Goal: Task Accomplishment & Management: Manage account settings

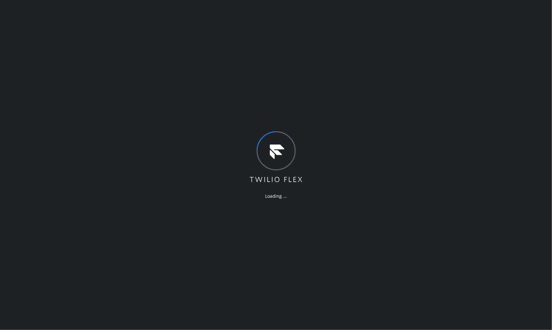
click at [337, 5] on div "Loading ..." at bounding box center [276, 165] width 552 height 330
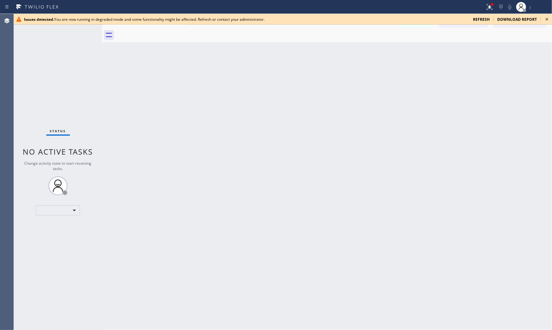
click at [480, 16] on div "Issues detected. You are now running in degraded mode and some functionality mi…" at bounding box center [283, 19] width 538 height 11
click at [485, 19] on span "refresh" at bounding box center [481, 19] width 17 height 5
click at [356, 13] on div "Status report Issues detected You are now running in degraded mode and some fun…" at bounding box center [276, 7] width 552 height 14
click at [477, 8] on icon at bounding box center [478, 6] width 4 height 4
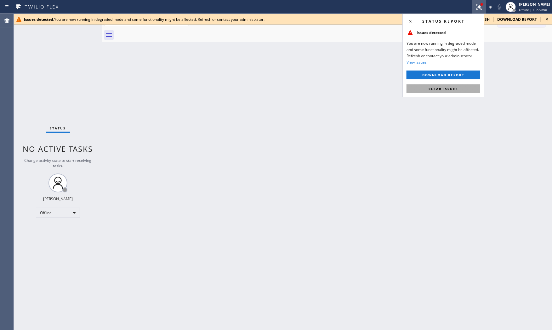
click at [452, 87] on span "Clear issues" at bounding box center [443, 89] width 30 height 4
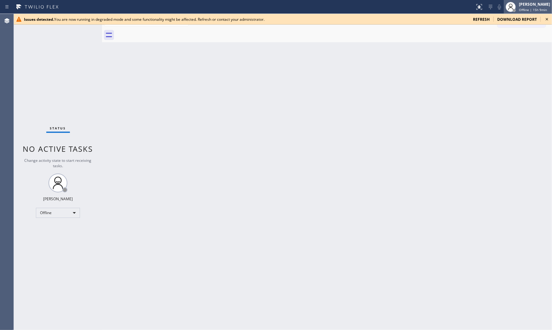
click at [529, 9] on span "Offline | 15h 9min" at bounding box center [533, 10] width 28 height 4
click at [519, 30] on button "Available" at bounding box center [520, 33] width 63 height 8
click at [478, 17] on span "refresh" at bounding box center [481, 19] width 17 height 5
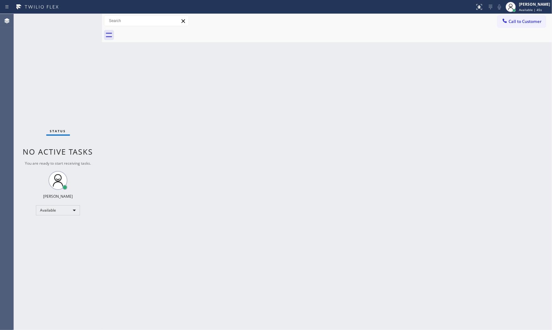
click at [350, 172] on div "Back to Dashboard Change Sender ID Customers Technicians Select a contact Outbo…" at bounding box center [327, 172] width 450 height 316
click at [463, 48] on div "Back to Dashboard Change Sender ID Customers Technicians Select a contact Outbo…" at bounding box center [327, 172] width 450 height 316
drag, startPoint x: 447, startPoint y: 24, endPoint x: 443, endPoint y: 24, distance: 4.7
drag, startPoint x: 443, startPoint y: 24, endPoint x: 184, endPoint y: 135, distance: 281.3
click at [178, 135] on div "Back to Dashboard Change Sender ID Customers Technicians Select a contact Outbo…" at bounding box center [327, 172] width 450 height 316
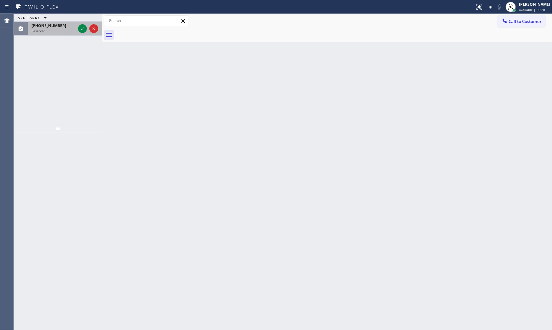
click at [65, 24] on div "(647) 225-9268" at bounding box center [53, 25] width 44 height 5
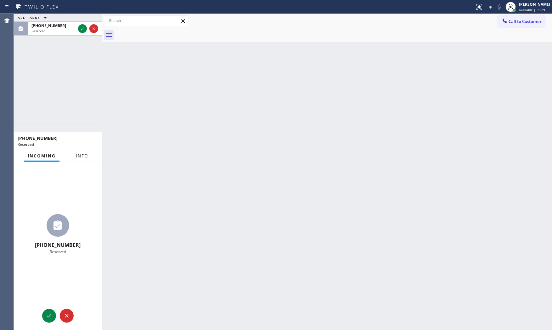
click at [82, 153] on span "Info" at bounding box center [82, 156] width 12 height 6
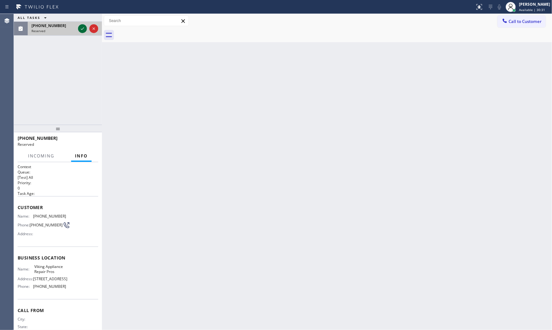
click at [80, 27] on icon at bounding box center [83, 29] width 8 height 8
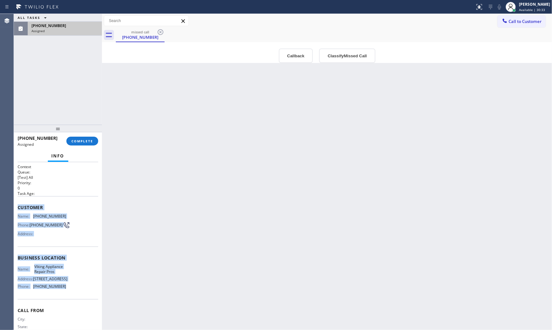
drag, startPoint x: 16, startPoint y: 203, endPoint x: 74, endPoint y: 295, distance: 108.4
click at [74, 296] on div "Context Queue: [Test] All Priority: 0 Task Age: Customer Name: (647) 225-9268 P…" at bounding box center [58, 246] width 88 height 168
copy div "Customer Name: (647) 225-9268 Phone: (647) 225-9268 Address: Business location …"
click at [89, 140] on span "COMPLETE" at bounding box center [82, 141] width 22 height 4
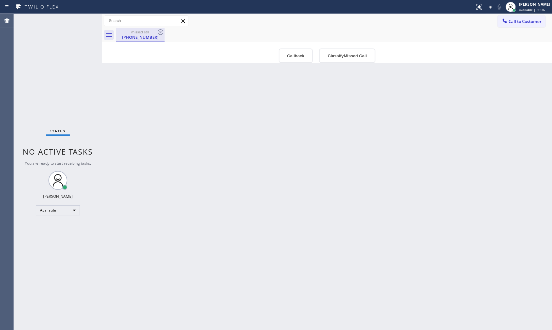
drag, startPoint x: 136, startPoint y: 36, endPoint x: 142, endPoint y: 36, distance: 6.3
click at [136, 36] on div "(647) 225-9268" at bounding box center [140, 37] width 48 height 6
click at [157, 32] on icon at bounding box center [161, 32] width 8 height 8
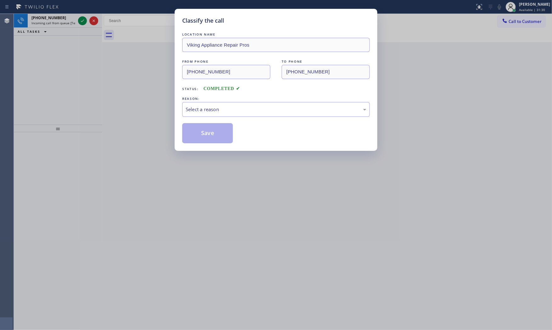
click at [64, 20] on div "Classify the call LOCATION NAME Viking Appliance Repair Pros FROM PHONE (647) 2…" at bounding box center [276, 165] width 552 height 330
drag, startPoint x: 221, startPoint y: 112, endPoint x: 221, endPoint y: 116, distance: 3.8
click at [221, 112] on div "Select a reason" at bounding box center [276, 109] width 181 height 7
click at [216, 136] on button "Save" at bounding box center [207, 133] width 51 height 20
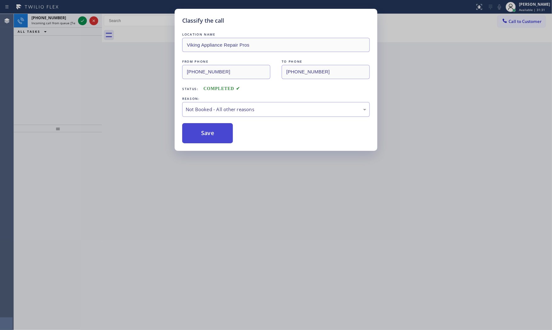
drag, startPoint x: 216, startPoint y: 136, endPoint x: 212, endPoint y: 131, distance: 6.2
click at [216, 136] on button "Save" at bounding box center [207, 133] width 51 height 20
click at [59, 21] on div "Classify the call LOCATION NAME Viking Appliance Repair Pros FROM PHONE (647) 2…" at bounding box center [283, 172] width 538 height 316
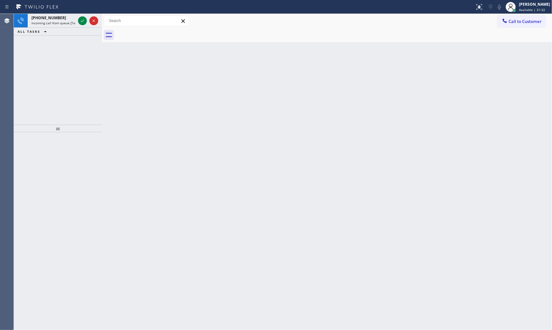
click at [59, 21] on span "Incoming call from queue [Test] All" at bounding box center [57, 23] width 52 height 4
click at [83, 20] on icon at bounding box center [83, 21] width 8 height 8
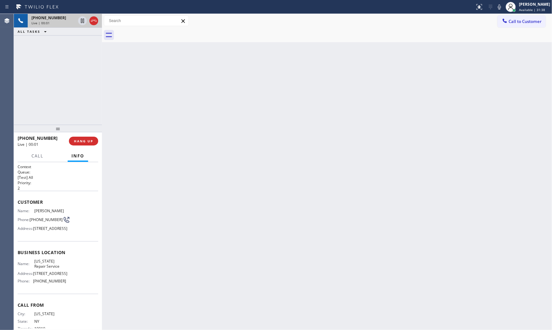
click at [89, 139] on span "HANG UP" at bounding box center [83, 141] width 19 height 4
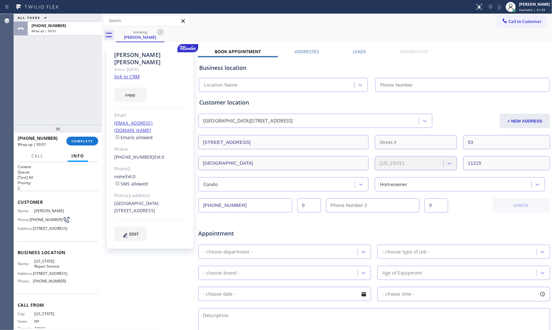
type input "(646) 362-7069"
click at [131, 73] on link "link to CRM" at bounding box center [126, 76] width 25 height 6
click at [72, 143] on span "COMPLETE" at bounding box center [82, 141] width 22 height 4
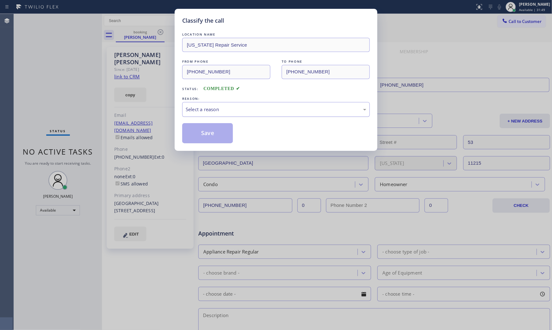
click at [218, 114] on div "Select a reason" at bounding box center [276, 109] width 188 height 15
click at [210, 133] on button "Save" at bounding box center [207, 133] width 51 height 20
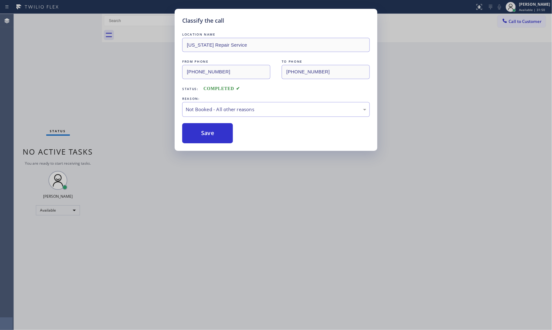
click at [210, 133] on button "Save" at bounding box center [207, 133] width 51 height 20
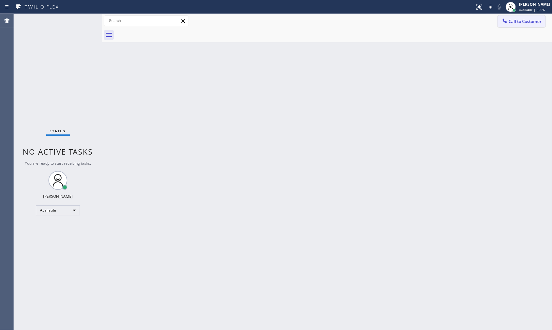
click at [521, 21] on span "Call to Customer" at bounding box center [525, 22] width 33 height 6
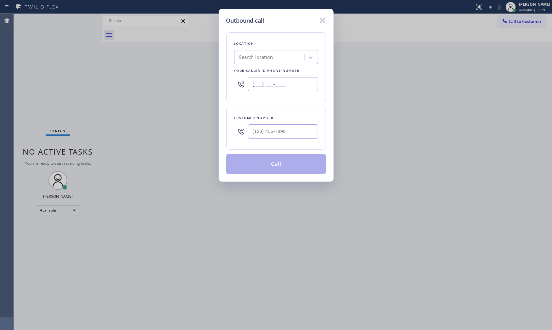
click at [274, 88] on input "(___) ___-____" at bounding box center [283, 84] width 70 height 14
paste input "646) 362-7069"
type input "(646) 362-7069"
click at [280, 134] on input "(___) ___-____" at bounding box center [283, 131] width 70 height 14
paste input "917) 887-3602"
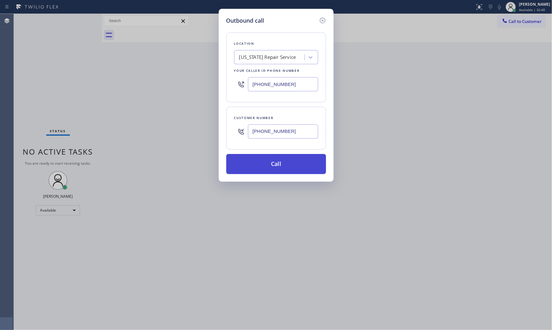
type input "(917) 887-3602"
click at [280, 166] on button "Call" at bounding box center [276, 164] width 100 height 20
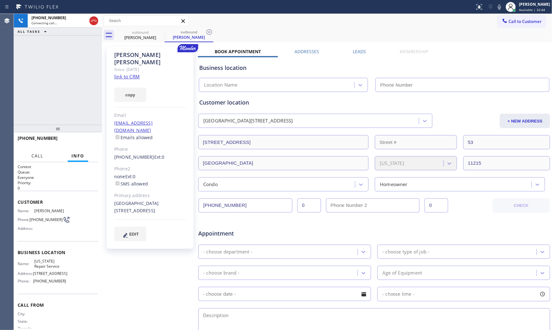
click at [43, 152] on button "Call" at bounding box center [38, 156] width 20 height 12
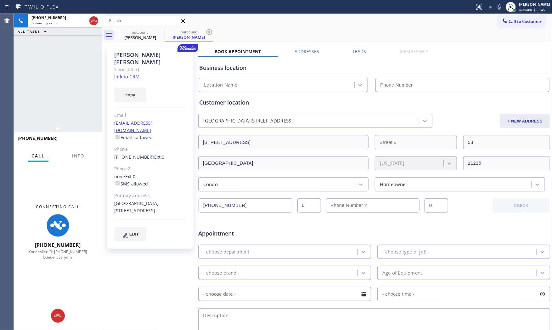
type input "(646) 362-7069"
click at [62, 312] on div at bounding box center [58, 316] width 14 height 8
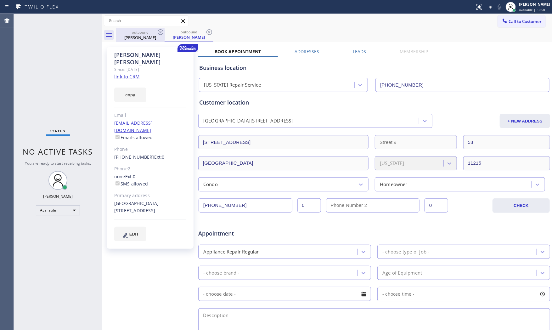
click at [147, 38] on div "Ariela Rozman" at bounding box center [140, 38] width 48 height 6
click at [158, 31] on icon at bounding box center [161, 32] width 8 height 8
click at [159, 31] on icon at bounding box center [161, 32] width 8 height 8
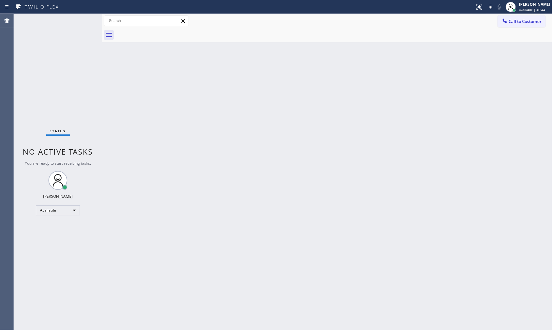
click at [533, 27] on div "Call to Customer Outbound call Location New York Repair Service Your caller id …" at bounding box center [327, 21] width 450 height 14
click at [531, 21] on span "Call to Customer" at bounding box center [525, 22] width 33 height 6
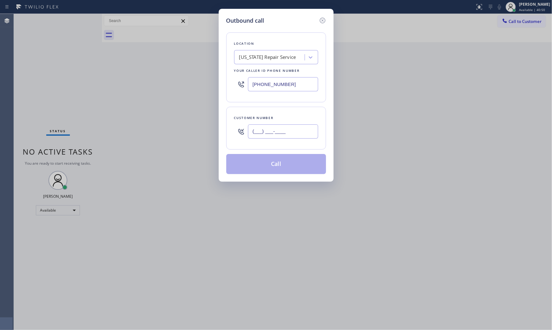
click at [278, 129] on input "(___) ___-____" at bounding box center [283, 131] width 70 height 14
paste input "917) 887-3602"
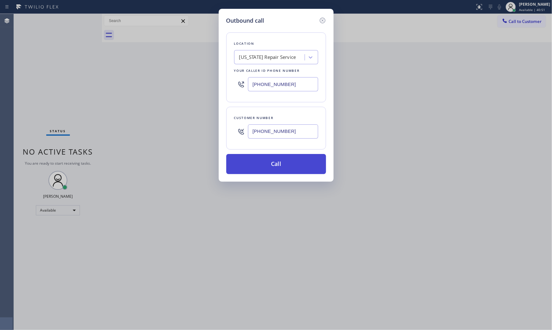
type input "(917) 887-3602"
click at [273, 169] on button "Call" at bounding box center [276, 164] width 100 height 20
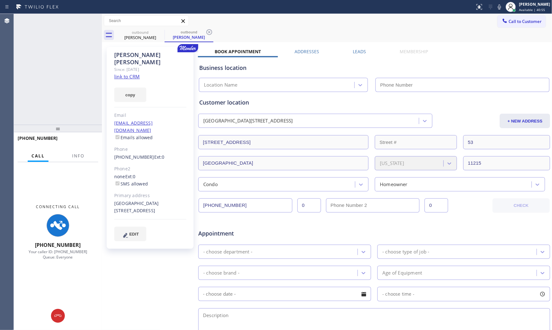
type input "(646) 362-7069"
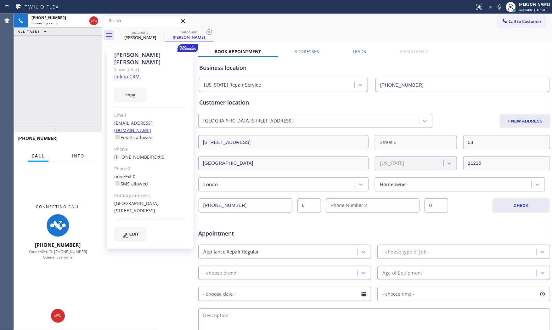
click at [84, 155] on span "Info" at bounding box center [78, 156] width 12 height 6
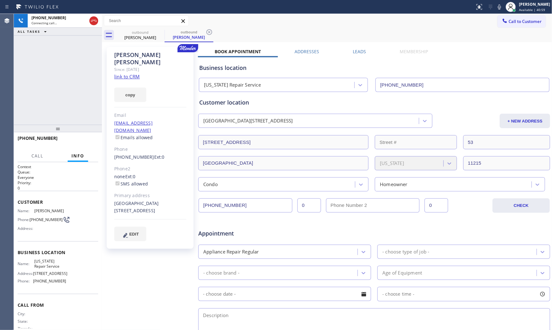
click at [130, 73] on link "link to CRM" at bounding box center [126, 76] width 25 height 6
click at [500, 5] on icon at bounding box center [500, 7] width 8 height 8
click at [500, 7] on icon at bounding box center [500, 7] width 8 height 8
click at [84, 143] on span "HANG UP" at bounding box center [83, 141] width 19 height 4
click at [86, 144] on button "HANG UP" at bounding box center [83, 141] width 29 height 9
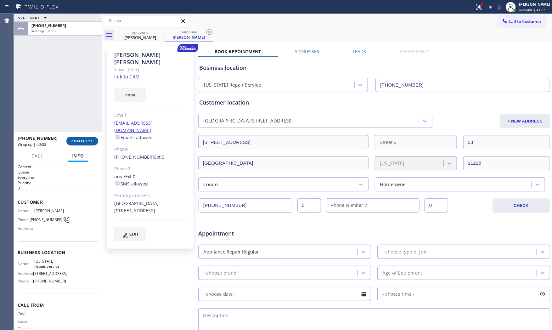
drag, startPoint x: 65, startPoint y: 148, endPoint x: 74, endPoint y: 143, distance: 9.7
click at [65, 147] on div "+19178873602 Wrap up | 00:02" at bounding box center [42, 141] width 49 height 16
click at [75, 143] on span "COMPLETE" at bounding box center [82, 141] width 22 height 4
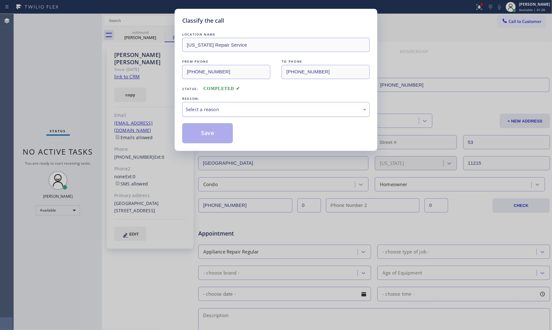
click at [224, 109] on div "Select a reason" at bounding box center [276, 109] width 181 height 7
click at [201, 134] on button "Save" at bounding box center [207, 133] width 51 height 20
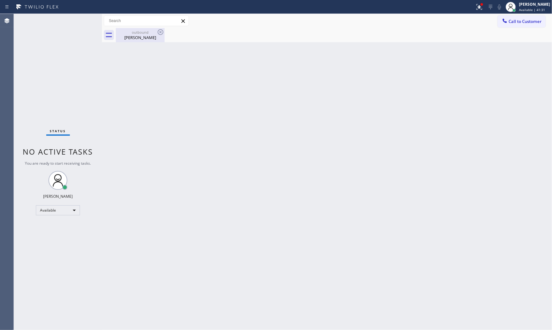
click at [153, 34] on div "outbound" at bounding box center [140, 32] width 48 height 5
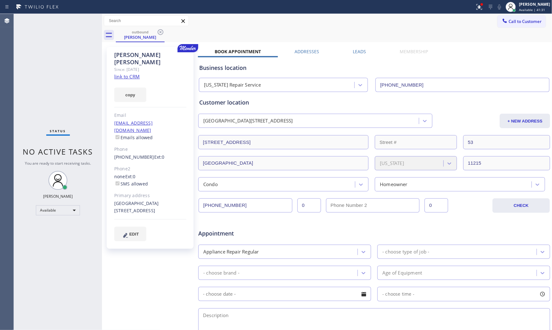
click at [157, 32] on icon at bounding box center [161, 32] width 8 height 8
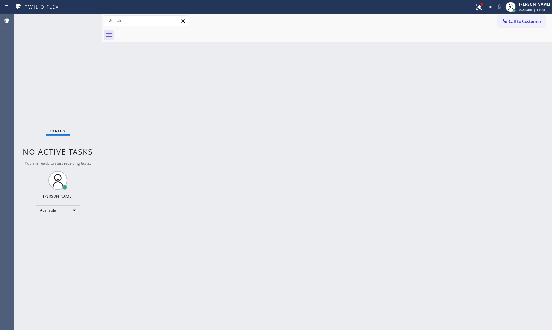
click at [335, 11] on div at bounding box center [238, 7] width 470 height 10
click at [513, 23] on span "Call to Customer" at bounding box center [525, 22] width 33 height 6
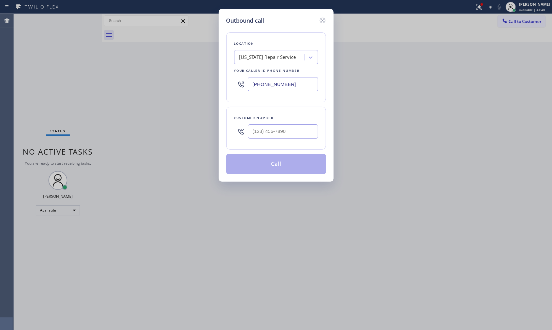
click at [303, 82] on input "(646) 362-7069" at bounding box center [283, 84] width 70 height 14
paste input "855) 666-9755"
type input "(855) 666-9755"
click at [281, 132] on input "(___) ___-____" at bounding box center [283, 131] width 70 height 14
paste input "647) 225-9268"
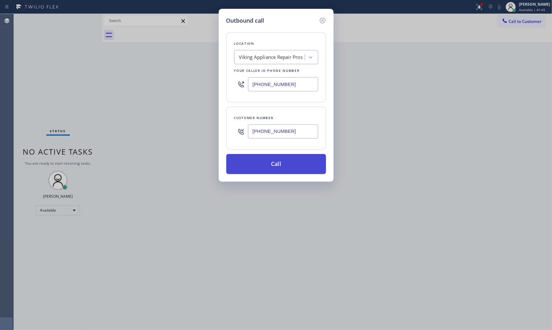
type input "(647) 225-9268"
click at [276, 167] on button "Call" at bounding box center [276, 164] width 100 height 20
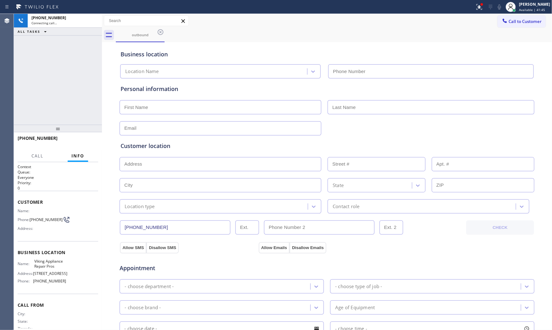
type input "(855) 666-9755"
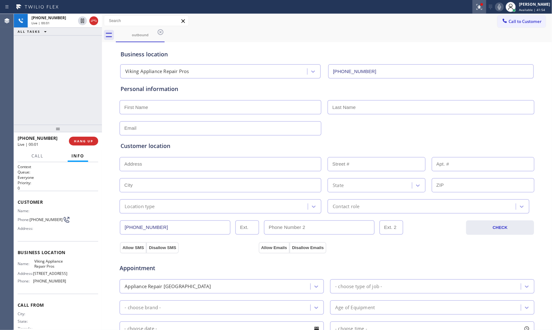
click at [475, 11] on button at bounding box center [479, 7] width 14 height 14
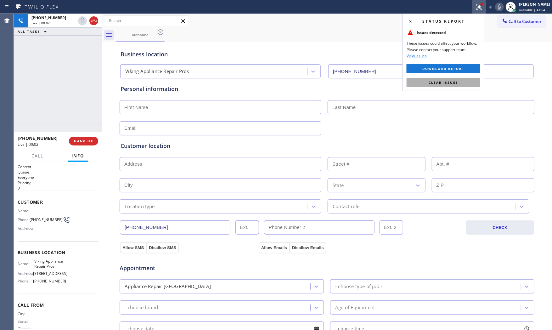
click at [452, 81] on span "Clear issues" at bounding box center [444, 82] width 30 height 4
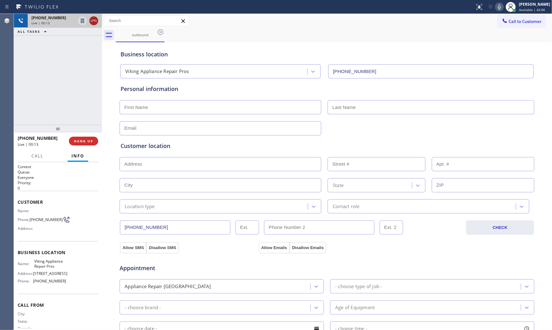
click at [95, 22] on icon at bounding box center [94, 21] width 8 height 8
click at [86, 143] on span "HANG UP" at bounding box center [83, 141] width 19 height 4
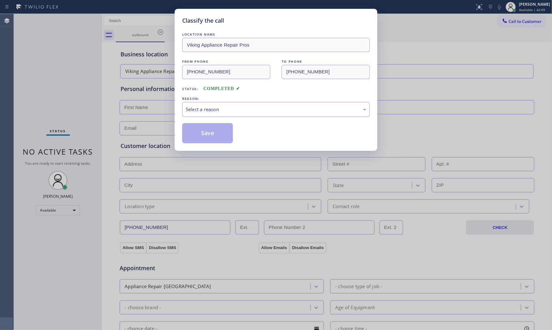
click at [231, 114] on div "Select a reason" at bounding box center [276, 109] width 188 height 15
click at [215, 133] on button "Save" at bounding box center [207, 133] width 51 height 20
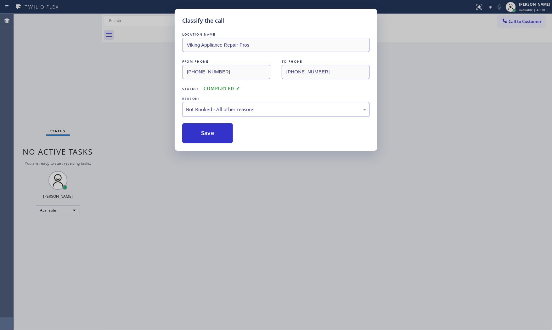
click at [215, 133] on button "Save" at bounding box center [207, 133] width 51 height 20
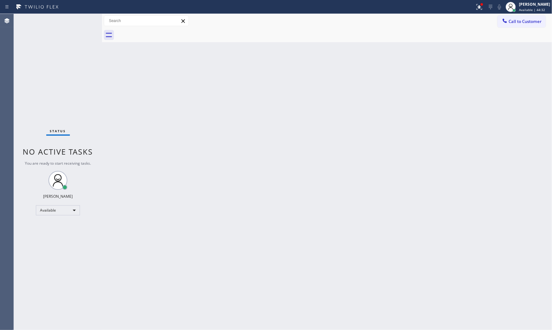
click at [476, 15] on div "Call to Customer Outbound call Location Viking Appliance Repair Pros Your calle…" at bounding box center [327, 21] width 450 height 14
click at [475, 11] on button at bounding box center [479, 7] width 14 height 14
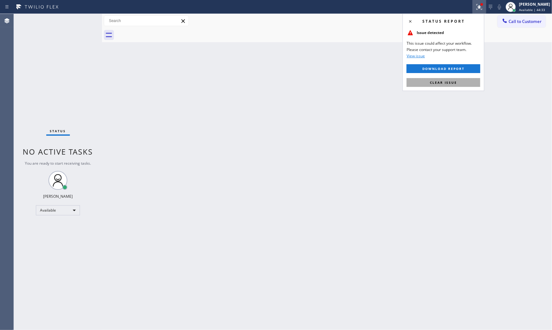
click at [466, 82] on button "Clear issue" at bounding box center [444, 82] width 74 height 9
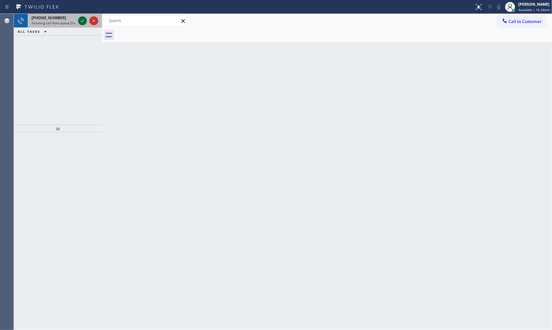
click at [78, 21] on div at bounding box center [88, 21] width 23 height 14
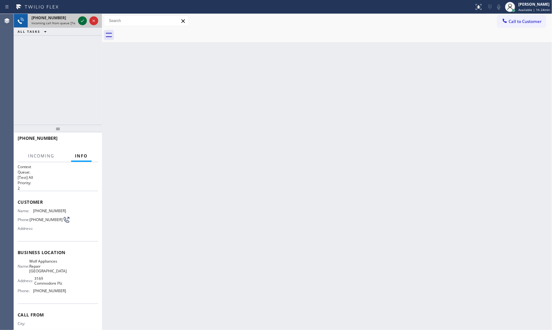
click at [80, 21] on icon at bounding box center [83, 21] width 8 height 8
click at [210, 143] on div "Back to Dashboard Change Sender ID Customers Technicians Select a contact Outbo…" at bounding box center [327, 172] width 450 height 316
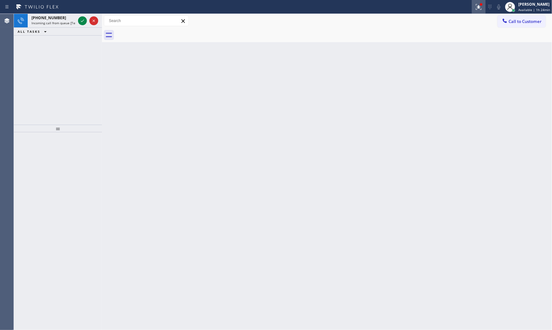
click at [479, 9] on icon at bounding box center [479, 7] width 8 height 8
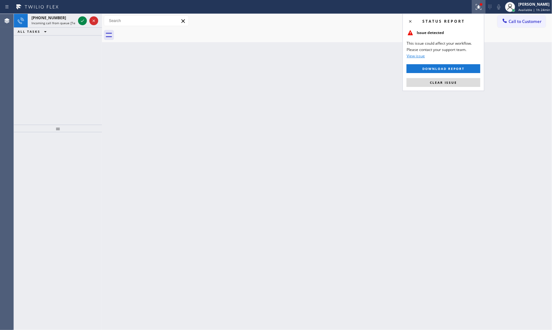
click at [458, 86] on button "Clear issue" at bounding box center [444, 82] width 74 height 9
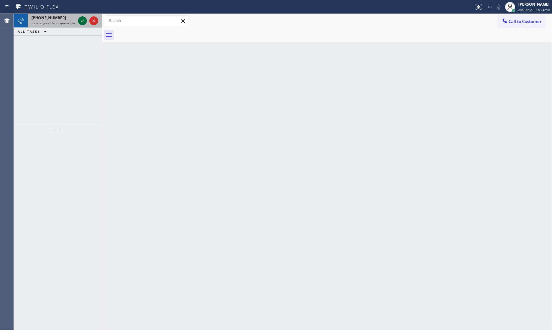
click at [78, 21] on div at bounding box center [88, 21] width 23 height 14
click at [82, 20] on icon at bounding box center [83, 21] width 8 height 8
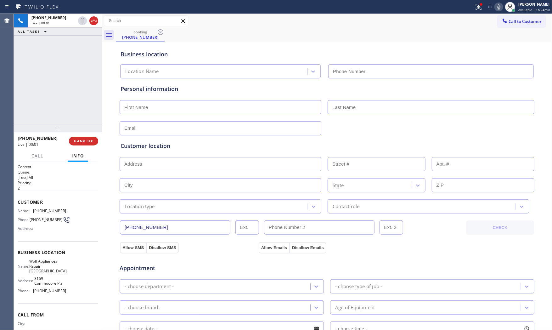
type input "(786) 650-1676"
click at [475, 4] on icon at bounding box center [479, 7] width 8 height 8
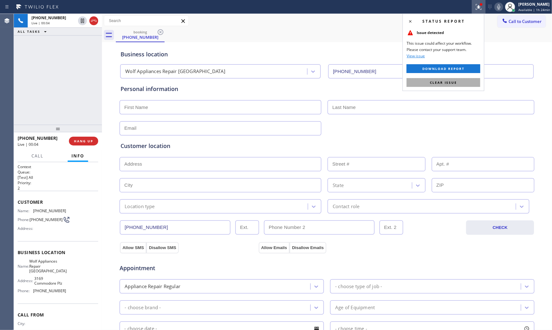
click at [464, 81] on button "Clear issue" at bounding box center [444, 82] width 74 height 9
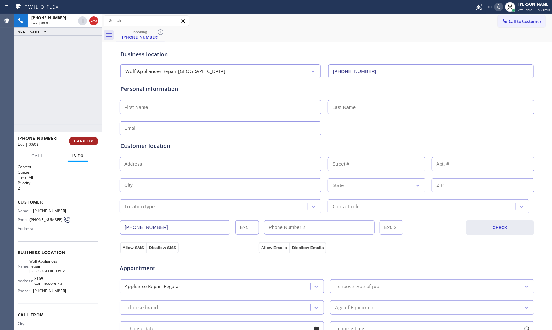
click at [84, 139] on span "HANG UP" at bounding box center [83, 141] width 19 height 4
click at [91, 139] on span "HANG UP" at bounding box center [83, 141] width 19 height 4
click at [92, 138] on button "COMPLETE" at bounding box center [82, 141] width 32 height 9
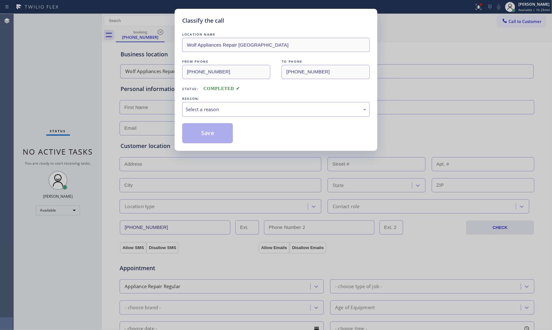
click at [197, 110] on div "Select a reason" at bounding box center [276, 109] width 181 height 7
click at [205, 131] on button "Save" at bounding box center [207, 133] width 51 height 20
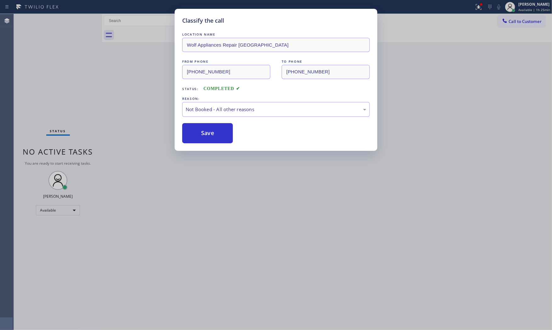
click at [205, 131] on button "Save" at bounding box center [207, 133] width 51 height 20
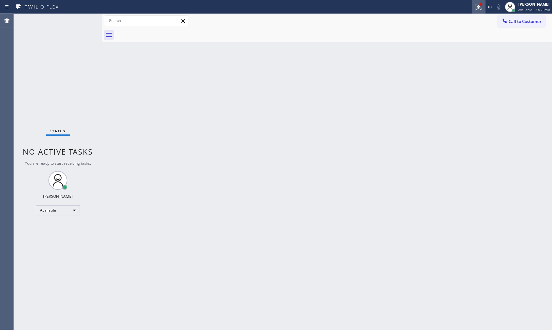
click at [475, 4] on icon at bounding box center [479, 7] width 8 height 8
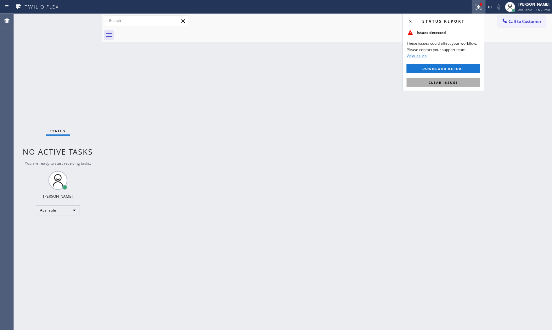
click at [444, 85] on button "Clear issues" at bounding box center [444, 82] width 74 height 9
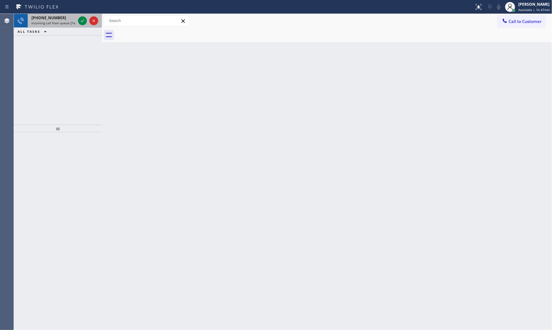
click at [67, 16] on div "+18142984011" at bounding box center [53, 17] width 44 height 5
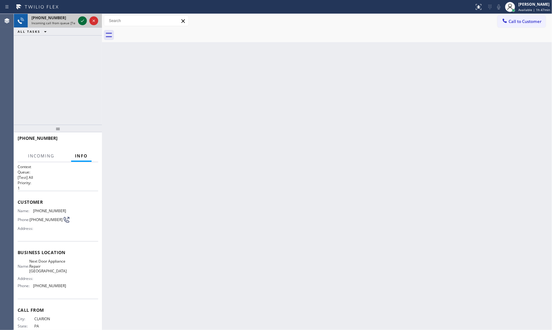
click at [80, 20] on icon at bounding box center [83, 21] width 8 height 8
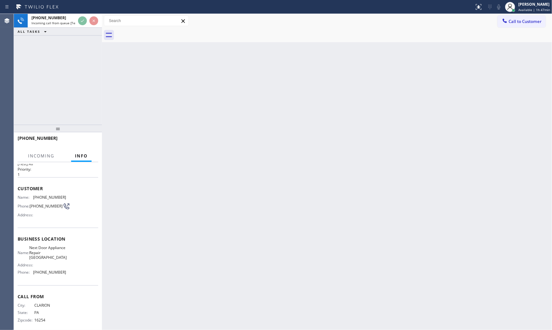
scroll to position [20, 0]
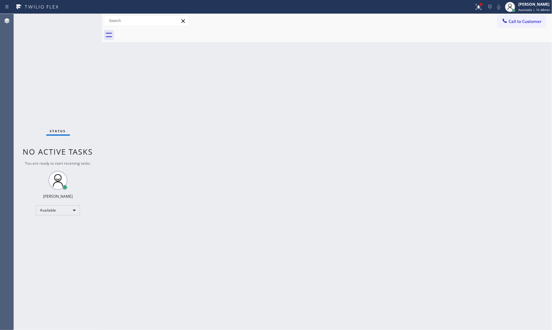
click at [466, 11] on div at bounding box center [237, 7] width 469 height 10
click at [469, 8] on div at bounding box center [237, 7] width 469 height 10
click at [476, 9] on icon at bounding box center [479, 7] width 6 height 6
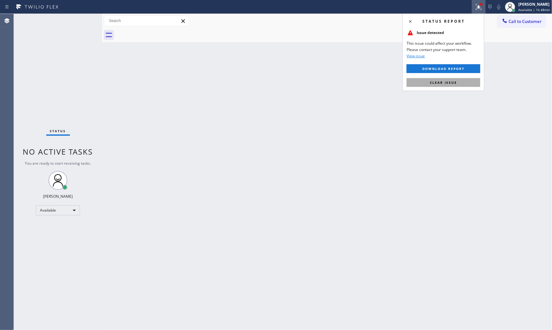
click at [457, 85] on button "Clear issue" at bounding box center [444, 82] width 74 height 9
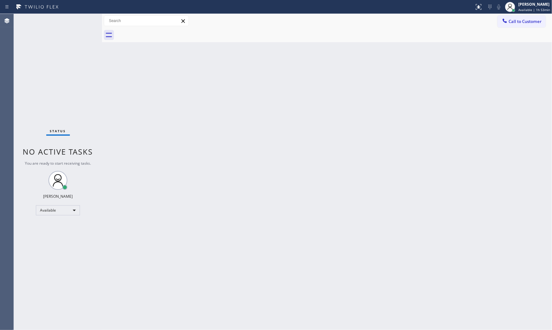
click at [364, 4] on div at bounding box center [237, 7] width 469 height 10
click at [537, 8] on span "Available | 1h 58min" at bounding box center [534, 10] width 32 height 4
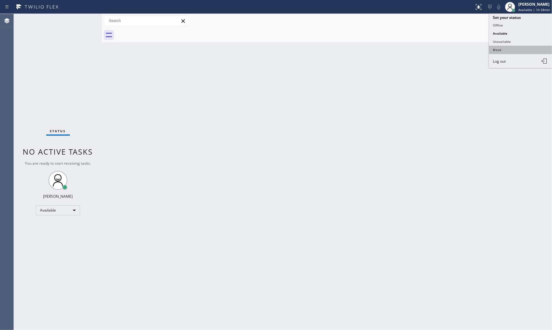
click at [512, 48] on button "Break" at bounding box center [520, 50] width 63 height 8
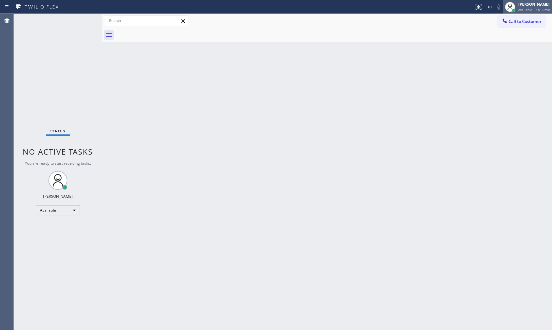
click at [528, 5] on div "[PERSON_NAME]" at bounding box center [534, 4] width 32 height 5
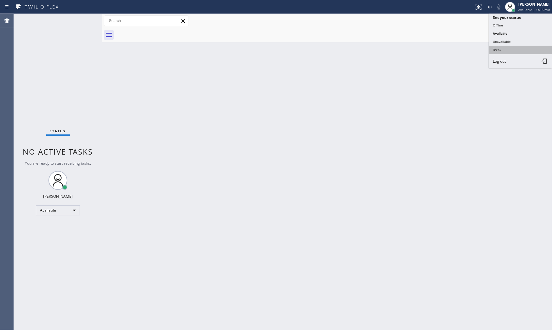
drag, startPoint x: 512, startPoint y: 44, endPoint x: 514, endPoint y: 52, distance: 7.8
click at [514, 52] on ul "Set your status Offline Available Unavailable Break Log out" at bounding box center [520, 41] width 63 height 54
click at [514, 51] on button "Break" at bounding box center [520, 50] width 63 height 8
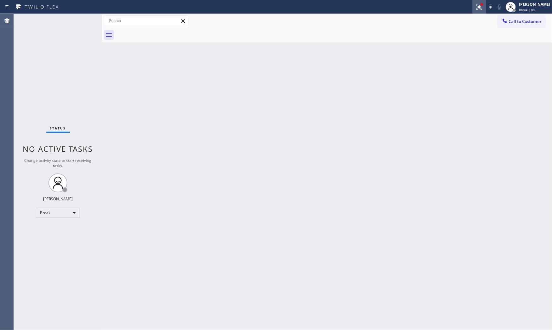
click at [473, 7] on div at bounding box center [479, 7] width 14 height 8
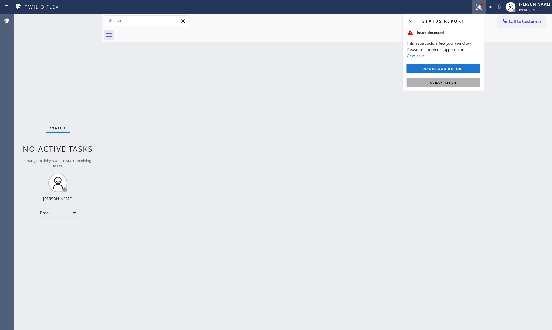
click at [461, 81] on button "Clear issue" at bounding box center [444, 82] width 74 height 9
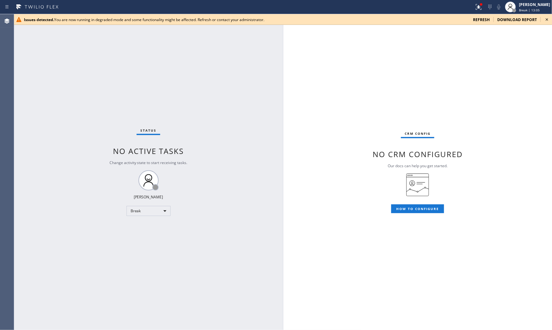
click at [479, 17] on span "refresh" at bounding box center [481, 19] width 17 height 5
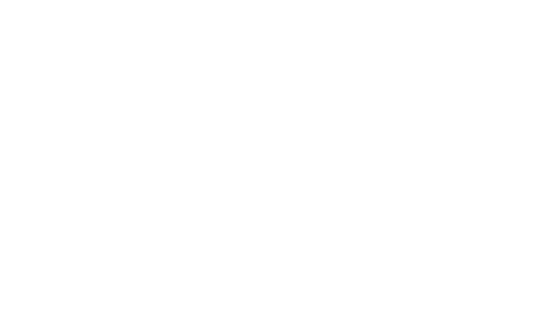
click at [475, 5] on div at bounding box center [276, 165] width 552 height 330
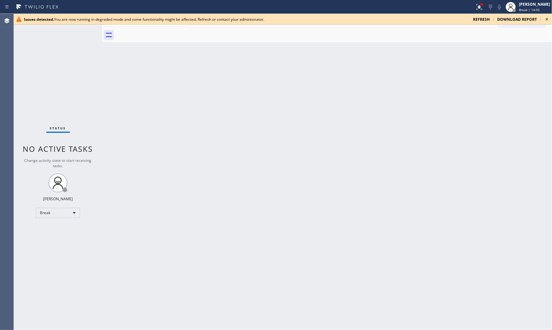
click at [487, 20] on span "refresh" at bounding box center [481, 19] width 17 height 5
click at [477, 4] on icon at bounding box center [479, 6] width 4 height 4
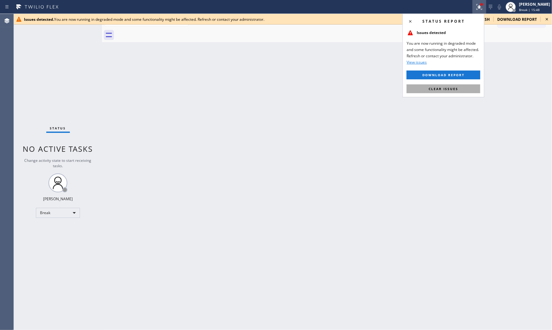
click at [450, 90] on span "Clear issues" at bounding box center [444, 89] width 30 height 4
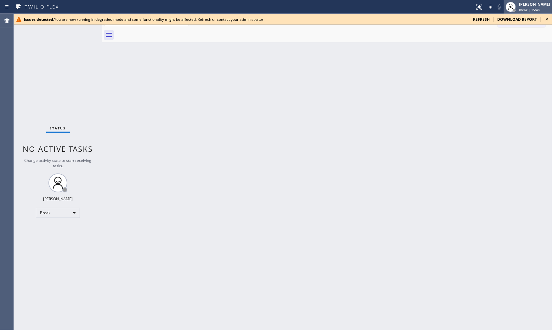
click at [521, 11] on span "Break | 15:48" at bounding box center [529, 10] width 21 height 4
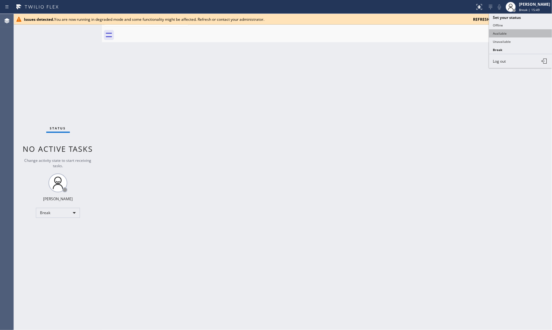
click at [509, 32] on button "Available" at bounding box center [520, 33] width 63 height 8
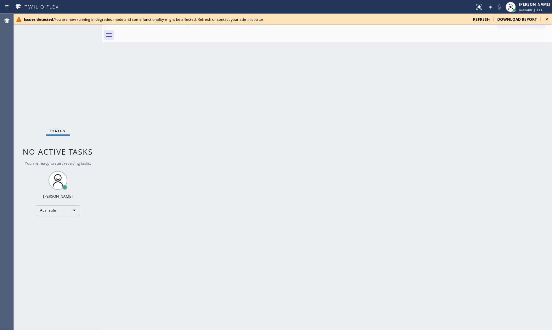
click at [488, 21] on span "refresh" at bounding box center [481, 19] width 17 height 5
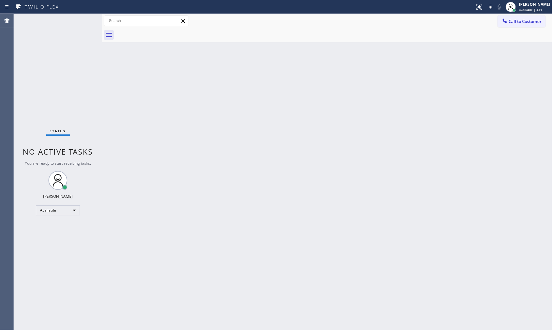
click at [256, 14] on div "Call to Customer Outbound call Location Search location Your caller id phone nu…" at bounding box center [327, 21] width 450 height 14
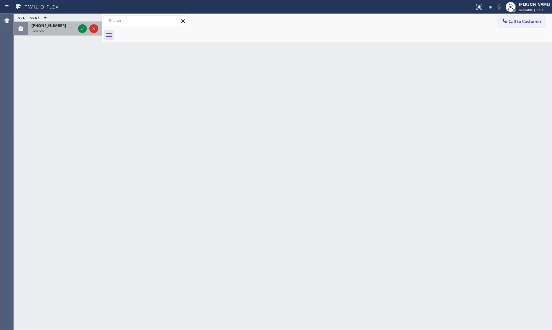
click at [51, 22] on div "[PHONE_NUMBER] Reserved" at bounding box center [52, 29] width 49 height 14
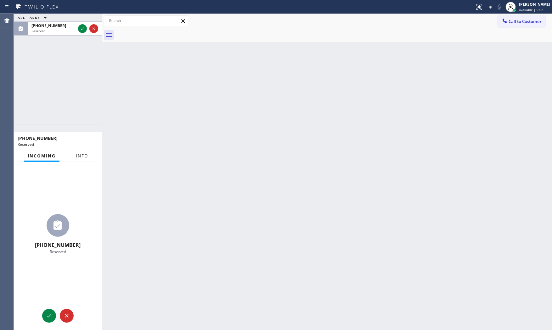
click at [78, 151] on button "Info" at bounding box center [82, 156] width 20 height 12
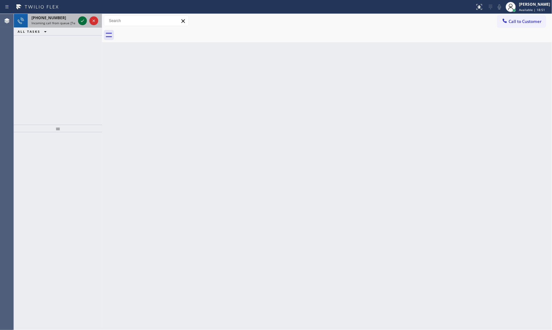
click at [78, 21] on div at bounding box center [82, 21] width 9 height 8
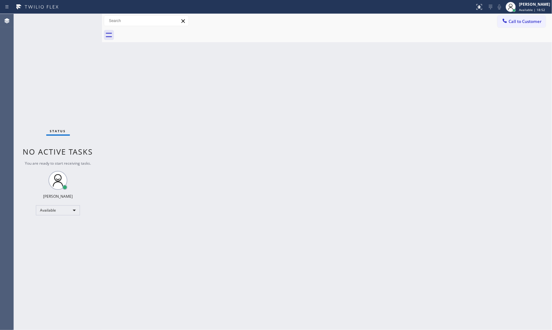
click at [80, 21] on div "Status No active tasks You are ready to start receiving tasks. [PERSON_NAME] Av…" at bounding box center [58, 172] width 88 height 316
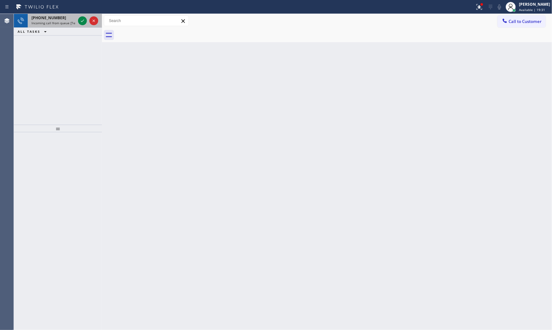
click at [73, 19] on div "+16463394876" at bounding box center [53, 17] width 44 height 5
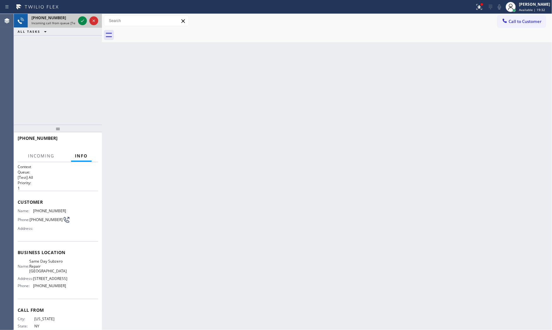
click at [77, 20] on div at bounding box center [88, 21] width 23 height 14
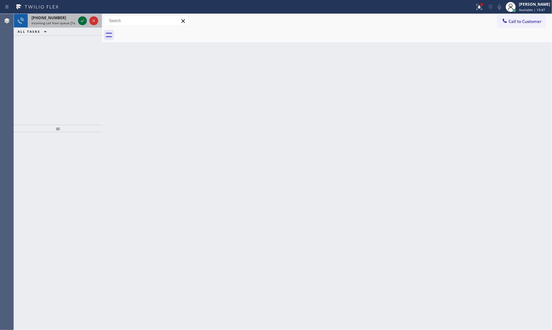
click at [84, 18] on icon at bounding box center [83, 21] width 8 height 8
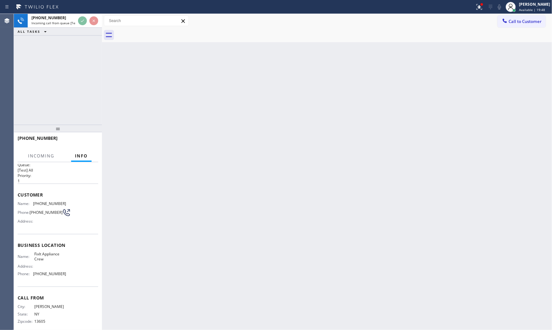
scroll to position [14, 0]
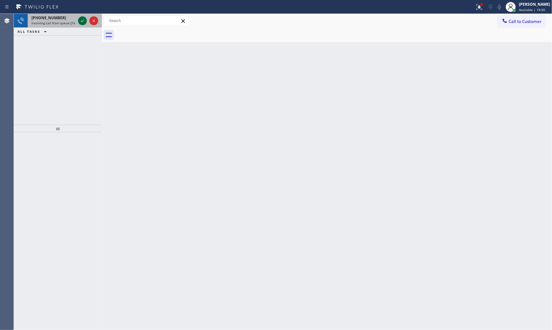
click at [80, 21] on icon at bounding box center [83, 21] width 8 height 8
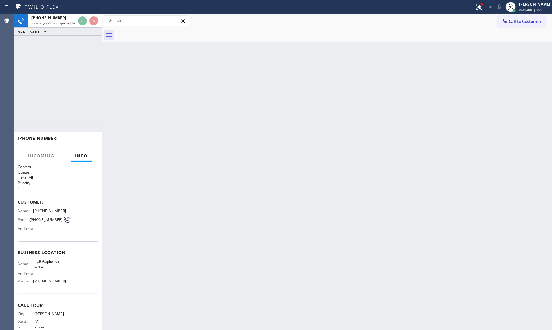
click at [213, 125] on div "Back to Dashboard Change Sender ID Customers Technicians Select a contact Outbo…" at bounding box center [327, 172] width 450 height 316
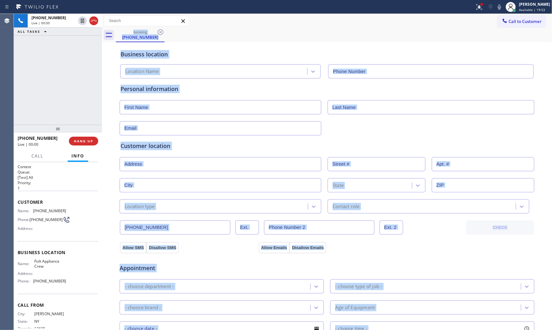
type input "(516) 430-7756"
click at [213, 55] on div "Business location" at bounding box center [327, 54] width 413 height 8
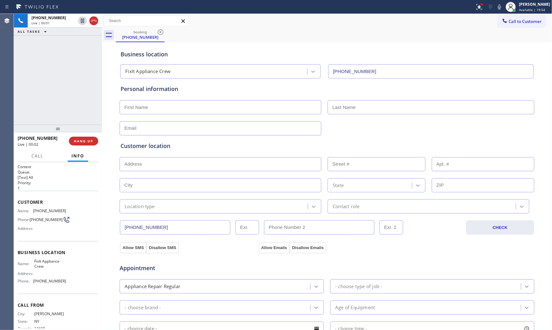
click at [74, 148] on div "+13155830486 Live | 00:02 HANG UP" at bounding box center [58, 141] width 81 height 16
click at [78, 142] on span "HANG UP" at bounding box center [83, 141] width 19 height 4
drag, startPoint x: 85, startPoint y: 135, endPoint x: 85, endPoint y: 139, distance: 4.1
click at [85, 135] on div "+13155830486 Wrap up | 00:02 COMPLETE" at bounding box center [58, 141] width 81 height 16
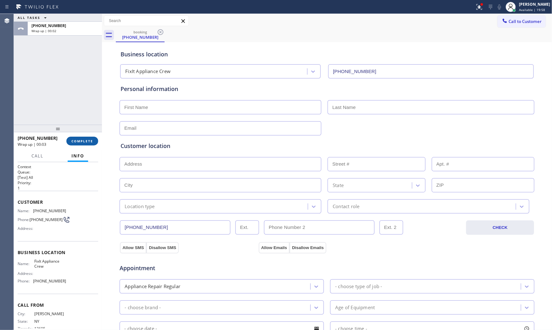
click at [85, 139] on span "COMPLETE" at bounding box center [82, 141] width 22 height 4
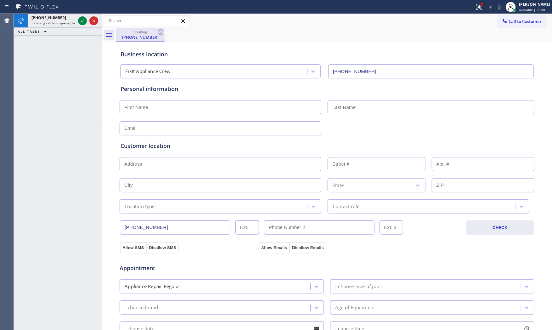
click at [139, 37] on div "(315) 583-0486" at bounding box center [140, 37] width 48 height 6
click at [156, 32] on div "booking" at bounding box center [140, 32] width 48 height 5
drag, startPoint x: 156, startPoint y: 32, endPoint x: 161, endPoint y: 33, distance: 4.8
click at [158, 32] on div "booking (315) 583-0486" at bounding box center [140, 35] width 49 height 14
click at [163, 33] on icon at bounding box center [161, 32] width 8 height 8
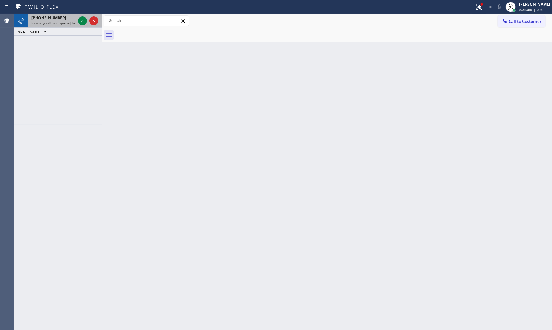
click at [58, 23] on span "Incoming call from queue [Test] All" at bounding box center [57, 23] width 52 height 4
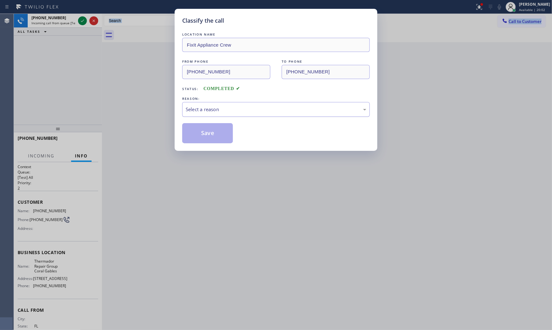
click at [203, 110] on div "Select a reason" at bounding box center [276, 109] width 181 height 7
click at [200, 137] on button "Save" at bounding box center [207, 133] width 51 height 20
drag, startPoint x: 200, startPoint y: 137, endPoint x: 172, endPoint y: 108, distance: 40.5
click at [199, 136] on button "Save" at bounding box center [207, 133] width 51 height 20
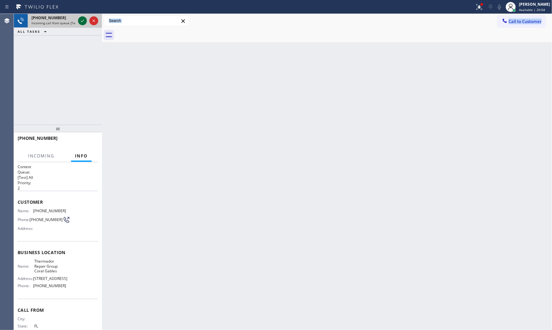
click at [82, 23] on icon at bounding box center [83, 21] width 8 height 8
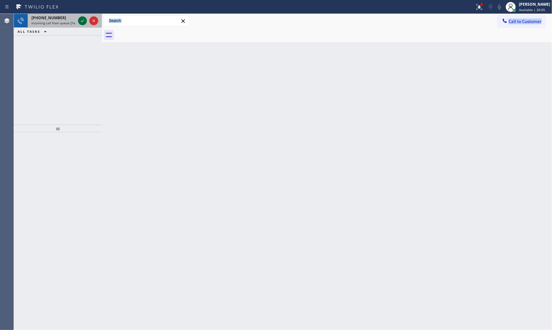
click at [82, 22] on icon at bounding box center [83, 21] width 8 height 8
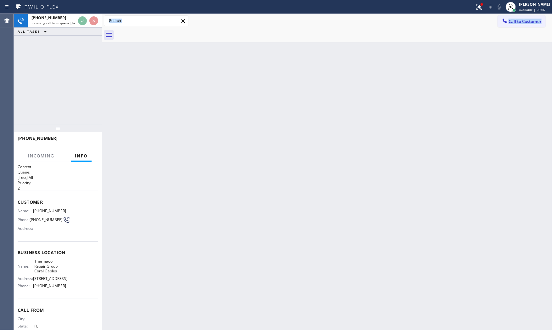
click at [183, 115] on div "Back to Dashboard Change Sender ID Customers Technicians Select a contact Outbo…" at bounding box center [327, 172] width 450 height 316
click at [183, 116] on div "Back to Dashboard Change Sender ID Customers Technicians Select a contact Outbo…" at bounding box center [327, 172] width 450 height 316
drag, startPoint x: 183, startPoint y: 116, endPoint x: 90, endPoint y: 39, distance: 120.5
click at [181, 114] on div "Back to Dashboard Change Sender ID Customers Technicians Select a contact Outbo…" at bounding box center [327, 172] width 450 height 316
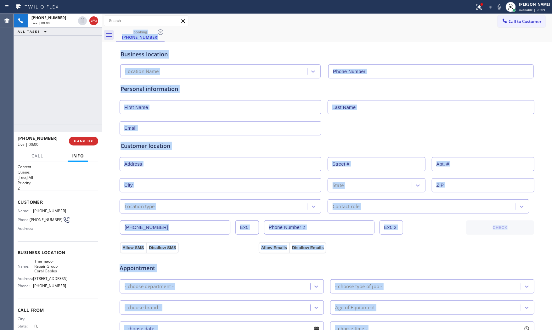
type input "(786) 661-1617"
click at [226, 41] on div "Business location Thermador Repair Group Coral Gables (786) 661-1617" at bounding box center [326, 59] width 415 height 37
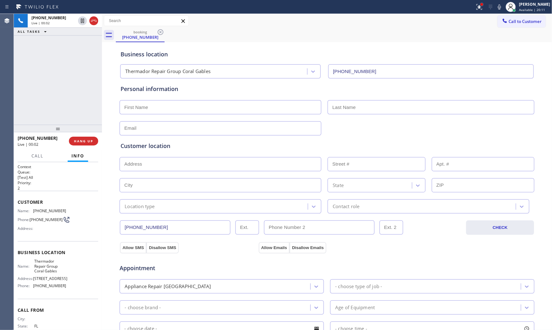
click at [481, 5] on div at bounding box center [482, 4] width 3 height 3
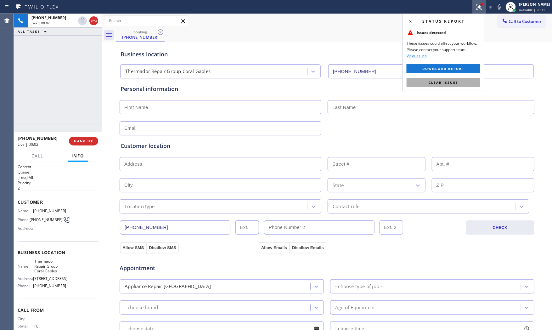
click at [459, 81] on button "Clear issues" at bounding box center [444, 82] width 74 height 9
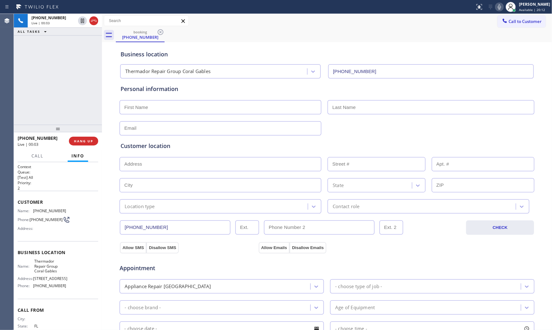
click at [499, 10] on icon at bounding box center [500, 7] width 8 height 8
click at [82, 138] on button "HANG UP" at bounding box center [83, 141] width 29 height 9
click at [82, 139] on button "COMPLETE" at bounding box center [82, 141] width 32 height 9
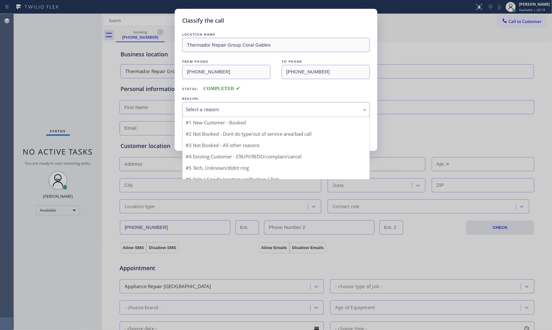
click at [221, 110] on div "Select a reason" at bounding box center [276, 109] width 181 height 7
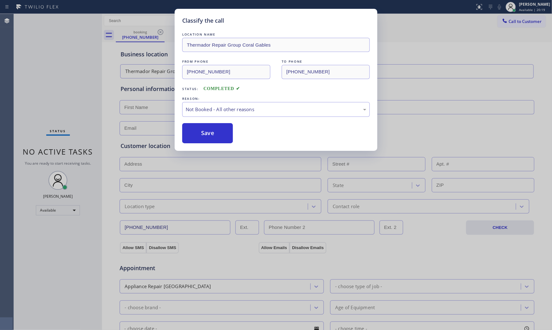
click at [204, 129] on button "Save" at bounding box center [207, 133] width 51 height 20
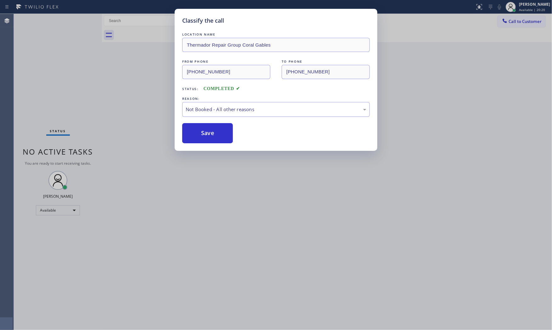
click at [204, 129] on button "Save" at bounding box center [207, 133] width 51 height 20
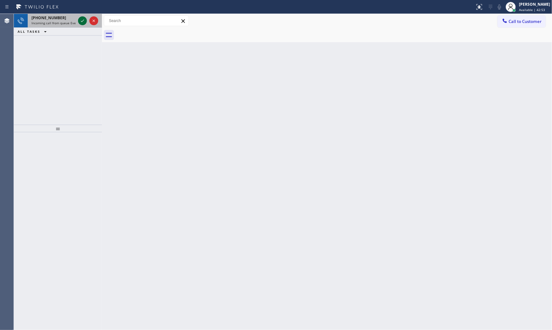
click at [84, 18] on icon at bounding box center [83, 21] width 8 height 8
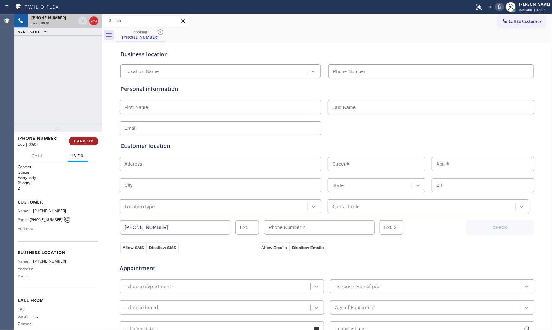
click at [87, 138] on button "HANG UP" at bounding box center [83, 141] width 29 height 9
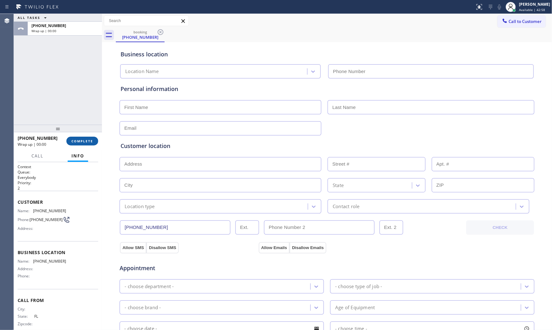
click at [87, 138] on button "COMPLETE" at bounding box center [82, 141] width 32 height 9
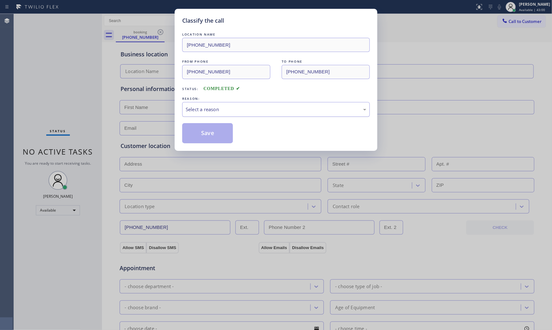
click at [230, 110] on div "Select a reason" at bounding box center [276, 109] width 181 height 7
click at [212, 130] on button "Save" at bounding box center [207, 133] width 51 height 20
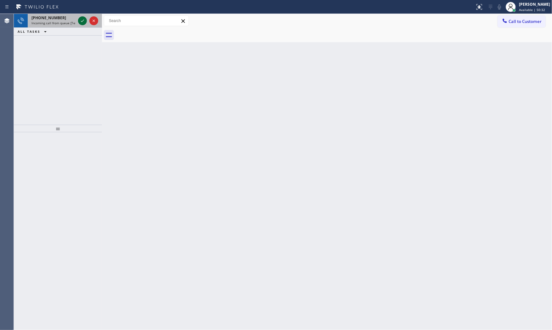
click at [83, 22] on icon at bounding box center [83, 21] width 8 height 8
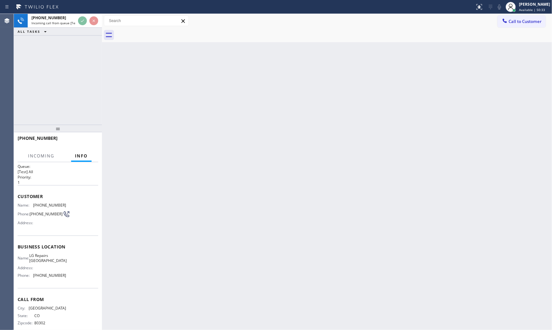
scroll to position [14, 0]
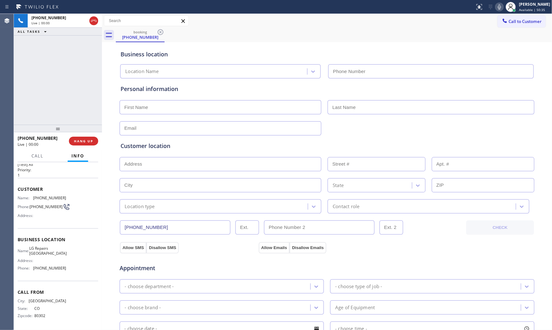
type input "(720) 807-6796"
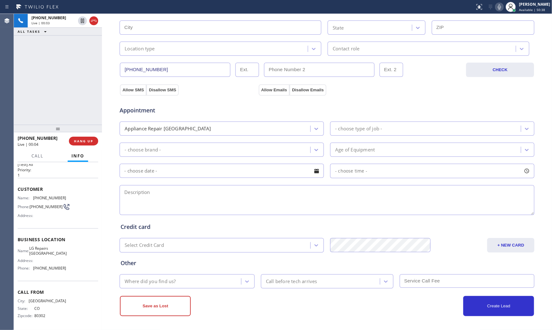
click at [496, 9] on icon at bounding box center [500, 7] width 8 height 8
click at [497, 8] on icon at bounding box center [500, 7] width 8 height 8
click at [500, 6] on icon at bounding box center [500, 7] width 8 height 8
click at [499, 6] on icon at bounding box center [499, 6] width 3 height 5
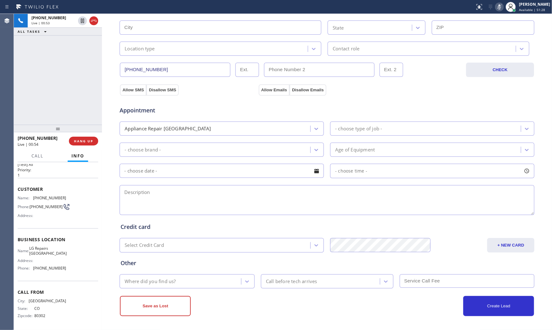
click at [499, 6] on icon at bounding box center [499, 6] width 3 height 5
click at [496, 8] on icon at bounding box center [500, 7] width 8 height 8
click at [81, 22] on icon at bounding box center [83, 21] width 8 height 8
click at [500, 7] on icon at bounding box center [500, 7] width 8 height 8
click at [83, 22] on icon at bounding box center [82, 21] width 4 height 4
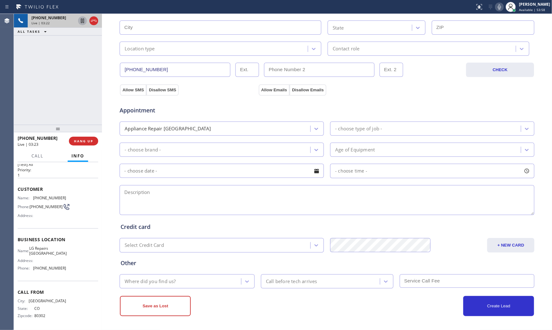
click at [498, 10] on icon at bounding box center [500, 7] width 8 height 8
click at [218, 196] on textarea at bounding box center [327, 200] width 415 height 30
paste textarea "LG | fridge | its stop cooling both freezer and fridge | 2016 | house - ho | Bo…"
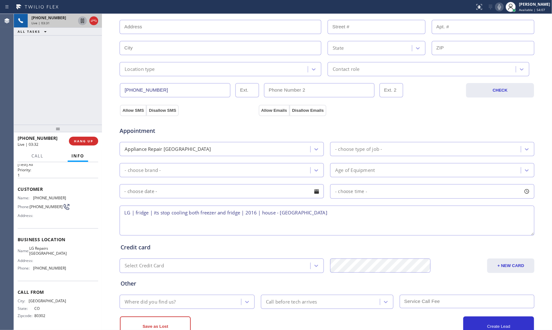
scroll to position [0, 0]
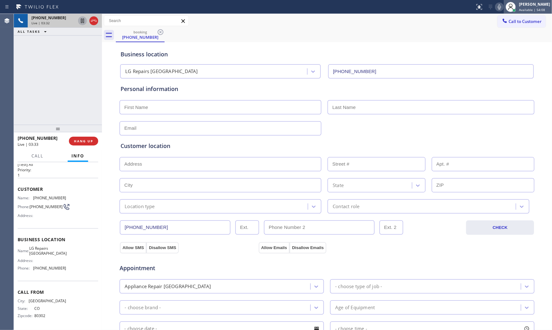
type textarea "LG | fridge | its stop cooling both freezer and fridge | 2016 | house - ho | Bo…"
click at [207, 105] on input "text" at bounding box center [221, 107] width 202 height 14
paste input "Peter"
type input "Peter"
click at [360, 109] on input "text" at bounding box center [431, 107] width 207 height 14
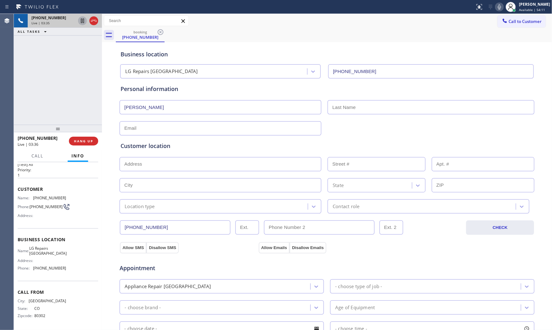
paste input "Lorenzen"
type input "Lorenzen"
click at [266, 129] on input "text" at bounding box center [221, 128] width 202 height 14
type input "[EMAIL_ADDRESS][DOMAIN_NAME]"
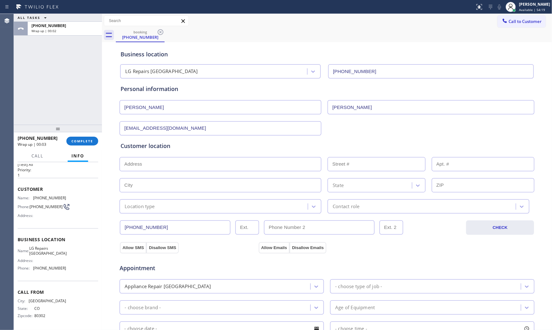
click at [177, 166] on input "text" at bounding box center [221, 164] width 202 height 14
paste input "Boulder, CO 80301"
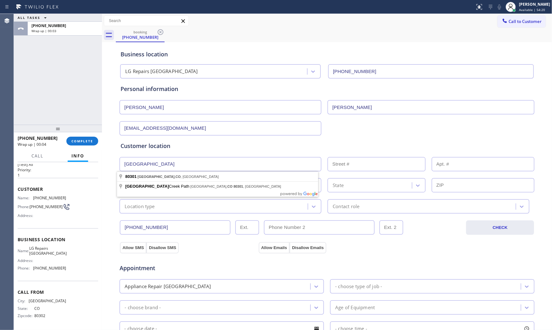
type input "Boulder, CO 80301, USA"
type input "Boulder"
type input "80301"
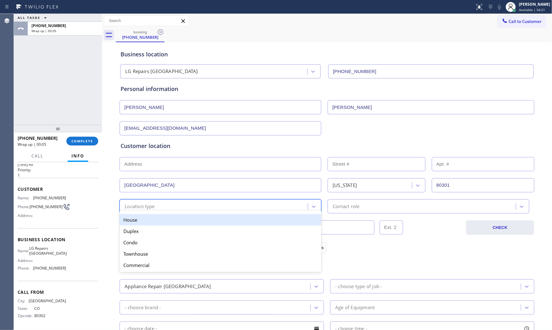
click at [126, 212] on div "option House focused, 1 of 5. 5 results available. Use Up and Down to choose op…" at bounding box center [221, 206] width 202 height 14
click at [133, 221] on div "House" at bounding box center [221, 219] width 202 height 11
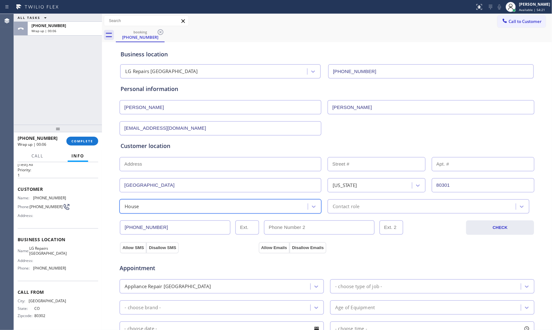
click at [342, 206] on div "Contact role" at bounding box center [346, 206] width 27 height 7
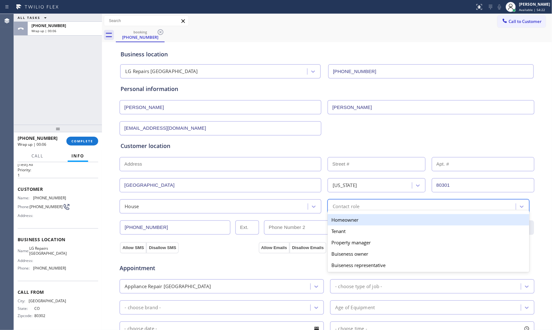
click at [336, 222] on div "Homeowner" at bounding box center [429, 219] width 202 height 11
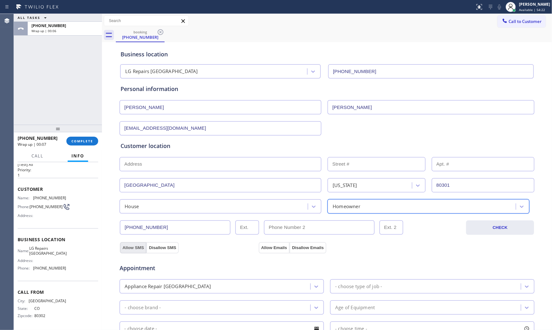
click at [128, 249] on button "Allow SMS" at bounding box center [133, 247] width 26 height 11
click at [262, 251] on div "Appointment Appliance Repair High End - choose type of job - - choose brand - A…" at bounding box center [326, 312] width 415 height 123
drag, startPoint x: 263, startPoint y: 247, endPoint x: 260, endPoint y: 250, distance: 3.8
click at [263, 247] on button "Allow Emails" at bounding box center [274, 247] width 31 height 11
click at [200, 284] on div "Appliance Repair [GEOGRAPHIC_DATA]" at bounding box center [215, 286] width 189 height 11
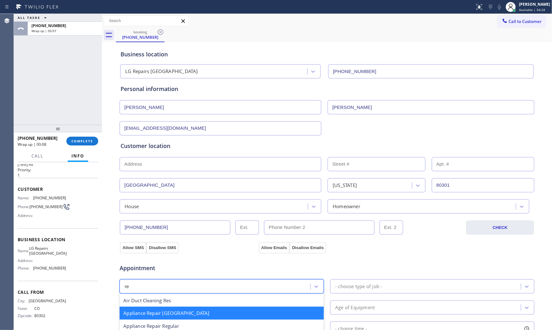
type input "reg"
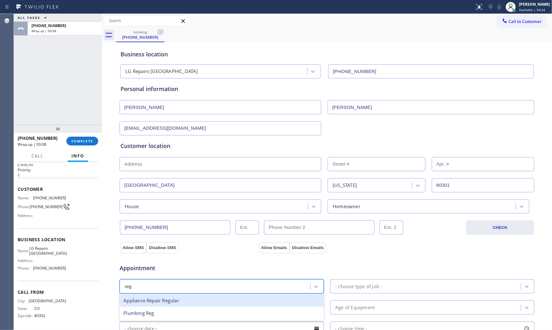
click at [189, 299] on div "Appliance Repair Regular" at bounding box center [222, 300] width 204 height 13
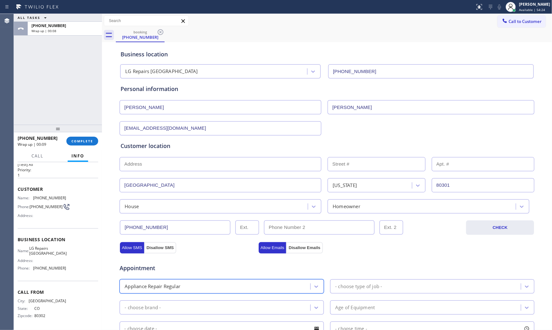
click at [369, 281] on div "- choose type of job -" at bounding box center [426, 286] width 189 height 11
type input "f"
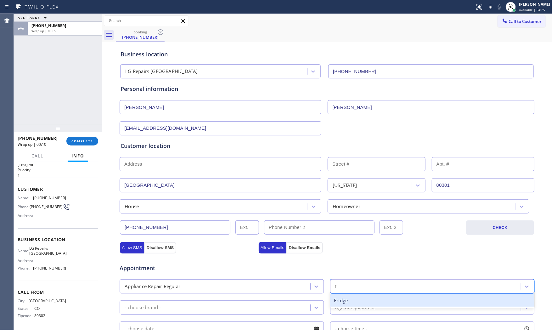
click at [361, 299] on div "Fridge" at bounding box center [432, 300] width 204 height 13
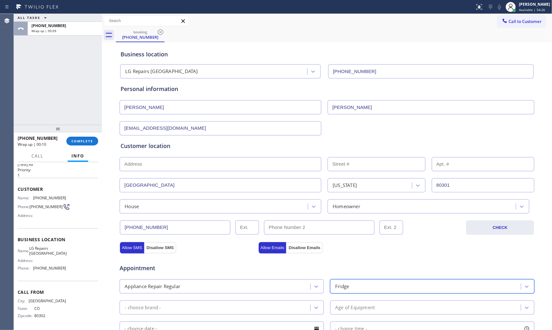
click at [241, 302] on div "- choose brand -" at bounding box center [215, 307] width 189 height 11
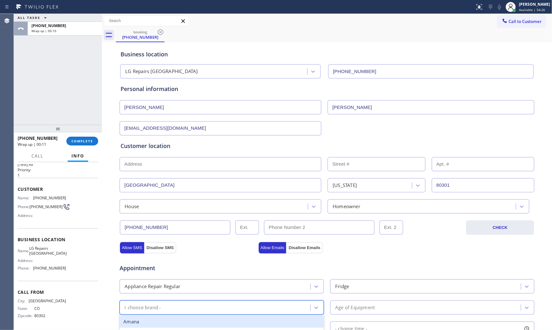
type input "LG"
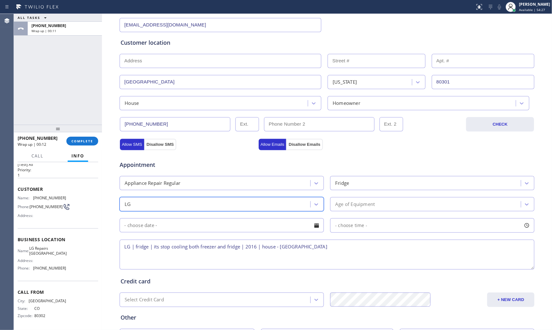
scroll to position [105, 0]
click at [350, 195] on div "option LG, selected. 18 results available. Select is focused ,type to refine li…" at bounding box center [327, 201] width 416 height 15
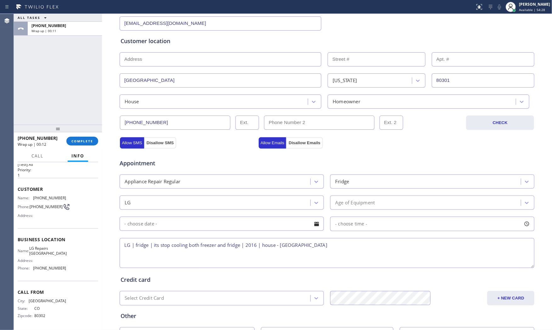
click at [353, 196] on div "Age of Equipment" at bounding box center [432, 202] width 204 height 14
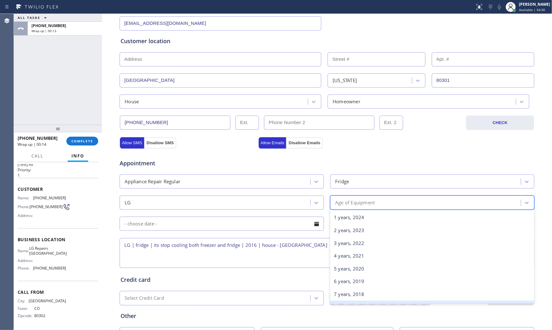
scroll to position [35, 0]
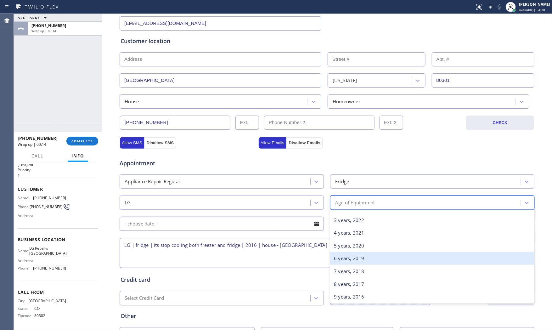
click at [352, 263] on div "6 years, 2019" at bounding box center [432, 258] width 204 height 13
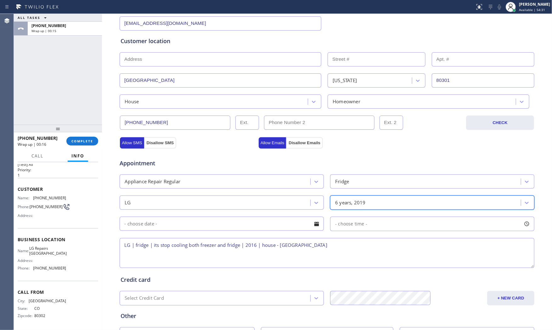
click at [363, 202] on div "6 years, 2019" at bounding box center [426, 202] width 189 height 11
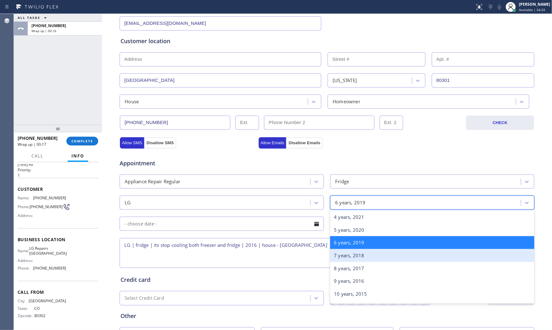
scroll to position [70, 0]
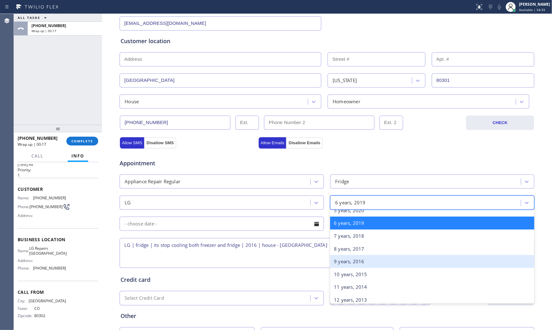
click at [353, 263] on div "9 years, 2016" at bounding box center [432, 261] width 204 height 13
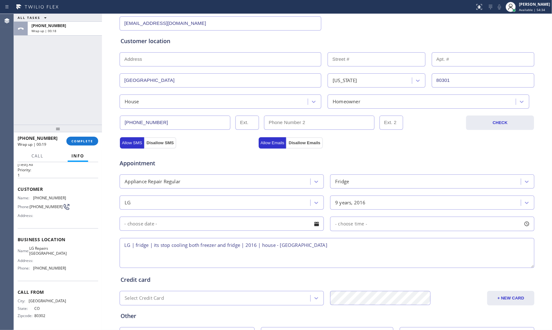
click at [345, 245] on textarea "LG | fridge | its stop cooling both freezer and fridge | 2016 | house - ho | Bo…" at bounding box center [327, 253] width 415 height 30
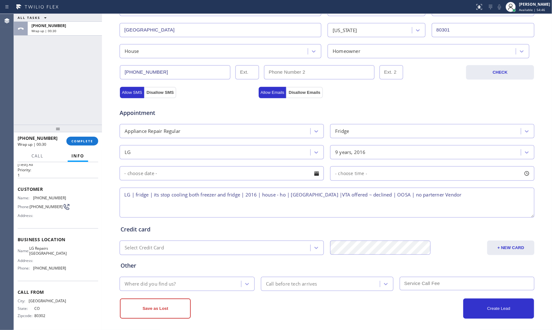
scroll to position [158, 0]
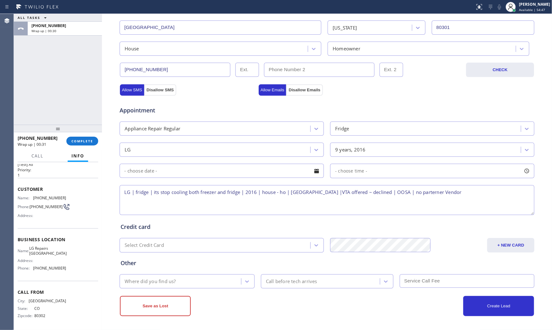
type textarea "LG | fridge | its stop cooling both freezer and fridge | 2016 | house - ho | Bo…"
click at [189, 287] on div "Where did you find us?" at bounding box center [187, 281] width 135 height 14
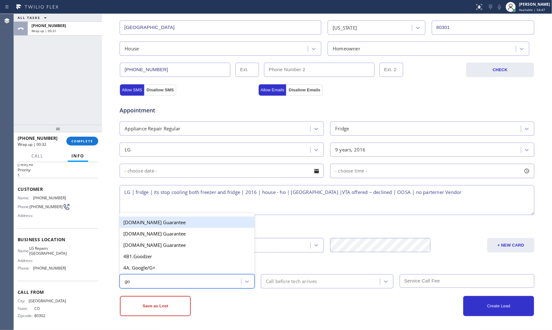
type input "goo"
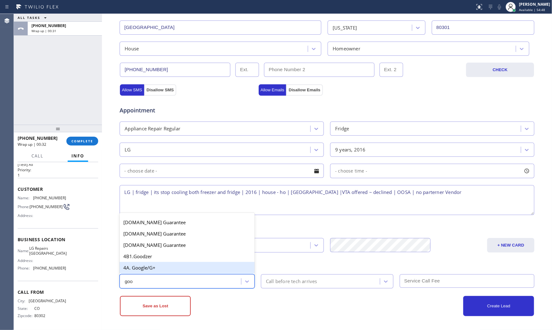
click at [171, 269] on div "4A. Google/G+" at bounding box center [187, 267] width 135 height 11
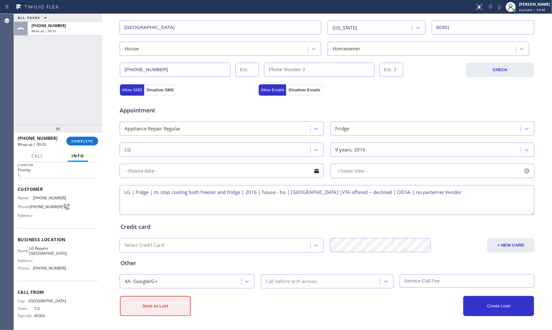
click at [167, 301] on button "Save as Lost" at bounding box center [155, 306] width 71 height 20
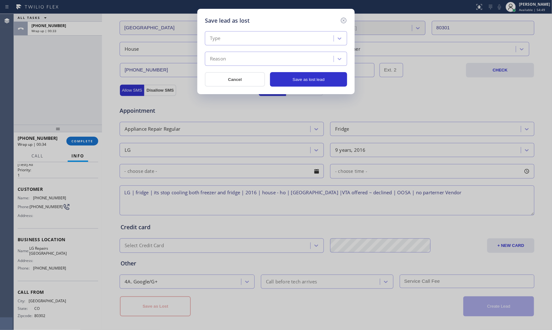
click at [274, 43] on div "Type" at bounding box center [270, 38] width 127 height 11
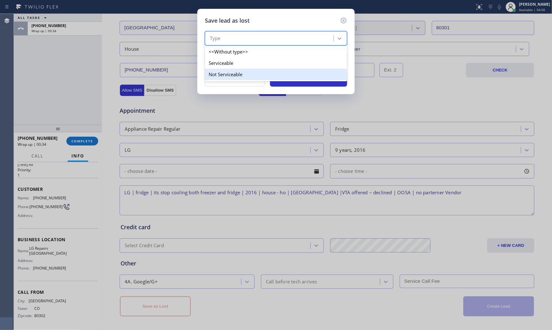
click at [241, 69] on div "Not Serviceable" at bounding box center [276, 74] width 142 height 11
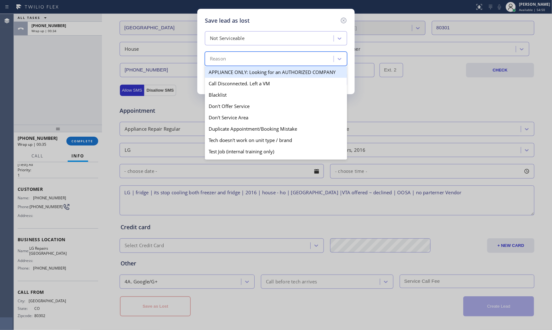
click at [241, 57] on div "Reason" at bounding box center [270, 59] width 127 height 11
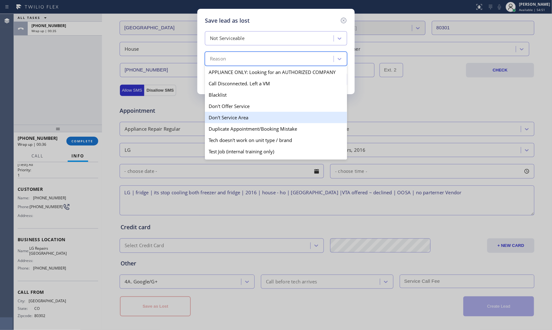
click at [241, 116] on div "Don't Service Area" at bounding box center [276, 117] width 142 height 11
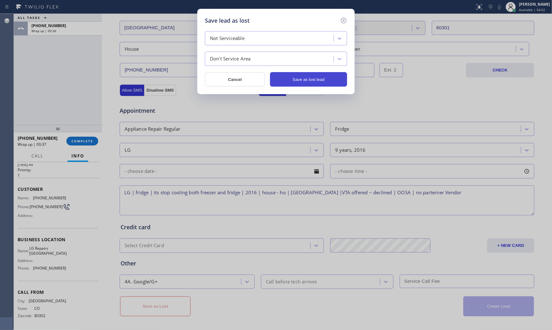
click at [290, 76] on button "Save as lost lead" at bounding box center [308, 79] width 77 height 14
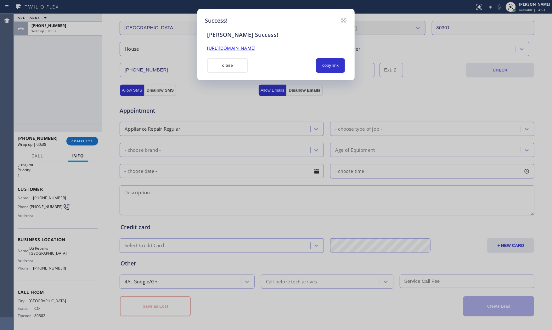
drag, startPoint x: 233, startPoint y: 68, endPoint x: 145, endPoint y: 108, distance: 96.6
click at [232, 68] on button "close" at bounding box center [227, 65] width 41 height 14
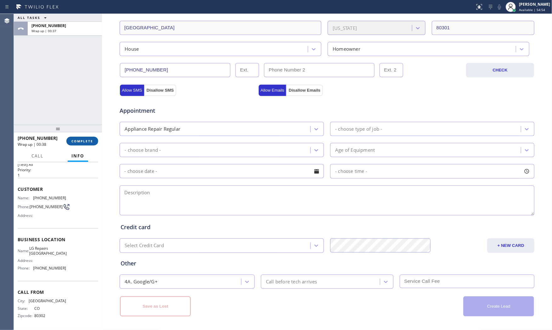
click at [89, 137] on button "COMPLETE" at bounding box center [82, 141] width 32 height 9
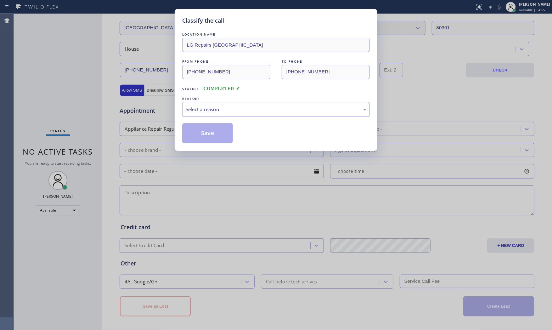
click at [242, 101] on div "REASON:" at bounding box center [276, 98] width 188 height 7
click at [233, 114] on div "Select a reason" at bounding box center [276, 109] width 188 height 15
click at [198, 136] on button "Save" at bounding box center [207, 133] width 51 height 20
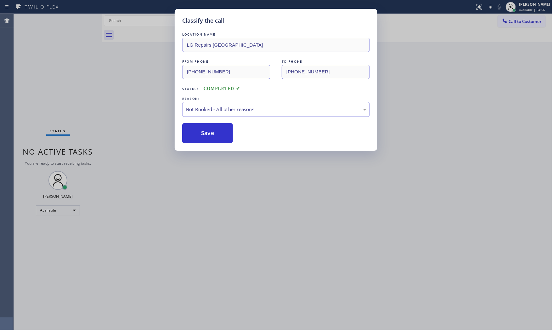
click at [198, 136] on button "Save" at bounding box center [207, 133] width 51 height 20
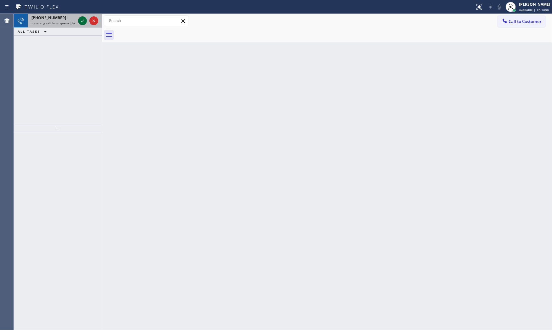
click at [81, 18] on icon at bounding box center [83, 21] width 8 height 8
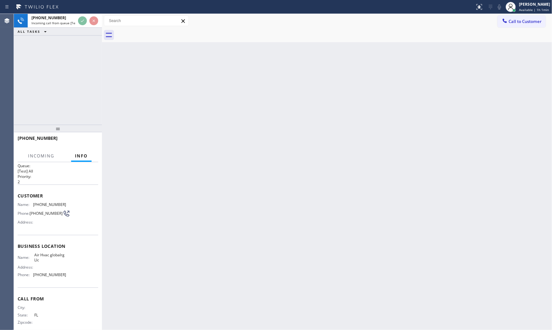
scroll to position [14, 0]
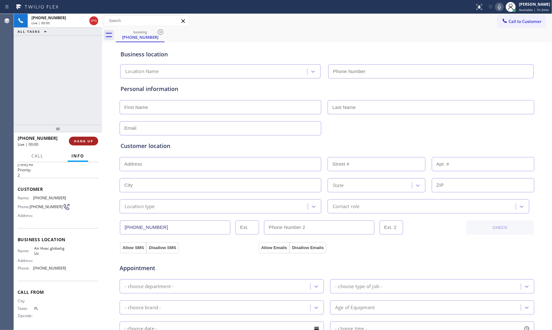
type input "(786) 550-6134"
click at [85, 141] on span "HANG UP" at bounding box center [83, 141] width 19 height 4
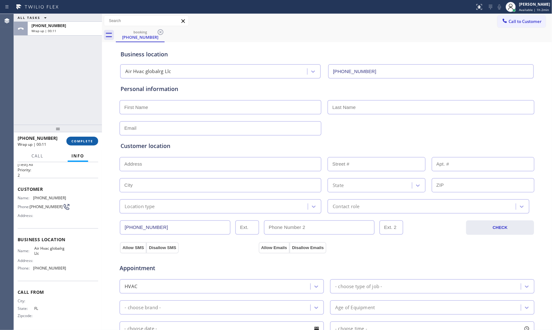
click at [86, 141] on span "COMPLETE" at bounding box center [82, 141] width 22 height 4
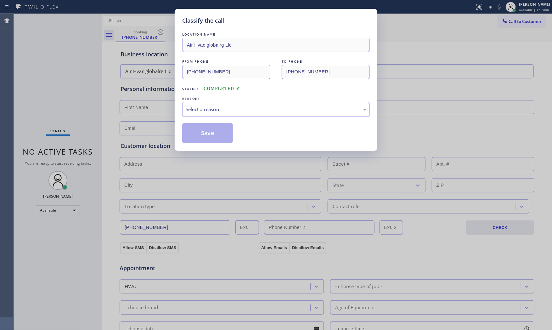
click at [218, 107] on div "Select a reason" at bounding box center [276, 109] width 181 height 7
click at [215, 132] on button "Save" at bounding box center [207, 133] width 51 height 20
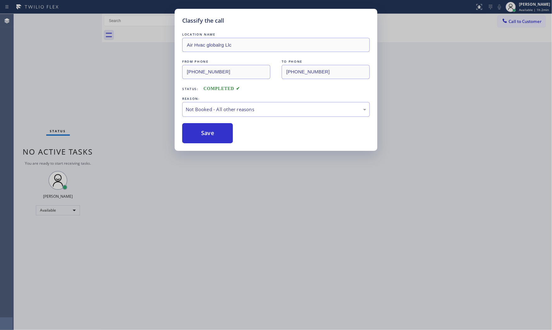
click at [215, 132] on button "Save" at bounding box center [207, 133] width 51 height 20
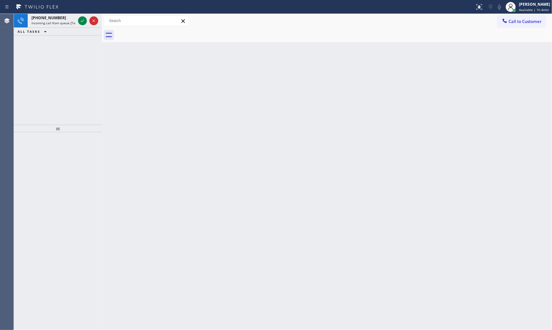
click at [80, 12] on div "Status report No issues detected If you experience an issue, please download th…" at bounding box center [276, 7] width 552 height 14
click at [84, 20] on icon at bounding box center [83, 21] width 8 height 8
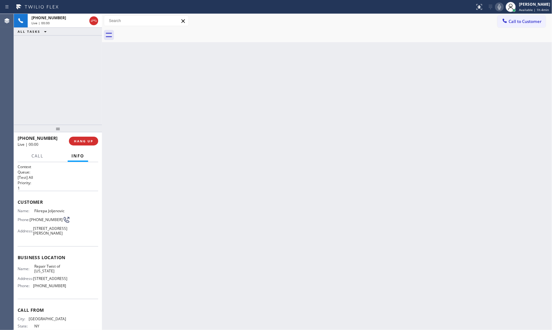
click at [82, 134] on div "+17184042372 Live | 00:00 HANG UP" at bounding box center [58, 141] width 81 height 16
click at [84, 141] on span "HANG UP" at bounding box center [83, 141] width 19 height 4
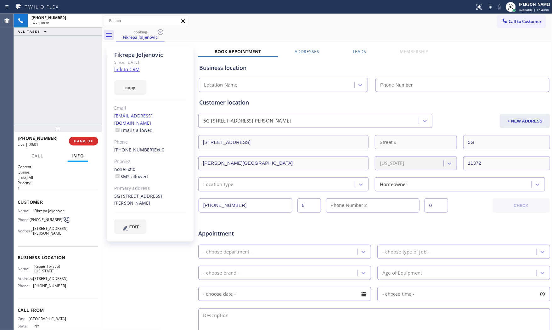
click at [131, 69] on link "link to CRM" at bounding box center [126, 69] width 25 height 6
type input "(347) 284-6179"
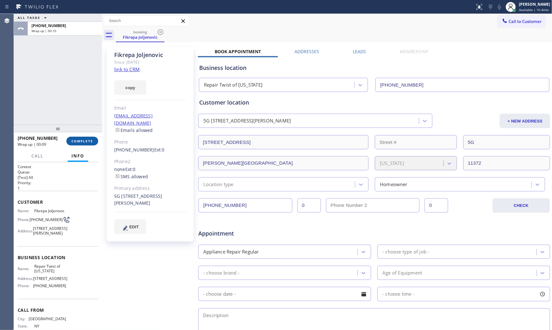
click at [94, 141] on button "COMPLETE" at bounding box center [82, 141] width 32 height 9
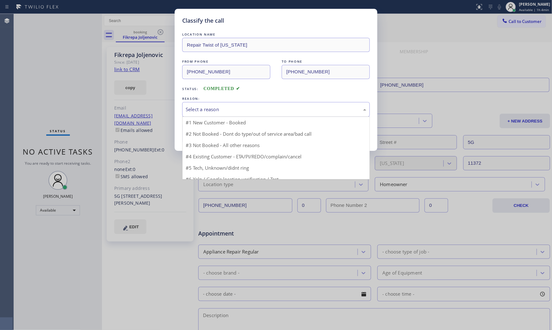
click at [217, 109] on div "Select a reason" at bounding box center [276, 109] width 181 height 7
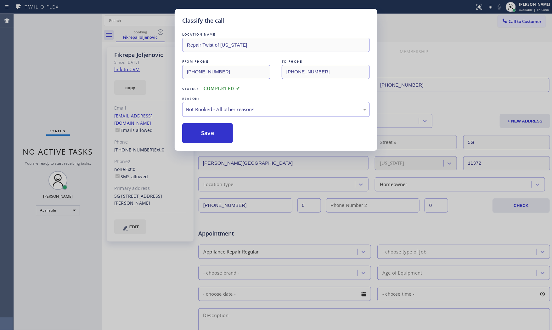
click at [208, 136] on button "Save" at bounding box center [207, 133] width 51 height 20
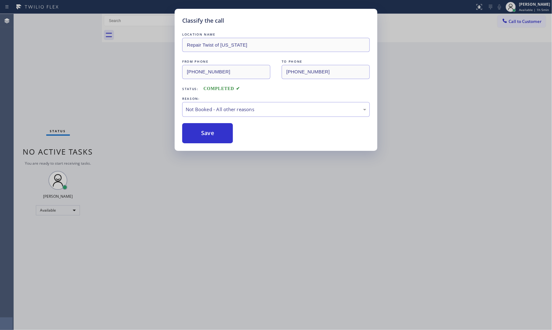
click at [208, 136] on button "Save" at bounding box center [207, 133] width 51 height 20
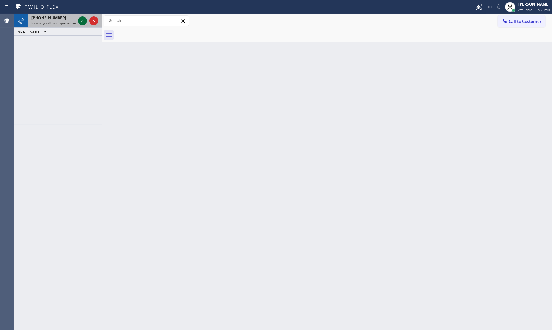
click at [79, 21] on icon at bounding box center [83, 21] width 8 height 8
click at [80, 21] on icon at bounding box center [83, 21] width 8 height 8
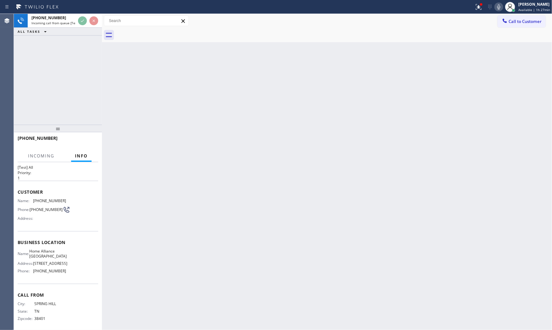
scroll to position [20, 0]
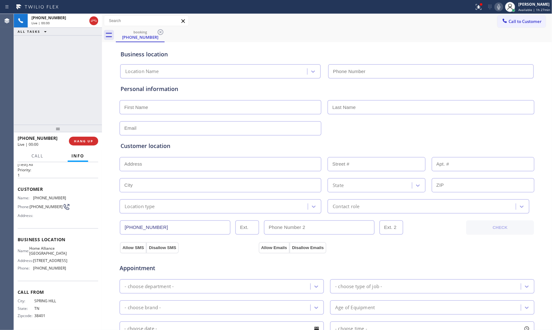
type input "(312) 241-1219"
click at [480, 7] on icon at bounding box center [479, 7] width 8 height 8
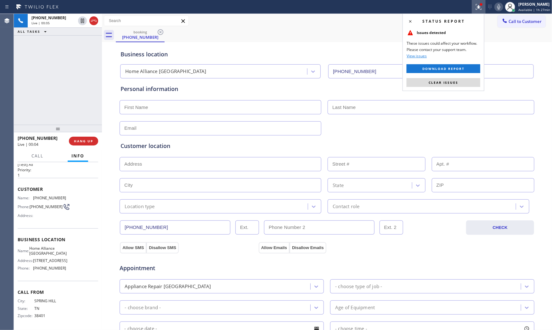
click at [455, 82] on span "Clear issues" at bounding box center [444, 82] width 30 height 4
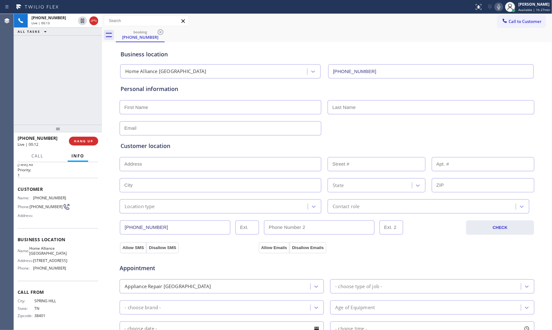
click at [499, 6] on icon at bounding box center [499, 7] width 8 height 8
click at [75, 144] on button "COMPLETE" at bounding box center [82, 141] width 32 height 9
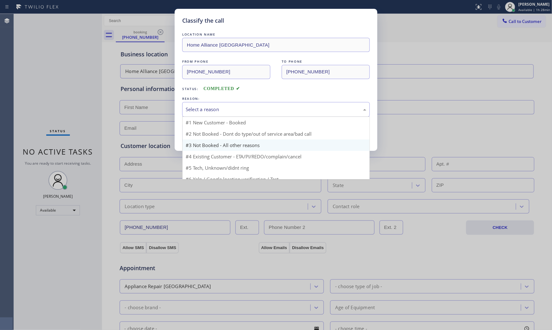
drag, startPoint x: 219, startPoint y: 109, endPoint x: 209, endPoint y: 128, distance: 21.7
click at [219, 109] on div "Select a reason" at bounding box center [276, 109] width 181 height 7
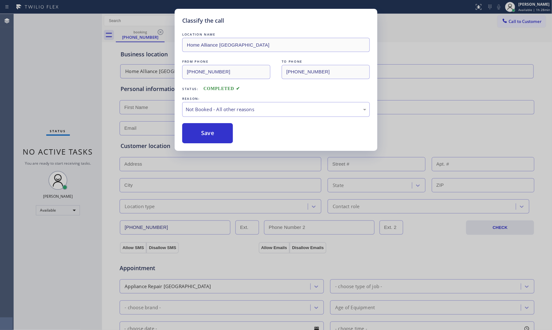
click at [209, 129] on button "Save" at bounding box center [207, 133] width 51 height 20
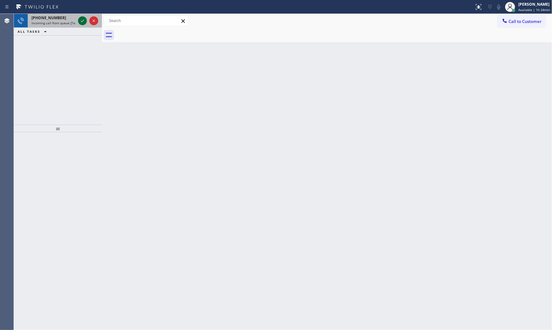
click at [79, 20] on icon at bounding box center [83, 21] width 8 height 8
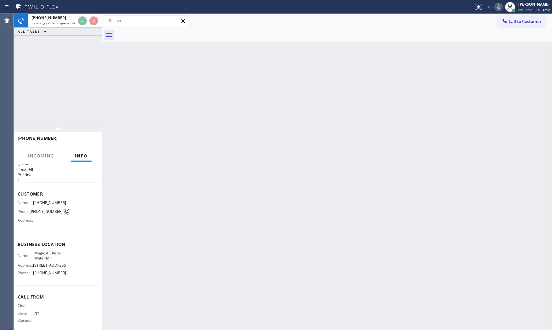
scroll to position [20, 0]
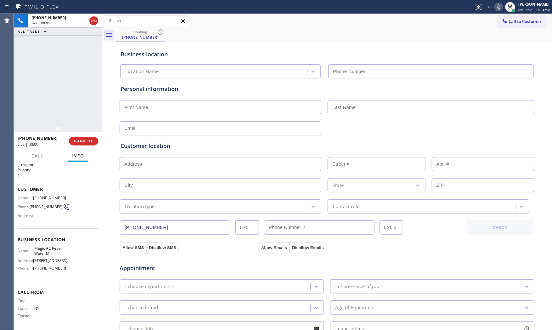
type input "(631) 709-1019"
click at [87, 141] on span "HANG UP" at bounding box center [83, 141] width 19 height 4
click at [87, 140] on span "HANG UP" at bounding box center [83, 141] width 19 height 4
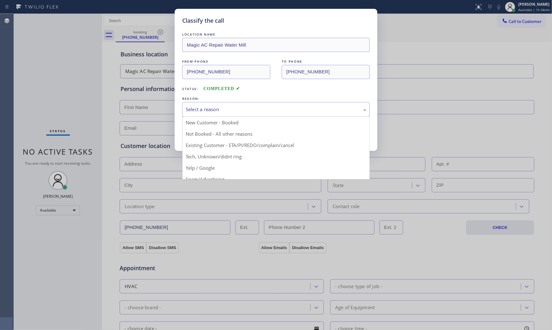
click at [229, 111] on div "Select a reason" at bounding box center [276, 109] width 181 height 7
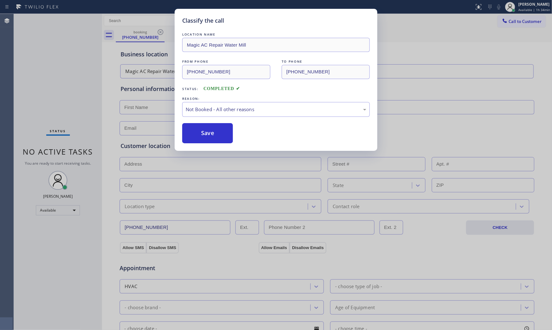
click at [207, 133] on button "Save" at bounding box center [207, 133] width 51 height 20
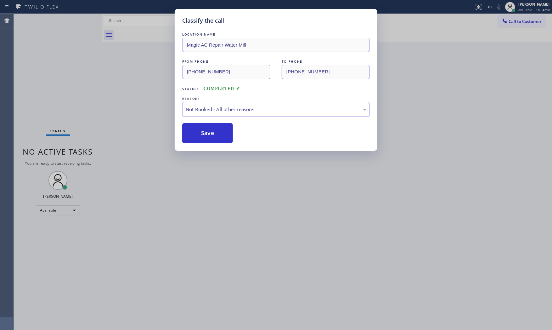
click at [207, 133] on button "Save" at bounding box center [207, 133] width 51 height 20
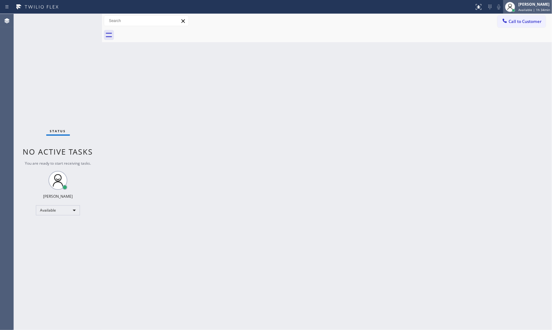
click at [535, 9] on span "Available | 1h 34min" at bounding box center [534, 10] width 32 height 4
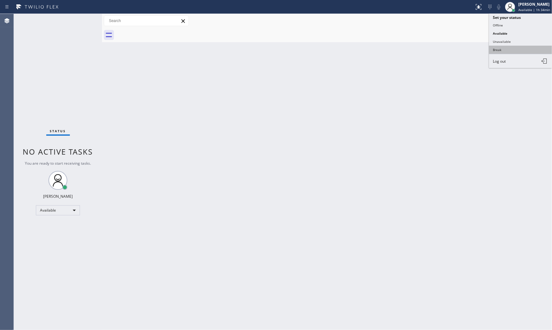
click at [513, 47] on button "Break" at bounding box center [520, 50] width 63 height 8
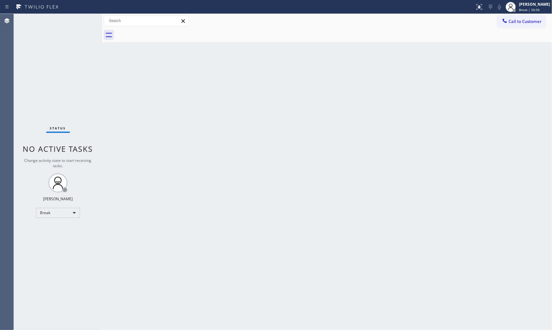
click at [206, 133] on div "Back to Dashboard Change Sender ID Customers Technicians Select a contact Outbo…" at bounding box center [327, 172] width 450 height 316
click at [534, 6] on div "[PERSON_NAME]" at bounding box center [534, 4] width 31 height 5
click at [508, 32] on button "Available" at bounding box center [520, 33] width 63 height 8
click at [81, 23] on div "Status No active tasks You are ready to start receiving tasks. [PERSON_NAME] Av…" at bounding box center [58, 172] width 88 height 316
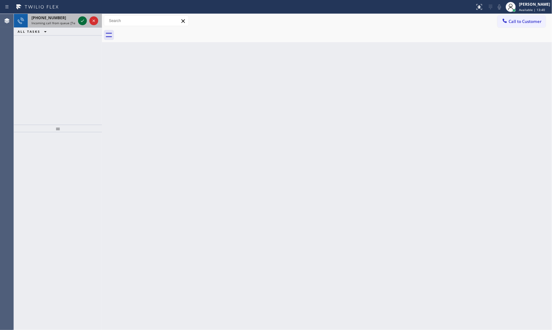
click at [83, 18] on icon at bounding box center [83, 21] width 8 height 8
click at [81, 20] on icon at bounding box center [83, 21] width 8 height 8
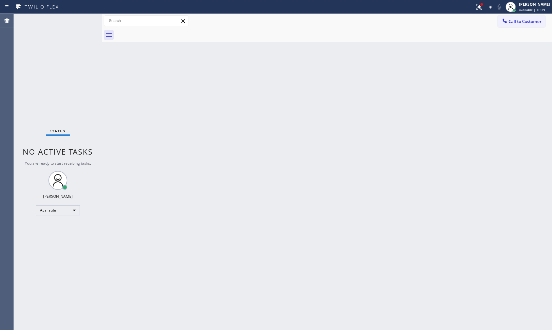
click at [80, 23] on div "Status No active tasks You are ready to start receiving tasks. [PERSON_NAME] Av…" at bounding box center [58, 172] width 88 height 316
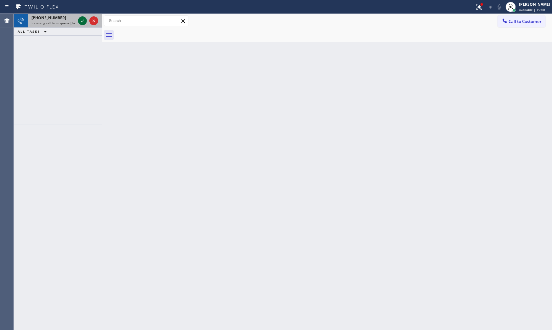
click at [83, 19] on icon at bounding box center [83, 21] width 8 height 8
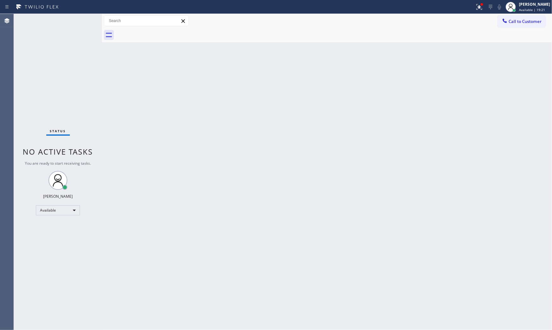
click at [85, 20] on div "Status No active tasks You are ready to start receiving tasks. [PERSON_NAME] Av…" at bounding box center [58, 172] width 88 height 316
click at [472, 10] on div at bounding box center [479, 7] width 14 height 8
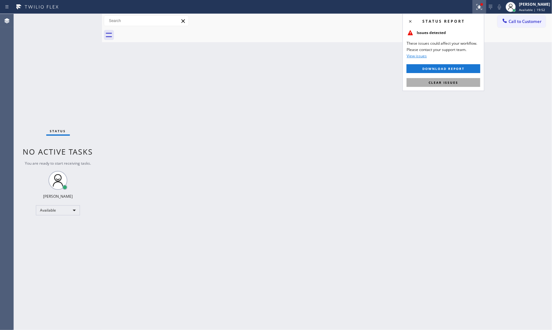
click at [447, 80] on button "Clear issues" at bounding box center [444, 82] width 74 height 9
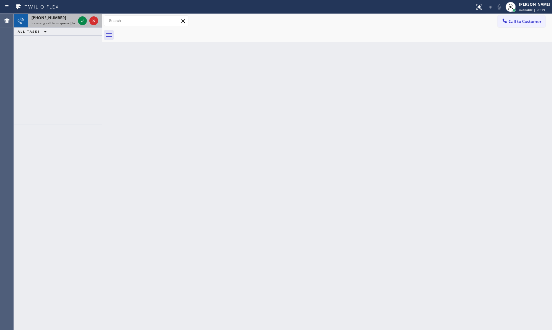
click at [62, 17] on div "+15169935199" at bounding box center [53, 17] width 44 height 5
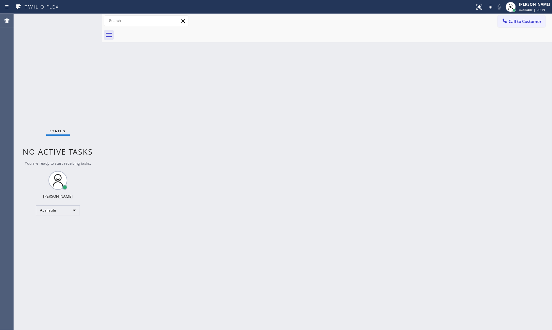
click at [84, 19] on div "Status No active tasks You are ready to start receiving tasks. [PERSON_NAME] Av…" at bounding box center [58, 172] width 88 height 316
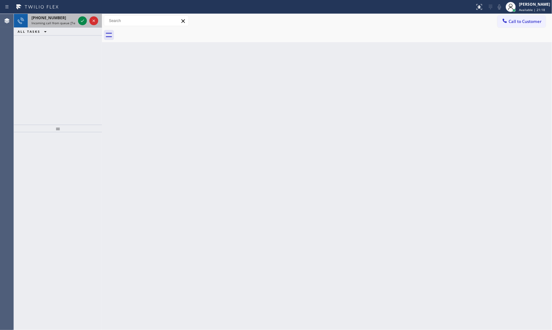
click at [64, 20] on div "[PHONE_NUMBER]" at bounding box center [53, 17] width 44 height 5
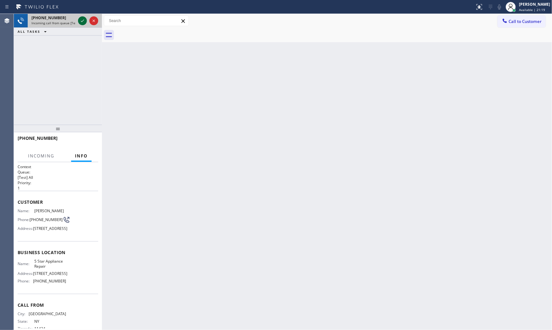
click at [82, 20] on icon at bounding box center [83, 21] width 8 height 8
click at [92, 138] on div "[PHONE_NUMBER]" at bounding box center [56, 138] width 76 height 6
click at [92, 136] on div "[PHONE_NUMBER]" at bounding box center [56, 138] width 76 height 6
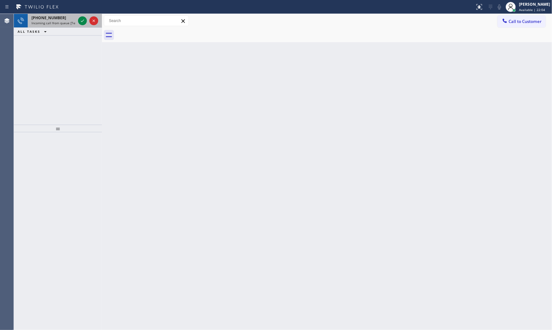
click at [48, 15] on span "[PHONE_NUMBER]" at bounding box center [48, 17] width 35 height 5
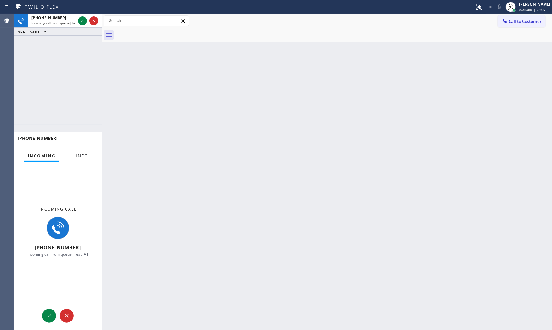
click at [88, 155] on button "Info" at bounding box center [82, 156] width 20 height 12
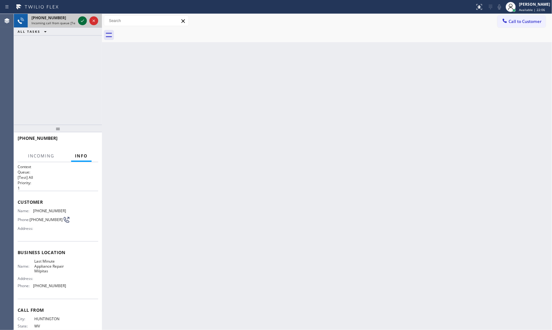
click at [81, 18] on icon at bounding box center [83, 21] width 8 height 8
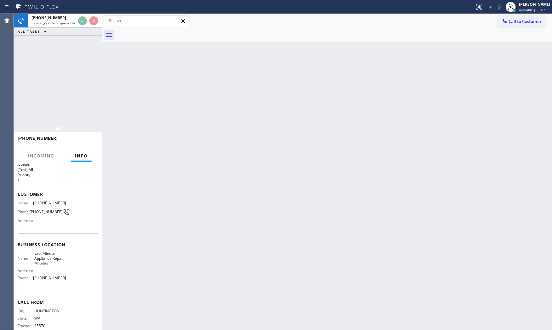
scroll to position [20, 0]
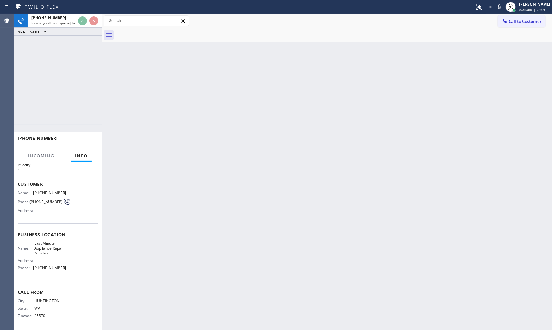
click at [286, 153] on div "Back to Dashboard Change Sender ID Customers Technicians Select a contact Outbo…" at bounding box center [327, 172] width 450 height 316
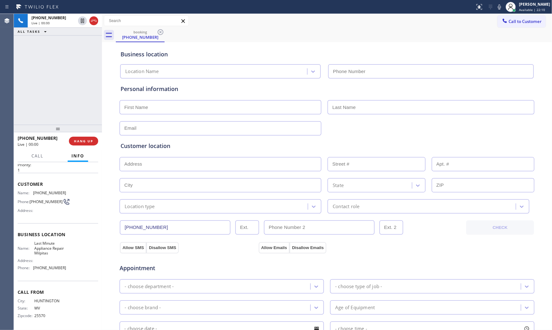
type input "[PHONE_NUMBER]"
click at [81, 145] on div "[PHONE_NUMBER] Live | 00:01 HANG UP" at bounding box center [58, 141] width 81 height 16
click at [82, 142] on span "HANG UP" at bounding box center [83, 141] width 19 height 4
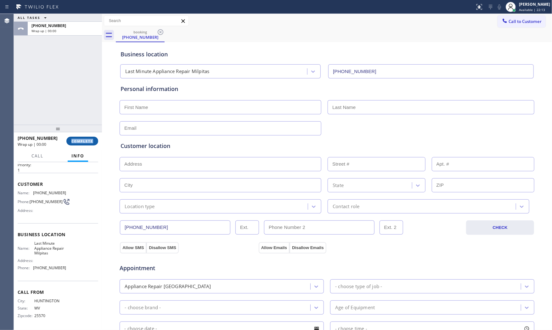
click at [82, 142] on span "COMPLETE" at bounding box center [82, 141] width 22 height 4
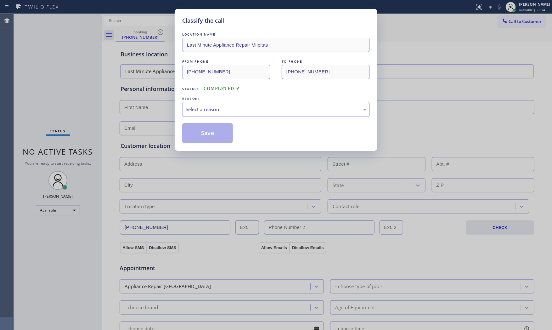
click at [226, 117] on div "Select a reason" at bounding box center [276, 109] width 188 height 15
click at [202, 133] on button "Save" at bounding box center [207, 133] width 51 height 20
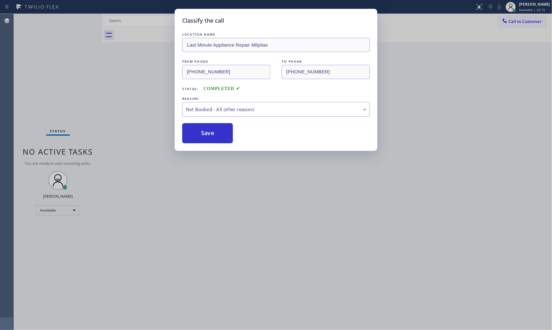
click at [202, 133] on button "Save" at bounding box center [207, 133] width 51 height 20
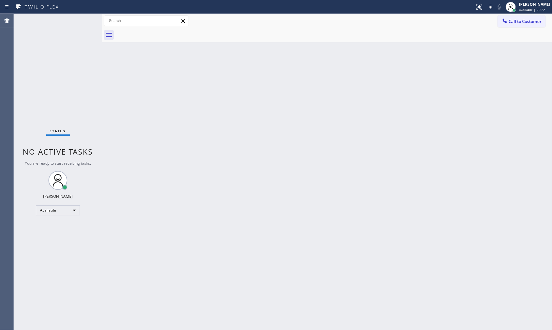
click at [84, 20] on div "Status No active tasks You are ready to start receiving tasks. [PERSON_NAME] Av…" at bounding box center [58, 172] width 88 height 316
click at [88, 19] on div "Status No active tasks You are ready to start receiving tasks. [PERSON_NAME] Av…" at bounding box center [58, 172] width 88 height 316
click at [82, 18] on div "Status No active tasks You are ready to start receiving tasks. [PERSON_NAME] Av…" at bounding box center [58, 172] width 88 height 316
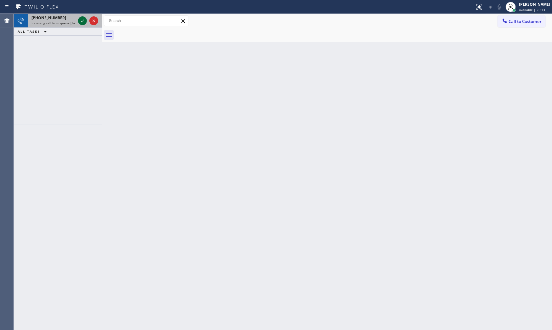
click at [82, 20] on icon at bounding box center [83, 21] width 8 height 8
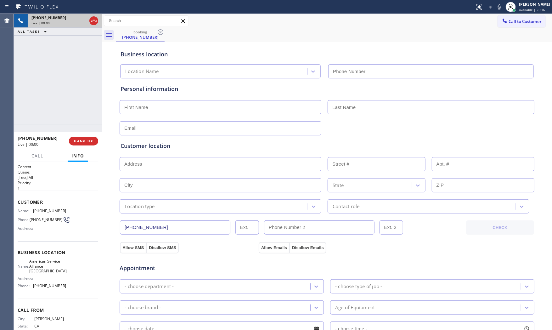
type input "[PHONE_NUMBER]"
click at [82, 139] on span "HANG UP" at bounding box center [83, 141] width 19 height 4
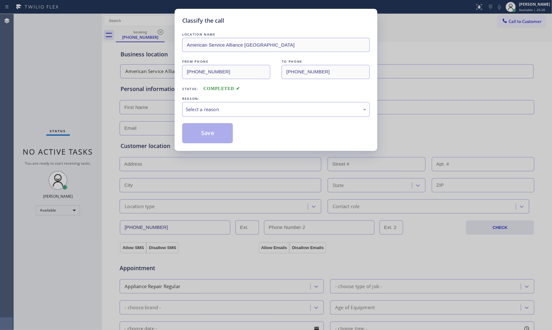
click at [251, 96] on div "REASON:" at bounding box center [276, 98] width 188 height 7
click at [244, 107] on div "Select a reason" at bounding box center [276, 109] width 181 height 7
click at [210, 131] on button "Save" at bounding box center [207, 133] width 51 height 20
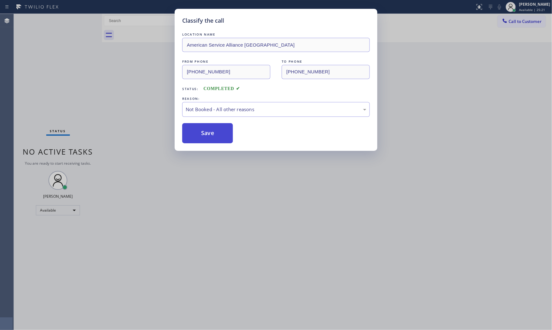
click at [210, 131] on button "Save" at bounding box center [207, 133] width 51 height 20
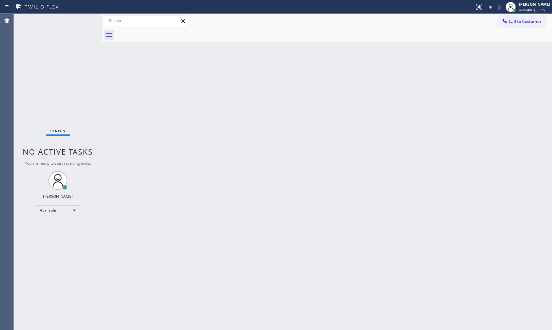
click at [212, 65] on div "Back to Dashboard Change Sender ID Customers Technicians Select a contact Outbo…" at bounding box center [327, 172] width 450 height 316
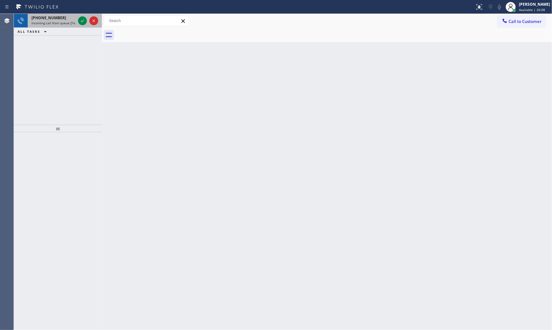
click at [89, 23] on div at bounding box center [88, 21] width 23 height 14
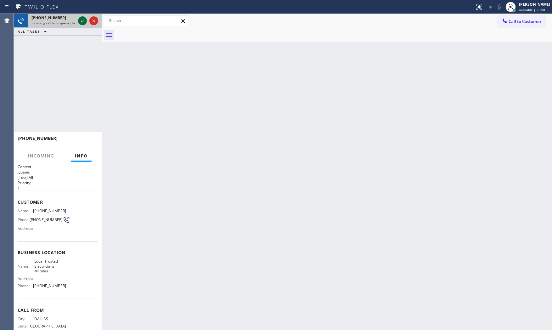
click at [84, 21] on icon at bounding box center [83, 21] width 8 height 8
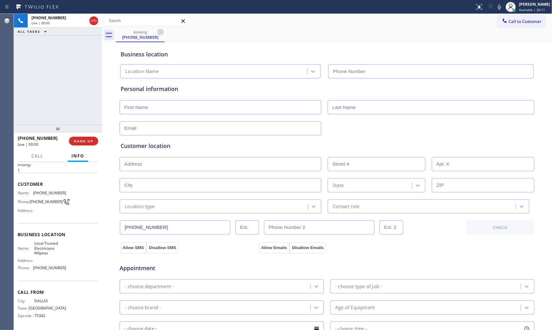
type input "[PHONE_NUMBER]"
click at [79, 132] on div at bounding box center [58, 129] width 88 height 8
click at [81, 139] on span "HANG UP" at bounding box center [83, 141] width 19 height 4
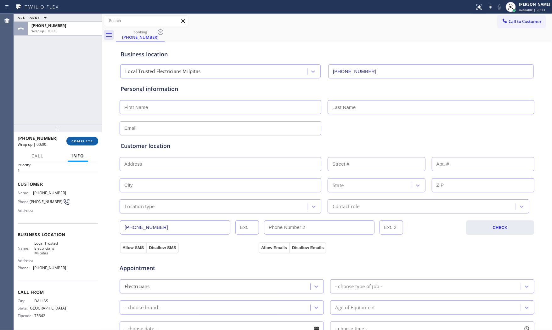
click at [81, 139] on span "COMPLETE" at bounding box center [82, 141] width 22 height 4
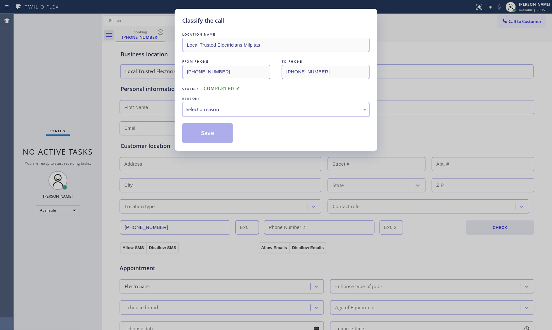
click at [246, 114] on div "Select a reason" at bounding box center [276, 109] width 188 height 15
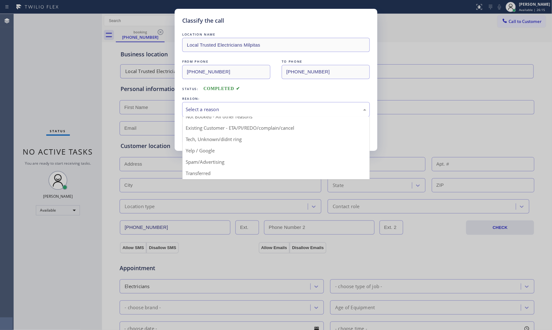
scroll to position [39, 0]
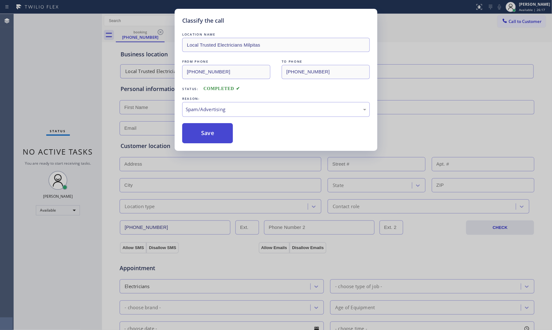
click at [209, 132] on button "Save" at bounding box center [207, 133] width 51 height 20
click at [209, 133] on button "Save" at bounding box center [207, 133] width 51 height 20
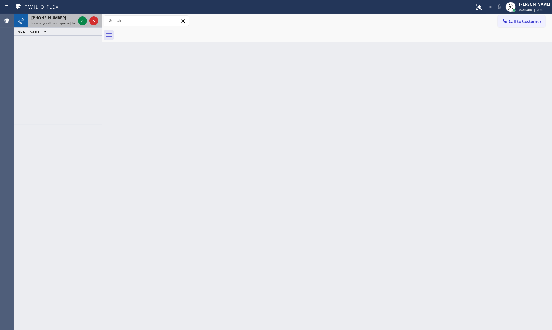
click at [57, 21] on span "Incoming call from queue [Test] All" at bounding box center [57, 23] width 52 height 4
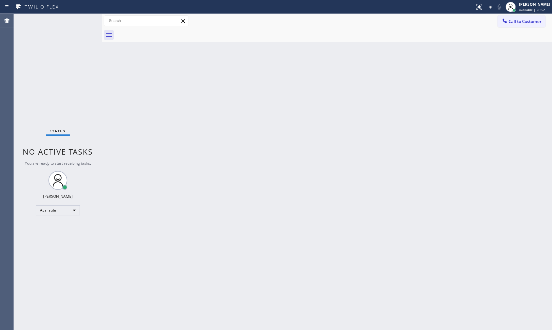
click at [82, 22] on div "Status No active tasks You are ready to start receiving tasks. [PERSON_NAME] Av…" at bounding box center [58, 172] width 88 height 316
click at [454, 117] on div "Back to Dashboard Change Sender ID Customers Technicians Select a contact Outbo…" at bounding box center [327, 172] width 450 height 316
click at [85, 17] on div "Status No active tasks You are ready to start receiving tasks. [PERSON_NAME] Av…" at bounding box center [58, 172] width 88 height 316
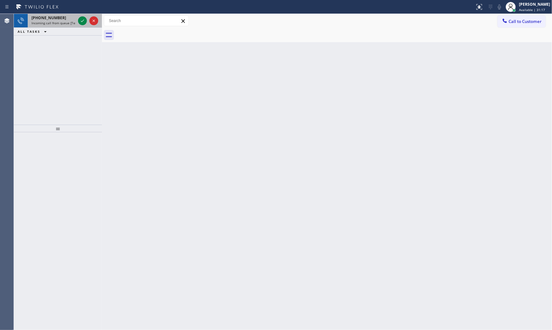
click at [70, 18] on div "[PHONE_NUMBER]" at bounding box center [53, 17] width 44 height 5
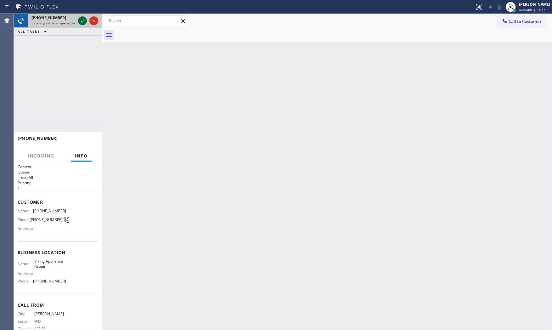
click at [79, 20] on icon at bounding box center [83, 21] width 8 height 8
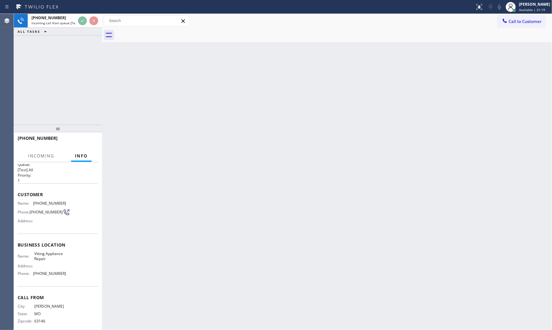
scroll to position [14, 0]
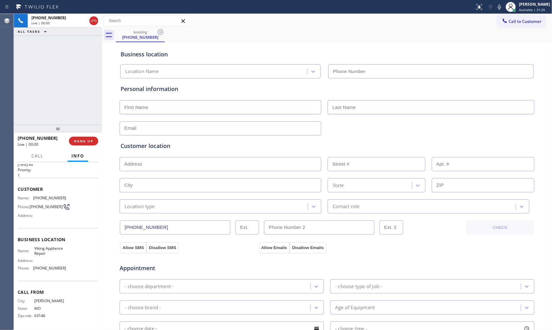
type input "[PHONE_NUMBER]"
click at [496, 7] on icon at bounding box center [500, 7] width 8 height 8
click at [88, 143] on span "HANG UP" at bounding box center [83, 141] width 19 height 4
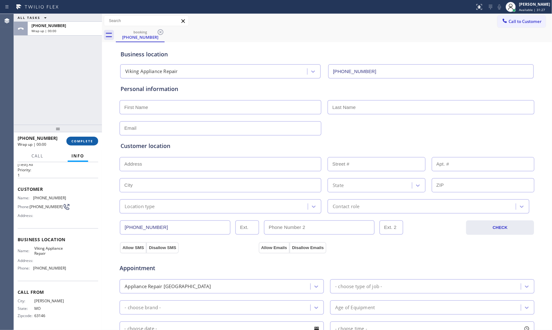
click at [88, 143] on span "COMPLETE" at bounding box center [82, 141] width 22 height 4
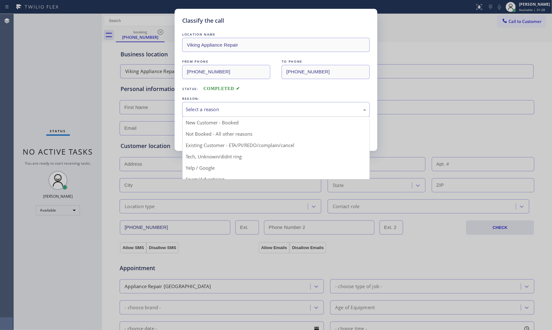
click at [244, 105] on div "Select a reason" at bounding box center [276, 109] width 188 height 15
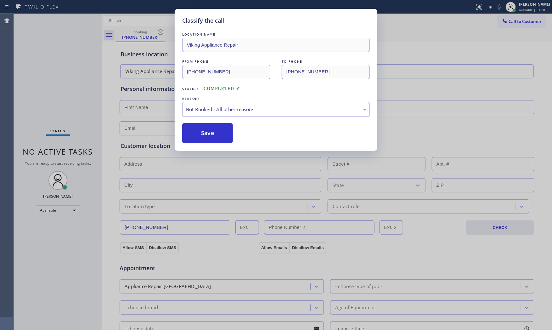
click at [206, 136] on button "Save" at bounding box center [207, 133] width 51 height 20
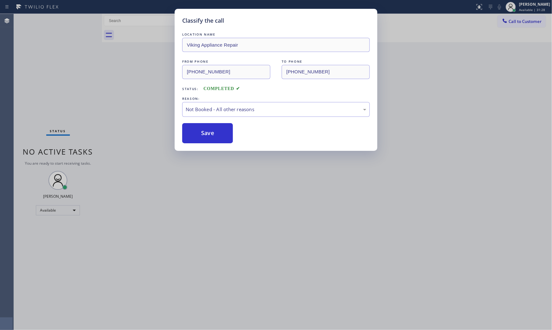
click at [206, 136] on button "Save" at bounding box center [207, 133] width 51 height 20
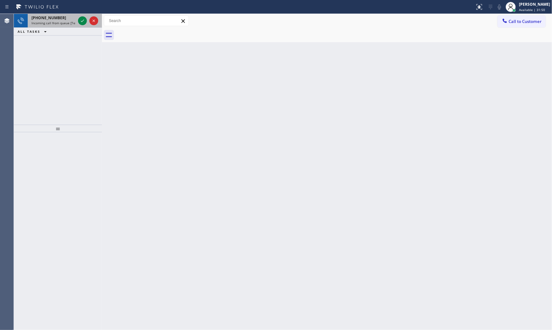
click at [65, 26] on div "[PHONE_NUMBER] Incoming call from queue [Test] All" at bounding box center [52, 21] width 49 height 14
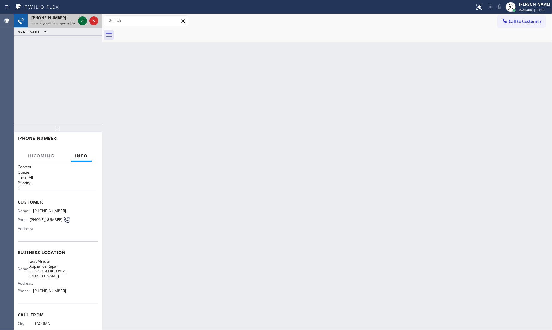
drag, startPoint x: 76, startPoint y: 23, endPoint x: 80, endPoint y: 23, distance: 4.1
click at [77, 23] on div "[PHONE_NUMBER] Incoming call from queue [Test] All" at bounding box center [58, 21] width 88 height 14
click at [80, 23] on icon at bounding box center [83, 21] width 8 height 8
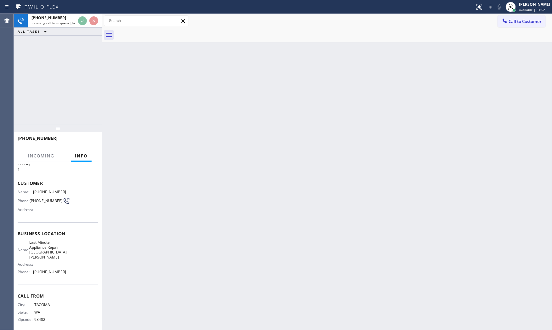
scroll to position [20, 0]
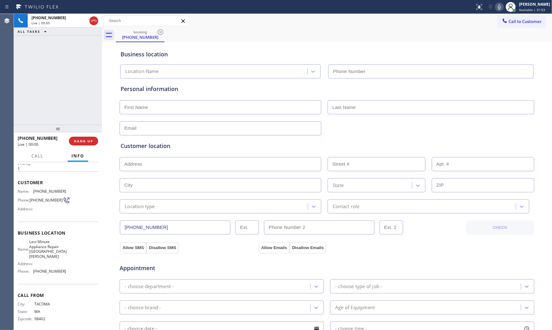
type input "[PHONE_NUMBER]"
click at [85, 142] on span "HANG UP" at bounding box center [83, 141] width 19 height 4
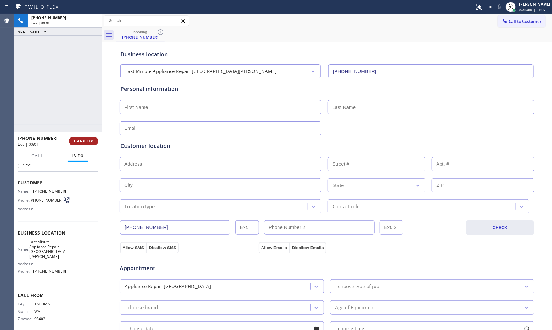
click at [85, 142] on span "HANG UP" at bounding box center [83, 141] width 19 height 4
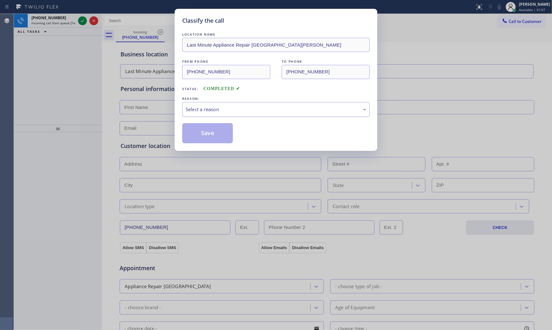
click at [248, 111] on div "Select a reason" at bounding box center [276, 109] width 181 height 7
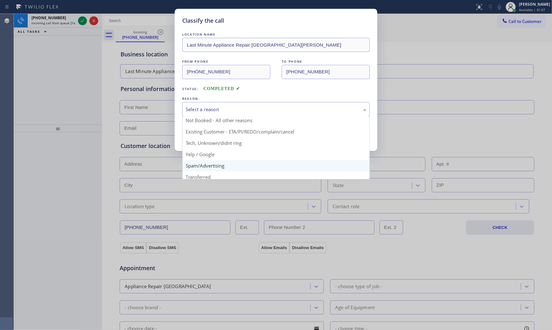
scroll to position [39, 0]
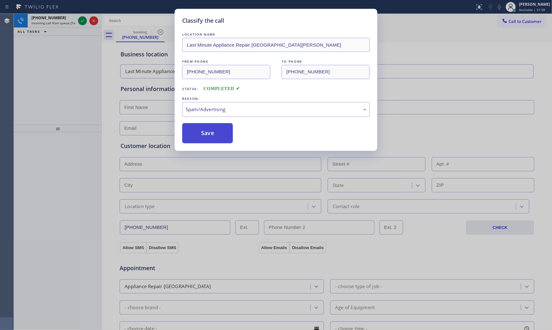
click at [213, 137] on button "Save" at bounding box center [207, 133] width 51 height 20
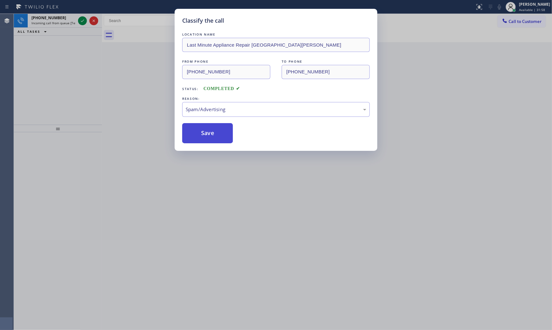
click at [213, 137] on button "Save" at bounding box center [207, 133] width 51 height 20
click at [212, 134] on button "Save" at bounding box center [207, 133] width 51 height 20
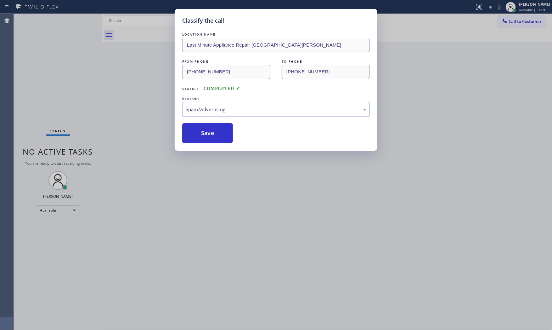
click at [65, 26] on div "Classify the call LOCATION NAME Last Minute Appliance Repair [GEOGRAPHIC_DATA][…" at bounding box center [276, 165] width 552 height 330
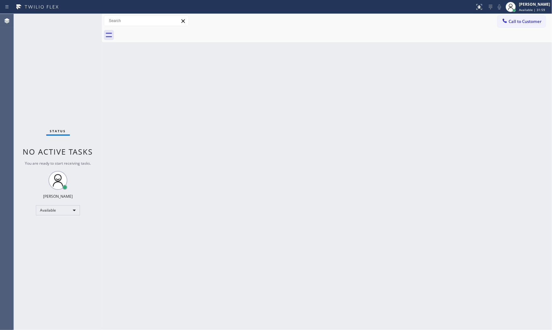
click at [65, 26] on div "Status No active tasks You are ready to start receiving tasks. [PERSON_NAME] Av…" at bounding box center [58, 172] width 88 height 316
click at [46, 14] on div "Status No active tasks You are ready to start receiving tasks. [PERSON_NAME] Av…" at bounding box center [58, 172] width 88 height 316
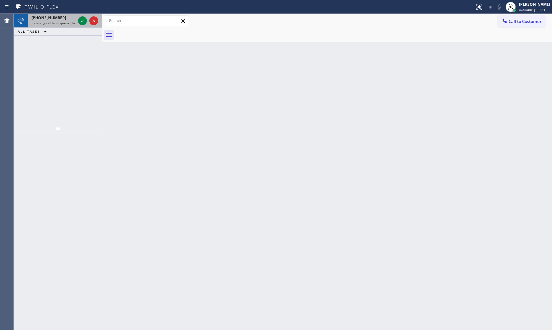
click at [46, 25] on span "Incoming call from queue [Test] All" at bounding box center [57, 23] width 52 height 4
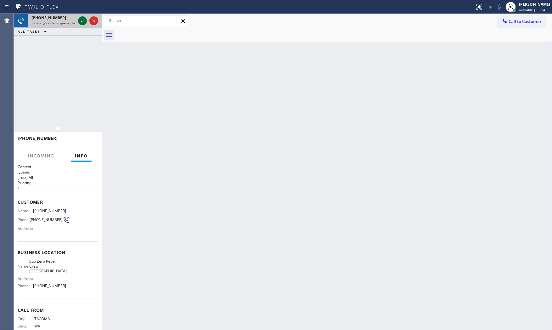
click at [81, 20] on icon at bounding box center [83, 21] width 8 height 8
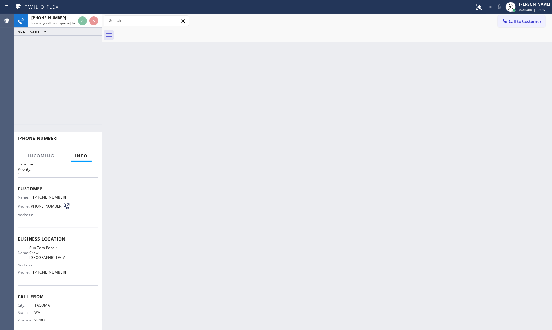
scroll to position [14, 0]
drag, startPoint x: 287, startPoint y: 119, endPoint x: 366, endPoint y: 86, distance: 85.1
click at [288, 119] on div "Back to Dashboard Change Sender ID Customers Technicians Select a contact Outbo…" at bounding box center [327, 172] width 450 height 316
drag, startPoint x: 339, startPoint y: 66, endPoint x: 336, endPoint y: 67, distance: 4.0
click at [336, 67] on div "Back to Dashboard Change Sender ID Customers Technicians Select a contact Outbo…" at bounding box center [327, 172] width 450 height 316
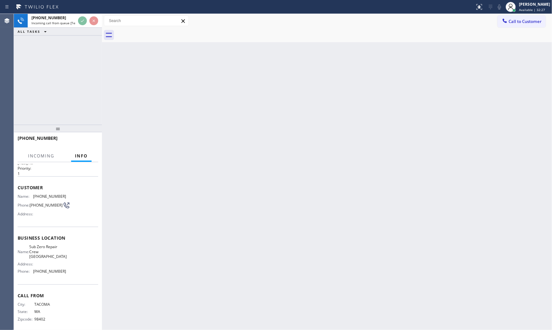
click at [336, 67] on div "Back to Dashboard Change Sender ID Customers Technicians Select a contact Outbo…" at bounding box center [327, 172] width 450 height 316
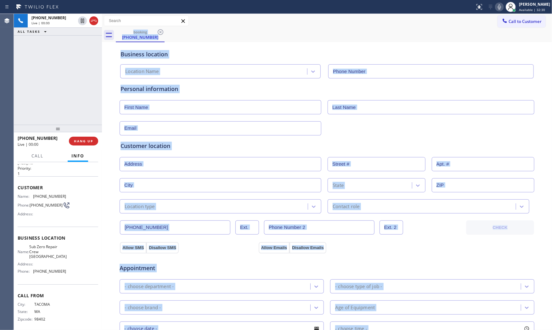
type input "[PHONE_NUMBER]"
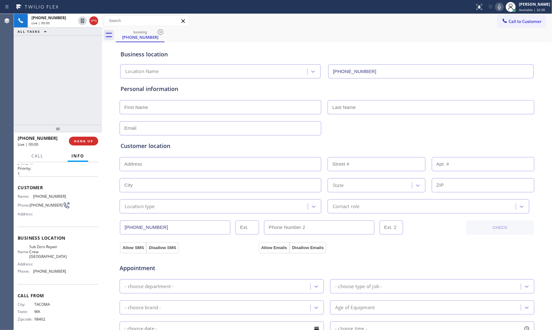
click at [84, 145] on div "[PHONE_NUMBER] Live | 00:00 HANG UP" at bounding box center [58, 141] width 81 height 16
click at [83, 140] on span "HANG UP" at bounding box center [83, 141] width 19 height 4
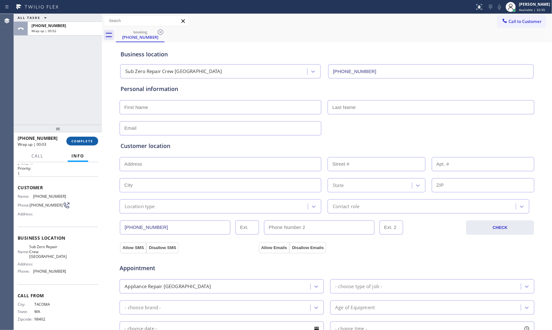
click at [75, 140] on span "COMPLETE" at bounding box center [82, 141] width 22 height 4
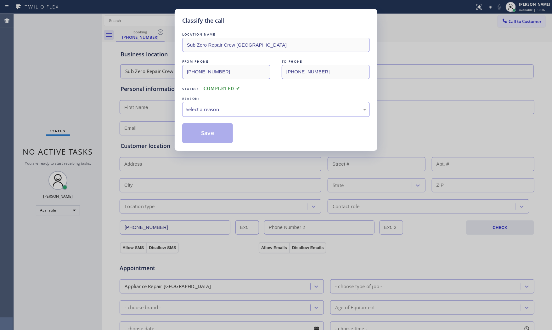
click at [215, 119] on div "LOCATION NAME Sub Zero Repair Crew Seattle FROM PHONE [PHONE_NUMBER] TO PHONE […" at bounding box center [276, 87] width 188 height 112
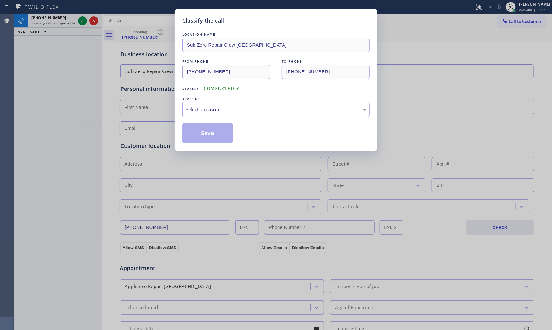
click at [216, 115] on div "Select a reason" at bounding box center [276, 109] width 188 height 15
click at [205, 133] on button "Save" at bounding box center [207, 133] width 51 height 20
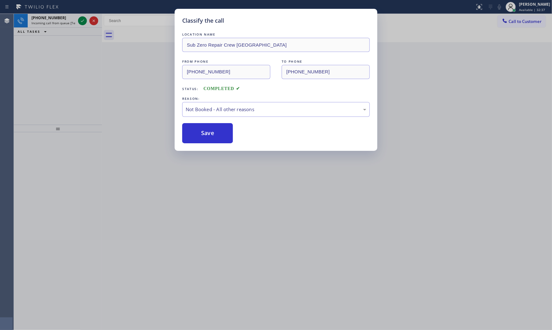
click at [205, 133] on button "Save" at bounding box center [207, 133] width 51 height 20
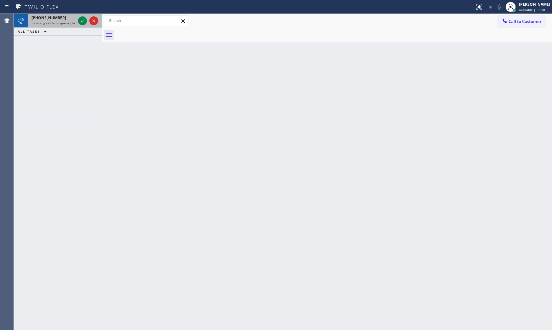
click at [67, 20] on div "[PHONE_NUMBER]" at bounding box center [53, 17] width 44 height 5
click at [70, 18] on div "[PHONE_NUMBER]" at bounding box center [53, 17] width 44 height 5
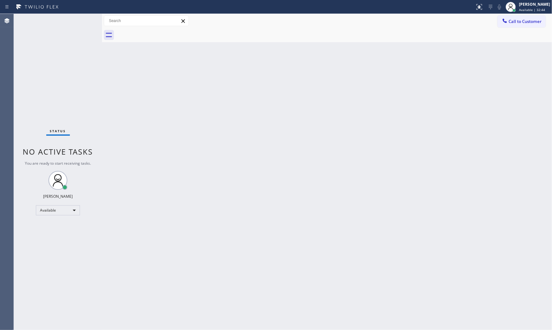
click at [77, 20] on div "Status No active tasks You are ready to start receiving tasks. [PERSON_NAME] Av…" at bounding box center [58, 172] width 88 height 316
click at [82, 20] on div "Status No active tasks You are ready to start receiving tasks. [PERSON_NAME] Av…" at bounding box center [58, 172] width 88 height 316
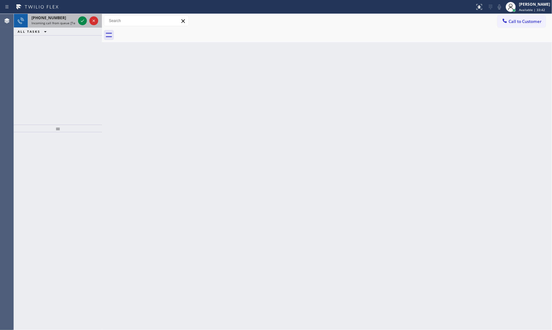
click at [52, 20] on span "[PHONE_NUMBER]" at bounding box center [48, 17] width 35 height 5
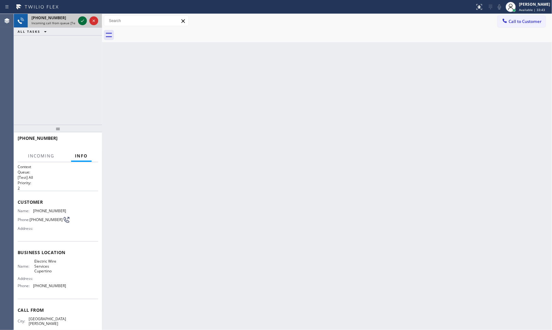
click at [82, 19] on icon at bounding box center [83, 21] width 8 height 8
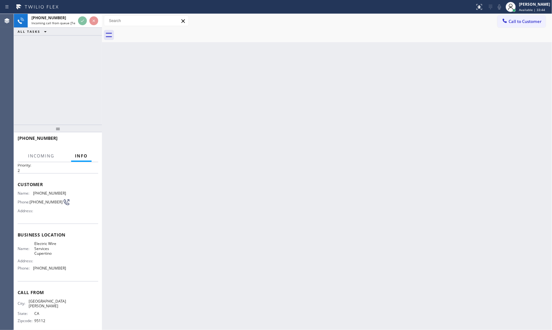
scroll to position [20, 0]
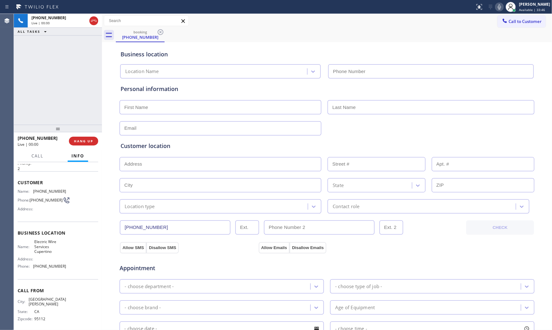
type input "[PHONE_NUMBER]"
click at [80, 140] on span "HANG UP" at bounding box center [83, 141] width 19 height 4
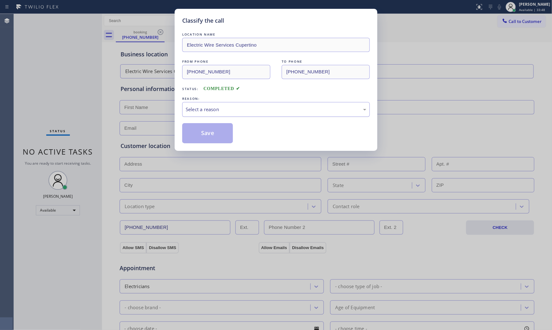
click at [192, 111] on div "Select a reason" at bounding box center [276, 109] width 181 height 7
click at [196, 134] on button "Save" at bounding box center [207, 133] width 51 height 20
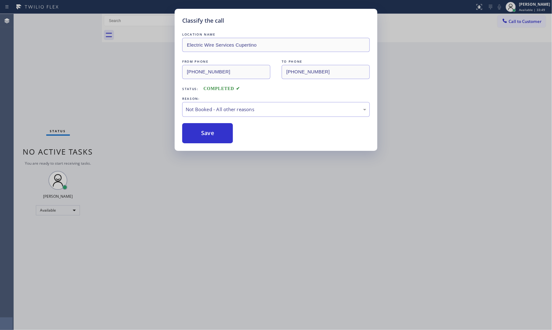
click at [196, 134] on button "Save" at bounding box center [207, 133] width 51 height 20
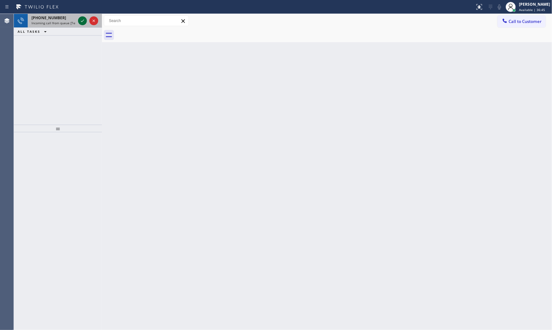
click at [82, 23] on icon at bounding box center [83, 21] width 8 height 8
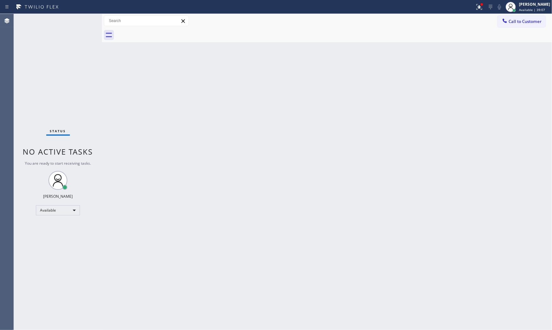
click at [79, 20] on div "Status No active tasks You are ready to start receiving tasks. [PERSON_NAME] Av…" at bounding box center [58, 172] width 88 height 316
click at [81, 19] on div "Status No active tasks You are ready to start receiving tasks. [PERSON_NAME] Av…" at bounding box center [58, 172] width 88 height 316
click at [481, 5] on div at bounding box center [482, 4] width 3 height 3
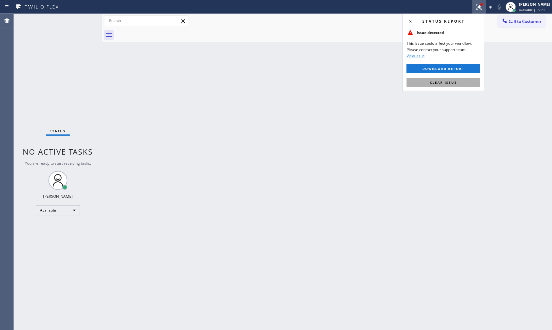
click at [448, 83] on span "Clear issue" at bounding box center [443, 82] width 27 height 4
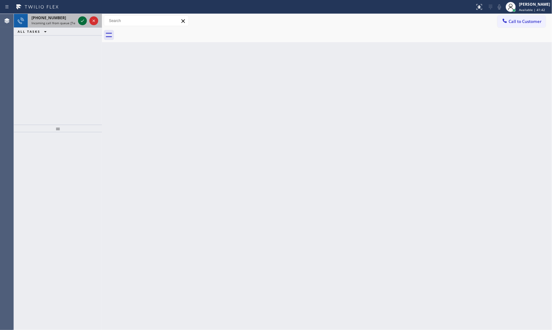
click at [82, 22] on icon at bounding box center [83, 21] width 8 height 8
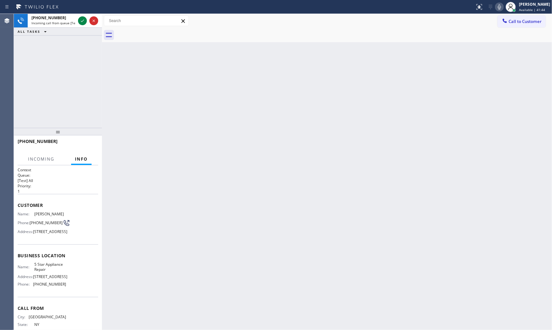
click at [85, 135] on div at bounding box center [58, 132] width 88 height 8
click at [87, 142] on button "HANG UP" at bounding box center [83, 146] width 29 height 9
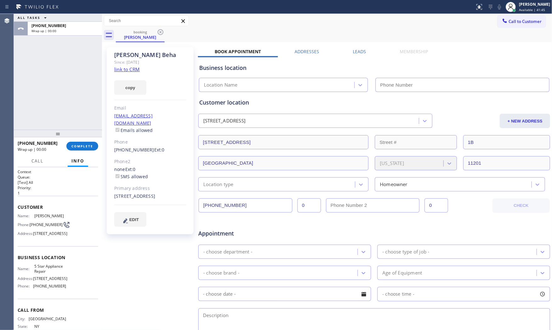
type input "[PHONE_NUMBER]"
click at [133, 71] on link "link to CRM" at bounding box center [126, 69] width 25 height 6
click at [88, 144] on span "COMPLETE" at bounding box center [82, 146] width 22 height 4
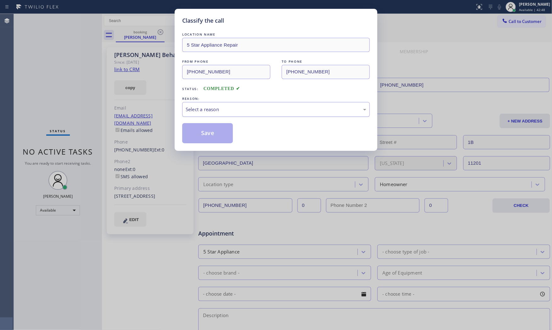
click at [206, 114] on div "Select a reason" at bounding box center [276, 109] width 188 height 15
click at [205, 131] on button "Save" at bounding box center [207, 133] width 51 height 20
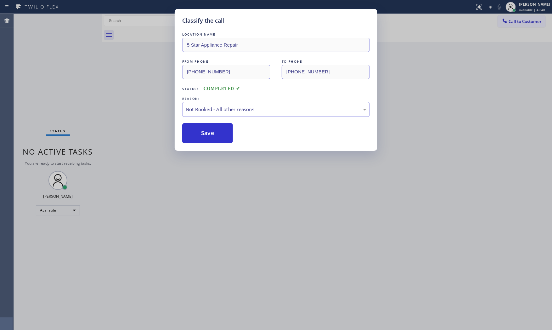
click at [205, 131] on button "Save" at bounding box center [207, 133] width 51 height 20
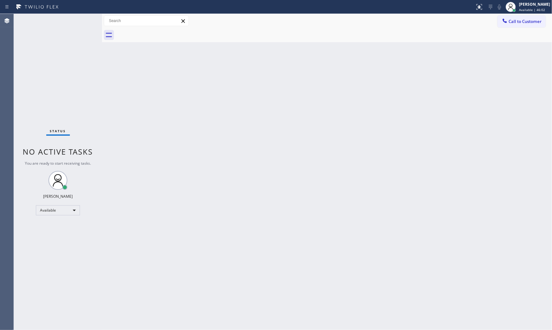
click at [60, 14] on div "Status No active tasks You are ready to start receiving tasks. [PERSON_NAME] Av…" at bounding box center [58, 172] width 88 height 316
click at [62, 22] on div "Status No active tasks You are ready to start receiving tasks. [PERSON_NAME] Av…" at bounding box center [58, 172] width 88 height 316
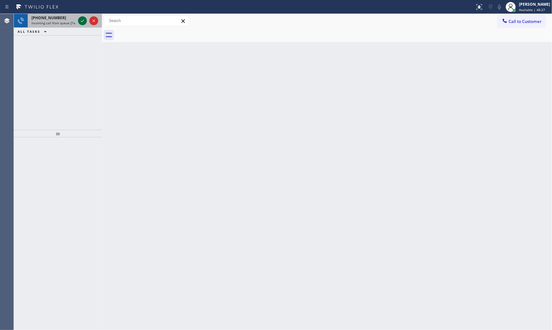
drag, startPoint x: 88, startPoint y: 22, endPoint x: 84, endPoint y: 21, distance: 3.8
click at [87, 22] on div at bounding box center [88, 21] width 23 height 14
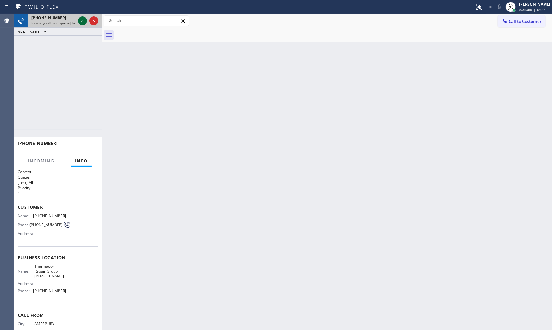
click at [84, 21] on icon at bounding box center [83, 21] width 8 height 8
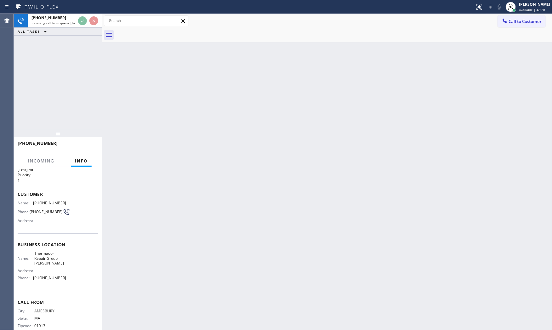
scroll to position [24, 0]
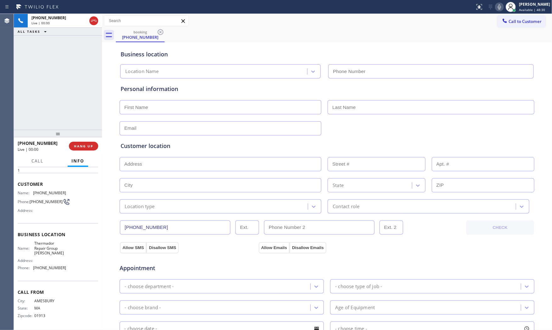
type input "[PHONE_NUMBER]"
click at [500, 4] on icon at bounding box center [500, 7] width 8 height 8
click at [497, 7] on icon at bounding box center [500, 7] width 8 height 8
click at [496, 9] on icon at bounding box center [500, 7] width 8 height 8
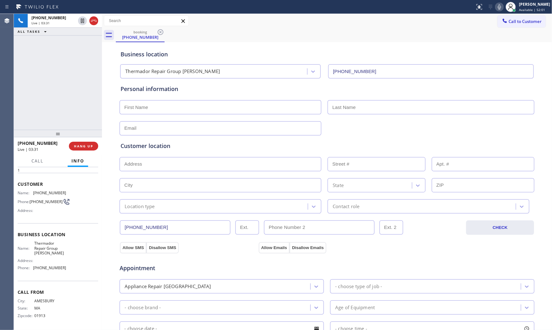
click at [164, 109] on input "text" at bounding box center [221, 107] width 202 height 14
type input "Mr"
type input "j"
type input "H"
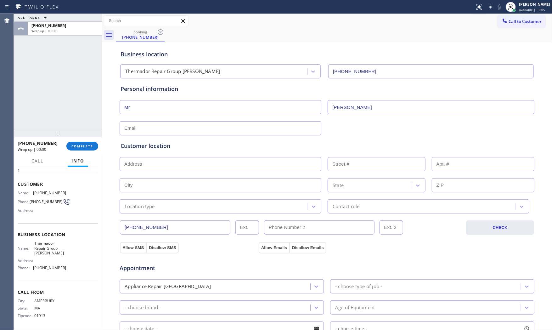
type input "[PERSON_NAME]"
type input "[EMAIL_ADDRESS][DOMAIN_NAME]"
paste input "[GEOGRAPHIC_DATA]"
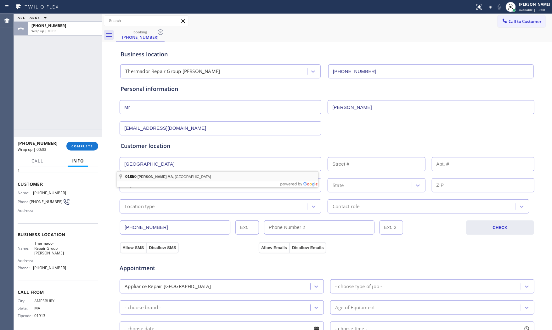
type input "[GEOGRAPHIC_DATA], [GEOGRAPHIC_DATA]"
type input "[PERSON_NAME]"
type input "01850"
drag, startPoint x: 146, startPoint y: 205, endPoint x: 146, endPoint y: 209, distance: 3.8
click at [146, 205] on div "Location type" at bounding box center [140, 206] width 30 height 7
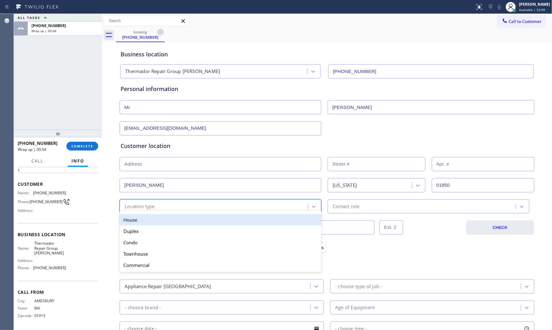
click at [143, 224] on div "House" at bounding box center [221, 219] width 202 height 11
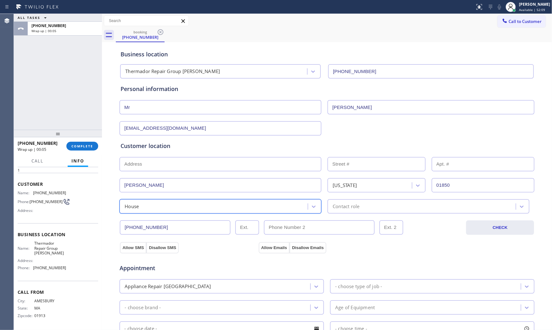
click at [356, 212] on div "Contact role" at bounding box center [429, 206] width 202 height 14
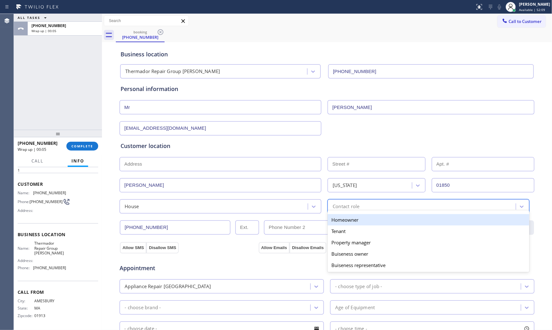
drag, startPoint x: 345, startPoint y: 219, endPoint x: 328, endPoint y: 221, distance: 17.4
click at [344, 219] on div "Homeowner" at bounding box center [429, 219] width 202 height 11
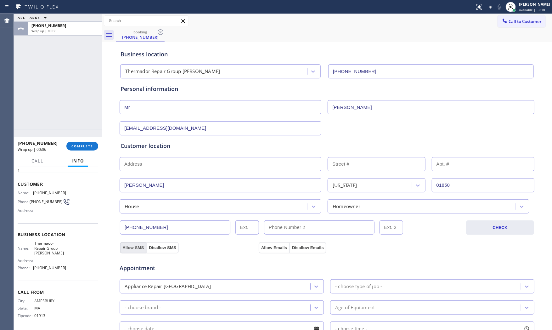
click at [136, 246] on button "Allow SMS" at bounding box center [133, 247] width 26 height 11
click at [267, 247] on button "Allow Emails" at bounding box center [274, 247] width 31 height 11
drag, startPoint x: 226, startPoint y: 283, endPoint x: 222, endPoint y: 285, distance: 4.4
click at [225, 284] on div "Appliance Repair [GEOGRAPHIC_DATA]" at bounding box center [215, 286] width 189 height 11
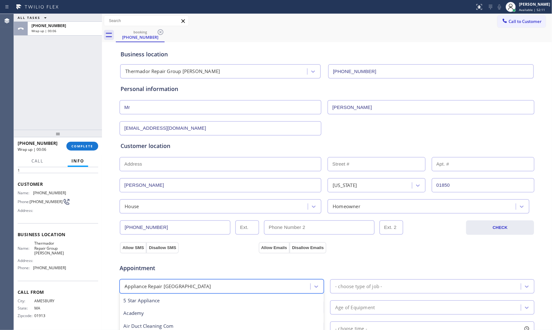
scroll to position [0, 0]
type input "reg"
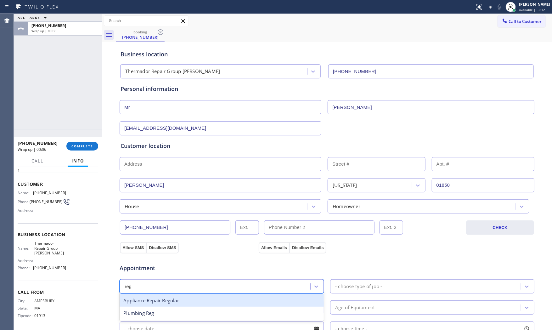
drag, startPoint x: 179, startPoint y: 297, endPoint x: 285, endPoint y: 289, distance: 106.4
click at [179, 298] on div "Appliance Repair Regular" at bounding box center [222, 300] width 204 height 13
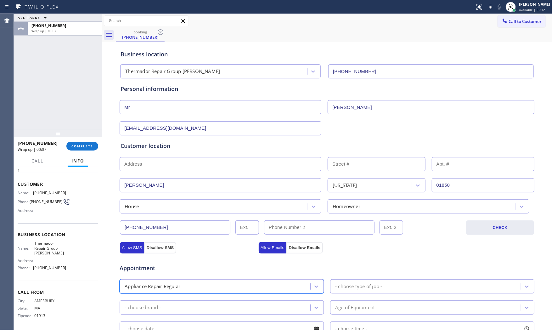
click at [364, 282] on div "- choose type of job -" at bounding box center [426, 286] width 189 height 11
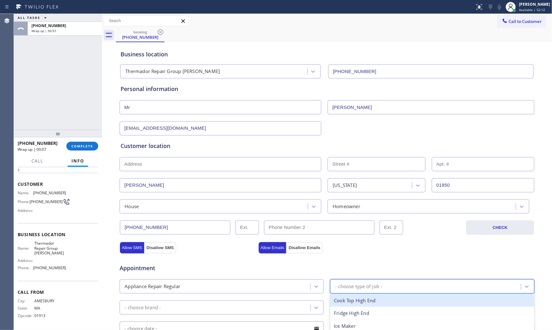
type input "d"
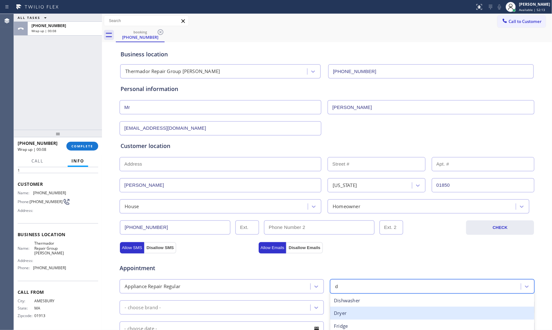
click at [347, 312] on div "Dryer" at bounding box center [432, 313] width 204 height 13
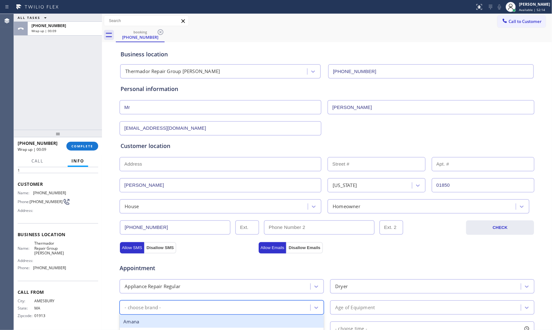
click at [215, 313] on div "- choose brand -" at bounding box center [215, 307] width 189 height 11
type input "h"
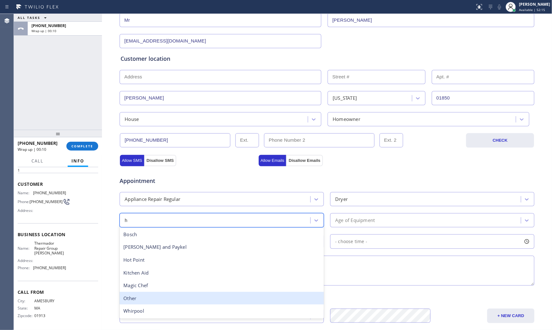
scroll to position [105, 0]
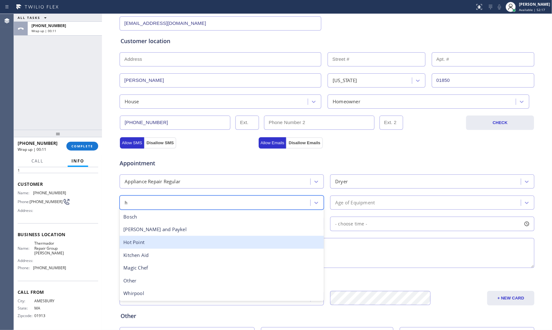
click at [155, 243] on div "Hot Point" at bounding box center [222, 242] width 204 height 13
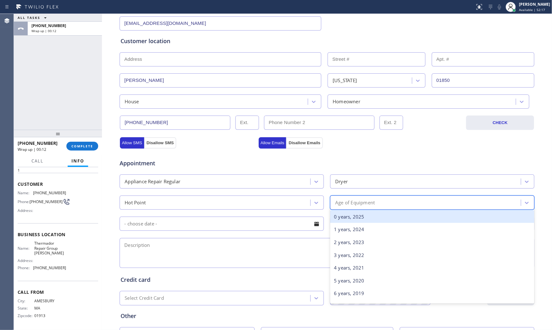
click at [372, 203] on div "Age of Equipment" at bounding box center [355, 202] width 40 height 7
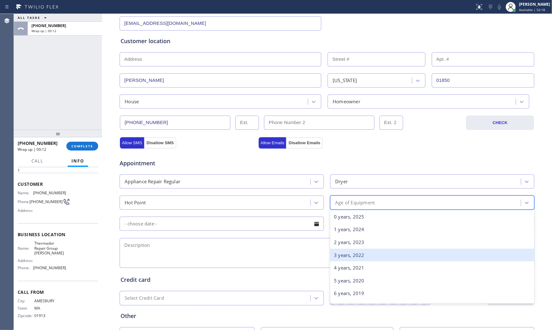
click at [351, 257] on div "3 years, 2022" at bounding box center [432, 255] width 204 height 13
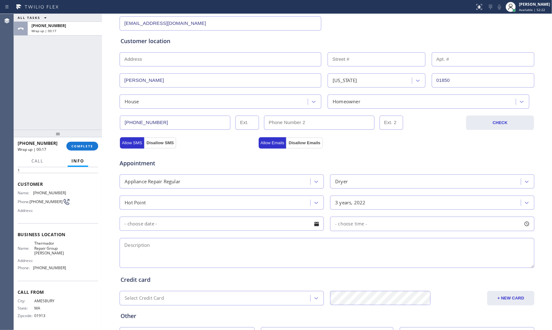
drag, startPoint x: 230, startPoint y: 253, endPoint x: 292, endPoint y: 252, distance: 61.4
click at [231, 253] on textarea at bounding box center [327, 253] width 415 height 30
paste textarea "hotpoint | dryerSBS | its stop heating | [DEMOGRAPHIC_DATA] | house - [GEOGRAPH…"
click at [367, 245] on textarea "hotpoint | dryerSBS | its stop heating | [DEMOGRAPHIC_DATA] | house - [GEOGRAPH…" at bounding box center [327, 253] width 415 height 30
type textarea "hotpoint | dryerSBS | its stop heating | [DEMOGRAPHIC_DATA] | house - [GEOGRAPH…"
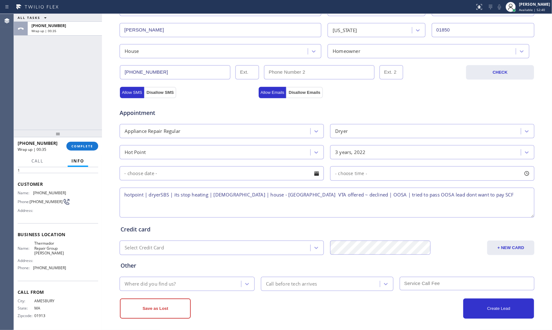
scroll to position [158, 0]
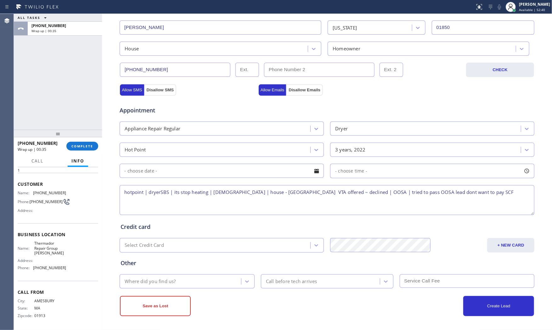
click at [194, 283] on div "Where did you find us?" at bounding box center [181, 281] width 120 height 11
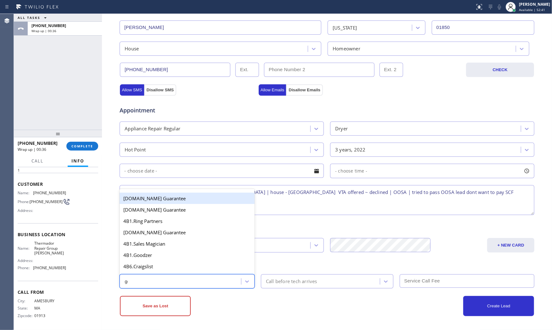
type input "goo"
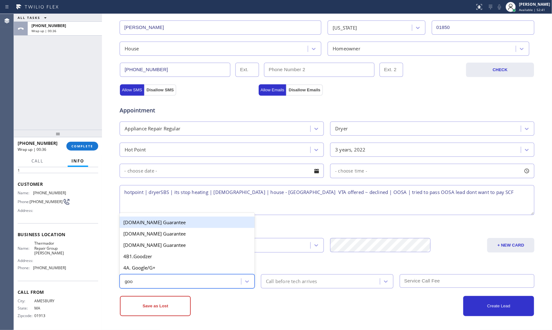
click at [172, 272] on div "4A. Google/G+" at bounding box center [187, 267] width 135 height 11
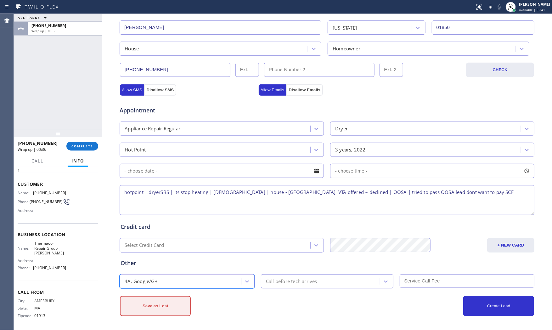
click at [151, 310] on button "Save as Lost" at bounding box center [155, 306] width 71 height 20
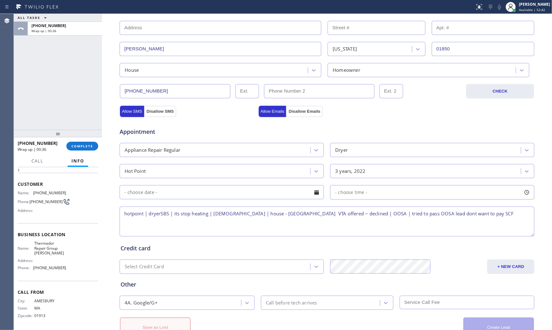
scroll to position [179, 0]
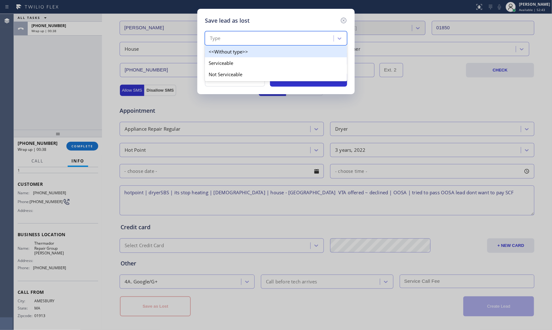
click at [268, 33] on div "Type" at bounding box center [270, 38] width 127 height 11
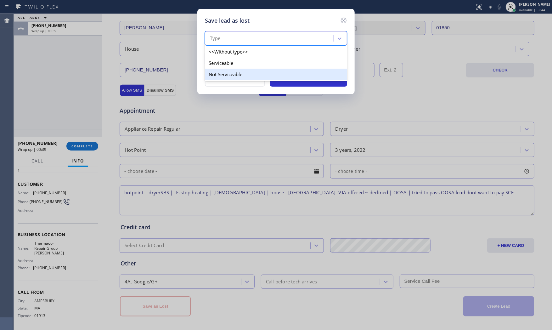
click at [243, 71] on div "Not Serviceable" at bounding box center [276, 74] width 142 height 11
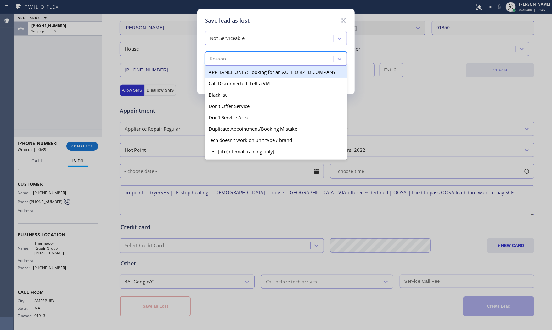
click at [242, 61] on div "Reason" at bounding box center [270, 59] width 127 height 11
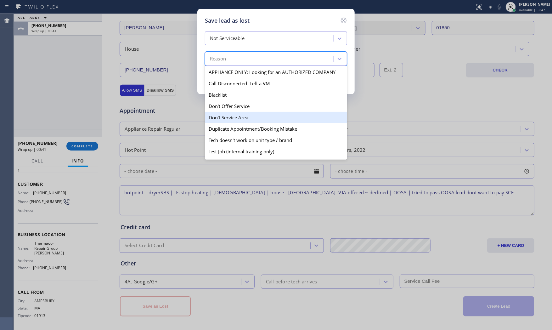
click at [246, 115] on div "Don't Service Area" at bounding box center [276, 117] width 142 height 11
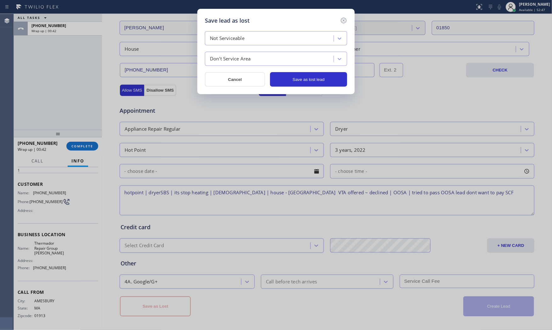
click at [307, 71] on div "Not Serviceable Don't Service Area Cancel Save as lost lead" at bounding box center [276, 58] width 142 height 55
click at [309, 76] on button "Save as lost lead" at bounding box center [308, 79] width 77 height 14
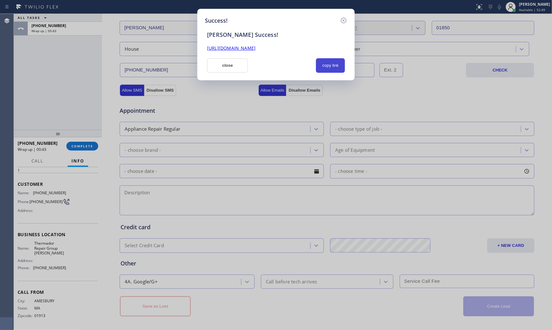
click at [334, 63] on button "copy link" at bounding box center [330, 65] width 29 height 14
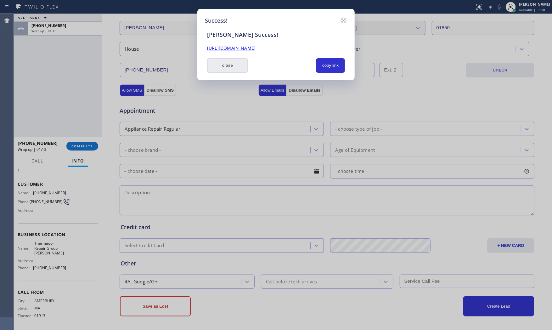
click at [232, 67] on button "close" at bounding box center [227, 65] width 41 height 14
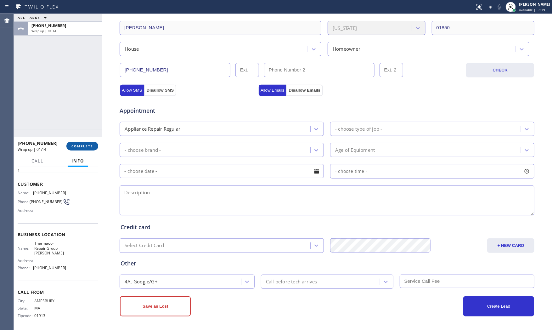
click at [76, 144] on span "COMPLETE" at bounding box center [82, 146] width 22 height 4
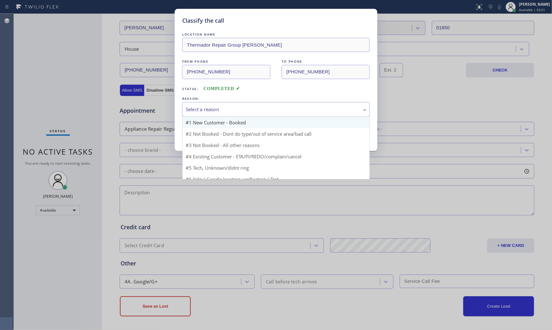
drag, startPoint x: 230, startPoint y: 105, endPoint x: 223, endPoint y: 122, distance: 19.1
click at [230, 106] on div "Select a reason" at bounding box center [276, 109] width 188 height 15
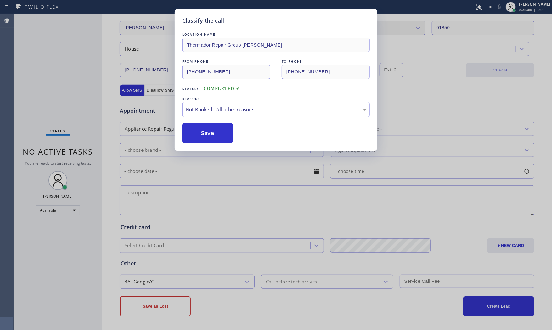
click at [216, 133] on button "Save" at bounding box center [207, 133] width 51 height 20
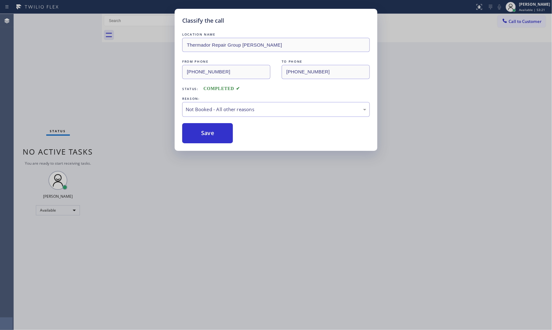
click at [216, 133] on button "Save" at bounding box center [207, 133] width 51 height 20
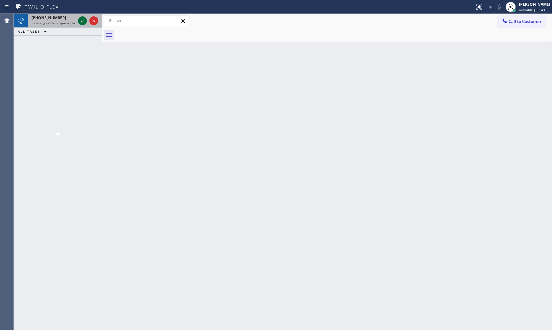
click at [82, 21] on icon at bounding box center [82, 21] width 3 height 3
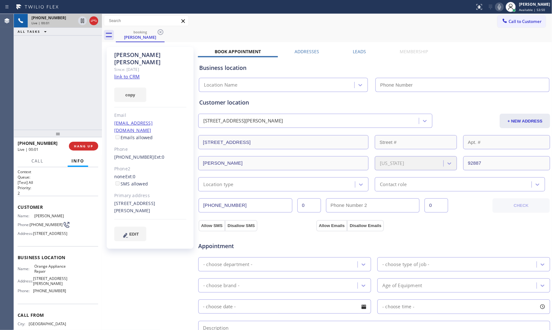
click at [50, 23] on div "Live | 00:01" at bounding box center [53, 23] width 44 height 4
type input "[PHONE_NUMBER]"
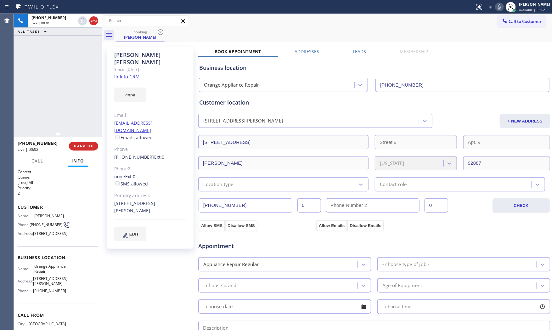
click at [122, 73] on link "link to CRM" at bounding box center [126, 76] width 25 height 6
click at [504, 11] on div at bounding box center [511, 7] width 14 height 14
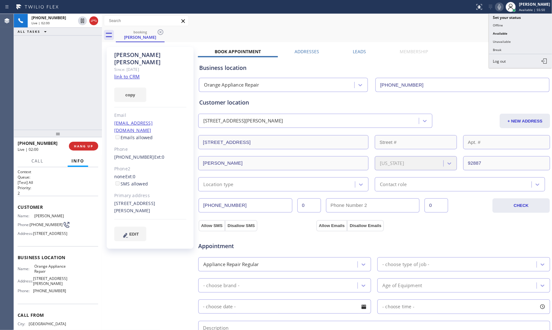
click at [498, 8] on icon at bounding box center [499, 6] width 3 height 5
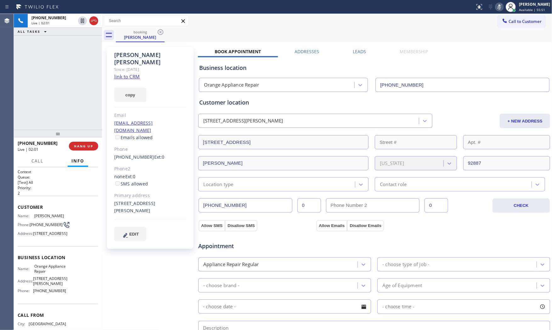
click at [498, 8] on icon at bounding box center [499, 6] width 3 height 5
drag, startPoint x: 112, startPoint y: 187, endPoint x: 151, endPoint y: 199, distance: 40.8
click at [151, 199] on div "[PERSON_NAME] Since: [DATE] link to CRM copy Email [EMAIL_ADDRESS][DOMAIN_NAME]…" at bounding box center [150, 148] width 87 height 202
copy div "[STREET_ADDRESS][PERSON_NAME]"
click at [496, 6] on icon at bounding box center [500, 7] width 8 height 8
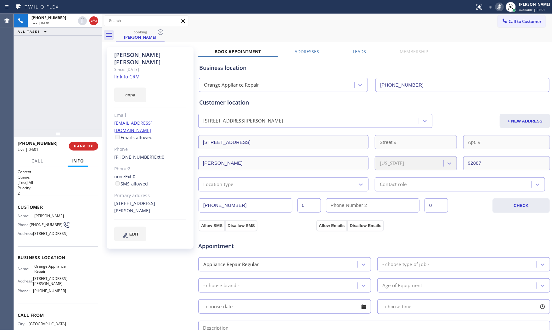
click at [496, 6] on icon at bounding box center [500, 7] width 8 height 8
click at [46, 274] on span "Orange Appliance Repair" at bounding box center [49, 269] width 31 height 10
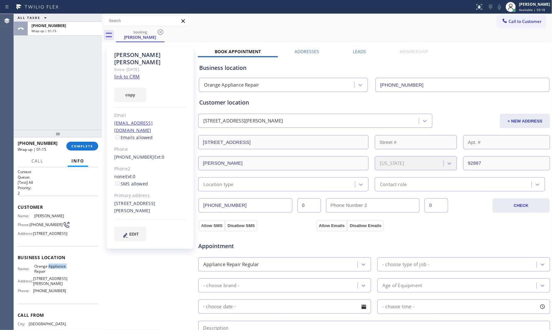
click at [46, 274] on span "Orange Appliance Repair" at bounding box center [49, 269] width 31 height 10
drag, startPoint x: 116, startPoint y: 187, endPoint x: 222, endPoint y: 186, distance: 106.4
click at [148, 200] on div "[STREET_ADDRESS][PERSON_NAME]" at bounding box center [150, 207] width 72 height 14
copy div "[STREET_ADDRESS][PERSON_NAME]"
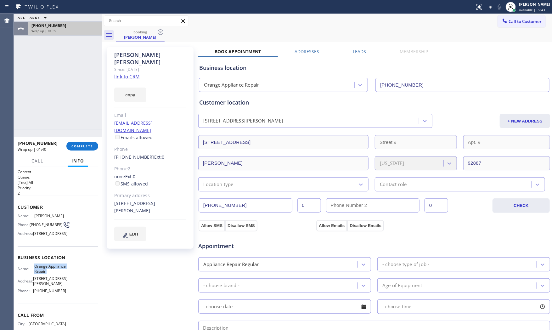
click at [54, 22] on div "[PHONE_NUMBER] Wrap up | 01:39" at bounding box center [64, 29] width 72 height 14
drag, startPoint x: 235, startPoint y: 183, endPoint x: 237, endPoint y: 187, distance: 4.8
click at [235, 183] on div "Location type" at bounding box center [277, 184] width 155 height 11
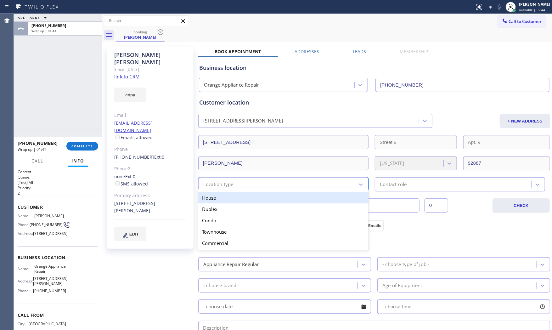
click at [234, 198] on div "House" at bounding box center [283, 197] width 170 height 11
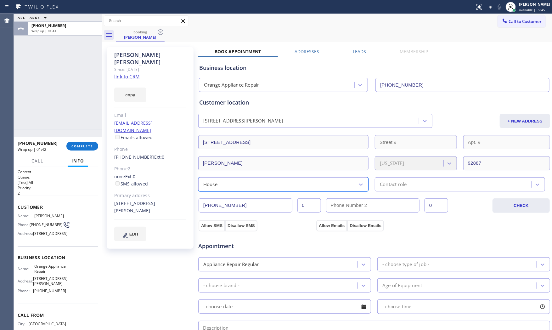
click at [380, 185] on div "Contact role" at bounding box center [393, 184] width 27 height 7
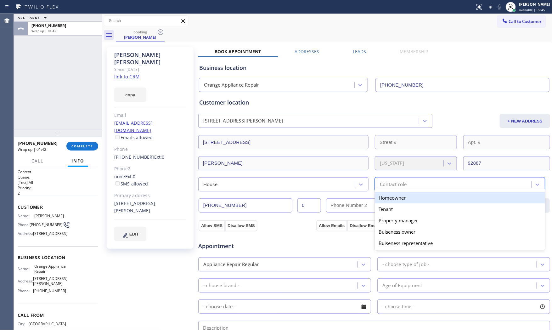
click at [386, 195] on div "Homeowner" at bounding box center [460, 197] width 170 height 11
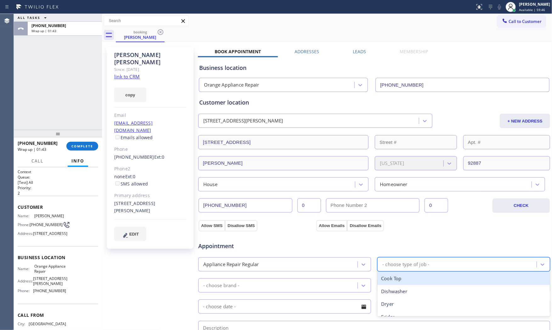
click at [420, 266] on div "- choose type of job -" at bounding box center [405, 264] width 47 height 7
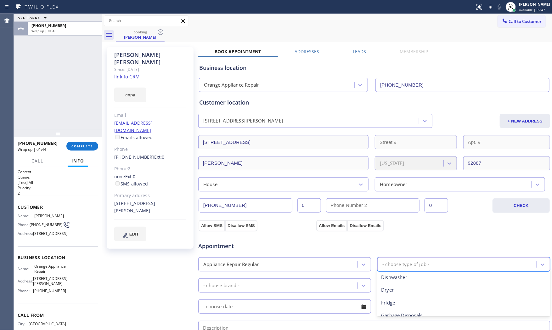
scroll to position [70, 0]
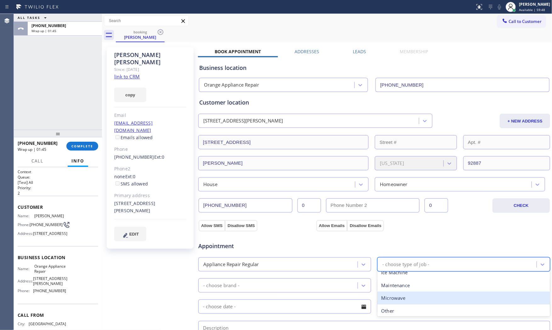
click at [400, 300] on div "Microwave" at bounding box center [463, 297] width 173 height 13
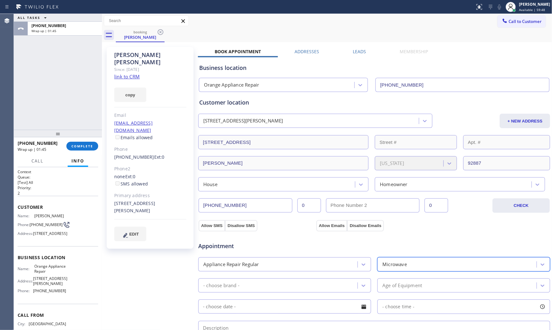
click at [284, 284] on div "- choose brand -" at bounding box center [278, 285] width 157 height 11
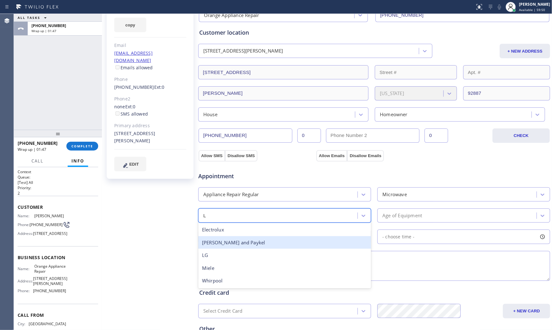
scroll to position [0, 0]
type input "LG"
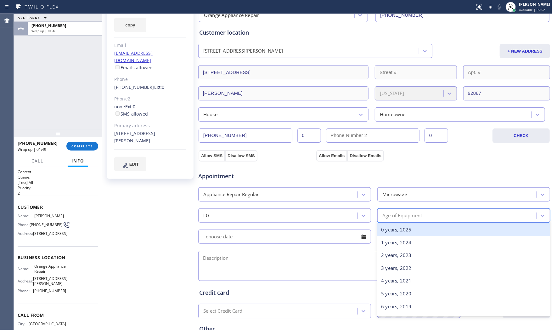
click at [416, 210] on div "Age of Equipment" at bounding box center [457, 215] width 157 height 11
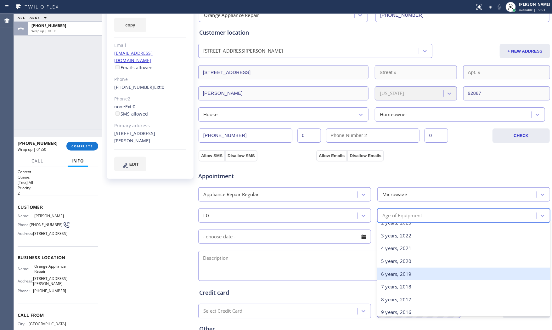
scroll to position [35, 0]
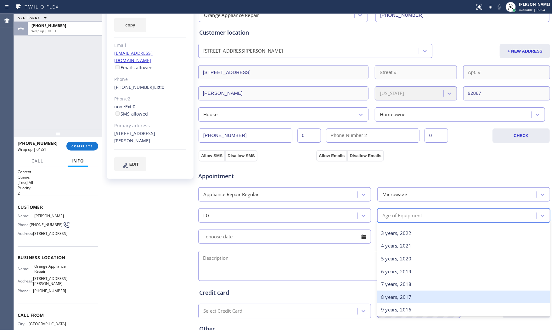
click at [394, 300] on div "8 years, 2017" at bounding box center [463, 297] width 173 height 13
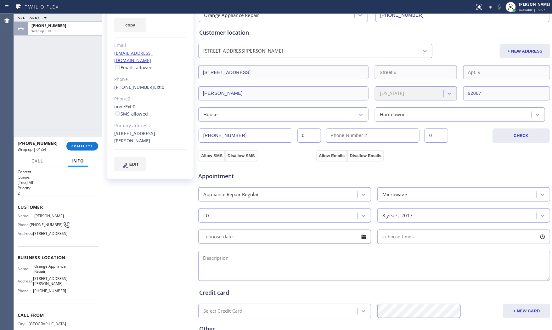
click at [267, 268] on textarea at bounding box center [374, 266] width 352 height 30
paste textarea "LG | Microwave /Oven | doesnt come on | [DEMOGRAPHIC_DATA] GE | conventional mi…"
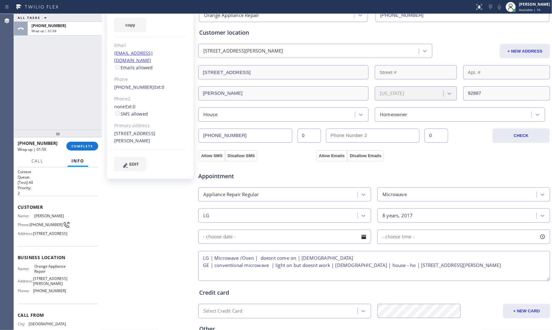
click at [501, 269] on textarea "LG | Microwave /Oven | doesnt come on | [DEMOGRAPHIC_DATA] GE | conventional mi…" at bounding box center [374, 266] width 352 height 30
click at [501, 265] on textarea "LG | Microwave /Oven | doesnt come on | [DEMOGRAPHIC_DATA] GE | conventional mi…" at bounding box center [374, 266] width 352 height 30
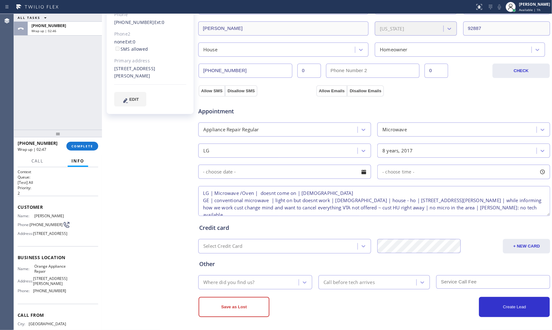
scroll to position [135, 0]
type textarea "LG | Microwave /Oven | doesnt come on | [DEMOGRAPHIC_DATA] GE | conventional mi…"
click at [279, 280] on div "Where did you find us?" at bounding box center [249, 281] width 99 height 11
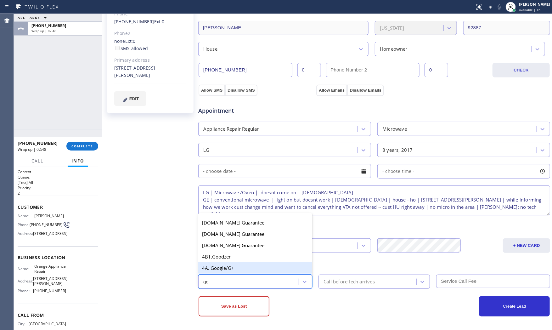
type input "goo"
click at [244, 269] on div "4A. Google/G+" at bounding box center [255, 267] width 114 height 11
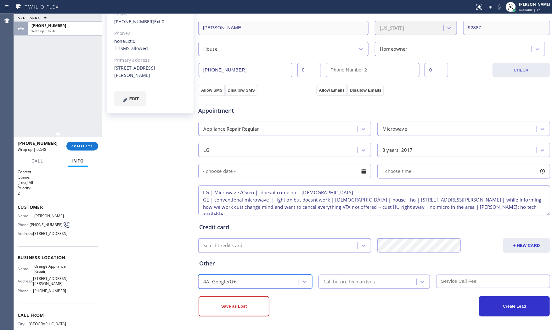
click at [324, 306] on div "Save as Lost" at bounding box center [287, 306] width 176 height 20
click at [255, 306] on button "Save as Lost" at bounding box center [234, 306] width 71 height 20
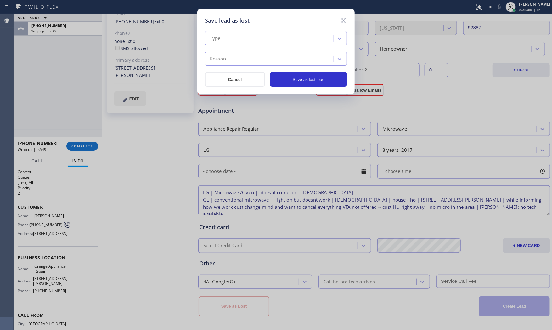
click at [259, 38] on div "Type" at bounding box center [270, 38] width 127 height 11
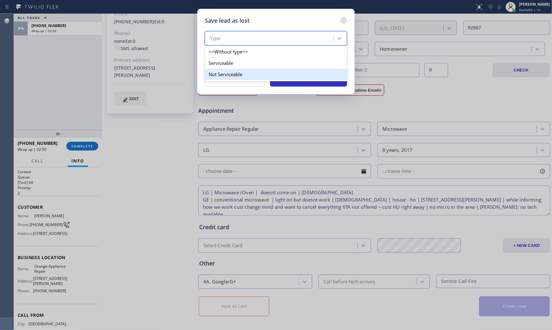
click at [237, 71] on div "Not Serviceable" at bounding box center [276, 74] width 142 height 11
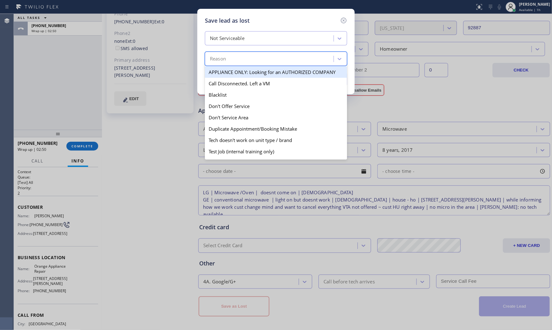
click at [237, 59] on div "Reason" at bounding box center [270, 59] width 127 height 11
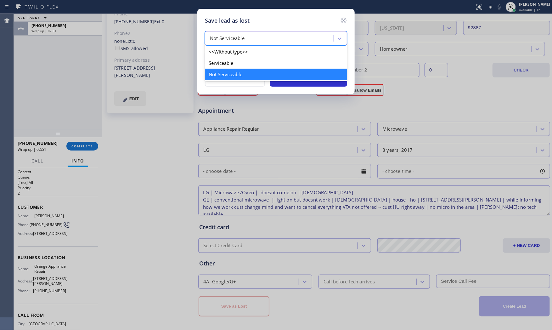
click at [244, 37] on div "Not Serviceable" at bounding box center [227, 38] width 35 height 7
click at [232, 60] on div "Serviceable" at bounding box center [276, 62] width 142 height 11
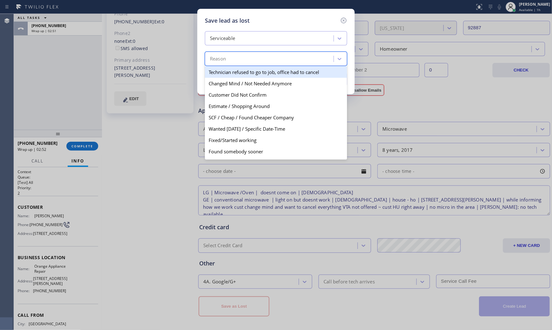
click at [232, 60] on div "Reason" at bounding box center [270, 59] width 127 height 11
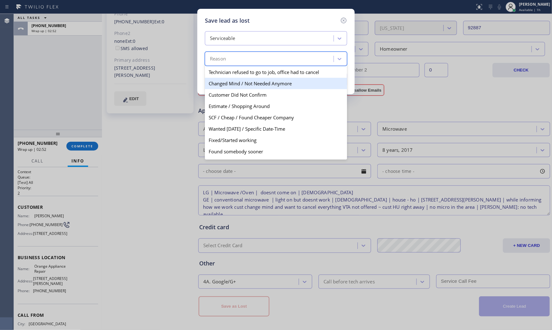
scroll to position [32, 0]
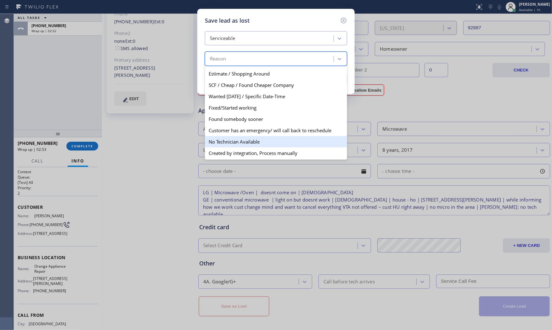
click at [243, 139] on div "No Technician Available" at bounding box center [276, 141] width 142 height 11
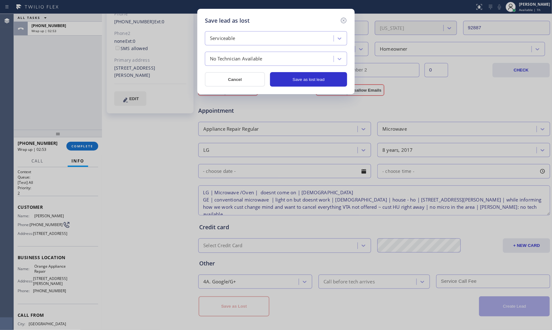
click at [320, 88] on div "Save lead as lost Serviceable No Technician Available Cancel Save as lost lead" at bounding box center [275, 51] width 157 height 85
click at [320, 82] on button "Save as lost lead" at bounding box center [308, 79] width 77 height 14
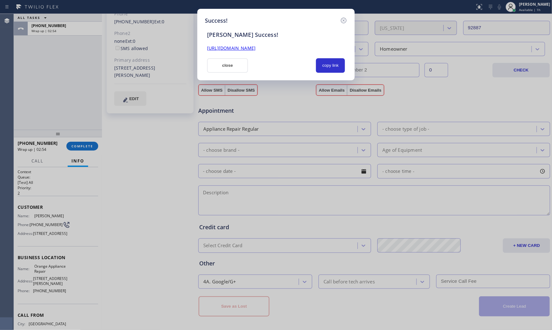
click at [226, 68] on button "close" at bounding box center [227, 65] width 41 height 14
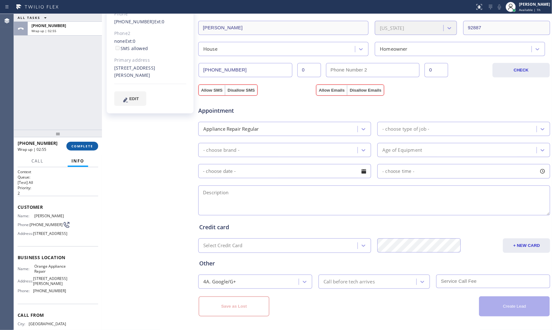
click at [89, 142] on button "COMPLETE" at bounding box center [82, 146] width 32 height 9
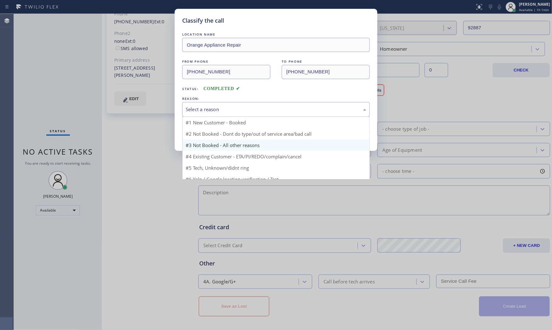
drag, startPoint x: 250, startPoint y: 106, endPoint x: 219, endPoint y: 128, distance: 37.7
click at [250, 106] on div "Select a reason" at bounding box center [276, 109] width 181 height 7
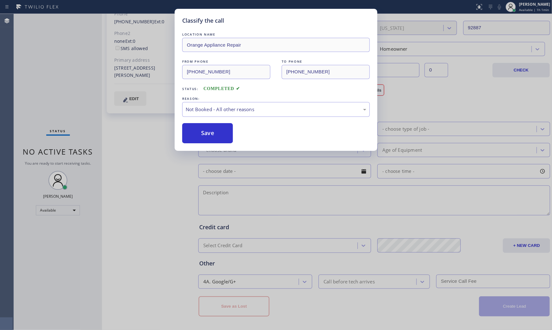
click at [212, 133] on button "Save" at bounding box center [207, 133] width 51 height 20
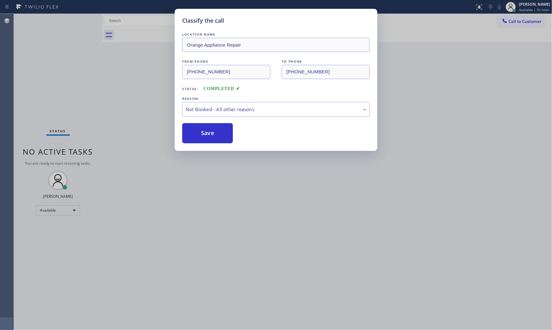
click at [212, 133] on button "Save" at bounding box center [207, 133] width 51 height 20
drag, startPoint x: 212, startPoint y: 133, endPoint x: 213, endPoint y: 131, distance: 3.2
click at [213, 133] on button "Save" at bounding box center [207, 133] width 51 height 20
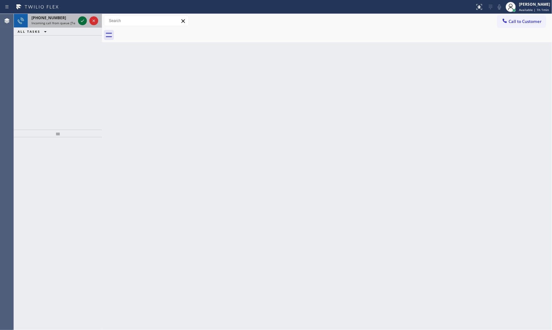
click at [84, 21] on icon at bounding box center [83, 21] width 8 height 8
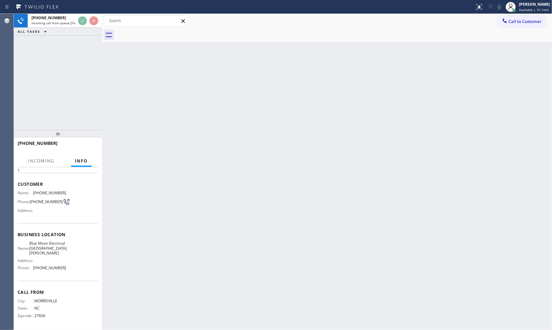
scroll to position [24, 0]
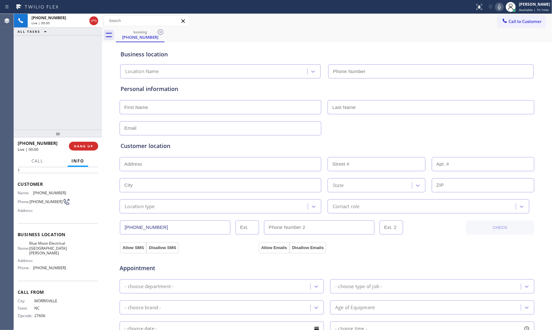
type input "[PHONE_NUMBER]"
click at [499, 4] on icon at bounding box center [500, 7] width 8 height 8
click at [499, 3] on icon at bounding box center [500, 7] width 8 height 8
click at [496, 9] on icon at bounding box center [500, 7] width 8 height 8
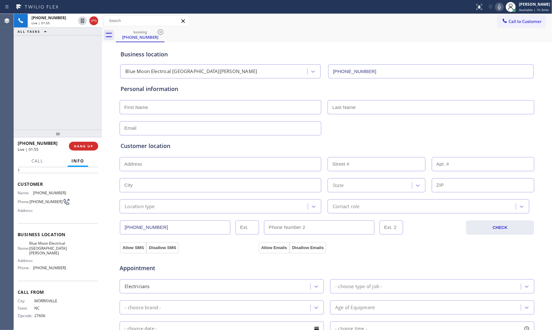
click at [496, 9] on icon at bounding box center [500, 7] width 8 height 8
click at [81, 20] on icon at bounding box center [82, 21] width 3 height 4
click at [496, 4] on icon at bounding box center [500, 7] width 8 height 8
click at [80, 20] on icon at bounding box center [83, 21] width 8 height 8
click at [56, 23] on div "Live | 04:51" at bounding box center [53, 23] width 44 height 4
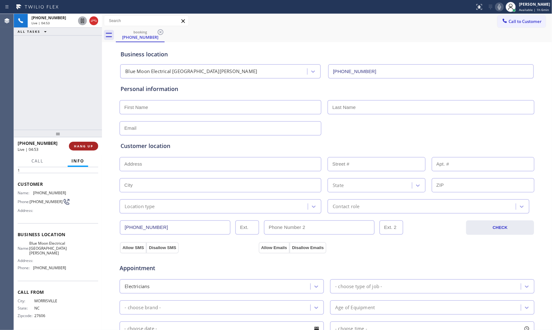
click at [90, 148] on span "HANG UP" at bounding box center [83, 146] width 19 height 4
click at [156, 107] on input "text" at bounding box center [221, 107] width 202 height 14
type input "Mr"
type input "l"
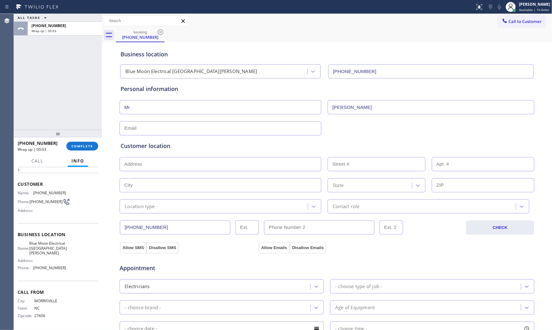
type input "[PERSON_NAME]"
type input "[EMAIL_ADDRESS][DOMAIN_NAME]"
click at [206, 164] on input "text" at bounding box center [221, 164] width 202 height 14
paste input "[GEOGRAPHIC_DATA]"
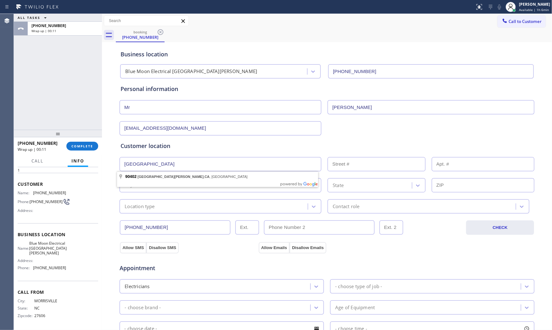
type input "[GEOGRAPHIC_DATA], [GEOGRAPHIC_DATA]"
type input "[GEOGRAPHIC_DATA][PERSON_NAME]"
type input "90402"
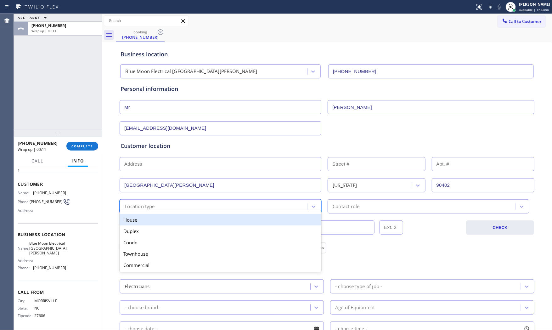
click at [148, 212] on div "option House focused, 1 of 5. 5 results available. Use Up and Down to choose op…" at bounding box center [221, 206] width 202 height 14
drag, startPoint x: 144, startPoint y: 222, endPoint x: 209, endPoint y: 219, distance: 65.5
click at [145, 222] on div "House" at bounding box center [221, 219] width 202 height 11
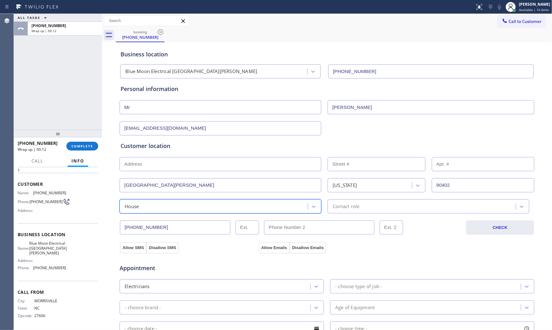
click at [346, 212] on div "Contact role" at bounding box center [429, 206] width 202 height 14
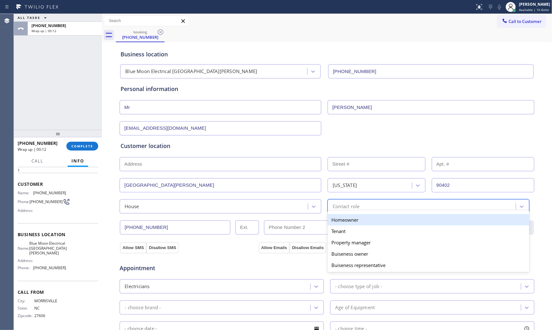
click at [339, 219] on div "Homeowner" at bounding box center [429, 219] width 202 height 11
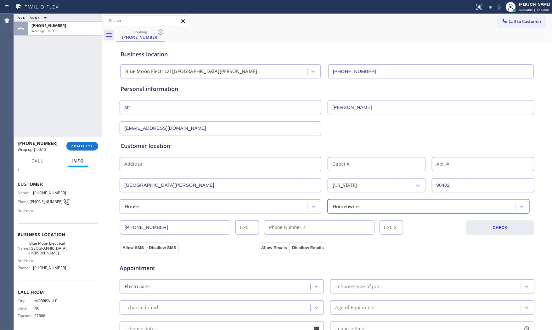
click at [125, 253] on div "Appointment Electricians - choose type of job - - choose brand - Age of Equipme…" at bounding box center [326, 313] width 415 height 121
click at [127, 250] on button "Allow SMS" at bounding box center [133, 247] width 26 height 11
drag, startPoint x: 128, startPoint y: 249, endPoint x: 240, endPoint y: 253, distance: 111.8
click at [130, 249] on button "Allow SMS" at bounding box center [133, 247] width 26 height 11
click at [271, 252] on div "Appointment Electricians - choose type of job - - choose brand - Age of Equipme…" at bounding box center [326, 312] width 415 height 123
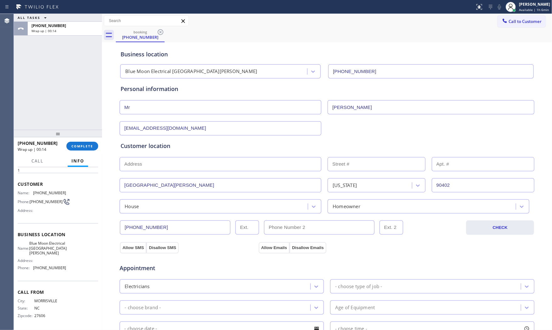
drag, startPoint x: 272, startPoint y: 247, endPoint x: 284, endPoint y: 253, distance: 13.4
click at [273, 248] on button "Allow Emails" at bounding box center [274, 247] width 31 height 11
drag, startPoint x: 343, startPoint y: 278, endPoint x: 349, endPoint y: 282, distance: 6.9
click at [344, 278] on div "Appointment Electricians - choose type of job - - choose brand - Age of Equipme…" at bounding box center [327, 315] width 413 height 118
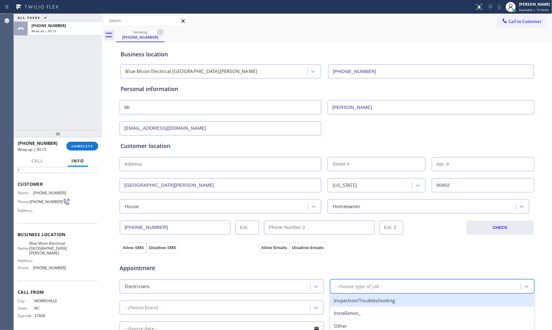
click at [349, 282] on div "- choose type of job -" at bounding box center [426, 286] width 189 height 11
type input "other"
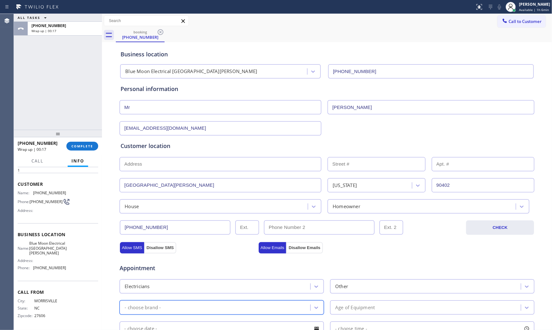
click at [260, 305] on div "- choose brand -" at bounding box center [215, 307] width 189 height 11
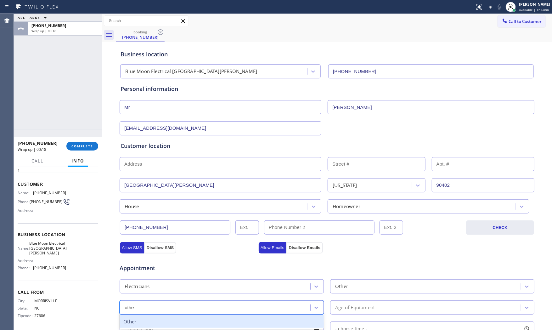
type input "other"
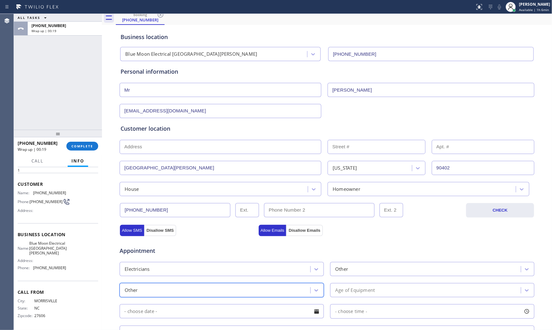
scroll to position [35, 0]
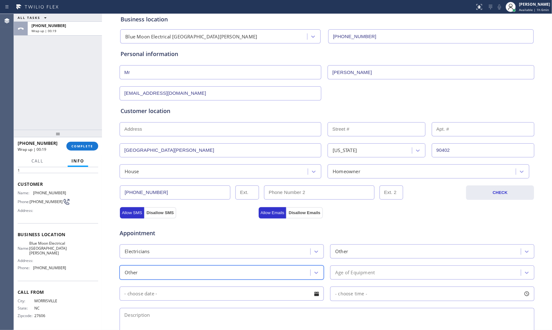
click at [363, 275] on div "Age of Equipment" at bounding box center [355, 272] width 40 height 7
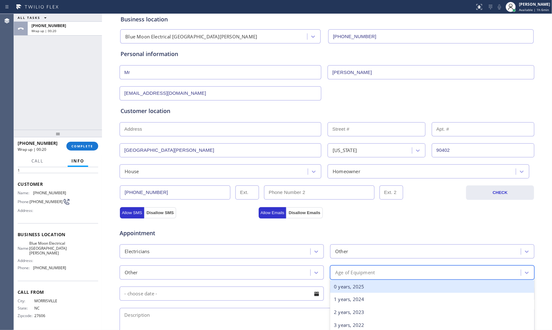
click at [361, 285] on div "0 years, 2025" at bounding box center [432, 286] width 204 height 13
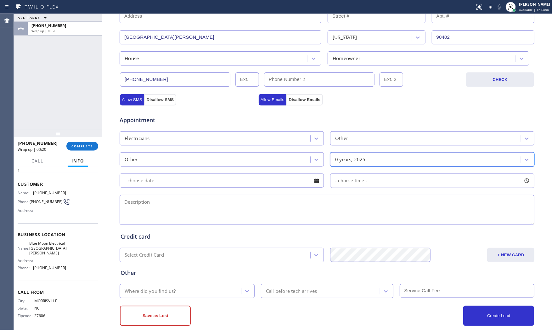
scroll to position [158, 0]
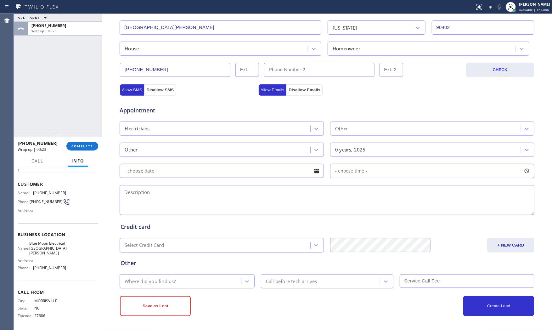
click at [227, 195] on textarea at bounding box center [327, 200] width 415 height 30
paste textarea "think of adding a pool ( heat pump pool lights ) in the backyard have 200 amps …"
click at [406, 196] on textarea "think of adding a pool ( heat pump pool lights ) in the backyard have 200 amps …" at bounding box center [327, 200] width 415 height 30
type textarea "think of adding a pool ( heat pump pool lights ) in the backyard have 200 amps …"
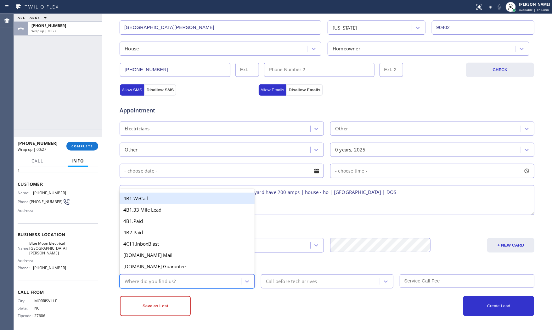
click at [154, 279] on div "Where did you find us?" at bounding box center [150, 281] width 51 height 7
type input "goo"
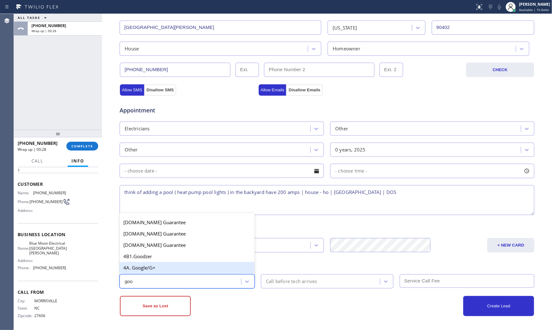
click at [147, 266] on div "4A. Google/G+" at bounding box center [187, 267] width 135 height 11
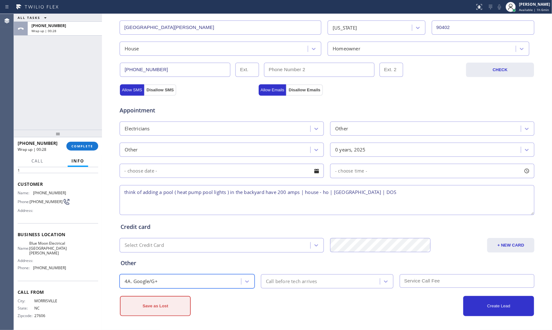
click at [166, 300] on button "Save as Lost" at bounding box center [155, 306] width 71 height 20
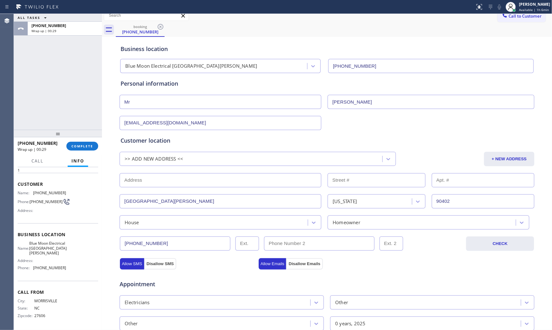
scroll to position [4, 0]
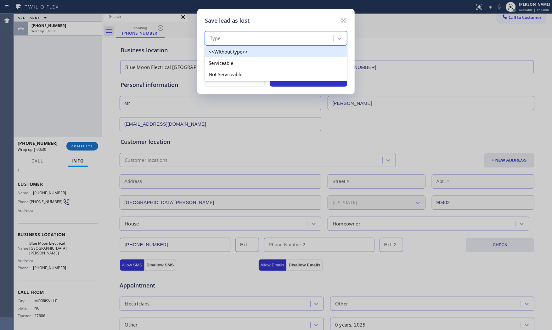
click at [252, 42] on div "Type" at bounding box center [270, 38] width 127 height 11
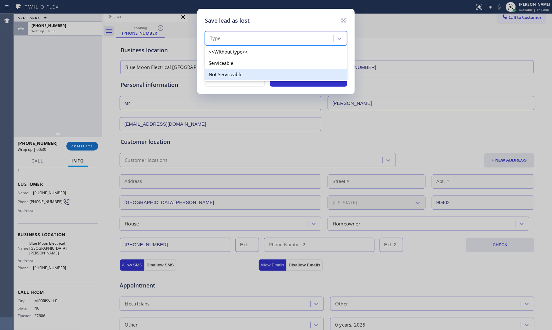
click at [237, 74] on div "Not Serviceable" at bounding box center [276, 74] width 142 height 11
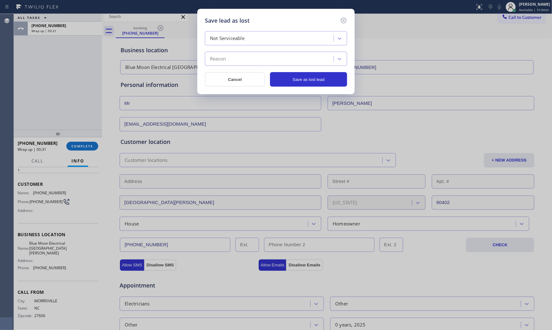
click at [237, 67] on div "Not Serviceable Reason Cancel Save as lost lead" at bounding box center [276, 58] width 142 height 55
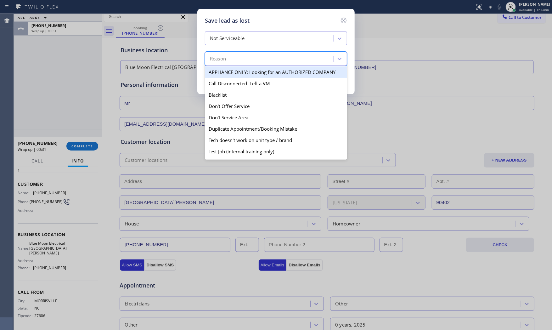
click at [237, 61] on div "Reason" at bounding box center [270, 59] width 127 height 11
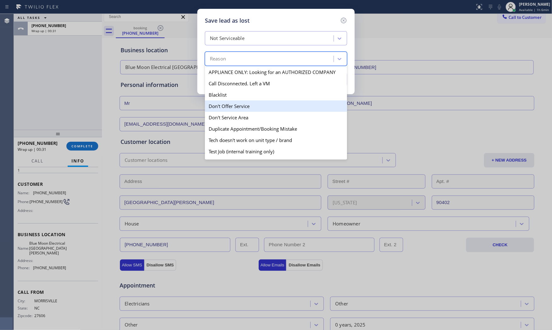
click at [231, 103] on div "Don't Offer Service" at bounding box center [276, 105] width 142 height 11
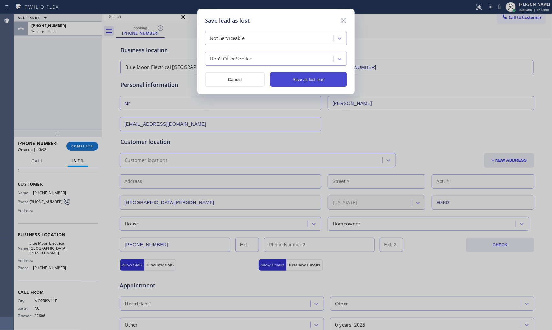
click at [320, 76] on button "Save as lost lead" at bounding box center [308, 79] width 77 height 14
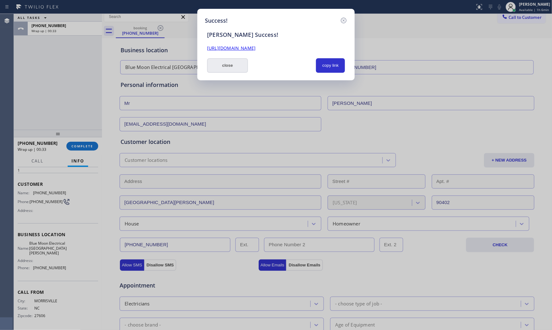
click at [228, 70] on button "close" at bounding box center [227, 65] width 41 height 14
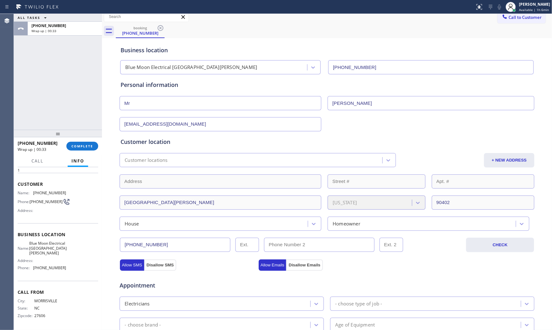
click at [86, 140] on div "[PHONE_NUMBER] Wrap up | 00:33 COMPLETE" at bounding box center [58, 146] width 81 height 16
click at [85, 142] on button "COMPLETE" at bounding box center [82, 146] width 32 height 9
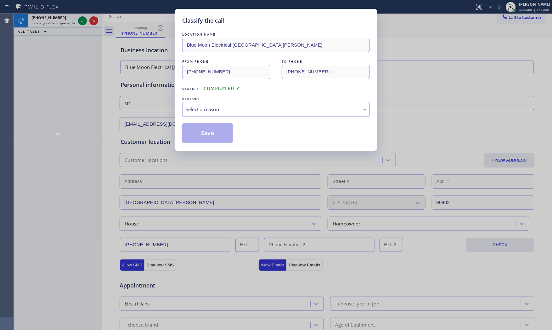
drag, startPoint x: 238, startPoint y: 111, endPoint x: 235, endPoint y: 116, distance: 5.4
click at [238, 112] on div "Select a reason" at bounding box center [276, 109] width 181 height 7
click at [212, 130] on button "Save" at bounding box center [207, 133] width 51 height 20
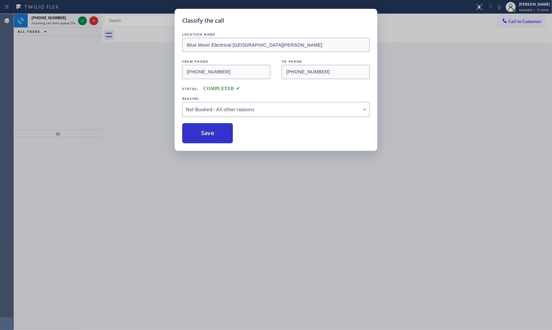
click at [212, 130] on button "Save" at bounding box center [207, 133] width 51 height 20
click at [59, 20] on div "[PHONE_NUMBER]" at bounding box center [53, 17] width 44 height 5
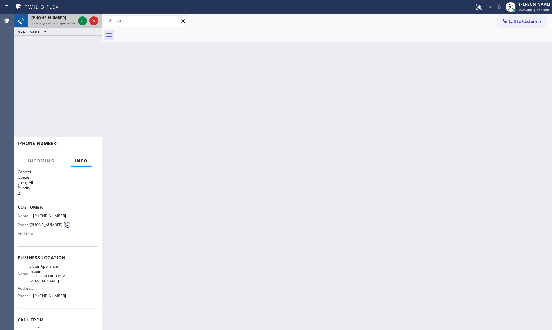
click at [59, 20] on div "[PHONE_NUMBER]" at bounding box center [53, 17] width 44 height 5
click at [76, 20] on div "[PHONE_NUMBER] Incoming call from queue [Test] All" at bounding box center [52, 21] width 49 height 14
click at [79, 20] on div at bounding box center [82, 21] width 9 height 8
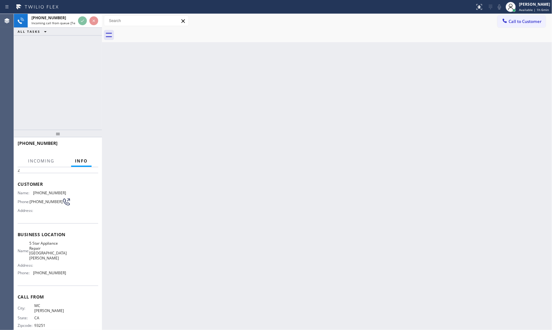
scroll to position [24, 0]
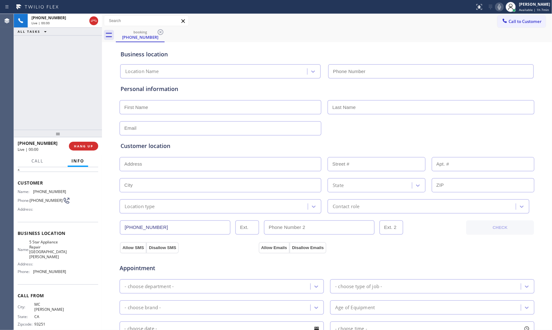
type input "[PHONE_NUMBER]"
click at [87, 146] on span "HANG UP" at bounding box center [83, 146] width 19 height 4
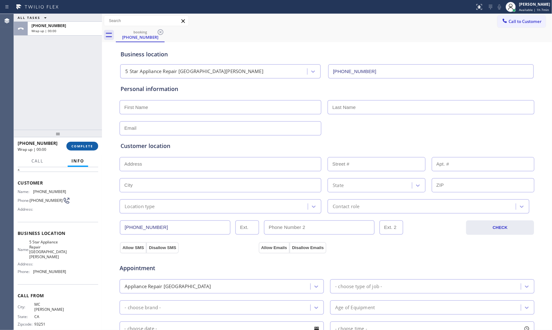
click at [87, 146] on span "COMPLETE" at bounding box center [82, 146] width 22 height 4
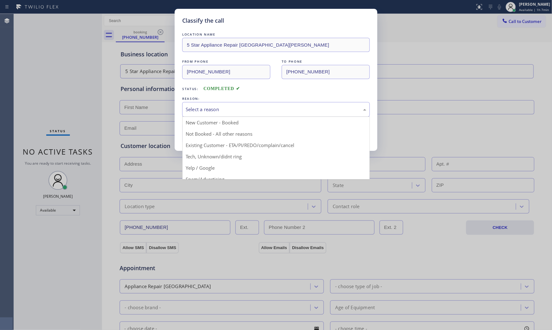
click at [259, 104] on div "Select a reason" at bounding box center [276, 109] width 188 height 15
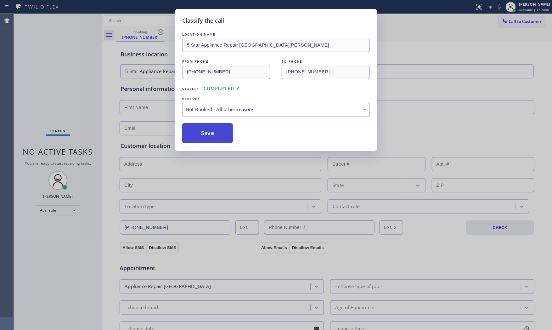
click at [200, 138] on button "Save" at bounding box center [207, 133] width 51 height 20
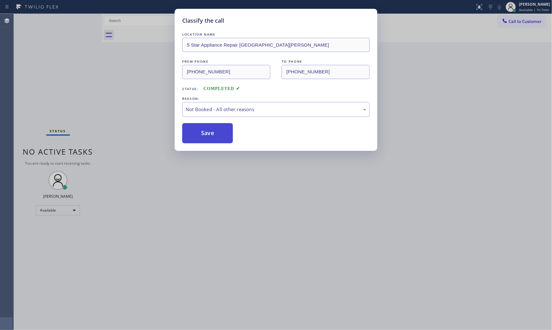
click at [200, 138] on button "Save" at bounding box center [207, 133] width 51 height 20
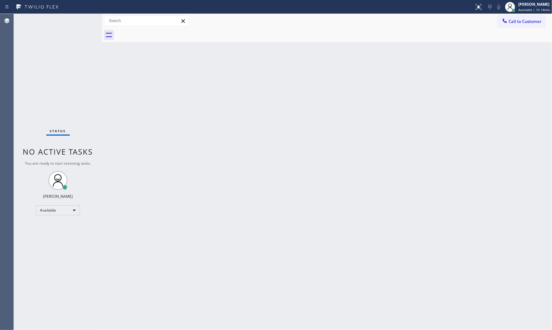
click at [86, 18] on div "Status No active tasks You are ready to start receiving tasks. [PERSON_NAME] Av…" at bounding box center [58, 172] width 88 height 316
click at [84, 18] on div "Status No active tasks You are ready to start receiving tasks. [PERSON_NAME] Av…" at bounding box center [58, 172] width 88 height 316
click at [80, 17] on div "Status No active tasks You are ready to start receiving tasks. [PERSON_NAME] Av…" at bounding box center [58, 172] width 88 height 316
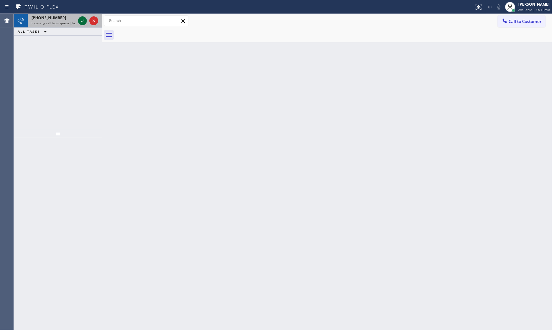
click at [80, 17] on icon at bounding box center [83, 21] width 8 height 8
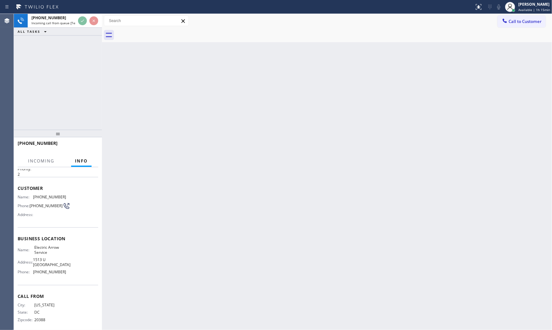
scroll to position [20, 0]
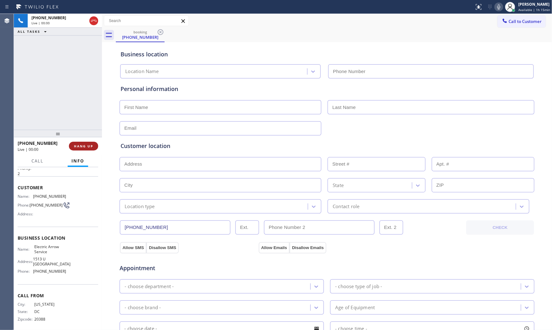
type input "[PHONE_NUMBER]"
click at [90, 146] on span "HANG UP" at bounding box center [83, 146] width 19 height 4
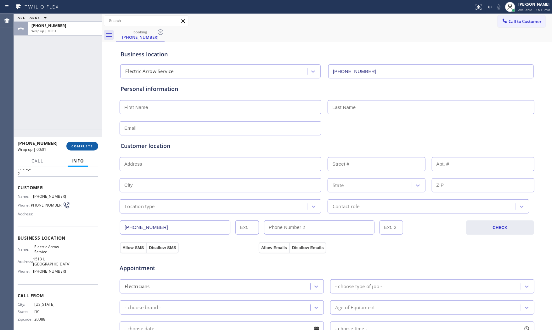
click at [90, 146] on span "COMPLETE" at bounding box center [82, 146] width 22 height 4
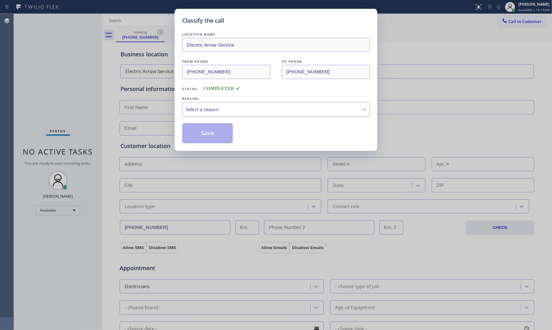
drag, startPoint x: 229, startPoint y: 108, endPoint x: 224, endPoint y: 116, distance: 9.4
click at [229, 108] on div "Select a reason" at bounding box center [276, 109] width 181 height 7
click at [209, 129] on button "Save" at bounding box center [207, 133] width 51 height 20
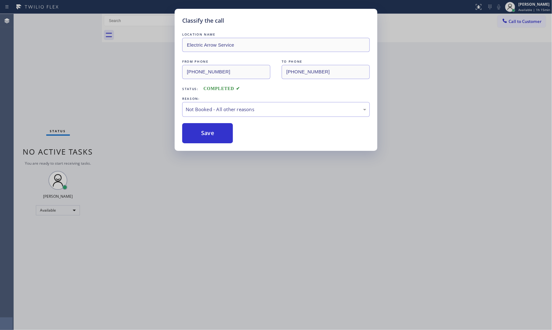
click at [209, 129] on button "Save" at bounding box center [207, 133] width 51 height 20
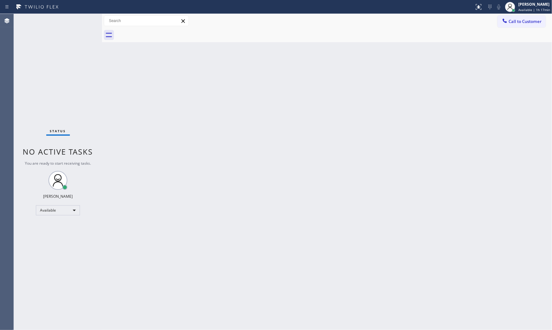
click at [82, 25] on div "Status No active tasks You are ready to start receiving tasks. [PERSON_NAME] Av…" at bounding box center [58, 172] width 88 height 316
click at [81, 24] on div "Status No active tasks You are ready to start receiving tasks. [PERSON_NAME] Av…" at bounding box center [58, 172] width 88 height 316
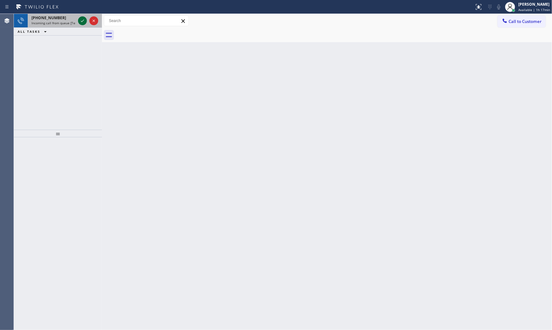
click at [81, 24] on icon at bounding box center [83, 21] width 8 height 8
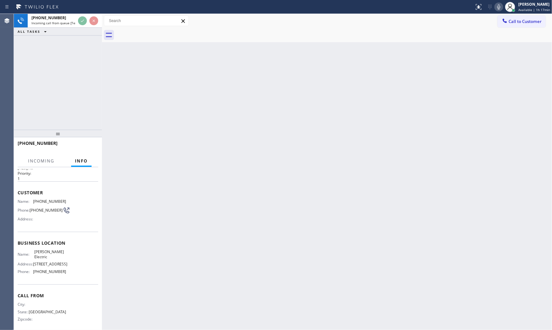
scroll to position [29, 0]
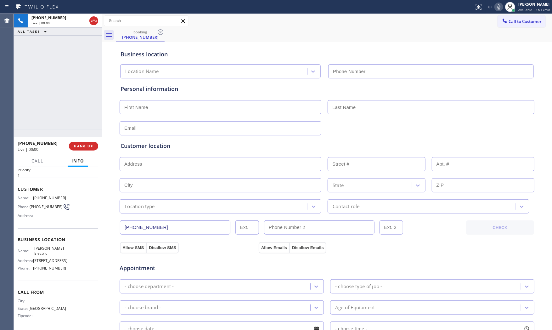
type input "[PHONE_NUMBER]"
click at [93, 144] on span "HANG UP" at bounding box center [83, 146] width 19 height 4
click at [93, 144] on span "COMPLETE" at bounding box center [82, 146] width 22 height 4
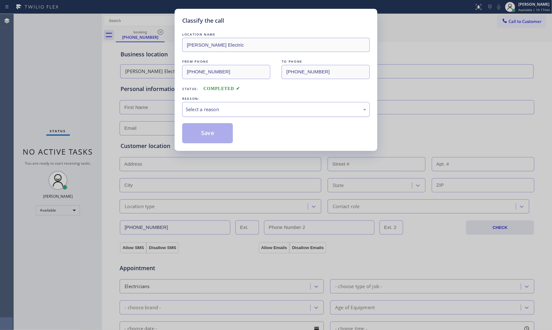
click at [214, 112] on div "Select a reason" at bounding box center [276, 109] width 181 height 7
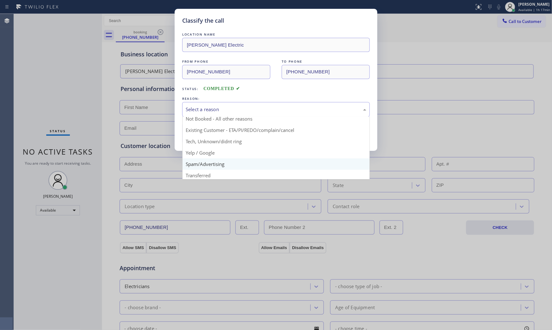
scroll to position [39, 0]
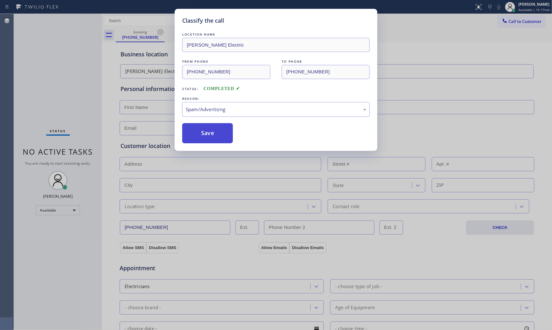
click at [205, 140] on button "Save" at bounding box center [207, 133] width 51 height 20
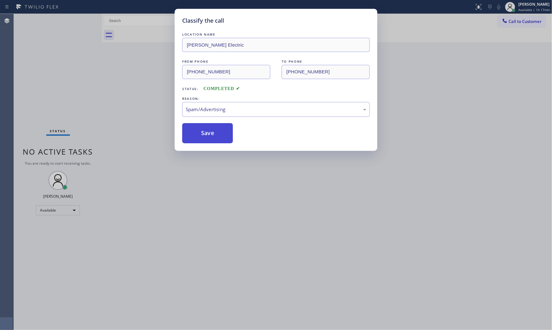
click at [205, 139] on button "Save" at bounding box center [207, 133] width 51 height 20
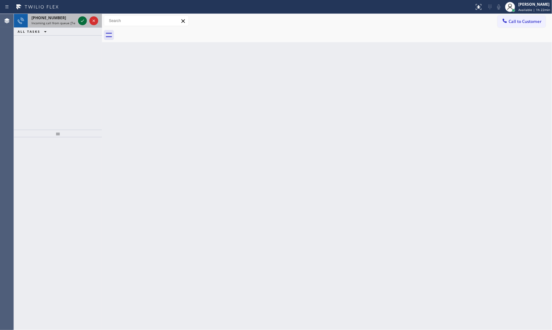
click at [81, 20] on icon at bounding box center [83, 21] width 8 height 8
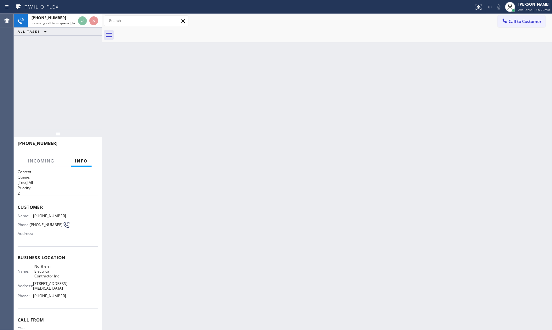
scroll to position [35, 0]
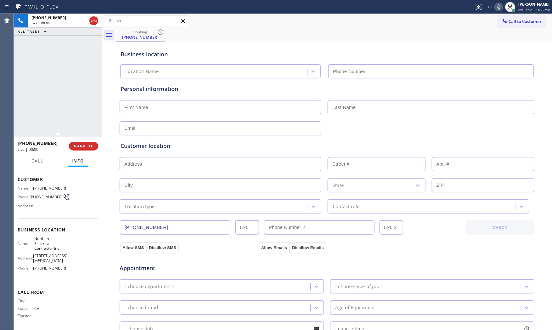
type input "[PHONE_NUMBER]"
click at [90, 145] on span "HANG UP" at bounding box center [83, 146] width 19 height 4
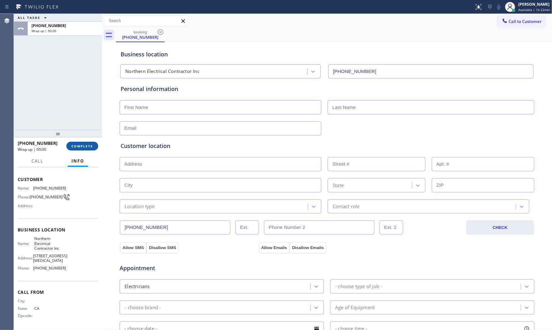
click at [90, 145] on span "COMPLETE" at bounding box center [82, 146] width 22 height 4
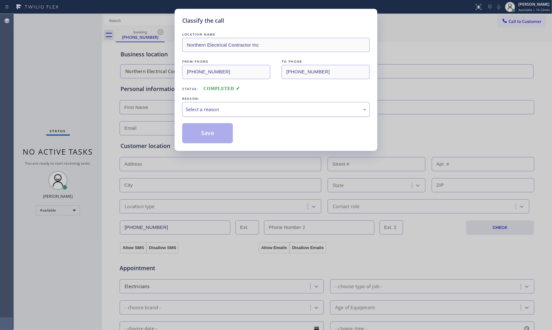
drag, startPoint x: 199, startPoint y: 109, endPoint x: 199, endPoint y: 115, distance: 6.0
click at [199, 110] on div "Select a reason" at bounding box center [276, 109] width 181 height 7
click at [198, 130] on button "Save" at bounding box center [207, 133] width 51 height 20
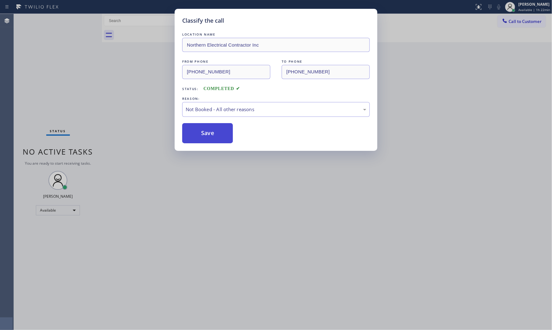
click at [198, 130] on button "Save" at bounding box center [207, 133] width 51 height 20
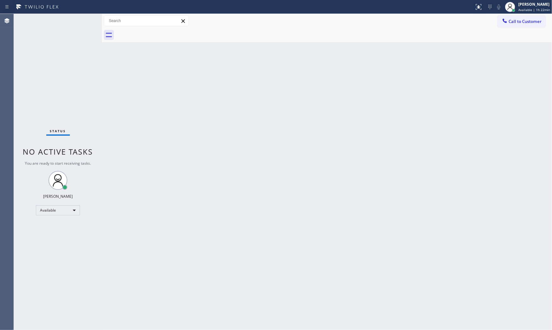
click at [82, 20] on div "Status No active tasks You are ready to start receiving tasks. [PERSON_NAME] Av…" at bounding box center [58, 172] width 88 height 316
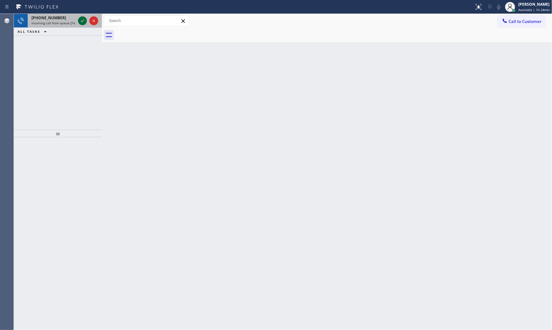
click at [82, 20] on icon at bounding box center [83, 21] width 8 height 8
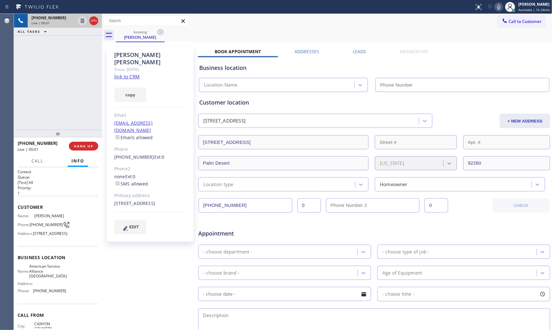
type input "[PHONE_NUMBER]"
click at [136, 80] on div "copy" at bounding box center [150, 91] width 72 height 22
click at [134, 73] on link "link to CRM" at bounding box center [126, 76] width 25 height 6
click at [495, 8] on icon at bounding box center [499, 7] width 8 height 8
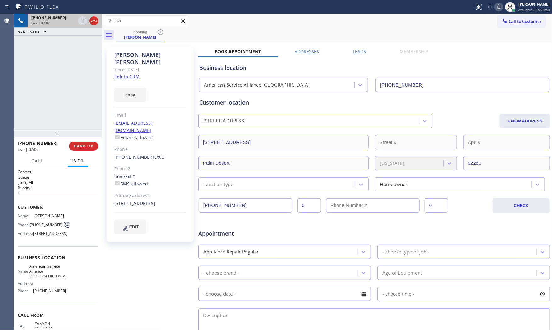
click at [495, 8] on icon at bounding box center [499, 7] width 8 height 8
click at [496, 7] on icon at bounding box center [499, 7] width 8 height 8
click at [150, 200] on div "[STREET_ADDRESS]" at bounding box center [150, 203] width 72 height 7
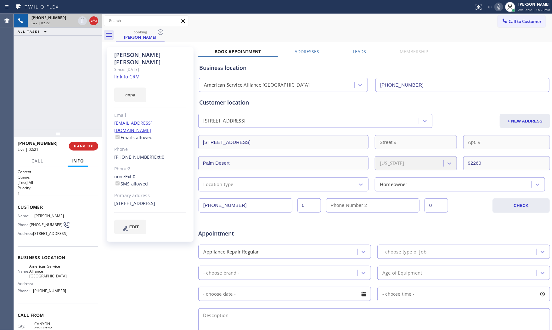
click at [150, 200] on div "[STREET_ADDRESS]" at bounding box center [150, 203] width 72 height 7
copy div "92260"
click at [496, 7] on icon at bounding box center [499, 7] width 8 height 8
click at [496, 6] on icon at bounding box center [499, 7] width 8 height 8
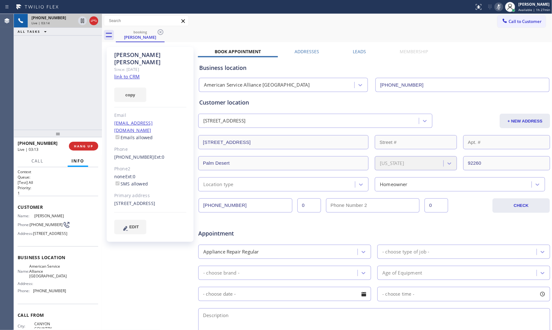
click at [495, 5] on icon at bounding box center [499, 7] width 8 height 8
click at [75, 146] on span "HANG UP" at bounding box center [83, 146] width 19 height 4
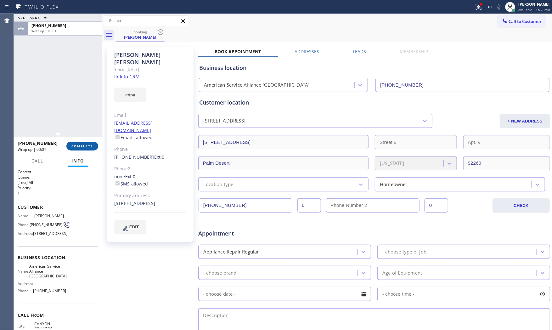
click at [75, 146] on span "COMPLETE" at bounding box center [82, 146] width 22 height 4
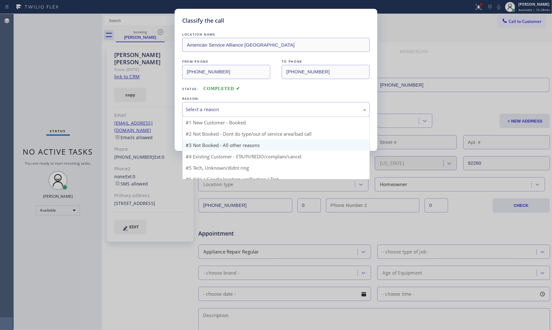
drag, startPoint x: 210, startPoint y: 108, endPoint x: 206, endPoint y: 132, distance: 24.4
click at [210, 108] on div "Select a reason" at bounding box center [276, 109] width 181 height 7
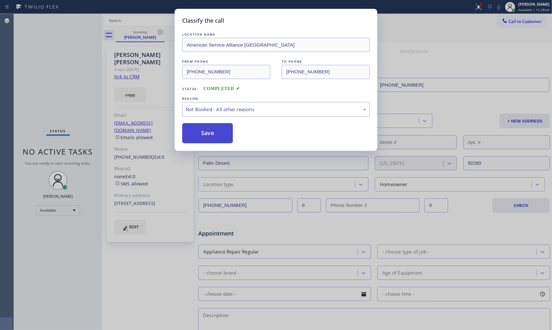
click at [207, 135] on button "Save" at bounding box center [207, 133] width 51 height 20
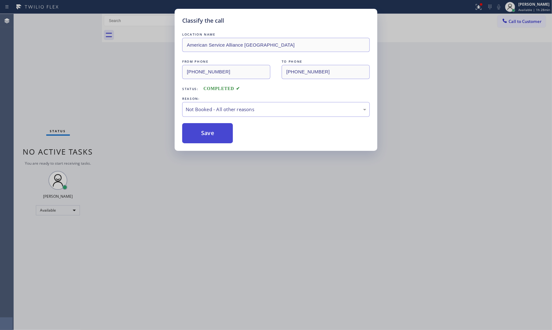
click at [207, 135] on button "Save" at bounding box center [207, 133] width 51 height 20
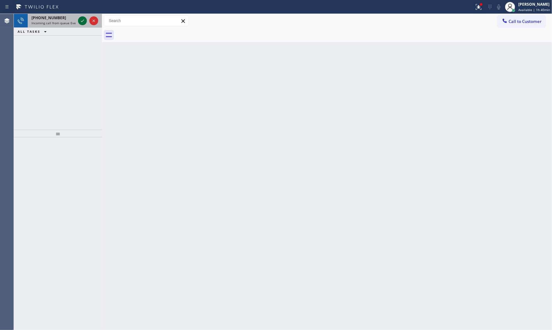
click at [81, 20] on icon at bounding box center [83, 21] width 8 height 8
click at [84, 20] on icon at bounding box center [83, 21] width 8 height 8
click at [82, 20] on icon at bounding box center [83, 21] width 8 height 8
click at [84, 19] on icon at bounding box center [83, 21] width 8 height 8
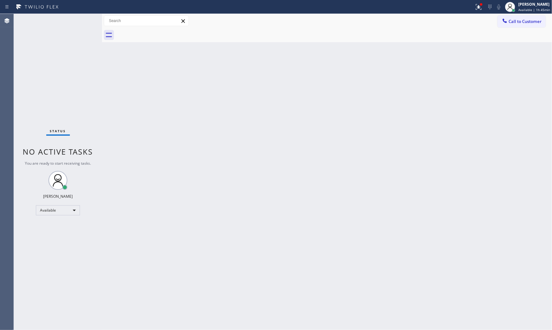
click at [479, 14] on div "Call to Customer Outbound call Location Search location Your caller id phone nu…" at bounding box center [327, 21] width 450 height 14
click at [477, 11] on button at bounding box center [479, 7] width 14 height 14
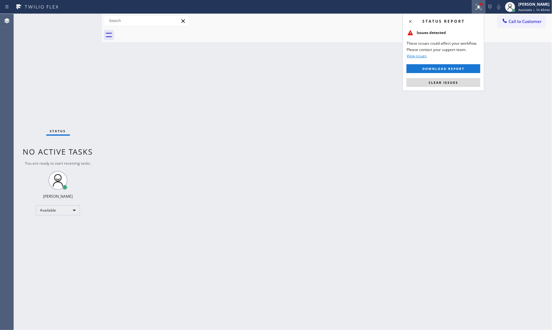
drag, startPoint x: 445, startPoint y: 80, endPoint x: 441, endPoint y: 81, distance: 3.5
click at [445, 80] on span "Clear issues" at bounding box center [444, 82] width 30 height 4
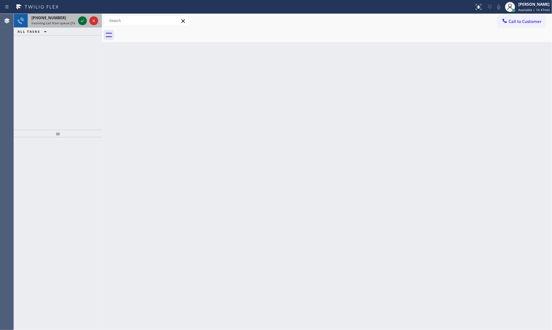
click at [82, 20] on icon at bounding box center [83, 21] width 8 height 8
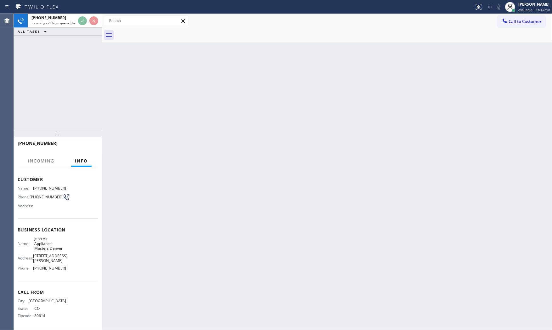
scroll to position [29, 0]
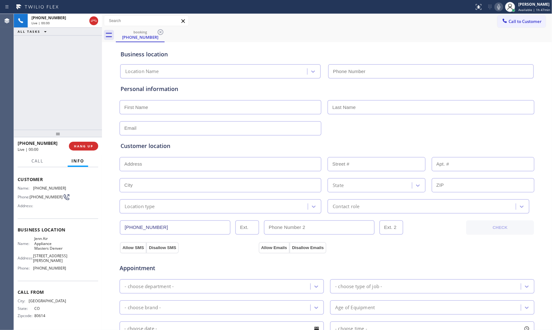
type input "[PHONE_NUMBER]"
click at [501, 5] on icon at bounding box center [499, 7] width 8 height 8
click at [495, 7] on icon at bounding box center [499, 7] width 8 height 8
click at [499, 7] on icon at bounding box center [499, 7] width 8 height 8
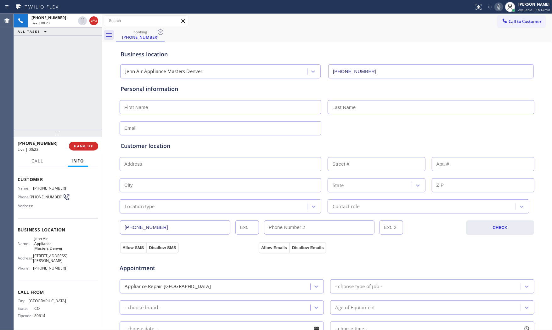
click at [499, 5] on icon at bounding box center [499, 7] width 8 height 8
click at [499, 5] on rect at bounding box center [499, 6] width 4 height 4
click at [498, 7] on icon at bounding box center [499, 7] width 8 height 8
click at [85, 20] on icon at bounding box center [83, 21] width 8 height 8
click at [499, 8] on icon at bounding box center [499, 7] width 8 height 8
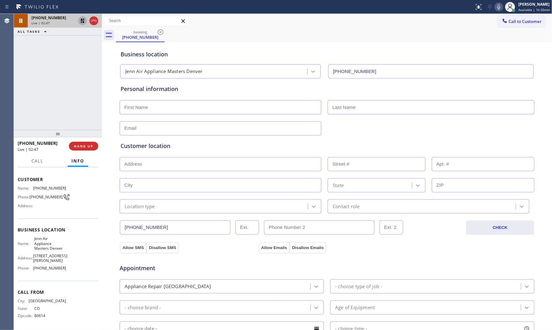
click at [81, 22] on icon at bounding box center [82, 21] width 4 height 4
click at [495, 11] on div "Status report No issues detected If you experience an issue, please download th…" at bounding box center [512, 7] width 80 height 14
click at [496, 8] on icon at bounding box center [499, 7] width 8 height 8
click at [55, 186] on span "[PHONE_NUMBER]" at bounding box center [49, 188] width 33 height 5
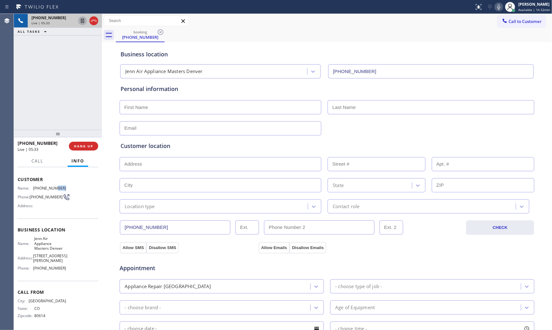
click at [55, 186] on span "[PHONE_NUMBER]" at bounding box center [49, 188] width 33 height 5
copy span "[PHONE_NUMBER]"
click at [139, 110] on input "text" at bounding box center [221, 107] width 202 height 14
paste input "[PERSON_NAME]"
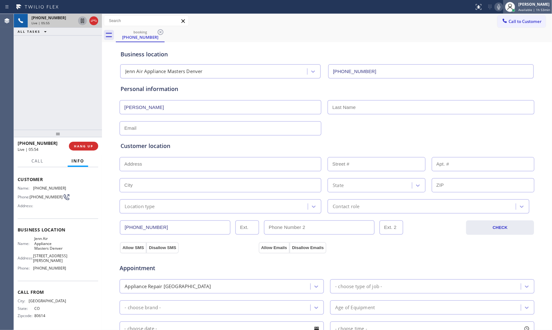
type input "[PERSON_NAME]"
click at [382, 103] on input "text" at bounding box center [431, 107] width 207 height 14
paste input "Chaldekas"
type input "Chaldekas"
click at [243, 133] on div "Customer location >> ADD NEW ADDRESS << + NEW ADDRESS State Location type Conta…" at bounding box center [326, 173] width 415 height 81
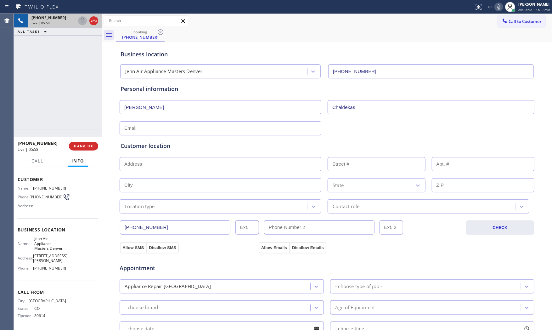
click at [244, 131] on input "text" at bounding box center [221, 128] width 202 height 14
type input "[EMAIL_ADDRESS][DOMAIN_NAME]"
click at [202, 159] on input "text" at bounding box center [221, 164] width 202 height 14
paste input "[STREET_ADDRESS]"
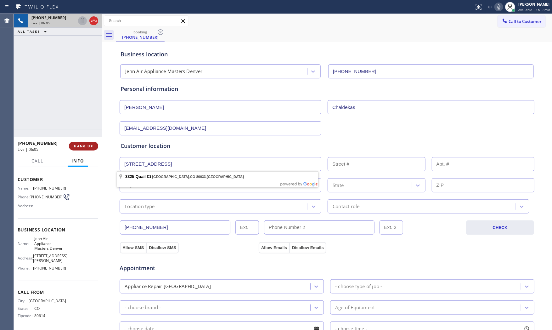
click at [87, 146] on span "HANG UP" at bounding box center [83, 146] width 19 height 4
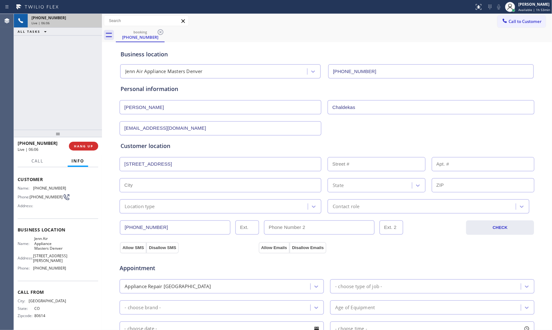
click at [231, 164] on input "[STREET_ADDRESS]" at bounding box center [221, 164] width 202 height 14
type input "[STREET_ADDRESS]"
type input "3325"
type input "[GEOGRAPHIC_DATA]"
type input "80033"
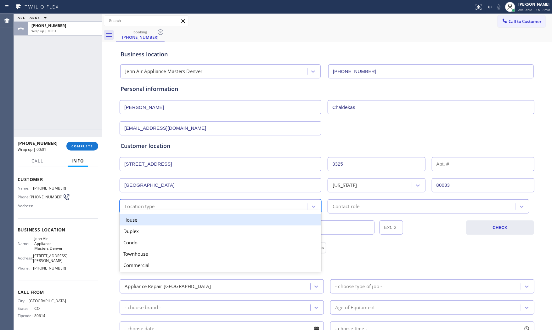
drag, startPoint x: 171, startPoint y: 204, endPoint x: 163, endPoint y: 218, distance: 16.2
click at [170, 205] on div "Location type" at bounding box center [214, 206] width 186 height 11
click at [157, 223] on div "House" at bounding box center [221, 219] width 202 height 11
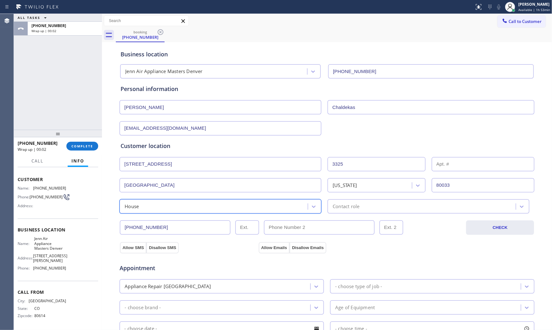
click at [350, 209] on div "Contact role" at bounding box center [346, 206] width 27 height 7
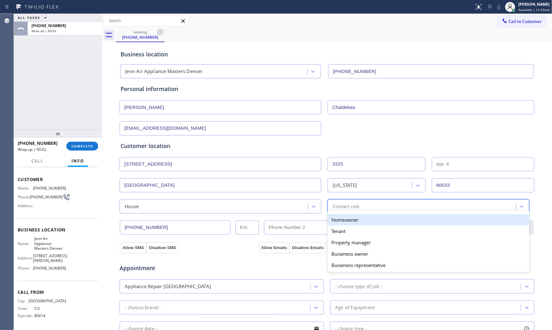
click at [342, 221] on div "Homeowner" at bounding box center [429, 219] width 202 height 11
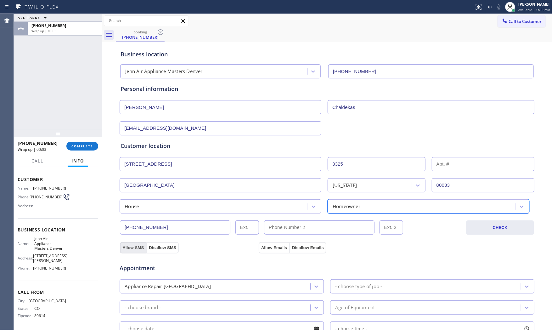
click at [127, 245] on button "Allow SMS" at bounding box center [133, 247] width 26 height 11
click at [267, 249] on button "Allow Emails" at bounding box center [274, 247] width 31 height 11
click at [225, 287] on div "Appliance Repair [GEOGRAPHIC_DATA]" at bounding box center [215, 286] width 189 height 11
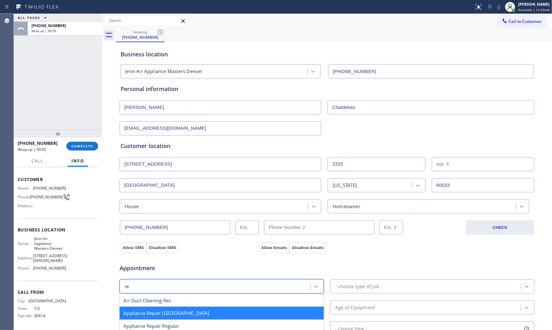
scroll to position [0, 0]
type input "reg"
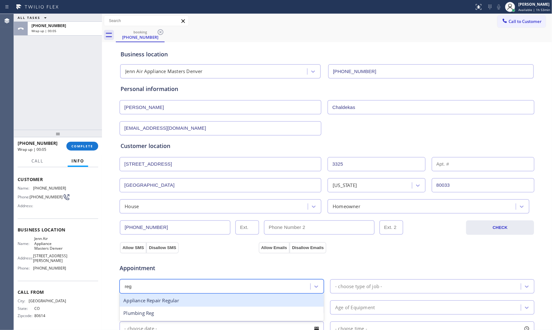
click at [205, 299] on div "Appliance Repair Regular" at bounding box center [222, 300] width 204 height 13
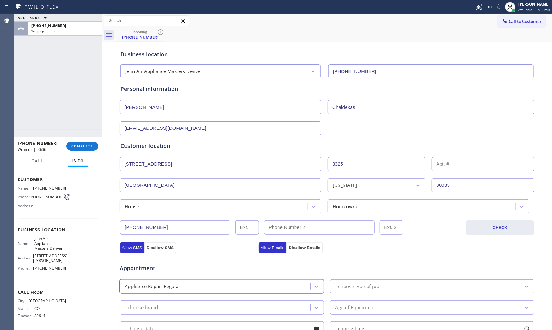
click at [346, 288] on div "- choose type of job -" at bounding box center [358, 286] width 47 height 7
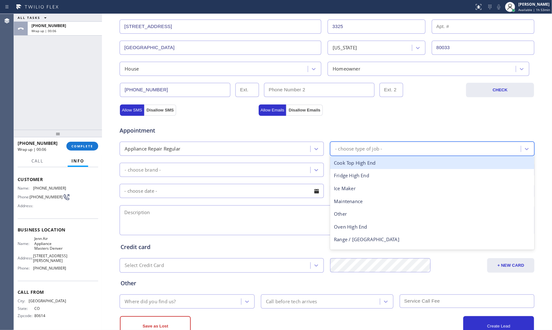
scroll to position [140, 0]
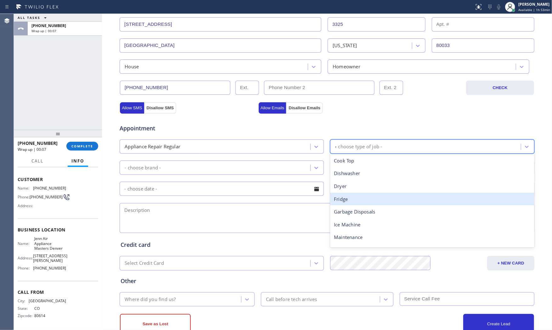
type input "ove"
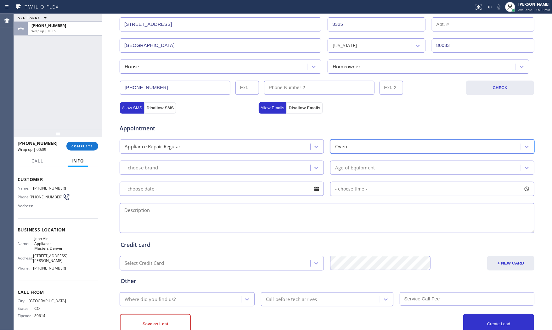
click at [272, 168] on div "- choose brand -" at bounding box center [215, 167] width 189 height 11
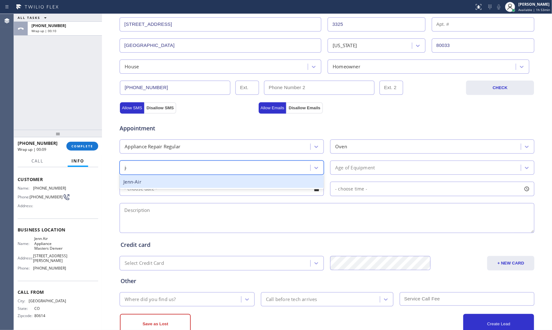
type input "jen"
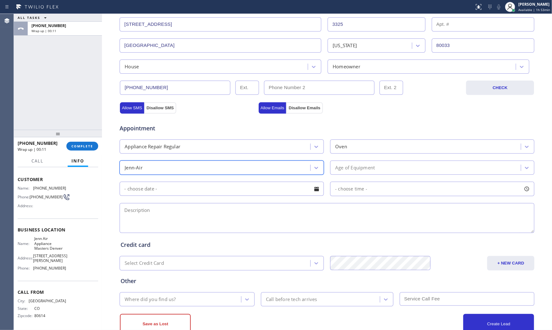
click at [346, 170] on div "Age of Equipment" at bounding box center [355, 167] width 40 height 7
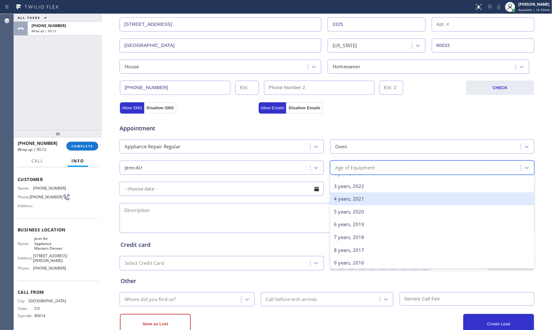
scroll to position [35, 0]
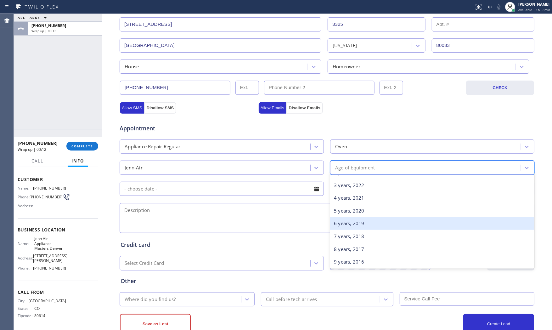
click at [345, 223] on div "6 years, 2019" at bounding box center [432, 223] width 204 height 13
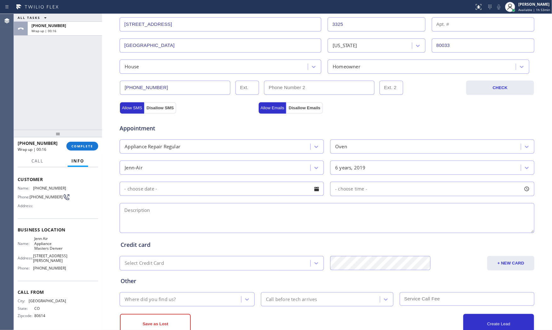
click at [244, 219] on textarea at bounding box center [327, 218] width 415 height 30
paste textarea "Jen Air | oven | pop up the msge F2E1 stock shorted key | [DEMOGRAPHIC_DATA] | …"
click at [41, 245] on span "Jenn Air Appliance Masters Denver" at bounding box center [49, 243] width 31 height 14
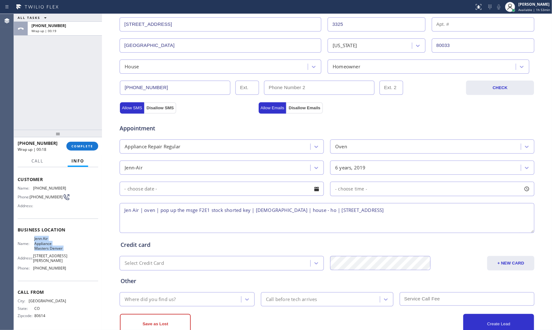
copy span "Jenn Air Appliance Masters Denver"
click at [404, 209] on textarea "Jen Air | oven | pop up the msge F2E1 stock shorted key | [DEMOGRAPHIC_DATA] | …" at bounding box center [327, 218] width 415 height 30
paste textarea "Jenn Air Appliance Masters Denver"
click at [496, 210] on textarea "Jen Air | oven | pop up the msge F2E1 stock shorted key | [DEMOGRAPHIC_DATA] | …" at bounding box center [327, 218] width 415 height 30
click at [408, 217] on textarea "Jen Air | oven | pop up the msge F2E1 stock shorted key | [DEMOGRAPHIC_DATA] | …" at bounding box center [327, 218] width 415 height 30
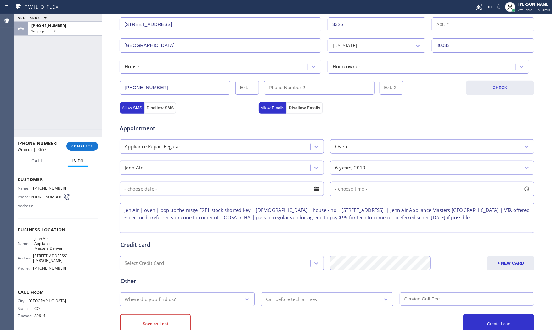
type textarea "Jen Air | oven | pop up the msge F2E1 stock shorted key | [DEMOGRAPHIC_DATA] | …"
click at [157, 300] on div "Where did you find us?" at bounding box center [150, 299] width 51 height 7
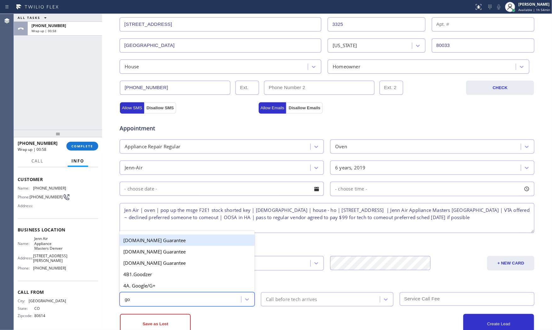
type input "goo"
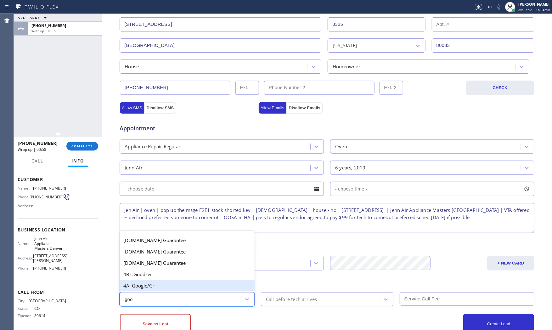
click at [155, 284] on div "4A. Google/G+" at bounding box center [187, 285] width 135 height 11
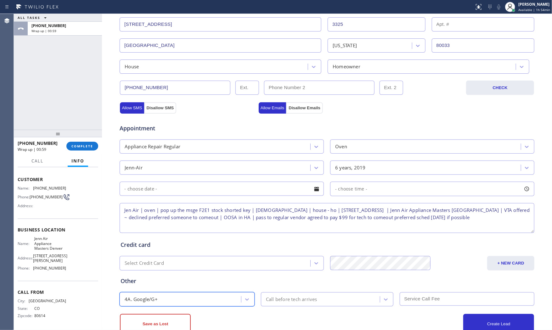
click at [162, 313] on div "Save as Lost Create Lead" at bounding box center [326, 323] width 415 height 21
click at [163, 314] on button "Save as Lost" at bounding box center [155, 324] width 71 height 20
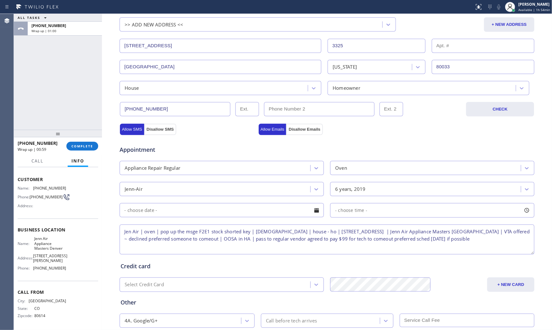
scroll to position [161, 0]
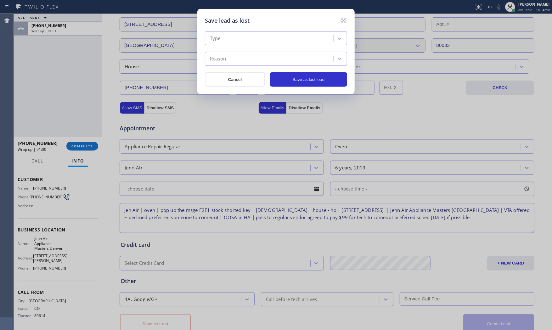
click at [245, 31] on div "Type Reason Cancel Save as lost lead" at bounding box center [276, 56] width 142 height 62
click at [242, 46] on div "Type Reason" at bounding box center [276, 48] width 142 height 35
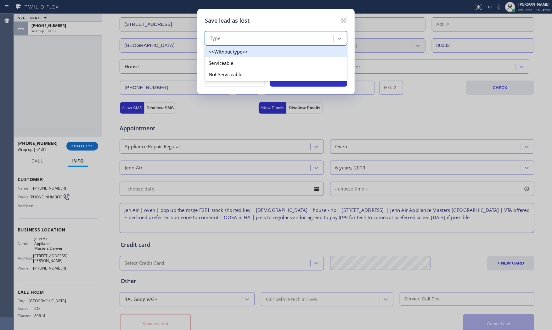
click at [240, 42] on div "Type" at bounding box center [270, 38] width 127 height 11
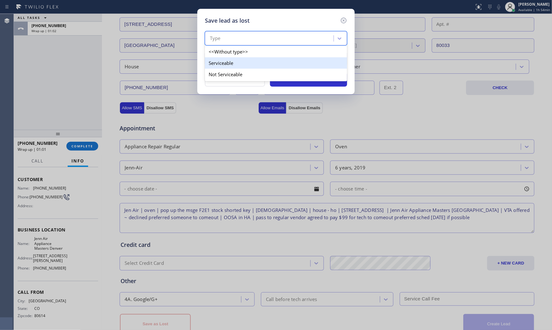
click at [228, 70] on div "Not Serviceable" at bounding box center [276, 74] width 142 height 11
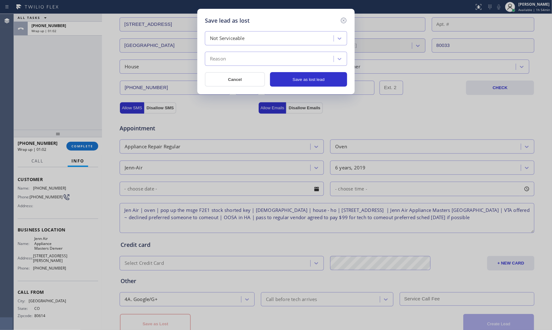
click at [229, 59] on div "Reason" at bounding box center [270, 59] width 127 height 11
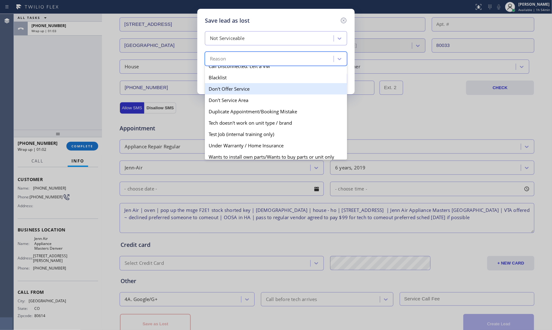
scroll to position [55, 0]
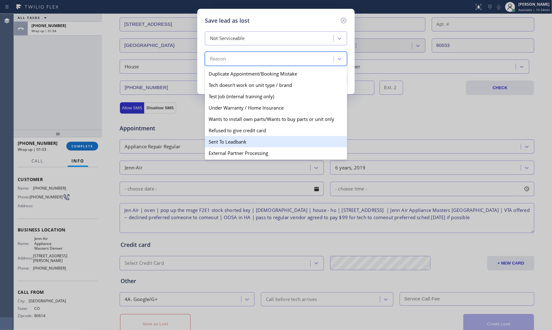
click at [235, 138] on div "Sent To Leadbank" at bounding box center [276, 141] width 142 height 11
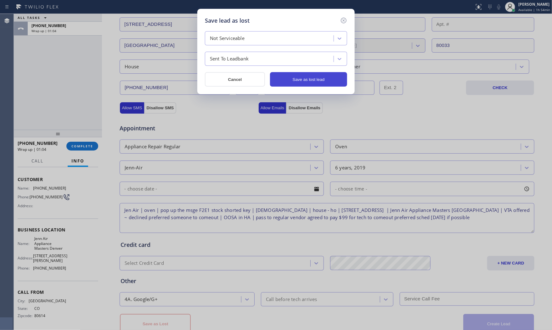
click at [318, 79] on button "Save as lost lead" at bounding box center [308, 79] width 77 height 14
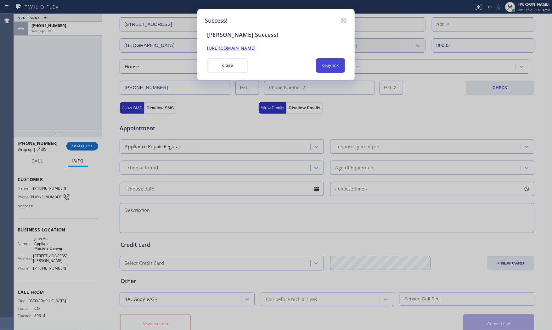
click at [331, 63] on button "copy link" at bounding box center [330, 65] width 29 height 14
click at [242, 68] on button "close" at bounding box center [227, 65] width 41 height 14
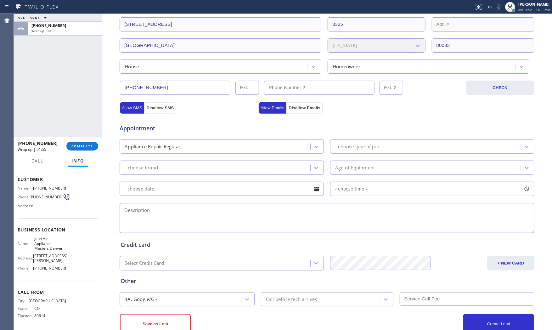
click at [68, 152] on div "[PHONE_NUMBER] Wrap up | 01:55 COMPLETE" at bounding box center [58, 146] width 81 height 16
click at [75, 149] on button "COMPLETE" at bounding box center [82, 146] width 32 height 9
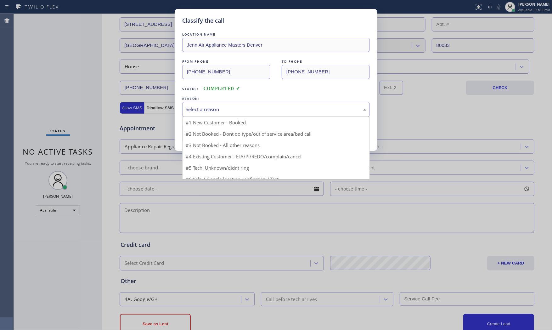
click at [199, 112] on div "Select a reason" at bounding box center [276, 109] width 181 height 7
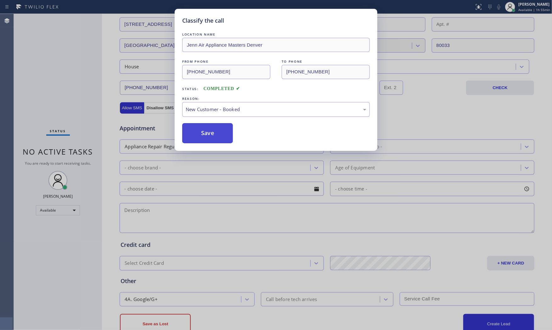
click at [203, 133] on button "Save" at bounding box center [207, 133] width 51 height 20
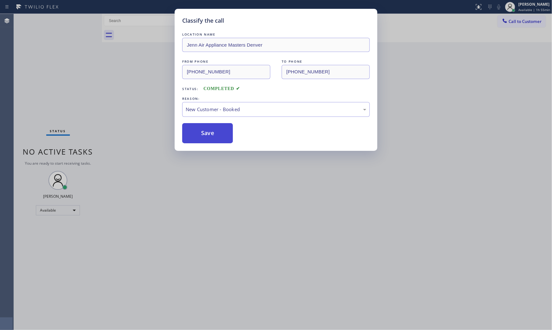
click at [204, 133] on button "Save" at bounding box center [207, 133] width 51 height 20
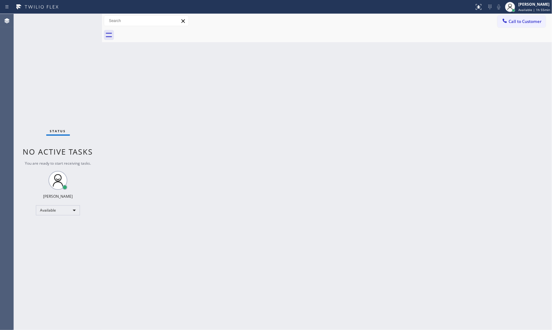
click at [78, 19] on div "Status No active tasks You are ready to start receiving tasks. [PERSON_NAME] Av…" at bounding box center [58, 172] width 88 height 316
click at [79, 20] on div "Status No active tasks You are ready to start receiving tasks. [PERSON_NAME] Av…" at bounding box center [58, 172] width 88 height 316
click at [80, 20] on div "Status No active tasks You are ready to start receiving tasks. [PERSON_NAME] Av…" at bounding box center [58, 172] width 88 height 316
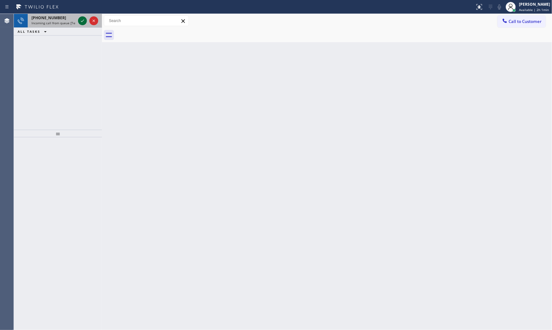
click at [80, 21] on icon at bounding box center [83, 21] width 8 height 8
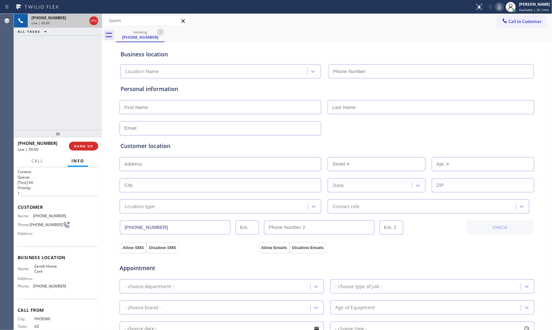
type input "[PHONE_NUMBER]"
click at [496, 9] on icon at bounding box center [500, 7] width 8 height 8
click at [495, 9] on div "Status report No issues detected If you experience an issue, please download th…" at bounding box center [512, 7] width 80 height 14
click at [496, 8] on icon at bounding box center [500, 7] width 8 height 8
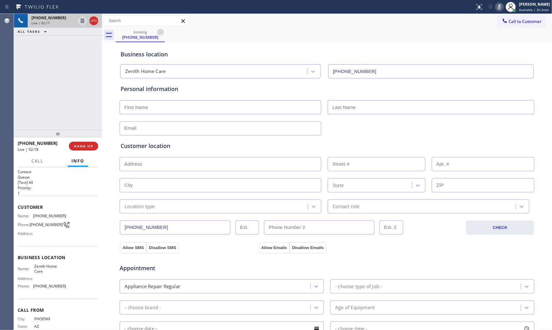
click at [496, 8] on icon at bounding box center [500, 7] width 8 height 8
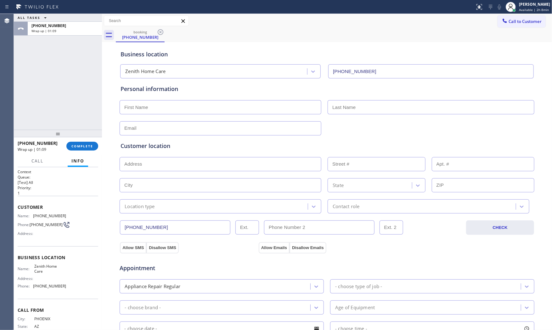
click at [176, 105] on input "text" at bounding box center [221, 107] width 202 height 14
type input "Mr"
type input "[PERSON_NAME]"
type input "[EMAIL_ADDRESS][DOMAIN_NAME]"
click at [165, 164] on input "text" at bounding box center [221, 164] width 202 height 14
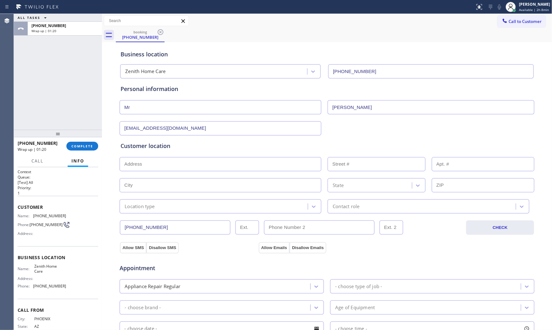
paste input "[STREET_ADDRESS]"
type input "[STREET_ADDRESS]"
type input "1166"
type input "Rialto"
type input "92376"
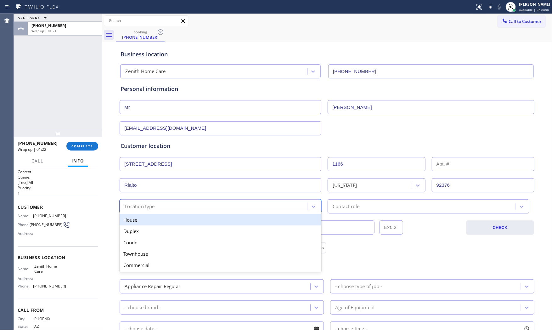
drag, startPoint x: 154, startPoint y: 204, endPoint x: 152, endPoint y: 219, distance: 15.9
click at [154, 205] on div "Location type" at bounding box center [214, 206] width 186 height 11
click at [151, 223] on div "House" at bounding box center [221, 219] width 202 height 11
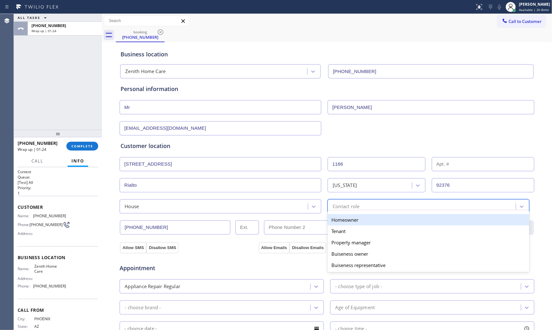
click at [378, 205] on div "Contact role" at bounding box center [423, 206] width 186 height 11
drag, startPoint x: 354, startPoint y: 220, endPoint x: 340, endPoint y: 221, distance: 13.6
click at [353, 220] on div "Homeowner" at bounding box center [429, 219] width 202 height 11
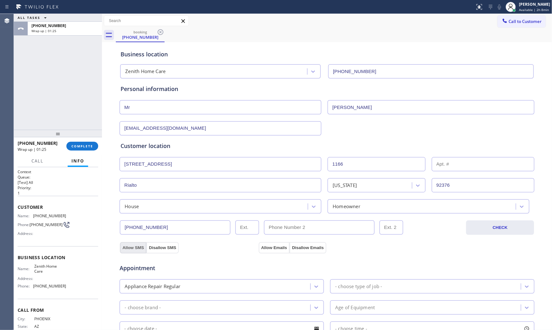
drag, startPoint x: 138, startPoint y: 245, endPoint x: 167, endPoint y: 248, distance: 30.1
click at [138, 245] on button "Allow SMS" at bounding box center [133, 247] width 26 height 11
drag, startPoint x: 256, startPoint y: 251, endPoint x: 269, endPoint y: 250, distance: 13.3
click at [258, 252] on div "Appointment Appliance Repair Regular - choose type of job - - choose brand - Ag…" at bounding box center [326, 312] width 415 height 123
click at [269, 250] on button "Allow Emails" at bounding box center [274, 247] width 31 height 11
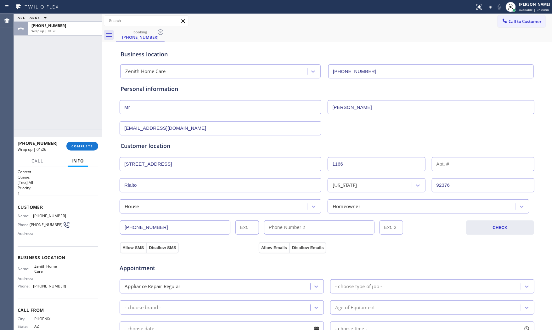
drag, startPoint x: 354, startPoint y: 287, endPoint x: 356, endPoint y: 282, distance: 6.0
click at [355, 287] on div "- choose type of job -" at bounding box center [358, 286] width 47 height 7
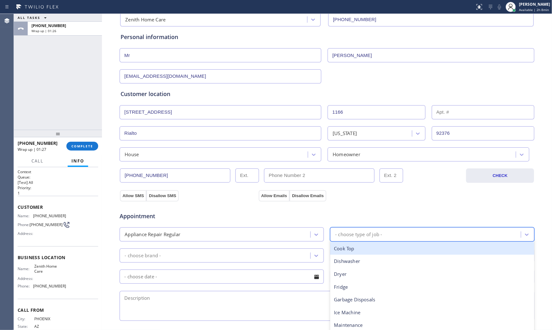
scroll to position [70, 0]
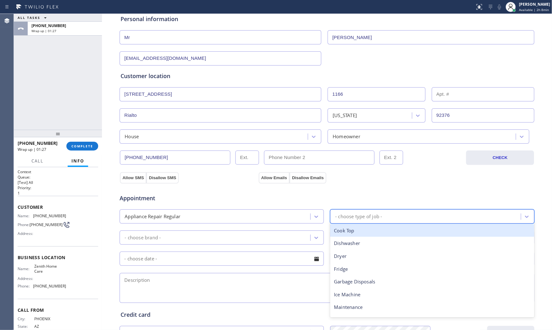
type input "f"
drag, startPoint x: 355, startPoint y: 232, endPoint x: 345, endPoint y: 233, distance: 10.2
click at [353, 232] on div "Fridge" at bounding box center [432, 230] width 204 height 13
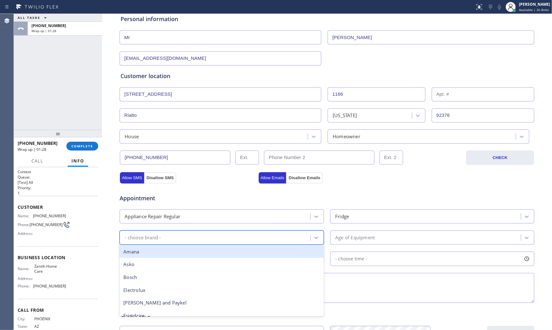
click at [241, 235] on div "- choose brand -" at bounding box center [215, 237] width 189 height 11
type input "other"
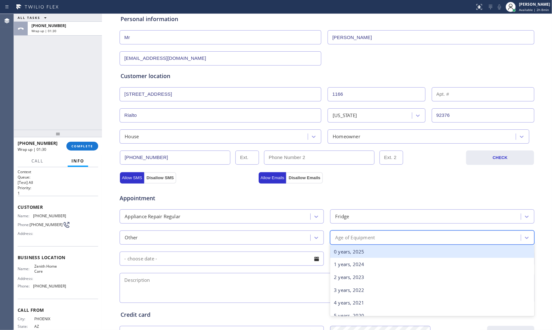
click at [345, 242] on div "Age of Equipment" at bounding box center [426, 237] width 189 height 11
click at [344, 250] on div "0 years, 2025" at bounding box center [432, 251] width 204 height 13
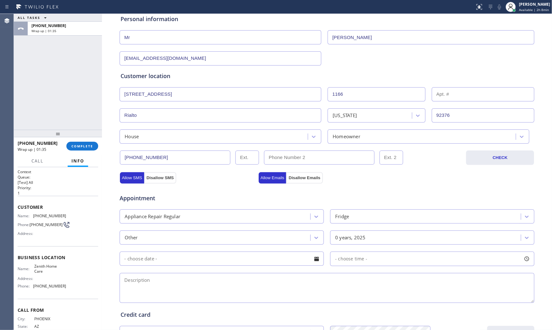
click at [233, 279] on textarea at bounding box center [327, 288] width 415 height 30
paste textarea "| fridge | not cooling both freezer and fridge | mobile home - ho | [STREET_ADD…"
type textarea "| fridge | not cooling both freezer and fridge | mobile home - ho | [STREET_ADD…"
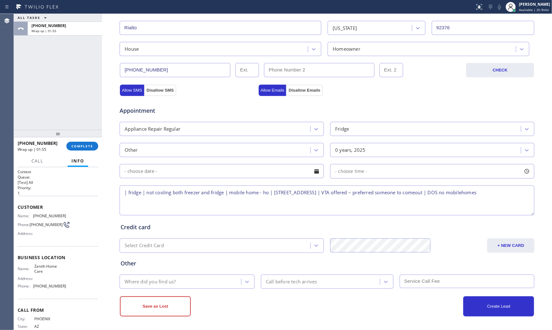
scroll to position [158, 0]
click at [252, 10] on div at bounding box center [238, 7] width 470 height 10
click at [184, 279] on div "Where did you find us?" at bounding box center [181, 281] width 120 height 11
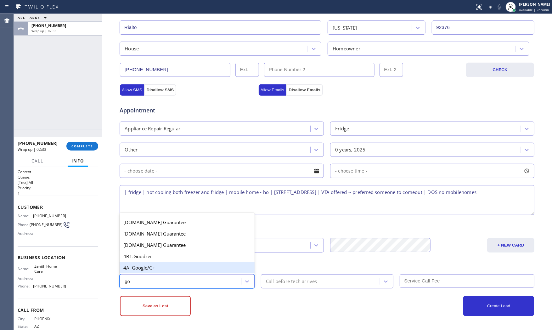
type input "goo"
click at [183, 266] on div "4A. Google/G+" at bounding box center [187, 267] width 135 height 11
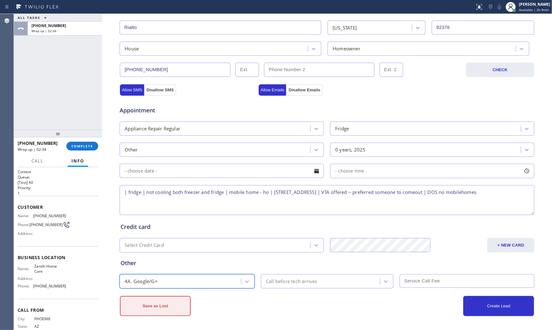
click at [175, 307] on button "Save as Lost" at bounding box center [155, 306] width 71 height 20
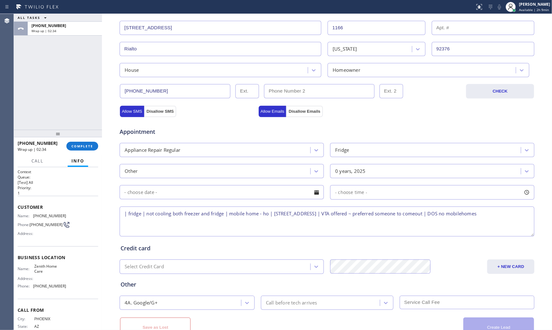
scroll to position [179, 0]
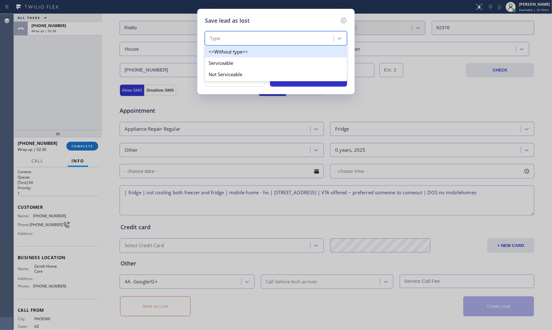
drag, startPoint x: 250, startPoint y: 36, endPoint x: 243, endPoint y: 59, distance: 24.2
click at [250, 36] on div "Type" at bounding box center [270, 38] width 127 height 11
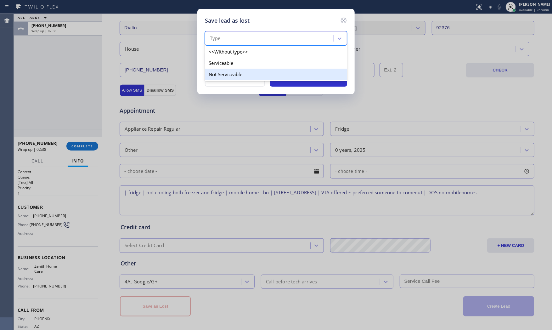
click at [237, 69] on div "Not Serviceable" at bounding box center [276, 74] width 142 height 11
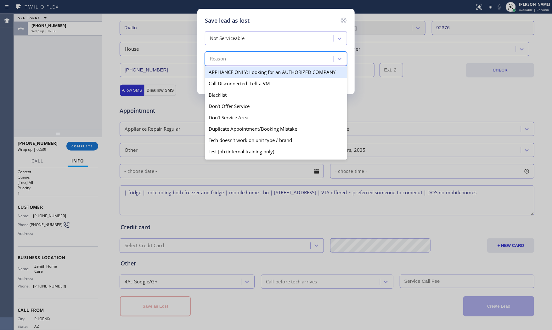
click at [238, 59] on div "Reason" at bounding box center [270, 59] width 127 height 11
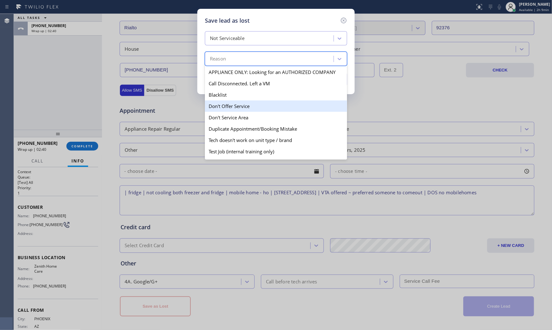
click at [233, 110] on div "Don't Offer Service" at bounding box center [276, 105] width 142 height 11
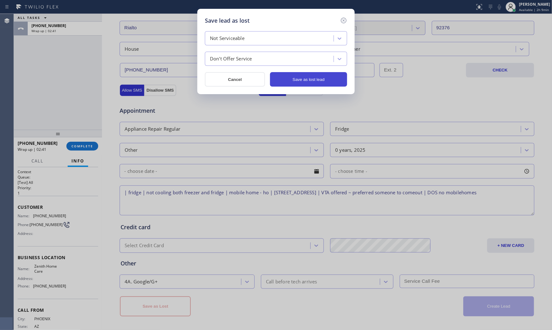
click at [319, 81] on button "Save as lost lead" at bounding box center [308, 79] width 77 height 14
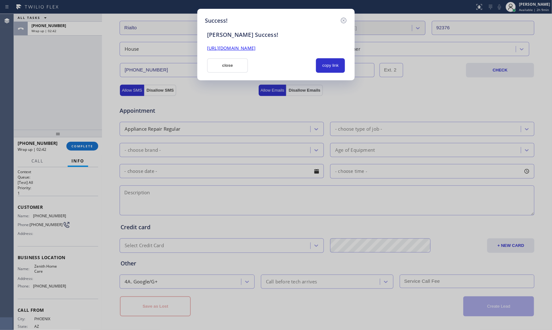
click at [231, 64] on button "close" at bounding box center [227, 65] width 41 height 14
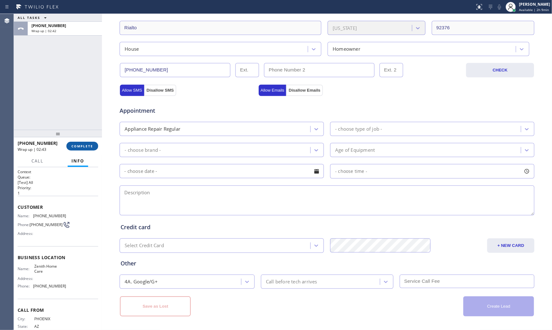
click at [93, 145] on span "COMPLETE" at bounding box center [82, 146] width 22 height 4
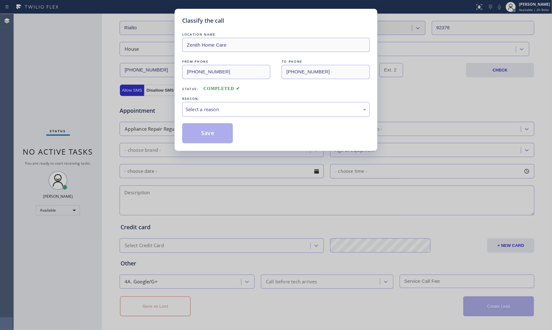
click at [268, 120] on div "LOCATION NAME Zenith Home Care FROM PHONE [PHONE_NUMBER] TO PHONE [PHONE_NUMBER…" at bounding box center [276, 87] width 188 height 112
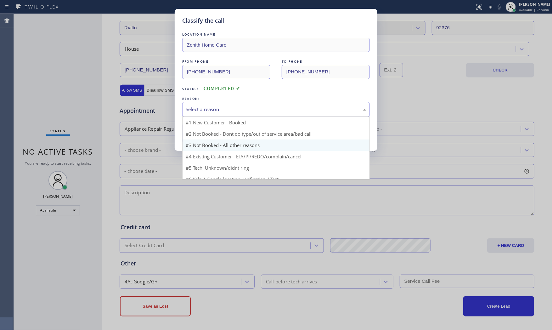
drag, startPoint x: 266, startPoint y: 113, endPoint x: 217, endPoint y: 133, distance: 53.2
click at [264, 113] on div "Select a reason" at bounding box center [276, 109] width 188 height 15
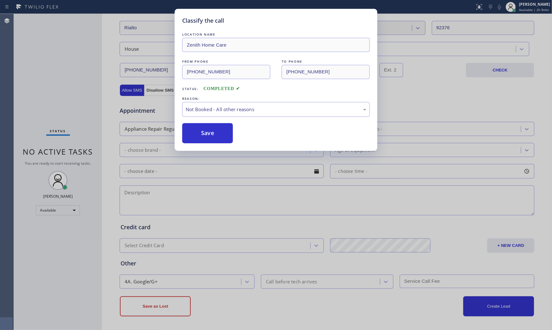
click at [212, 135] on button "Save" at bounding box center [207, 133] width 51 height 20
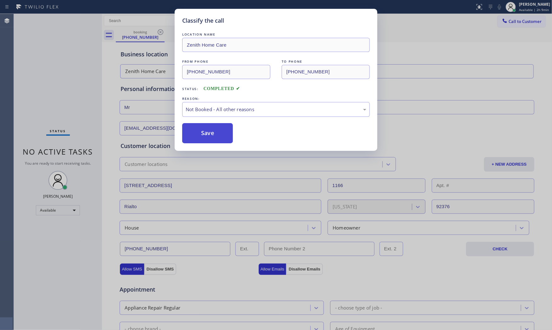
click at [211, 135] on button "Save" at bounding box center [207, 133] width 51 height 20
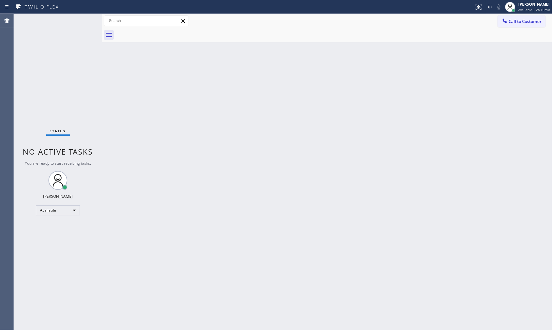
click at [44, 21] on div "Status No active tasks You are ready to start receiving tasks. [PERSON_NAME] Av…" at bounding box center [58, 172] width 88 height 316
click at [79, 20] on div "Status No active tasks You are ready to start receiving tasks. [PERSON_NAME] Av…" at bounding box center [58, 172] width 88 height 316
click at [526, 6] on div "[PERSON_NAME]" at bounding box center [534, 4] width 32 height 5
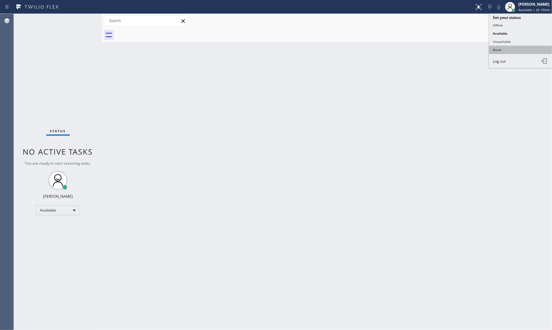
click at [505, 51] on button "Break" at bounding box center [520, 50] width 63 height 8
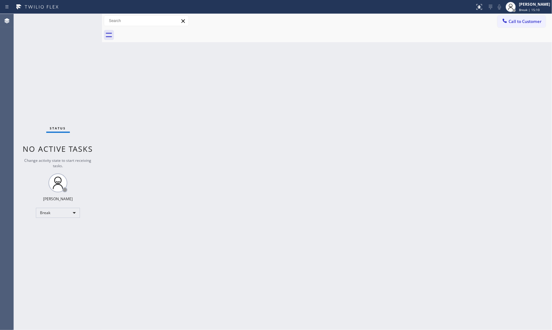
drag, startPoint x: 538, startPoint y: 5, endPoint x: 530, endPoint y: 15, distance: 13.0
click at [538, 5] on div "[PERSON_NAME]" at bounding box center [534, 4] width 31 height 5
drag, startPoint x: 502, startPoint y: 38, endPoint x: 502, endPoint y: 34, distance: 4.1
click at [502, 34] on ul "Set your status Offline Available Unavailable Break Log out" at bounding box center [520, 41] width 63 height 54
click at [502, 34] on button "Available" at bounding box center [520, 33] width 63 height 8
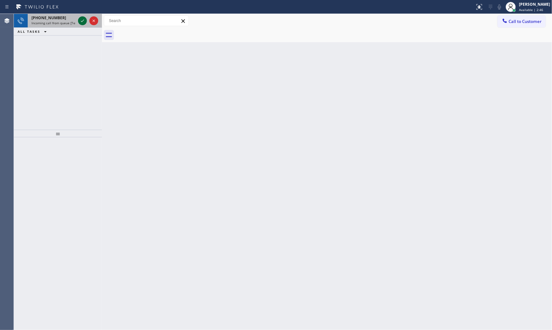
click at [82, 20] on icon at bounding box center [83, 21] width 8 height 8
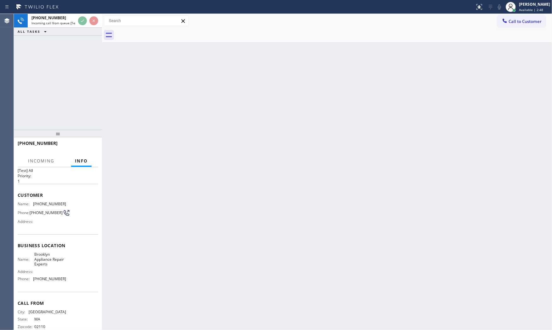
scroll to position [24, 0]
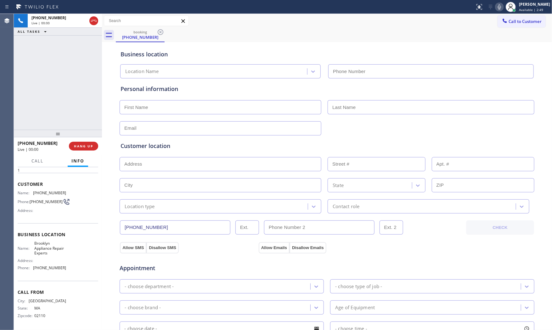
type input "[PHONE_NUMBER]"
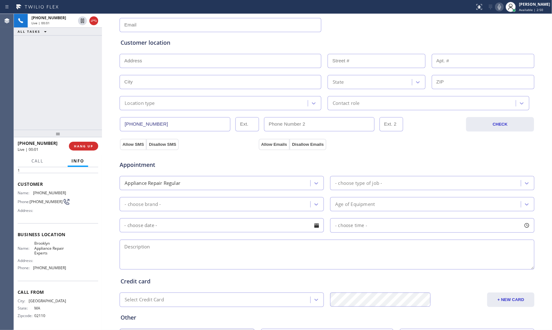
scroll to position [0, 0]
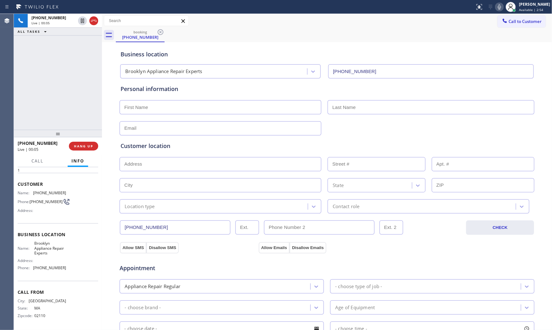
click at [496, 5] on icon at bounding box center [500, 7] width 8 height 8
click at [496, 7] on icon at bounding box center [500, 7] width 8 height 8
click at [89, 144] on span "HANG UP" at bounding box center [83, 146] width 19 height 4
click at [89, 144] on span "COMPLETE" at bounding box center [82, 146] width 22 height 4
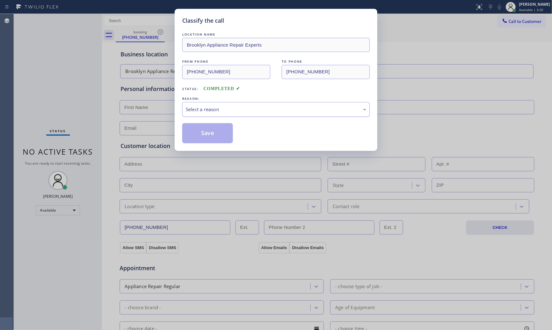
click at [213, 114] on div "Select a reason" at bounding box center [276, 109] width 188 height 15
click at [208, 133] on button "Save" at bounding box center [207, 133] width 51 height 20
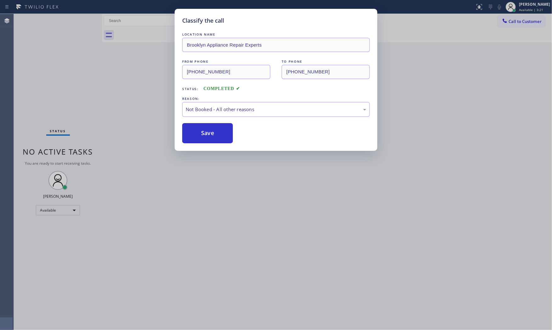
click at [208, 133] on button "Save" at bounding box center [207, 133] width 51 height 20
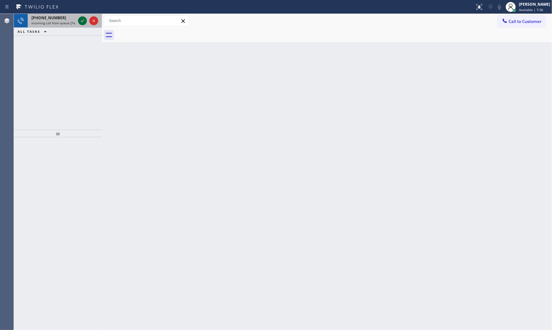
click at [80, 20] on icon at bounding box center [83, 21] width 8 height 8
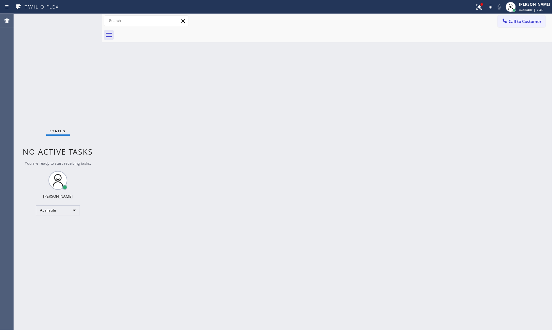
click at [83, 20] on div "Status No active tasks You are ready to start receiving tasks. [PERSON_NAME] Av…" at bounding box center [58, 172] width 88 height 316
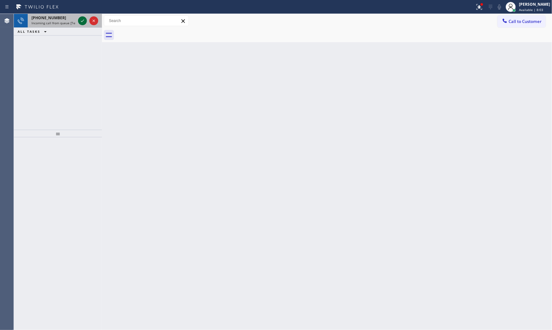
click at [83, 20] on icon at bounding box center [83, 21] width 8 height 8
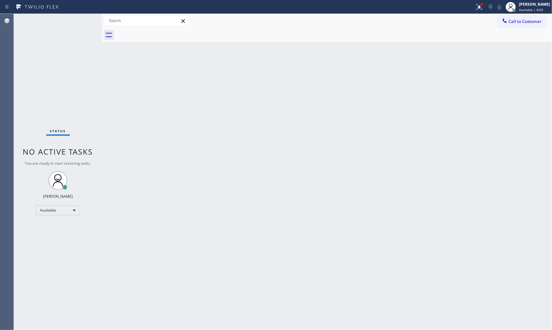
click at [88, 17] on div "Status No active tasks You are ready to start receiving tasks. [PERSON_NAME] Av…" at bounding box center [58, 172] width 88 height 316
click at [80, 19] on div "Status No active tasks You are ready to start receiving tasks. [PERSON_NAME] Av…" at bounding box center [58, 172] width 88 height 316
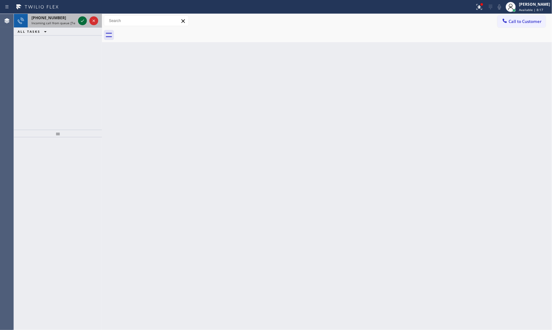
click at [80, 19] on icon at bounding box center [83, 21] width 8 height 8
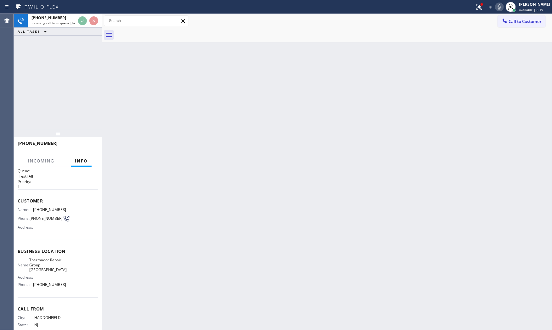
scroll to position [24, 0]
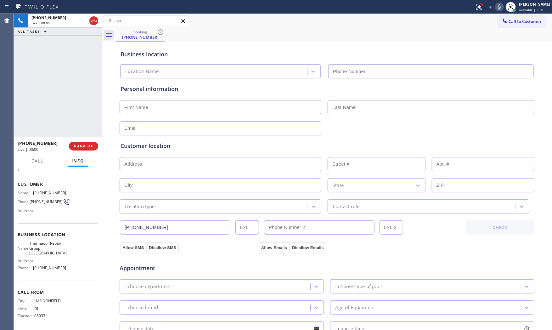
type input "[PHONE_NUMBER]"
click at [478, 7] on icon at bounding box center [480, 7] width 8 height 8
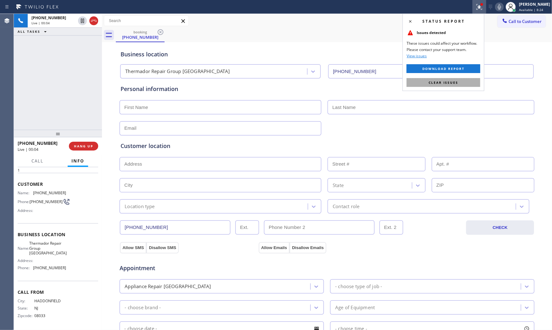
click at [453, 83] on span "Clear issues" at bounding box center [444, 82] width 30 height 4
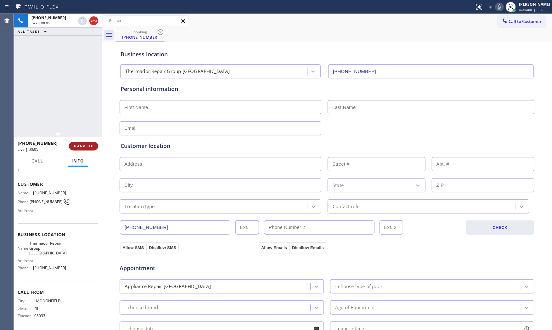
click at [93, 144] on button "HANG UP" at bounding box center [83, 146] width 29 height 9
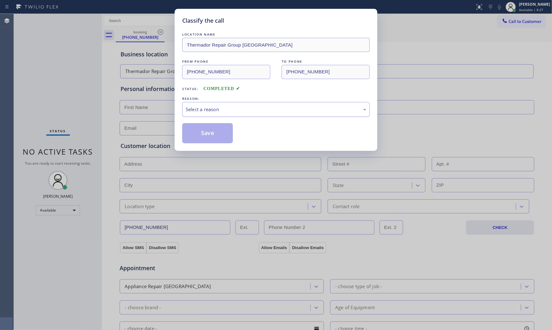
click at [231, 109] on div "Select a reason" at bounding box center [276, 109] width 181 height 7
click at [205, 131] on button "Save" at bounding box center [207, 133] width 51 height 20
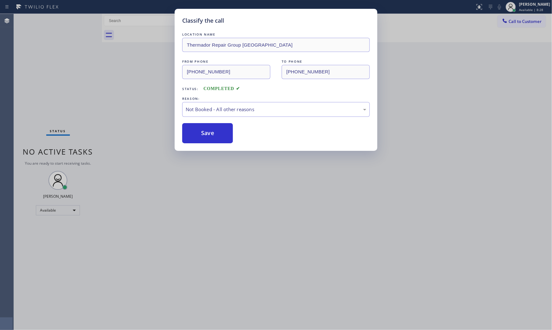
click at [205, 131] on button "Save" at bounding box center [207, 133] width 51 height 20
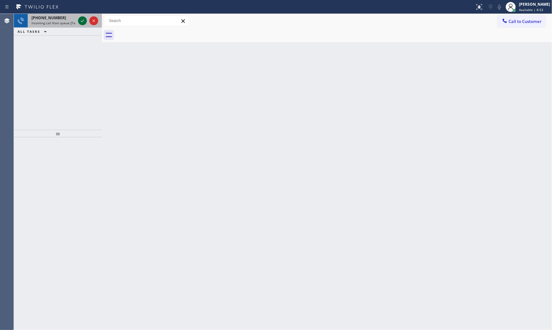
click at [81, 22] on icon at bounding box center [83, 21] width 8 height 8
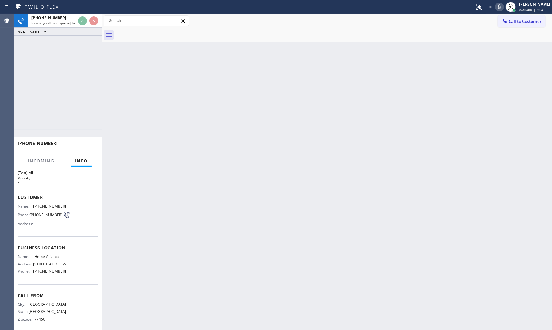
scroll to position [20, 0]
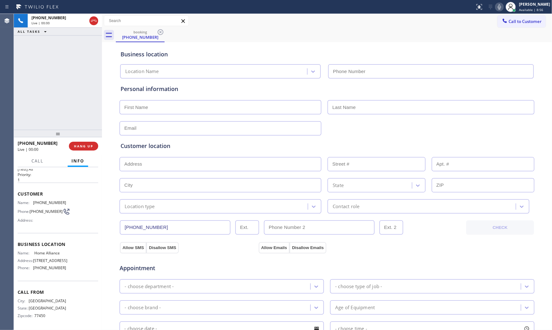
type input "[PHONE_NUMBER]"
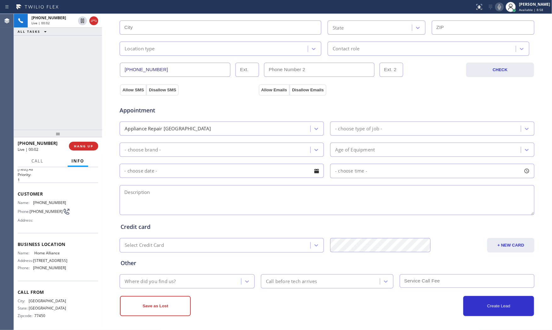
click at [498, 5] on icon at bounding box center [499, 6] width 3 height 5
click at [88, 144] on span "HANG UP" at bounding box center [83, 146] width 19 height 4
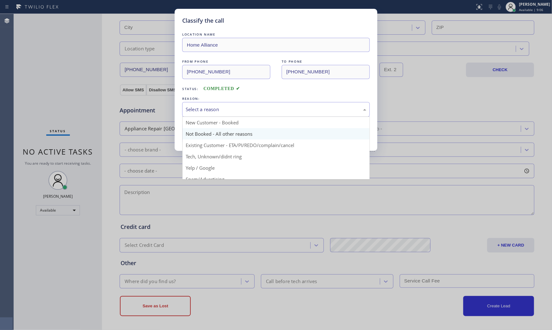
drag, startPoint x: 228, startPoint y: 110, endPoint x: 212, endPoint y: 131, distance: 26.1
click at [227, 112] on div "Select a reason" at bounding box center [276, 109] width 181 height 7
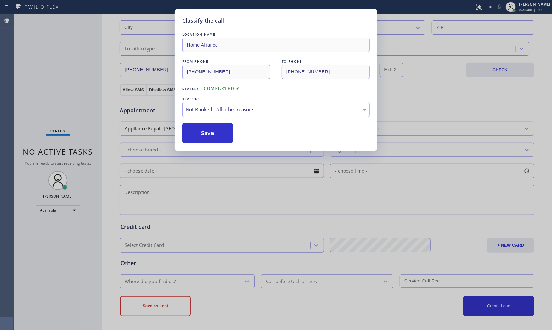
click at [211, 133] on button "Save" at bounding box center [207, 133] width 51 height 20
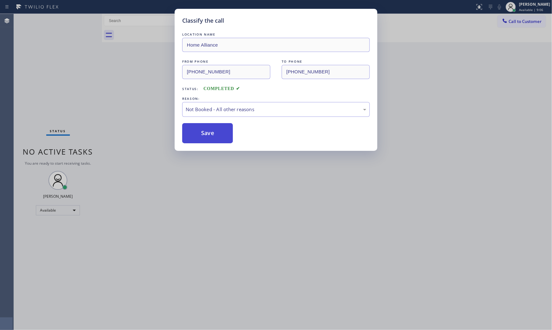
click at [210, 133] on button "Save" at bounding box center [207, 133] width 51 height 20
click at [211, 133] on button "Save" at bounding box center [207, 133] width 51 height 20
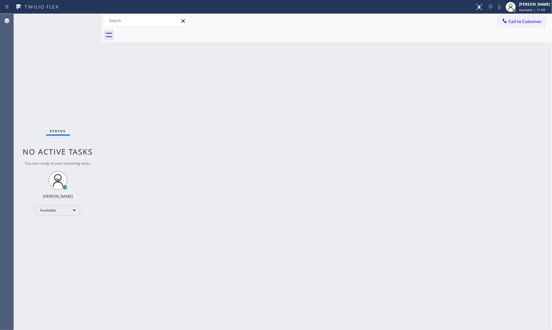
drag, startPoint x: 18, startPoint y: 184, endPoint x: 257, endPoint y: 222, distance: 241.3
click at [257, 223] on div "Back to Dashboard Change Sender ID Customers Technicians Select a contact Outbo…" at bounding box center [327, 172] width 450 height 316
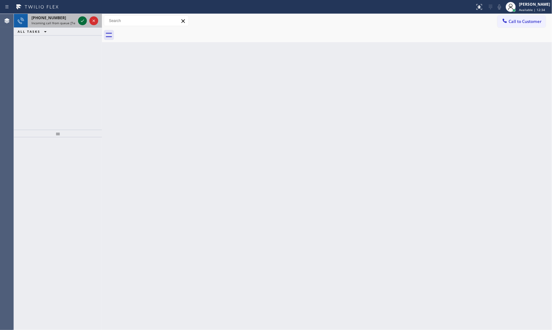
click at [82, 20] on icon at bounding box center [83, 21] width 8 height 8
click at [86, 20] on icon at bounding box center [83, 21] width 8 height 8
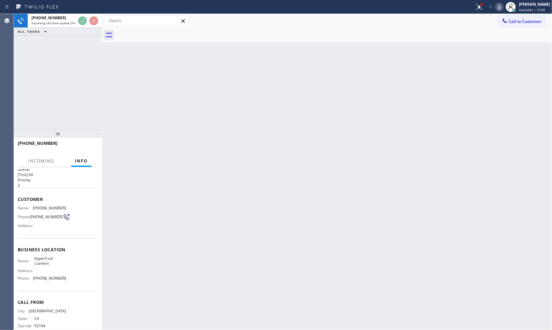
scroll to position [20, 0]
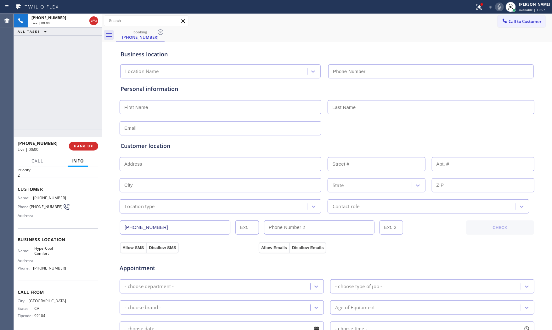
type input "[PHONE_NUMBER]"
click at [76, 148] on span "HANG UP" at bounding box center [83, 146] width 19 height 4
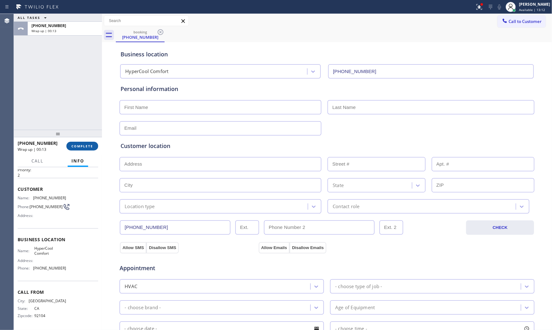
click at [76, 148] on span "COMPLETE" at bounding box center [82, 146] width 22 height 4
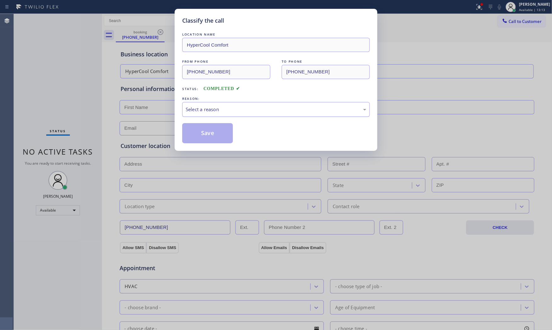
click at [210, 116] on div "Select a reason" at bounding box center [276, 109] width 188 height 15
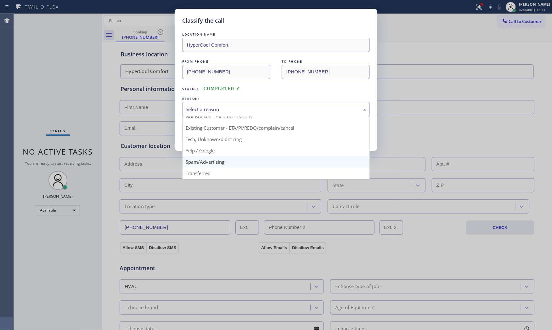
scroll to position [35, 0]
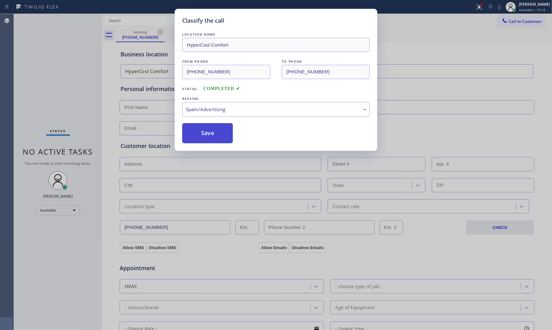
click at [208, 131] on button "Save" at bounding box center [207, 133] width 51 height 20
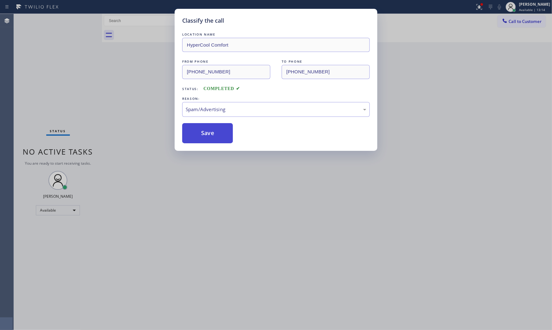
click at [208, 131] on button "Save" at bounding box center [207, 133] width 51 height 20
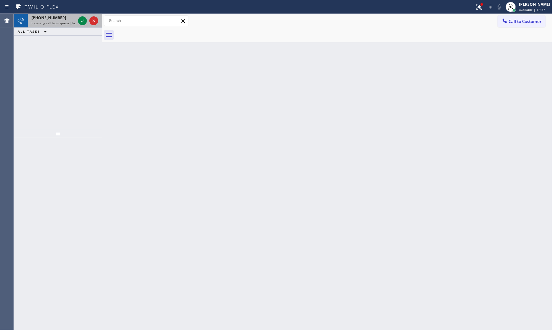
drag, startPoint x: 67, startPoint y: 18, endPoint x: 75, endPoint y: 18, distance: 7.9
click at [67, 18] on div "[PHONE_NUMBER]" at bounding box center [53, 17] width 44 height 5
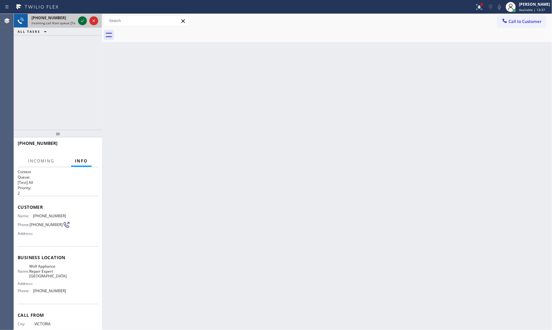
click at [81, 19] on icon at bounding box center [83, 21] width 8 height 8
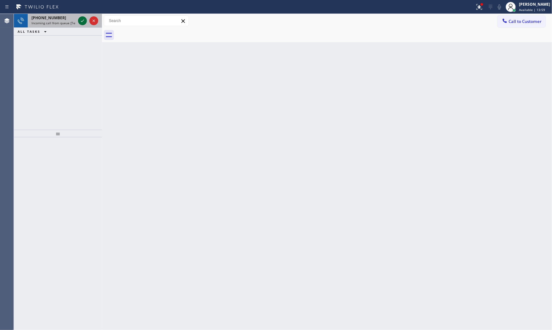
click at [84, 20] on icon at bounding box center [83, 21] width 8 height 8
click at [84, 21] on icon at bounding box center [83, 21] width 8 height 8
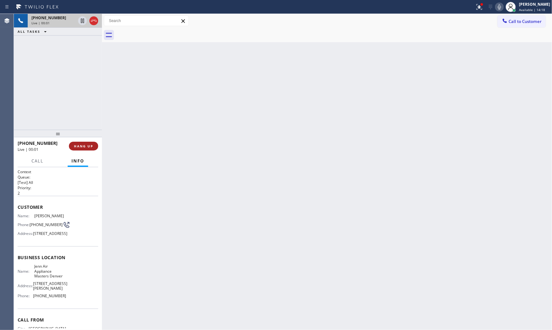
click at [89, 143] on button "HANG UP" at bounding box center [83, 146] width 29 height 9
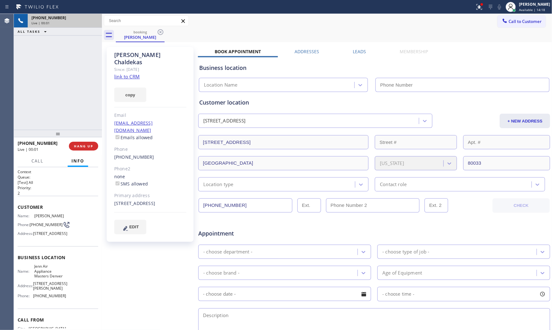
type input "[PHONE_NUMBER]"
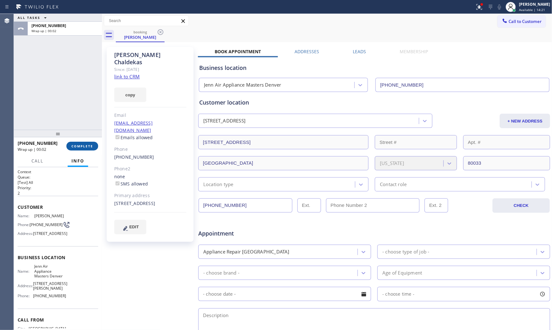
click at [95, 143] on button "COMPLETE" at bounding box center [82, 146] width 32 height 9
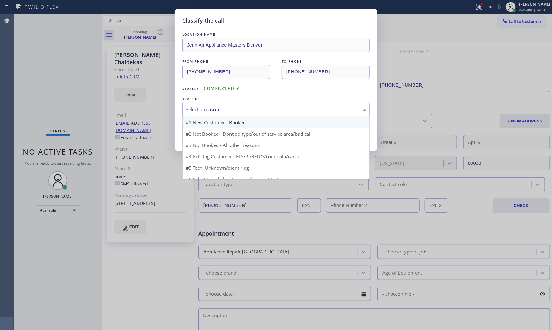
drag, startPoint x: 210, startPoint y: 104, endPoint x: 209, endPoint y: 122, distance: 18.0
click at [210, 105] on div "Select a reason" at bounding box center [276, 109] width 188 height 15
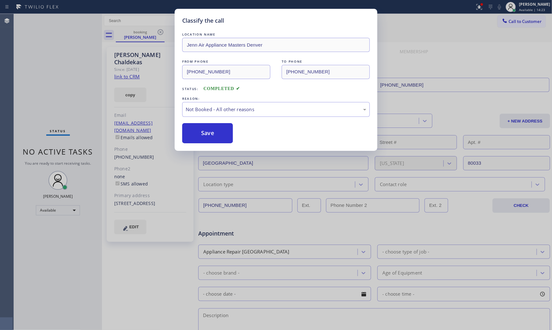
click at [207, 133] on button "Save" at bounding box center [207, 133] width 51 height 20
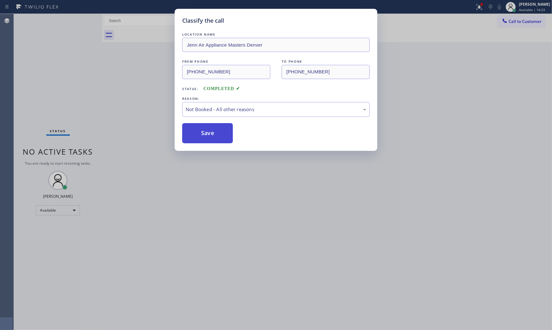
click at [206, 133] on button "Save" at bounding box center [207, 133] width 51 height 20
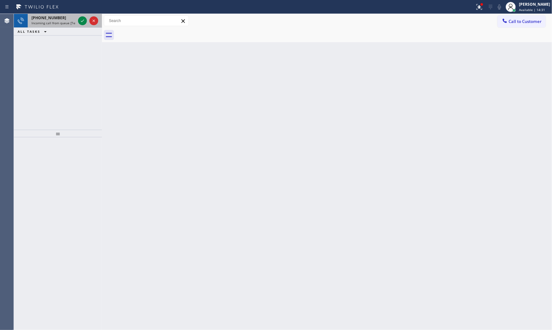
click at [60, 17] on div "[PHONE_NUMBER]" at bounding box center [53, 17] width 44 height 5
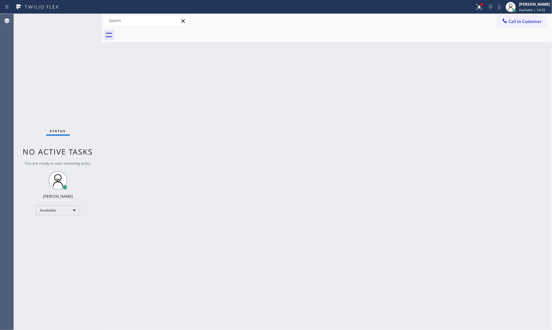
click at [59, 22] on div "Status No active tasks You are ready to start receiving tasks. [PERSON_NAME] Av…" at bounding box center [58, 172] width 88 height 316
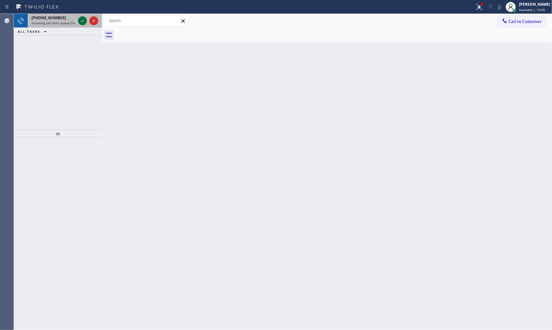
click at [79, 20] on icon at bounding box center [83, 21] width 8 height 8
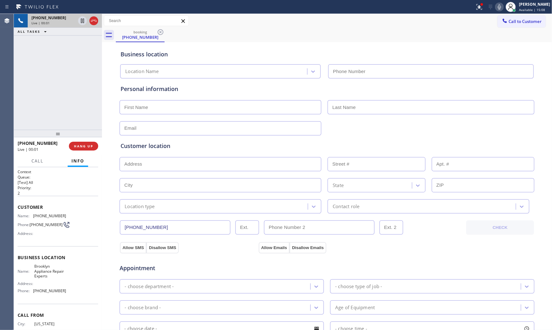
type input "[PHONE_NUMBER]"
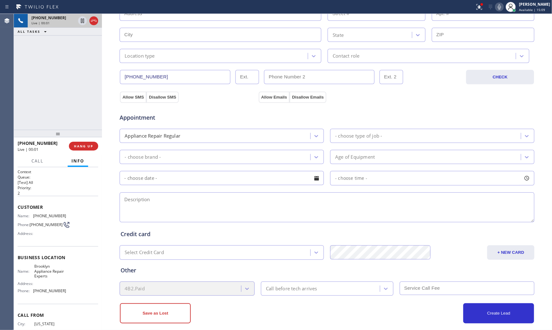
scroll to position [158, 0]
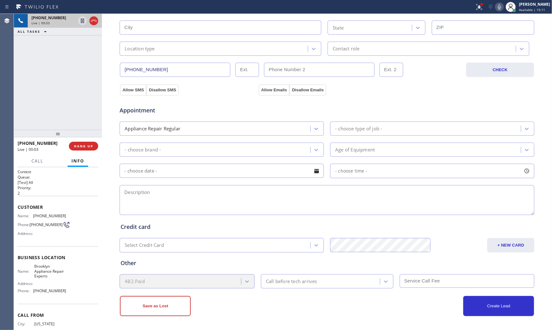
click at [498, 9] on icon at bounding box center [500, 7] width 8 height 8
click at [476, 8] on icon at bounding box center [480, 7] width 8 height 8
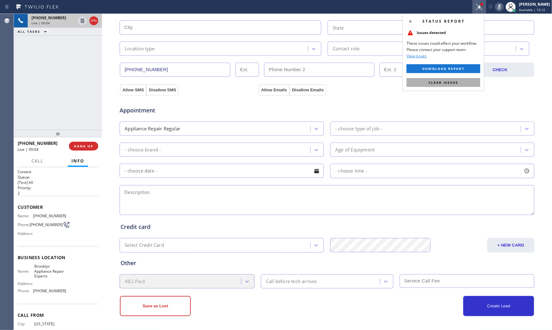
click at [453, 82] on span "Clear issues" at bounding box center [444, 82] width 30 height 4
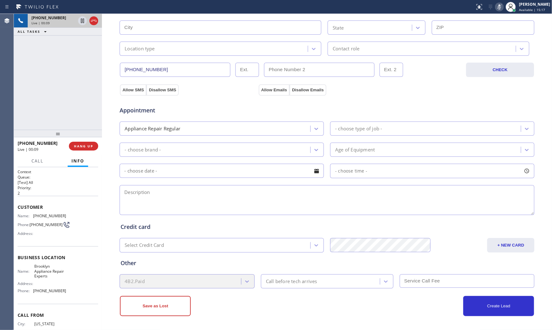
click at [496, 6] on icon at bounding box center [500, 7] width 8 height 8
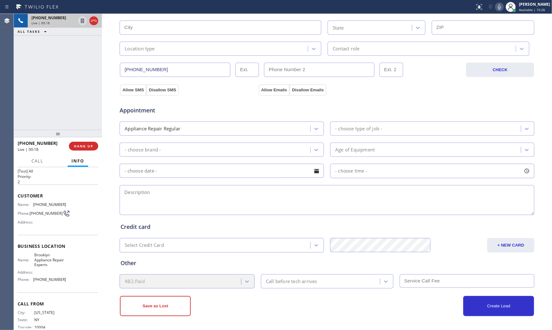
scroll to position [0, 0]
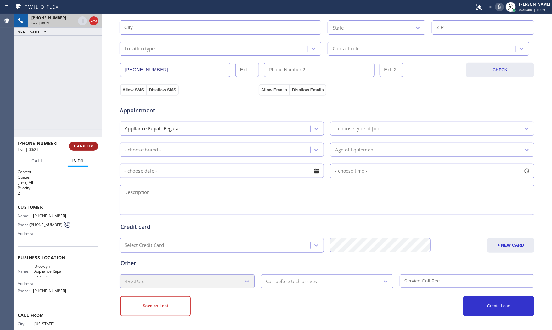
click at [88, 146] on span "HANG UP" at bounding box center [83, 146] width 19 height 4
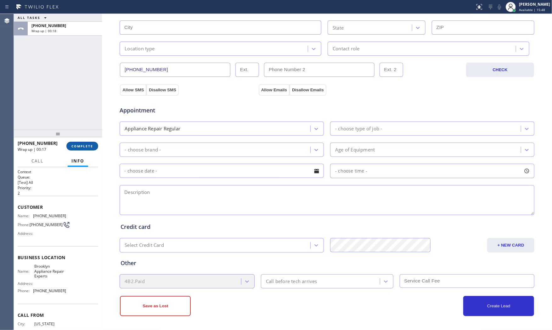
click at [88, 146] on span "COMPLETE" at bounding box center [82, 146] width 22 height 4
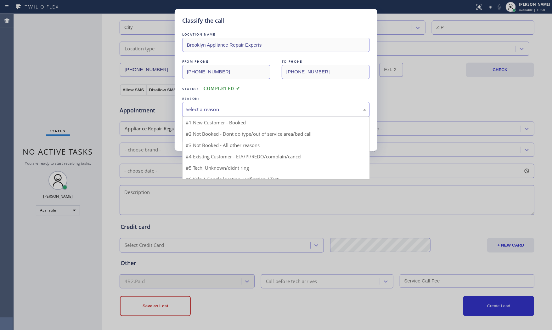
click at [221, 110] on div "Select a reason" at bounding box center [276, 109] width 181 height 7
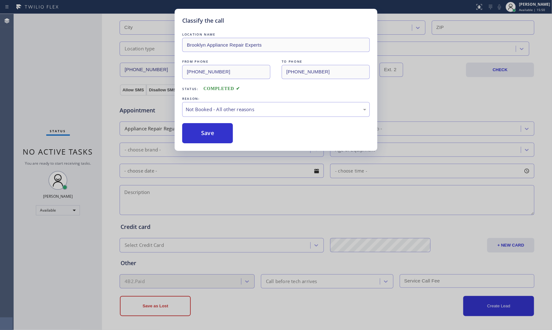
click at [207, 133] on button "Save" at bounding box center [207, 133] width 51 height 20
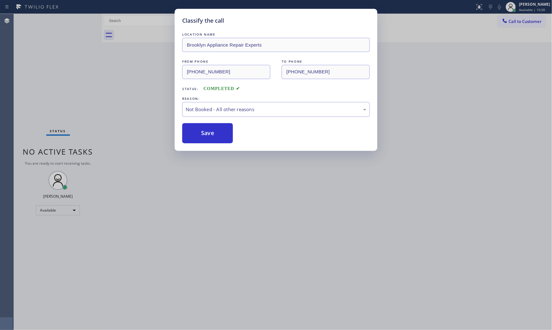
click at [207, 133] on button "Save" at bounding box center [207, 133] width 51 height 20
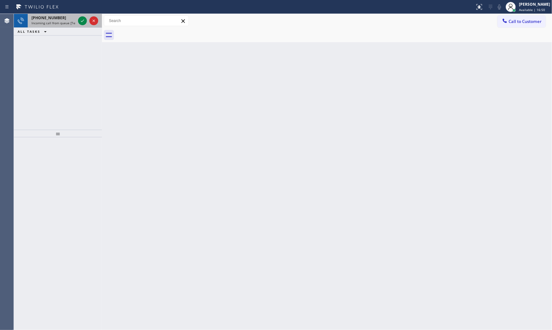
click at [61, 20] on div "[PHONE_NUMBER]" at bounding box center [53, 17] width 44 height 5
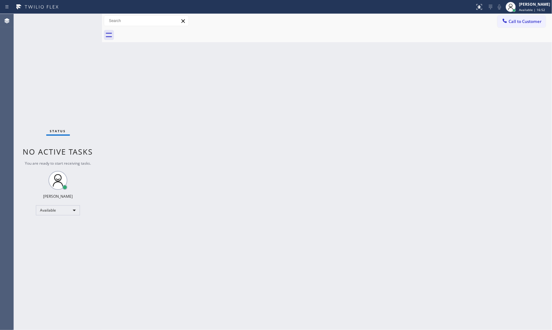
click at [81, 19] on div "Status No active tasks You are ready to start receiving tasks. [PERSON_NAME] Av…" at bounding box center [58, 172] width 88 height 316
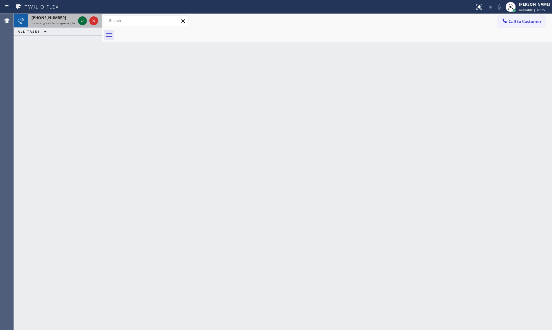
click at [84, 22] on icon at bounding box center [83, 21] width 8 height 8
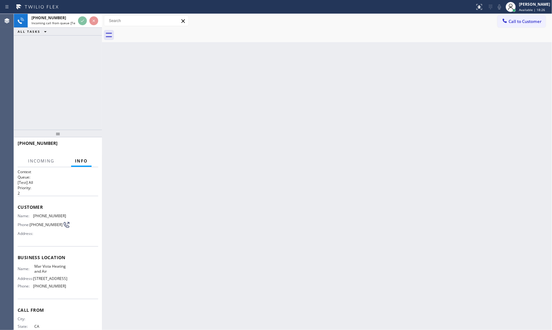
scroll to position [24, 0]
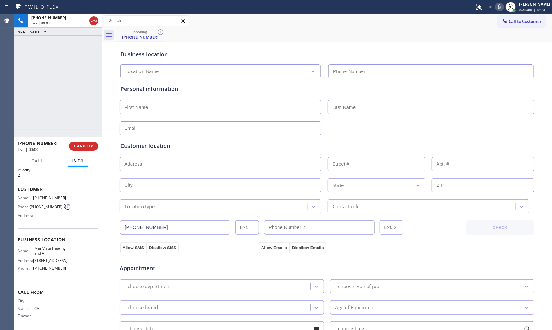
type input "[PHONE_NUMBER]"
click at [500, 7] on icon at bounding box center [500, 7] width 8 height 8
click at [498, 8] on icon at bounding box center [500, 7] width 8 height 8
click at [85, 147] on span "HANG UP" at bounding box center [83, 146] width 19 height 4
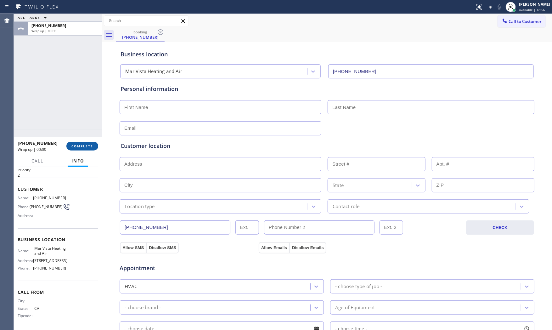
click at [87, 145] on span "COMPLETE" at bounding box center [82, 146] width 22 height 4
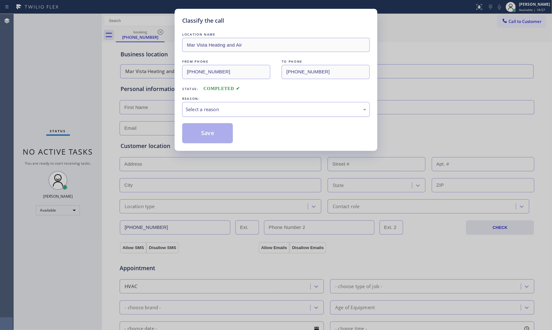
click at [227, 114] on div "Select a reason" at bounding box center [276, 109] width 188 height 15
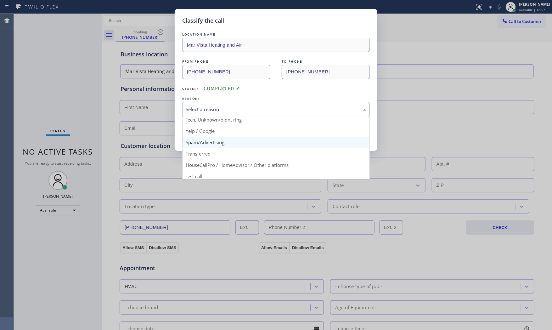
scroll to position [39, 0]
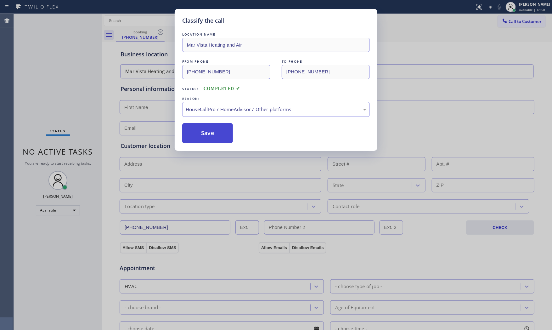
click at [210, 130] on button "Save" at bounding box center [207, 133] width 51 height 20
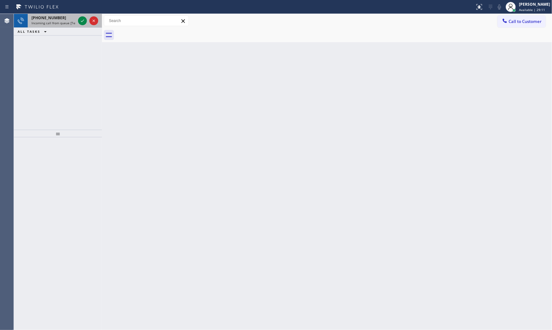
click at [77, 21] on div at bounding box center [88, 21] width 23 height 14
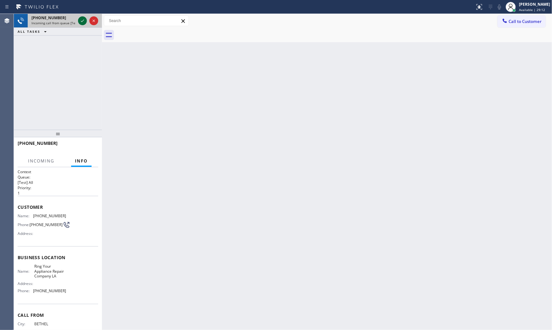
click at [81, 20] on icon at bounding box center [83, 21] width 8 height 8
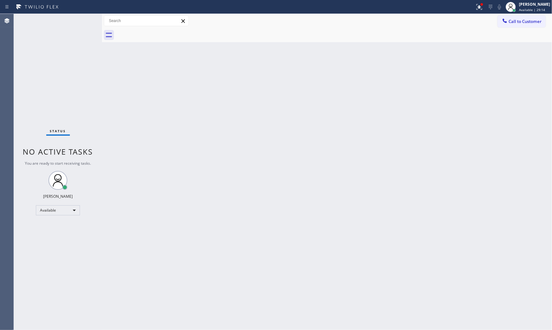
click at [82, 20] on div "Status No active tasks You are ready to start receiving tasks. [PERSON_NAME] Av…" at bounding box center [58, 172] width 88 height 316
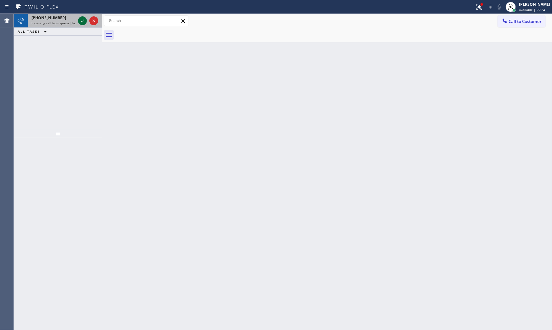
click at [82, 20] on icon at bounding box center [83, 21] width 8 height 8
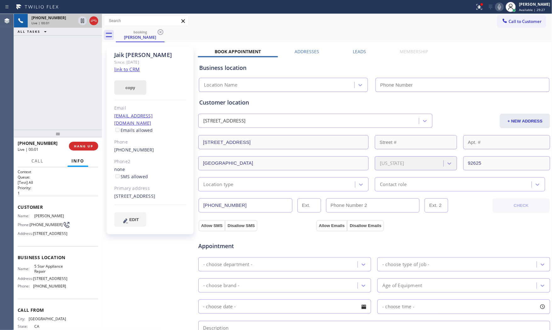
type input "[PHONE_NUMBER]"
click at [133, 67] on link "link to CRM" at bounding box center [126, 69] width 25 height 6
click at [476, 5] on icon at bounding box center [480, 7] width 8 height 8
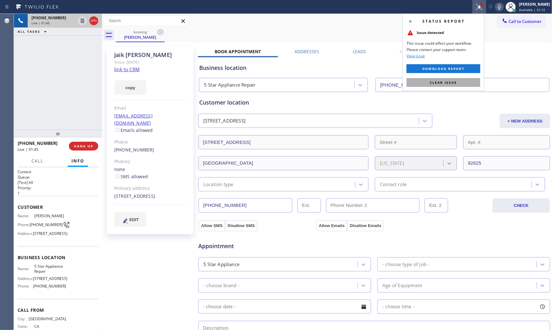
click at [463, 79] on button "Clear issue" at bounding box center [444, 82] width 74 height 9
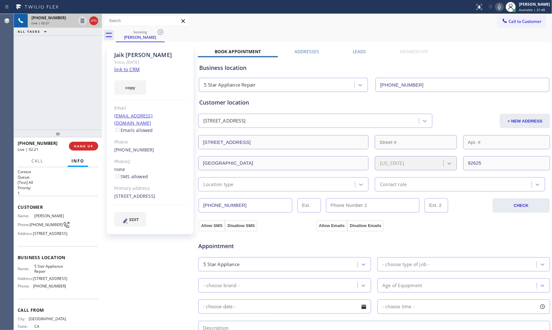
click at [496, 7] on icon at bounding box center [500, 7] width 8 height 8
click at [496, 8] on icon at bounding box center [500, 7] width 8 height 8
click at [500, 8] on icon at bounding box center [500, 7] width 8 height 8
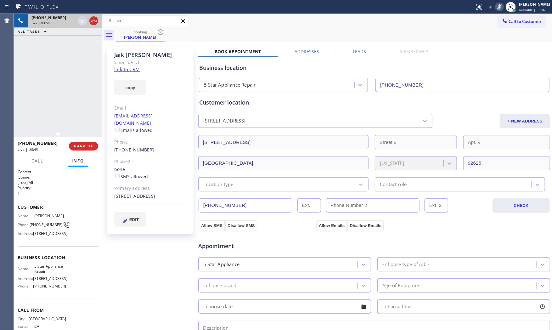
click at [501, 8] on icon at bounding box center [500, 7] width 8 height 8
click at [121, 195] on div "[STREET_ADDRESS]" at bounding box center [150, 196] width 72 height 7
copy div "[STREET_ADDRESS]"
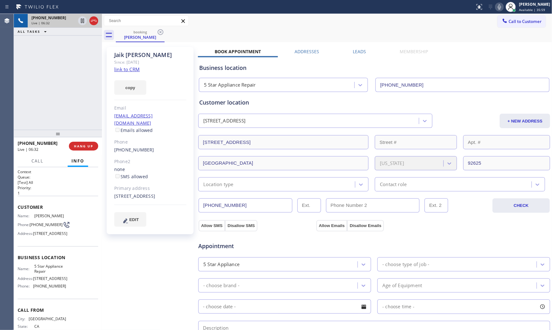
click at [275, 263] on div "5 Star Appliance" at bounding box center [278, 264] width 157 height 11
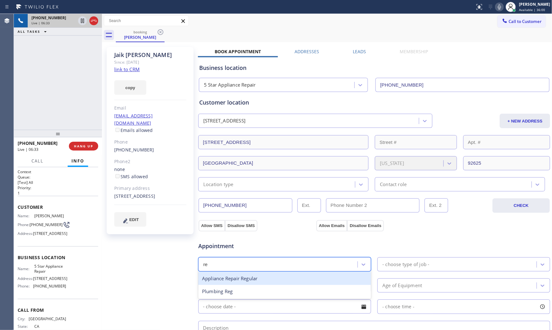
type input "r"
type input "hi"
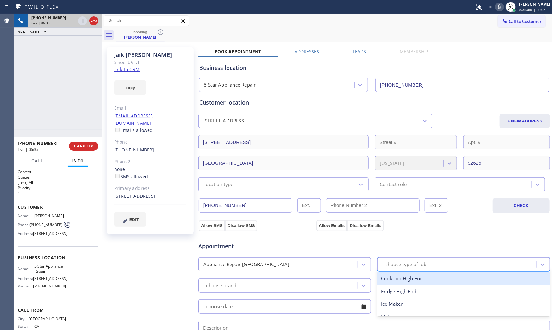
click at [391, 266] on div "- choose type of job -" at bounding box center [405, 264] width 47 height 7
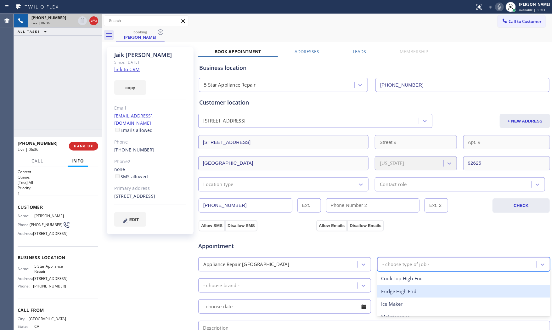
click at [400, 287] on div "Fridge High End" at bounding box center [463, 291] width 173 height 13
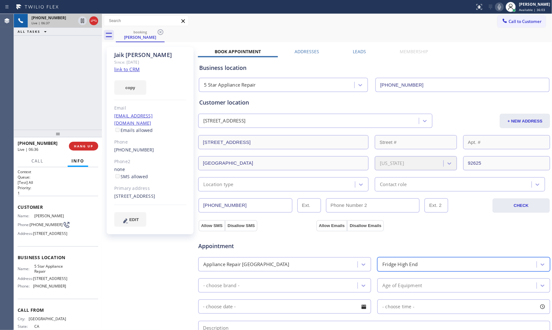
click at [290, 285] on div "- choose brand -" at bounding box center [278, 285] width 157 height 11
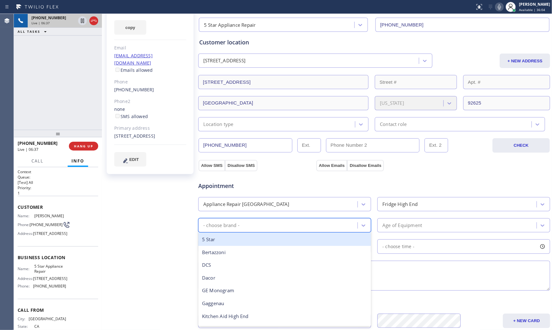
scroll to position [70, 0]
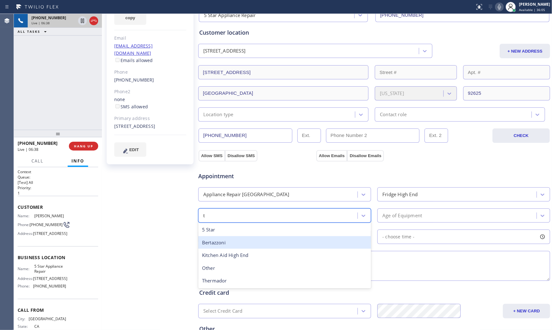
type input "th"
click at [246, 242] on div "Thermador" at bounding box center [284, 242] width 173 height 13
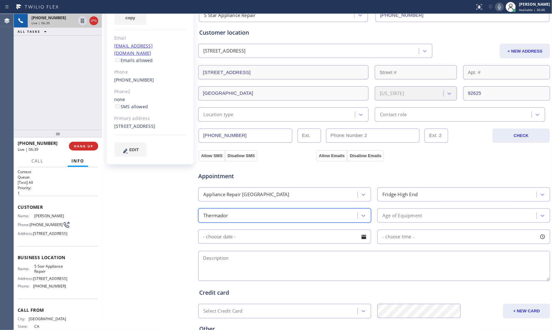
click at [391, 212] on div "Age of Equipment" at bounding box center [402, 215] width 40 height 7
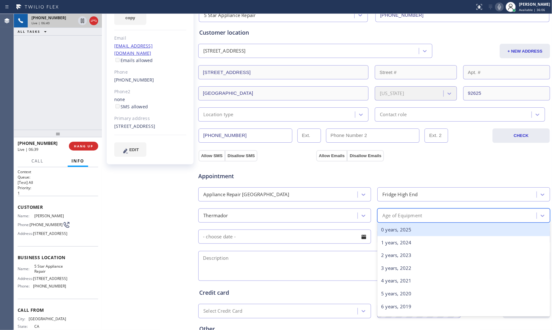
type input "f"
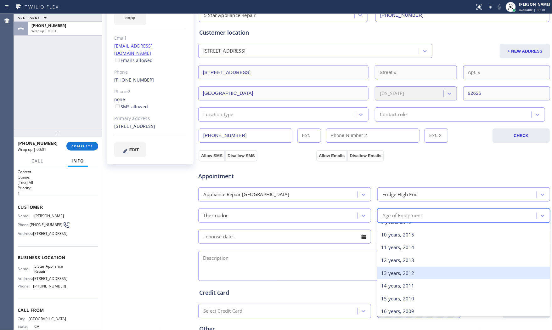
scroll to position [140, 0]
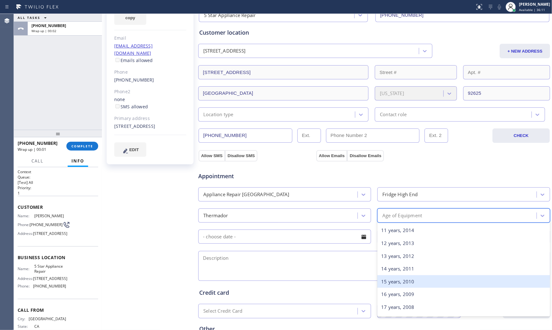
click at [395, 277] on div "15 years, 2010" at bounding box center [463, 281] width 173 height 13
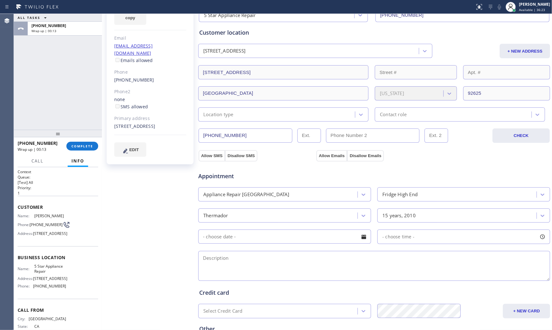
click at [293, 240] on input "text" at bounding box center [284, 236] width 173 height 14
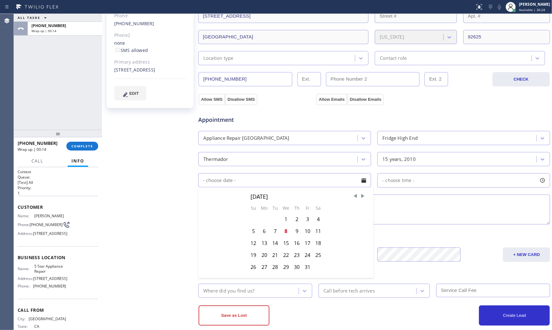
scroll to position [135, 0]
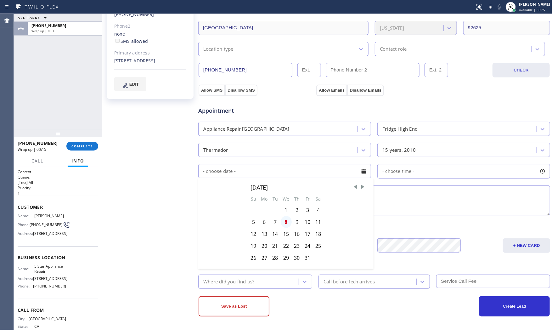
click at [286, 222] on div "8" at bounding box center [286, 222] width 11 height 12
type input "[DATE]"
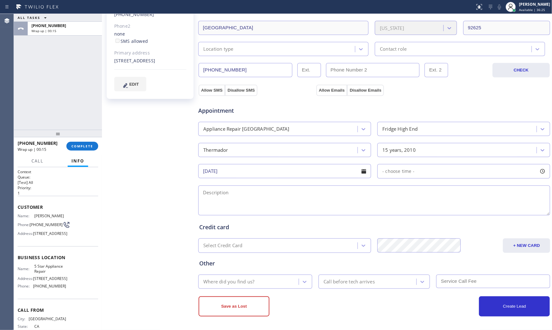
click at [421, 176] on div "- choose time -" at bounding box center [463, 171] width 173 height 14
drag, startPoint x: 382, startPoint y: 208, endPoint x: 489, endPoint y: 207, distance: 107.7
click at [492, 207] on div at bounding box center [496, 209] width 8 height 13
drag, startPoint x: 383, startPoint y: 209, endPoint x: 455, endPoint y: 209, distance: 71.5
click at [455, 209] on div at bounding box center [459, 209] width 8 height 13
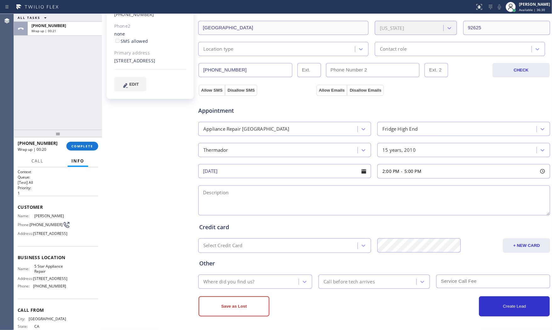
click at [299, 206] on textarea at bounding box center [374, 200] width 352 height 30
click at [45, 274] on span "5 Star Appliance Repair" at bounding box center [49, 269] width 31 height 10
copy span "5 Star Appliance Repair"
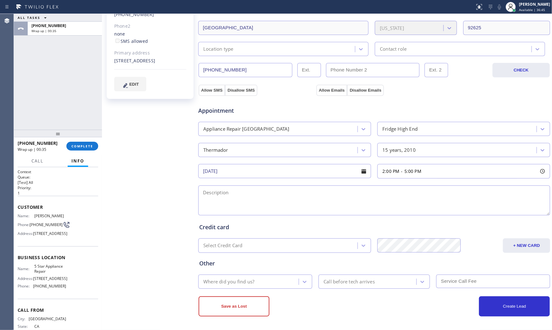
click at [241, 203] on textarea at bounding box center [374, 200] width 352 height 30
paste textarea "2-5 $80 + noscf for range Thermador | fridgeFS | the ice melting down and the w…"
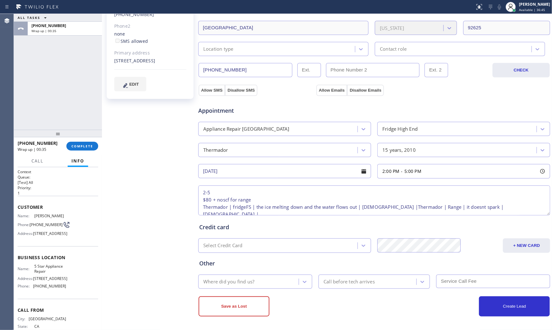
scroll to position [10, 0]
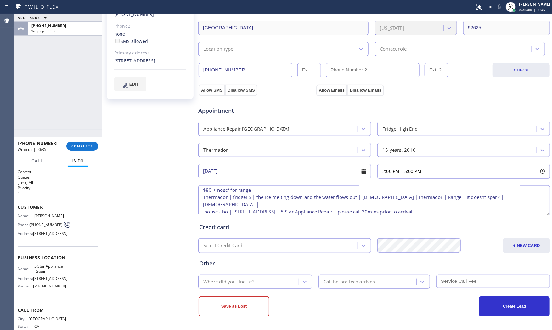
type textarea "2-5 $80 + noscf for range Thermador | fridgeFS | the ice melting down and the w…"
click at [248, 285] on div "Where did you find us?" at bounding box center [228, 281] width 51 height 7
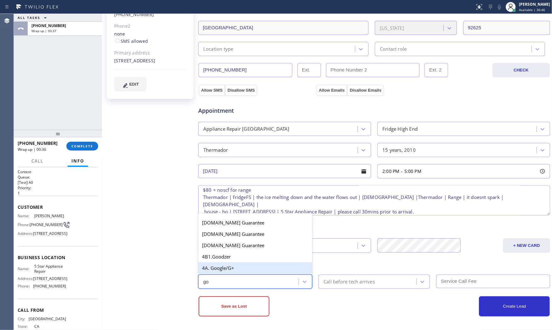
type input "goo"
click at [238, 268] on div "4A. Google/G+" at bounding box center [255, 267] width 114 height 11
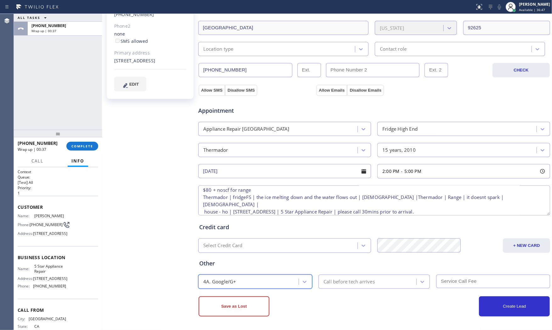
drag, startPoint x: 343, startPoint y: 283, endPoint x: 344, endPoint y: 275, distance: 7.6
click at [343, 282] on div "Call before tech arrives" at bounding box center [349, 281] width 51 height 7
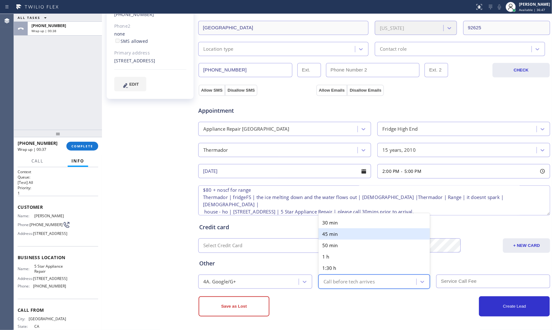
click at [339, 228] on div "45 min" at bounding box center [374, 233] width 111 height 11
click at [350, 283] on div "45 min" at bounding box center [368, 281] width 96 height 11
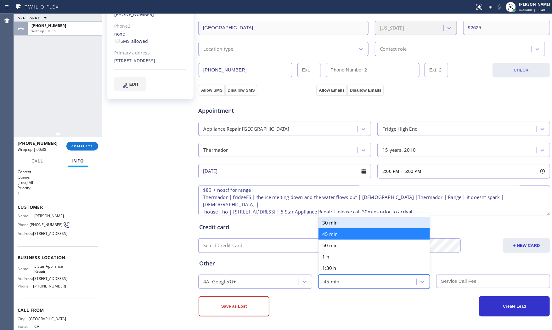
click at [344, 219] on div "30 min" at bounding box center [374, 222] width 111 height 11
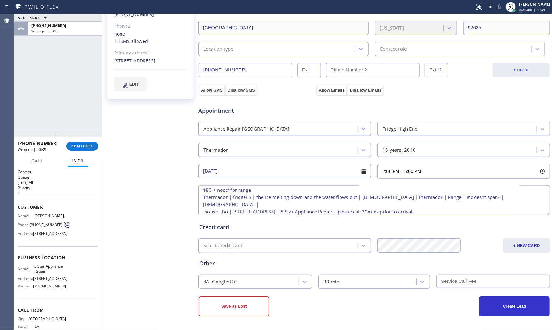
click at [460, 282] on input "text" at bounding box center [493, 281] width 114 height 14
type input "r"
type input "80"
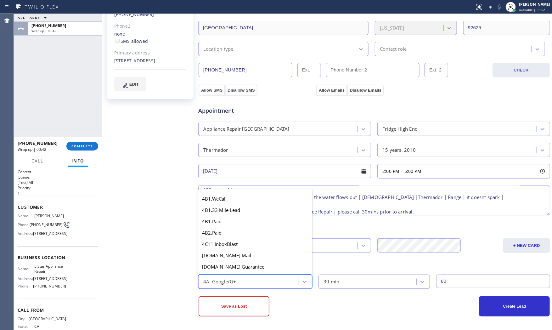
click at [240, 280] on div "4A. Google/G+" at bounding box center [249, 281] width 99 height 11
type input "ret"
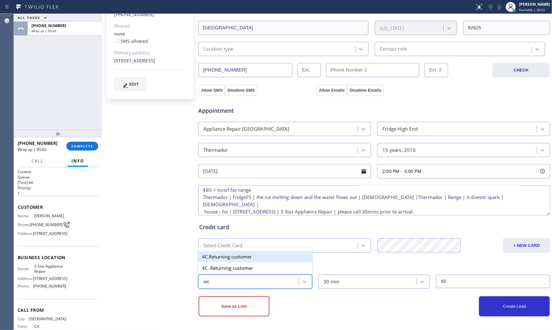
scroll to position [0, 0]
click at [234, 253] on div "4C.Returning customer" at bounding box center [255, 256] width 114 height 11
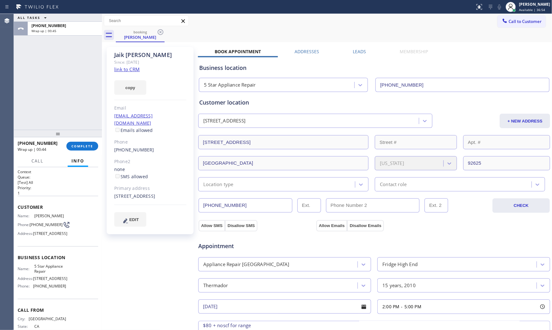
click at [230, 184] on div "Location type" at bounding box center [218, 184] width 30 height 7
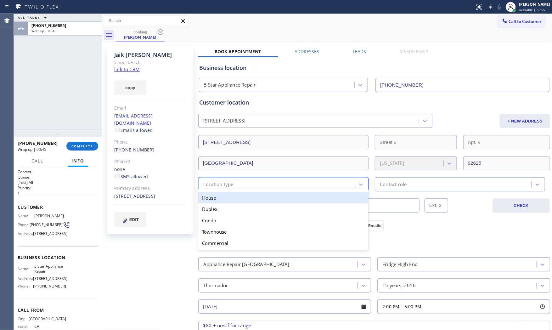
click at [230, 200] on div "House" at bounding box center [283, 197] width 170 height 11
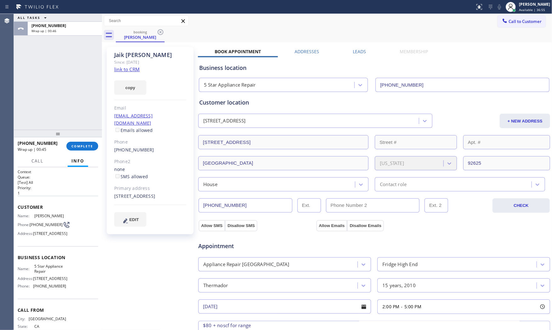
click at [399, 191] on div "[PHONE_NUMBER] CHECK" at bounding box center [374, 201] width 353 height 21
click at [394, 188] on div "Contact role" at bounding box center [460, 184] width 170 height 14
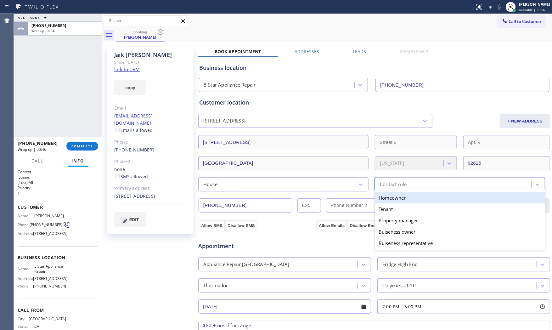
click at [387, 200] on div "Homeowner" at bounding box center [460, 197] width 170 height 11
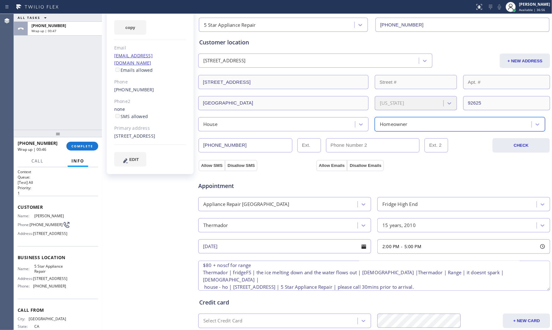
scroll to position [135, 0]
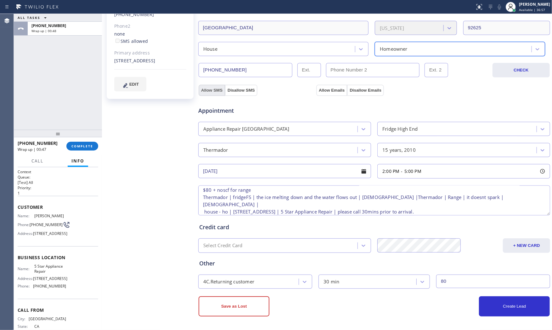
click at [209, 89] on button "Allow SMS" at bounding box center [212, 90] width 26 height 11
click at [319, 90] on button "Allow Emails" at bounding box center [331, 90] width 31 height 11
checkbox input "true"
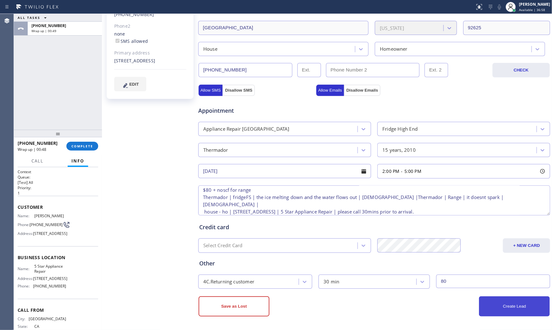
click at [502, 306] on button "Create Lead" at bounding box center [514, 306] width 71 height 20
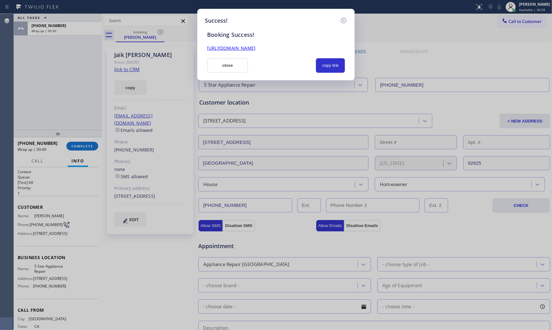
scroll to position [0, 0]
click at [324, 60] on button "copy link" at bounding box center [330, 65] width 29 height 14
click at [231, 65] on button "close" at bounding box center [227, 65] width 41 height 14
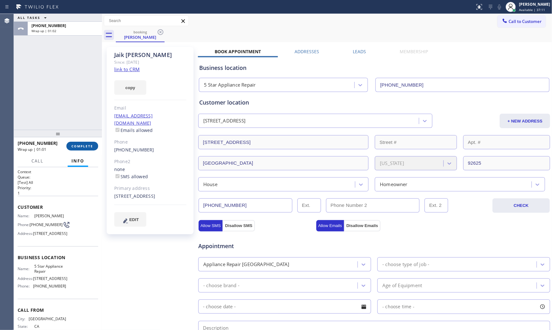
click at [89, 146] on span "COMPLETE" at bounding box center [82, 146] width 22 height 4
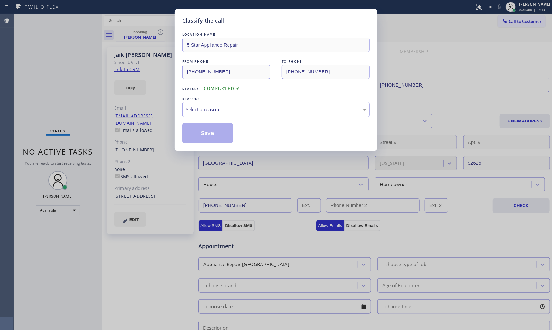
drag, startPoint x: 231, startPoint y: 109, endPoint x: 225, endPoint y: 116, distance: 8.9
click at [230, 109] on div "Select a reason" at bounding box center [276, 109] width 181 height 7
click at [210, 115] on div "Not Booked - All other reasons" at bounding box center [276, 109] width 188 height 15
click at [207, 118] on div "LOCATION NAME 5 Star Appliance Repair FROM PHONE [PHONE_NUMBER] TO PHONE [PHONE…" at bounding box center [276, 87] width 188 height 112
click at [205, 128] on button "Save" at bounding box center [207, 133] width 51 height 20
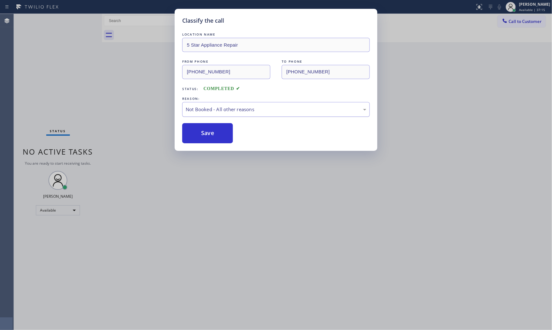
click at [208, 112] on div "Not Booked - All other reasons" at bounding box center [276, 109] width 181 height 7
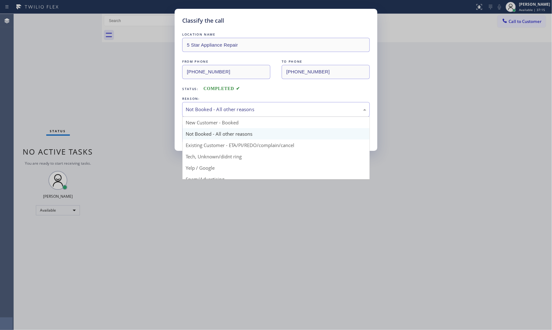
drag, startPoint x: 206, startPoint y: 123, endPoint x: 205, endPoint y: 132, distance: 9.0
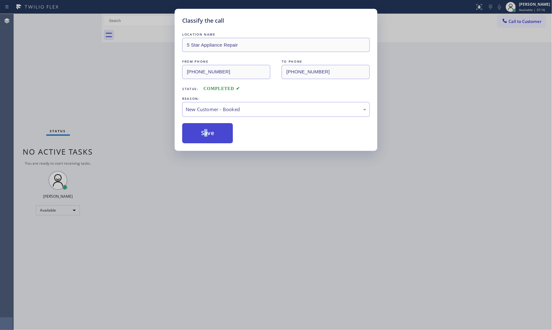
click at [205, 132] on div "Classify the call LOCATION NAME Last Minute Appliance Repair Milpitas FROM PHON…" at bounding box center [283, 172] width 538 height 316
click at [205, 132] on div "Back to Dashboard Change Sender ID Customers Technicians Select a contact Outbo…" at bounding box center [327, 172] width 450 height 316
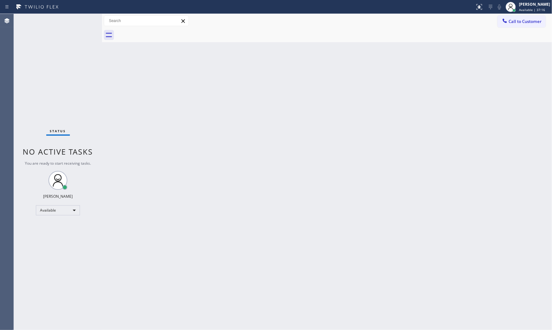
drag, startPoint x: 205, startPoint y: 132, endPoint x: 211, endPoint y: 0, distance: 132.0
click at [205, 128] on div "Back to Dashboard Change Sender ID Customers Technicians Select a contact Outbo…" at bounding box center [327, 172] width 450 height 316
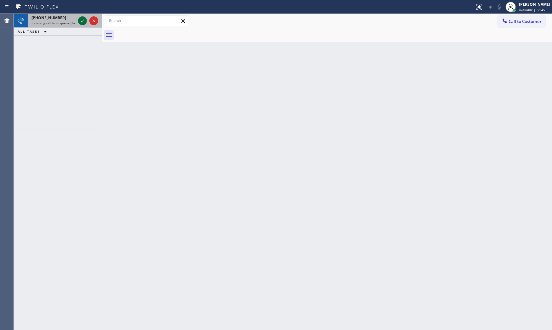
click at [85, 20] on icon at bounding box center [83, 21] width 8 height 8
click at [84, 18] on icon at bounding box center [83, 21] width 8 height 8
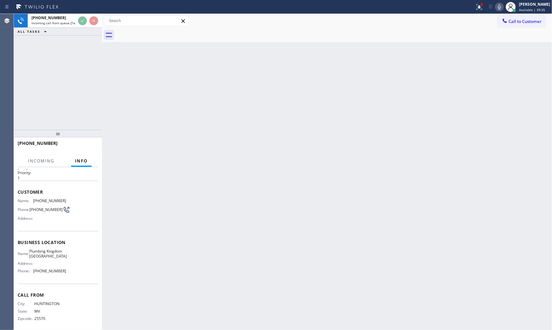
scroll to position [29, 0]
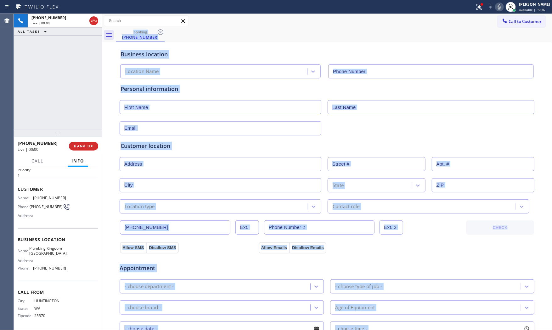
type input "[PHONE_NUMBER]"
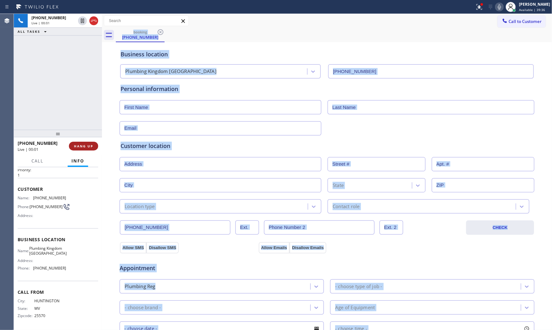
click at [88, 147] on span "HANG UP" at bounding box center [83, 146] width 19 height 4
click at [71, 145] on button "COMPLETE" at bounding box center [82, 146] width 32 height 9
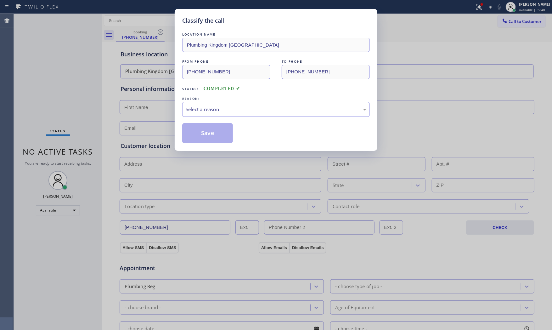
drag, startPoint x: 187, startPoint y: 118, endPoint x: 192, endPoint y: 119, distance: 5.1
click at [188, 118] on div "LOCATION NAME [GEOGRAPHIC_DATA] [GEOGRAPHIC_DATA] FROM PHONE [PHONE_NUMBER] TO …" at bounding box center [276, 87] width 188 height 112
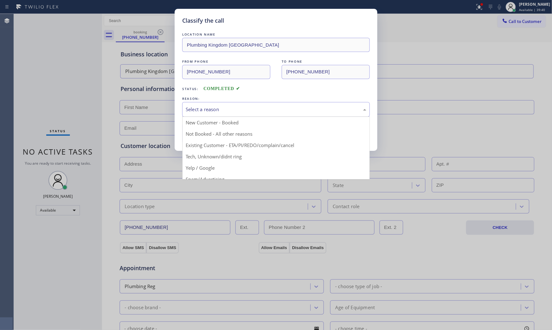
click at [204, 117] on div "Select a reason New Customer - Booked Not Booked - All other reasons Existing C…" at bounding box center [276, 109] width 188 height 15
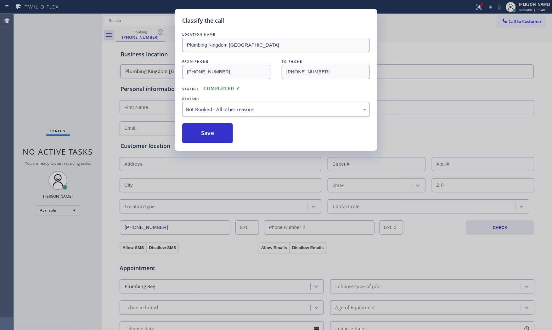
click at [206, 132] on button "Save" at bounding box center [207, 133] width 51 height 20
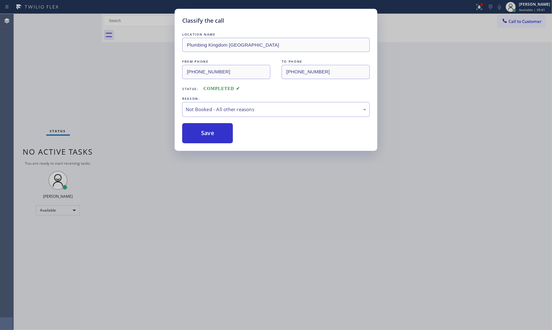
click at [206, 132] on button "Save" at bounding box center [207, 133] width 51 height 20
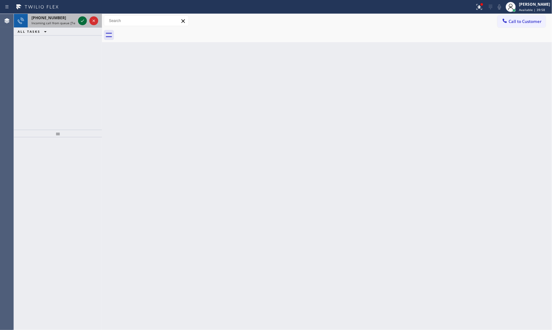
click at [78, 20] on div at bounding box center [82, 21] width 9 height 8
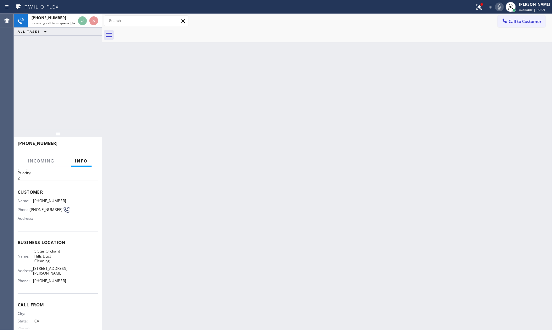
scroll to position [29, 0]
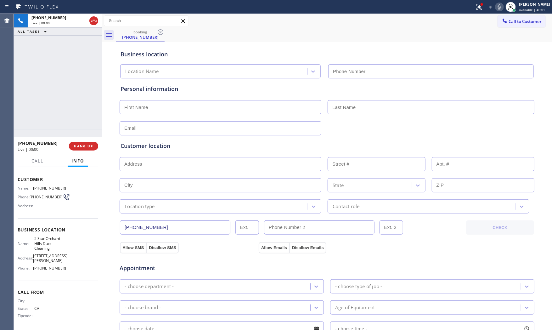
type input "[PHONE_NUMBER]"
click at [92, 142] on button "HANG UP" at bounding box center [83, 146] width 29 height 9
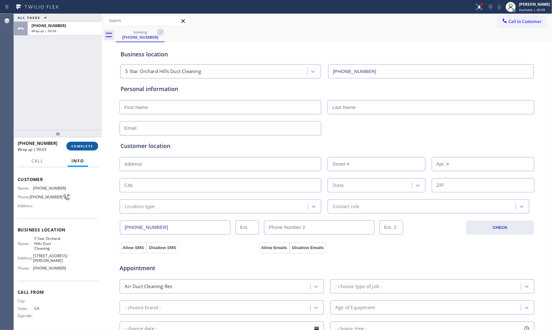
click at [92, 142] on button "COMPLETE" at bounding box center [82, 146] width 32 height 9
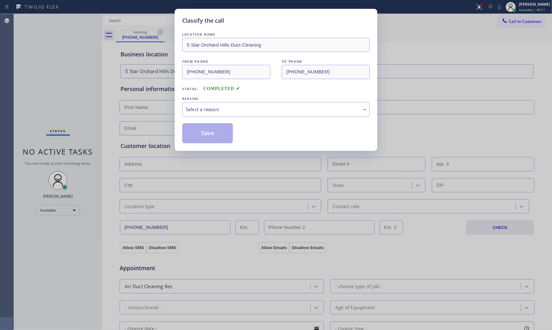
click at [195, 118] on div "LOCATION NAME 5 [GEOGRAPHIC_DATA] Duct Cleaning FROM PHONE [PHONE_NUMBER] TO PH…" at bounding box center [276, 87] width 188 height 112
click at [197, 111] on div "Select a reason" at bounding box center [276, 109] width 181 height 7
click at [194, 131] on button "Save" at bounding box center [207, 133] width 51 height 20
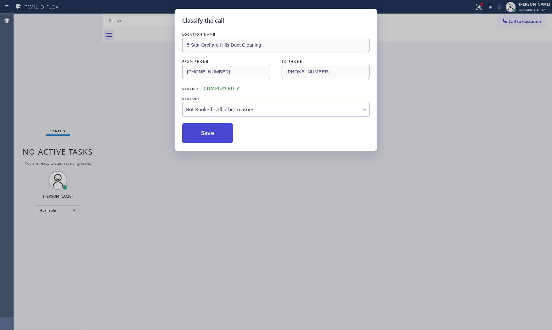
click at [194, 131] on button "Save" at bounding box center [207, 133] width 51 height 20
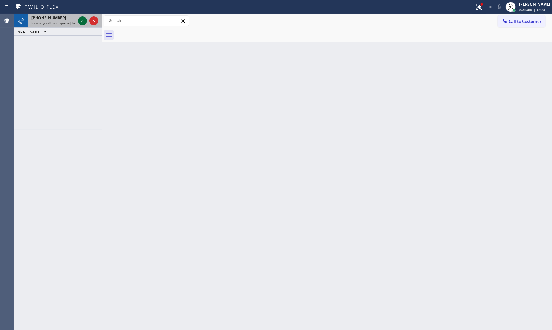
click at [87, 21] on div at bounding box center [88, 21] width 23 height 14
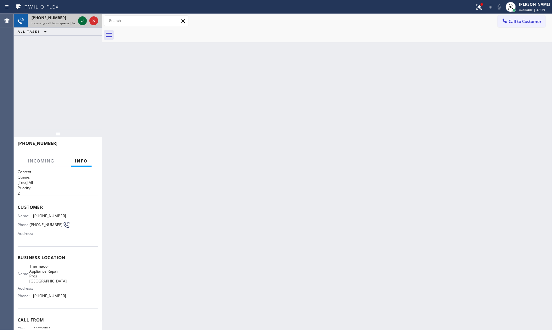
click at [86, 21] on icon at bounding box center [83, 21] width 8 height 8
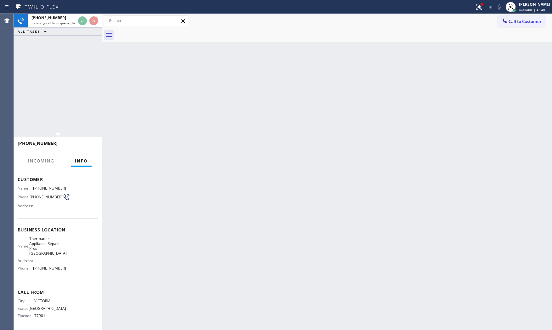
scroll to position [29, 0]
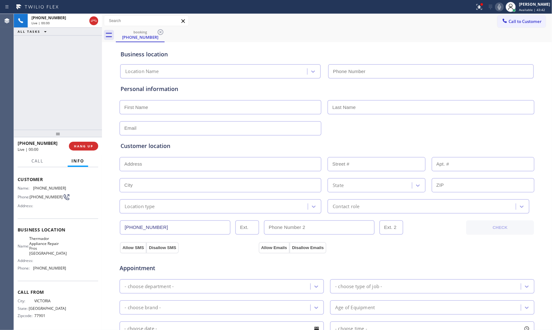
type input "[PHONE_NUMBER]"
click at [86, 148] on button "HANG UP" at bounding box center [83, 146] width 29 height 9
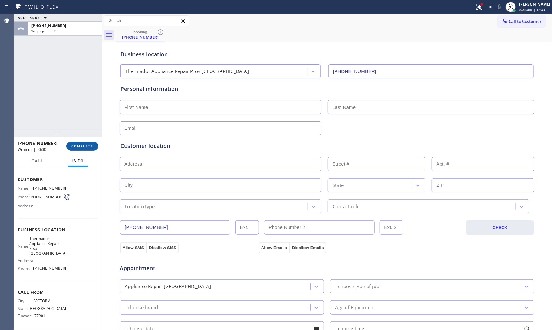
click at [86, 148] on button "COMPLETE" at bounding box center [82, 146] width 32 height 9
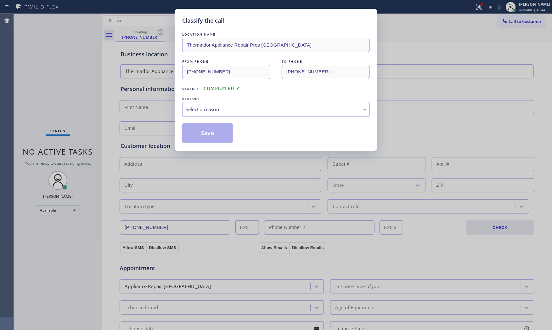
click at [201, 107] on div "Select a reason" at bounding box center [276, 109] width 181 height 7
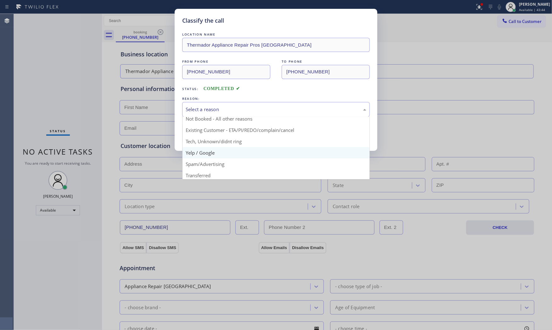
scroll to position [39, 0]
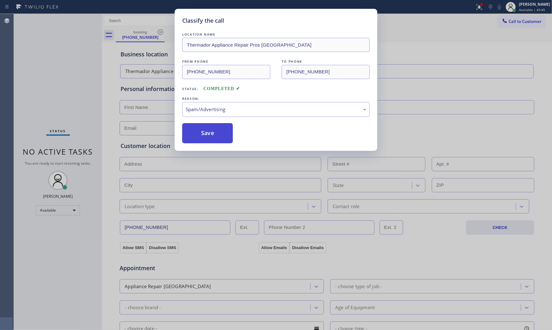
click at [200, 133] on button "Save" at bounding box center [207, 133] width 51 height 20
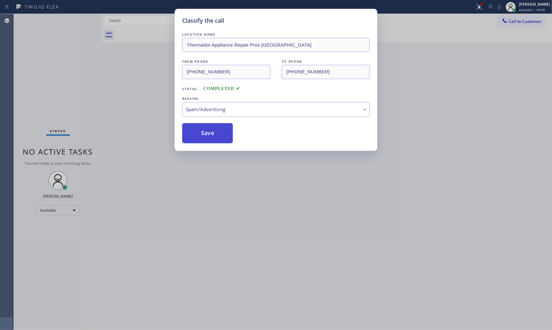
click at [200, 133] on button "Save" at bounding box center [207, 133] width 51 height 20
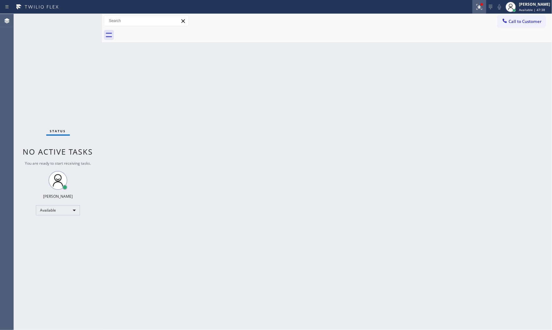
click at [477, 5] on icon at bounding box center [480, 7] width 8 height 8
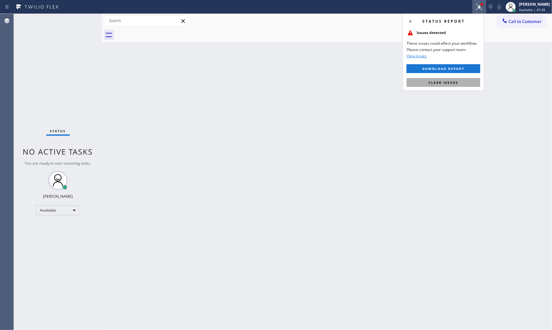
click at [439, 80] on button "Clear issues" at bounding box center [444, 82] width 74 height 9
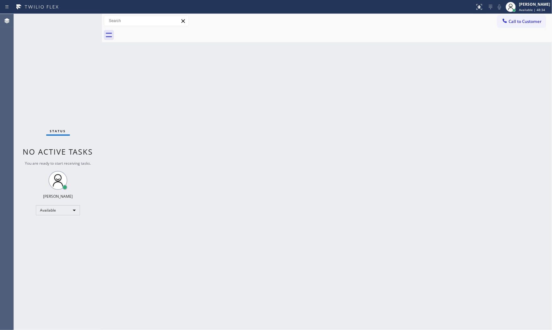
click at [82, 20] on div "Status No active tasks You are ready to start receiving tasks. [PERSON_NAME] Av…" at bounding box center [58, 172] width 88 height 316
click at [83, 20] on div "Status No active tasks You are ready to start receiving tasks. [PERSON_NAME] Av…" at bounding box center [58, 172] width 88 height 316
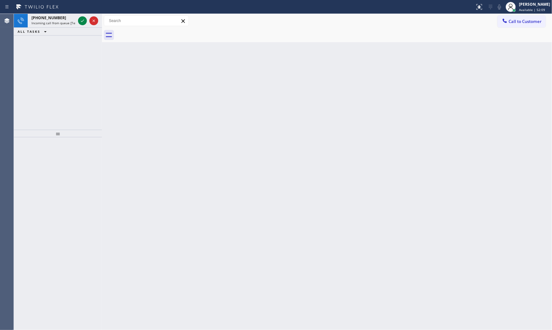
click at [83, 20] on icon at bounding box center [82, 21] width 3 height 3
click at [80, 18] on icon at bounding box center [83, 21] width 8 height 8
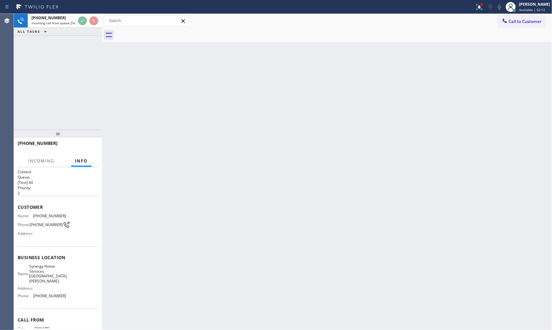
scroll to position [24, 0]
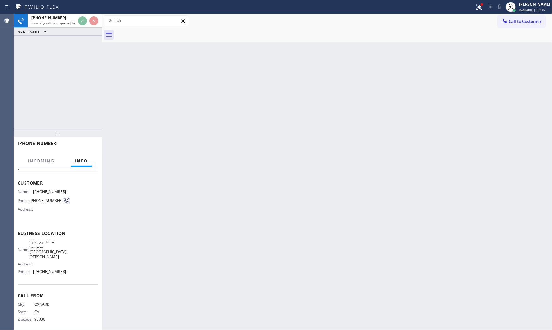
click at [70, 47] on div "[PHONE_NUMBER] Incoming call from queue [Test] All ALL TASKS ALL TASKS ACTIVE T…" at bounding box center [58, 72] width 88 height 116
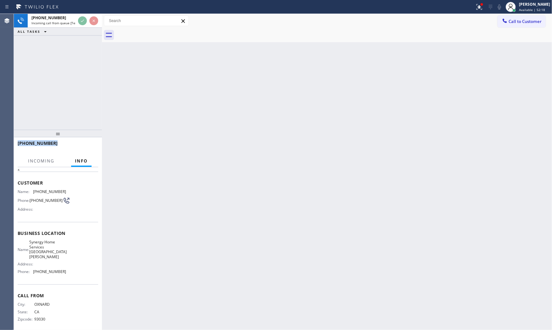
click at [70, 47] on div "[PHONE_NUMBER] Incoming call from queue [Test] All ALL TASKS ALL TASKS ACTIVE T…" at bounding box center [58, 72] width 88 height 116
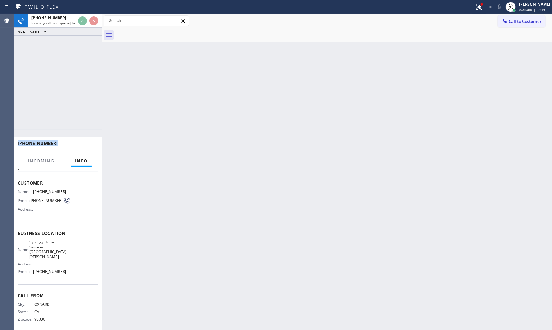
click at [70, 47] on div "[PHONE_NUMBER] Incoming call from queue [Test] All ALL TASKS ALL TASKS ACTIVE T…" at bounding box center [58, 72] width 88 height 116
click at [481, 4] on div at bounding box center [482, 4] width 3 height 3
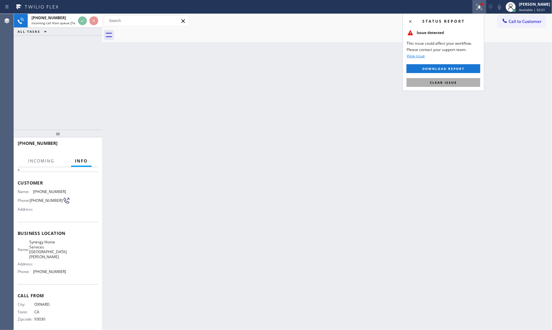
click at [441, 84] on span "Clear issue" at bounding box center [443, 82] width 27 height 4
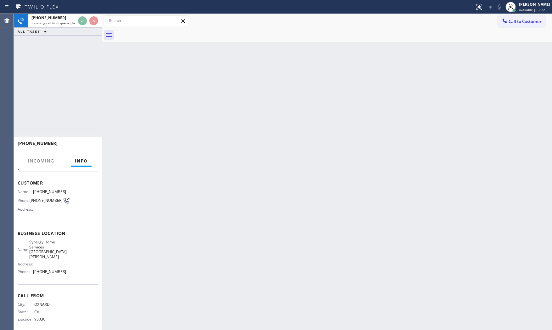
click at [176, 62] on div "Back to Dashboard Change Sender ID Customers Technicians Select a contact Outbo…" at bounding box center [327, 172] width 450 height 316
click at [165, 57] on div "Back to Dashboard Change Sender ID Customers Technicians Select a contact Outbo…" at bounding box center [327, 172] width 450 height 316
drag, startPoint x: 155, startPoint y: 52, endPoint x: 136, endPoint y: 39, distance: 22.6
click at [151, 51] on div "Back to Dashboard Change Sender ID Customers Technicians Select a contact Outbo…" at bounding box center [327, 172] width 450 height 316
click at [135, 38] on div "Back to Dashboard Change Sender ID Customers Technicians Select a contact Outbo…" at bounding box center [327, 172] width 450 height 316
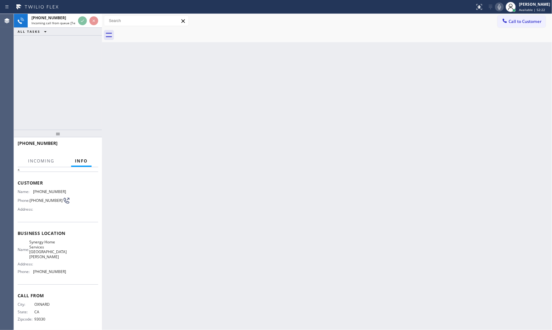
click at [133, 37] on div at bounding box center [334, 35] width 436 height 14
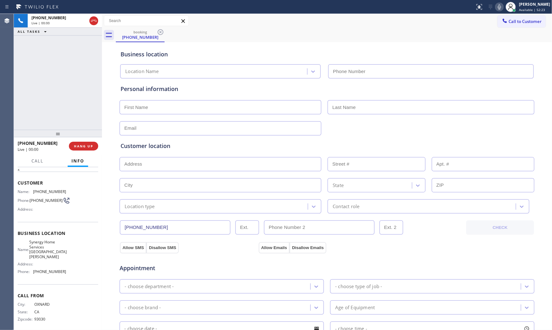
type input "[PHONE_NUMBER]"
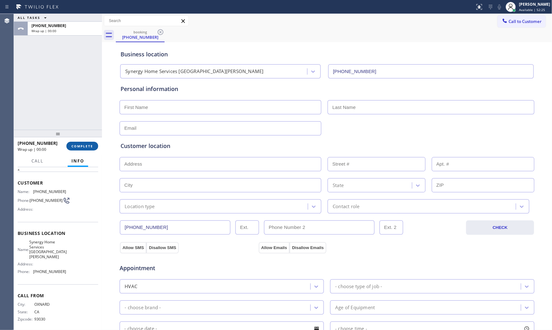
click at [91, 143] on button "COMPLETE" at bounding box center [82, 146] width 32 height 9
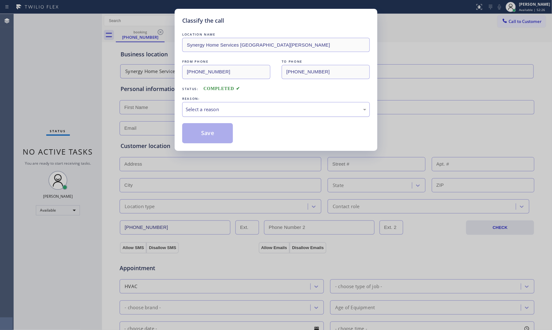
drag, startPoint x: 257, startPoint y: 102, endPoint x: 247, endPoint y: 115, distance: 16.2
click at [256, 104] on div "Select a reason" at bounding box center [276, 109] width 188 height 15
click at [225, 130] on button "Save" at bounding box center [207, 133] width 51 height 20
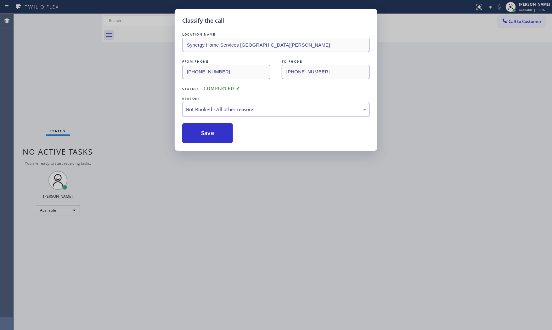
click at [225, 130] on button "Save" at bounding box center [207, 133] width 51 height 20
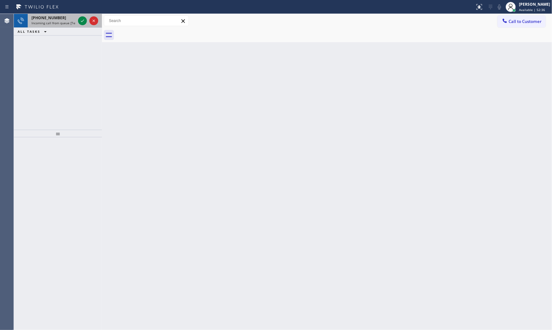
click at [46, 20] on span "[PHONE_NUMBER]" at bounding box center [48, 17] width 35 height 5
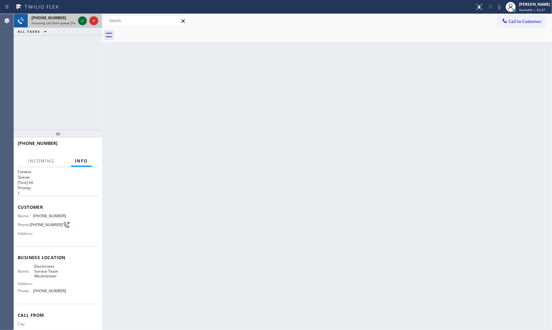
click at [80, 20] on icon at bounding box center [83, 21] width 8 height 8
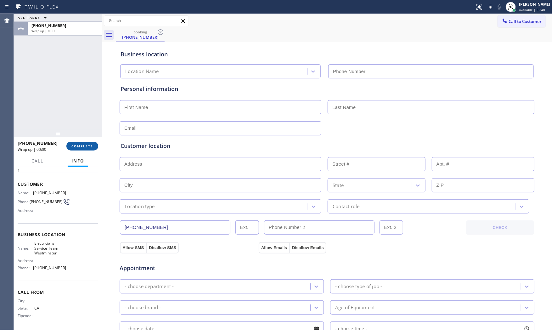
type input "[PHONE_NUMBER]"
click at [93, 148] on button "COMPLETE" at bounding box center [82, 146] width 32 height 9
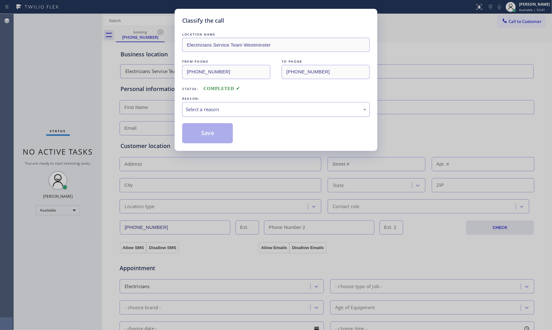
click at [202, 115] on div "Select a reason" at bounding box center [276, 109] width 188 height 15
click at [203, 131] on button "Save" at bounding box center [207, 133] width 51 height 20
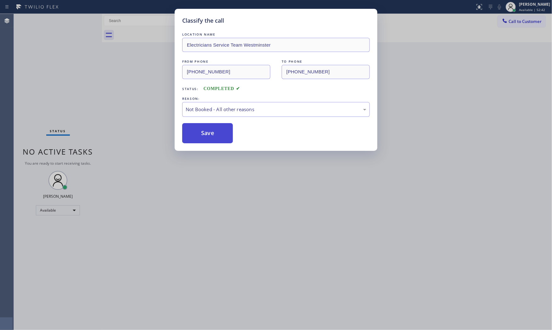
click at [203, 131] on button "Save" at bounding box center [207, 133] width 51 height 20
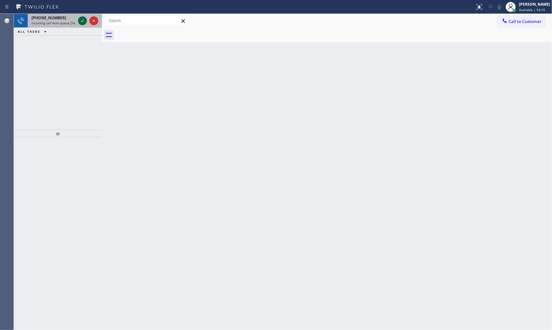
click at [81, 20] on icon at bounding box center [83, 21] width 8 height 8
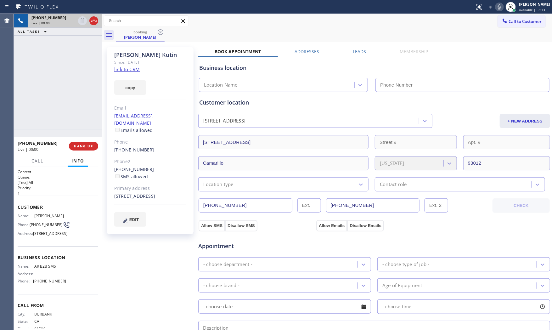
type input "[PHONE_NUMBER]"
click at [124, 72] on link "link to CRM" at bounding box center [126, 69] width 25 height 6
click at [91, 142] on button "HANG UP" at bounding box center [83, 146] width 29 height 9
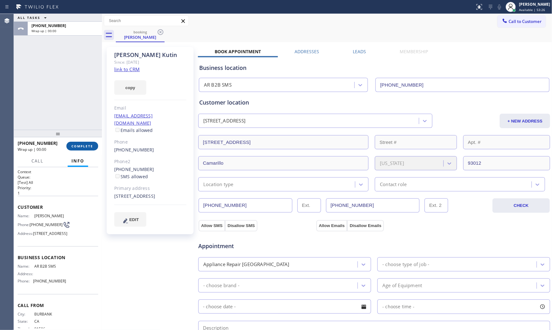
click at [91, 144] on span "COMPLETE" at bounding box center [82, 146] width 22 height 4
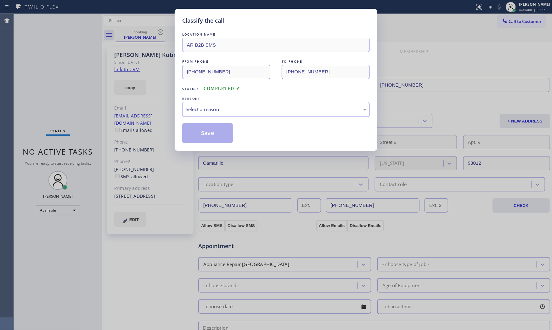
click at [254, 110] on div "Select a reason" at bounding box center [276, 109] width 181 height 7
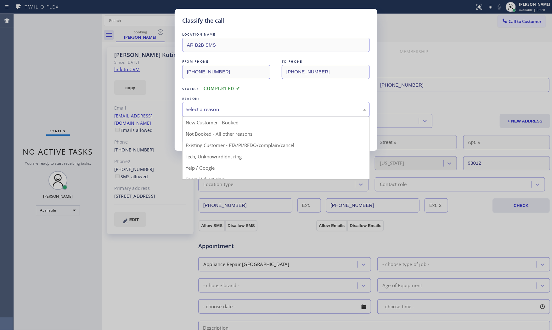
click at [205, 133] on button "Save" at bounding box center [207, 133] width 51 height 20
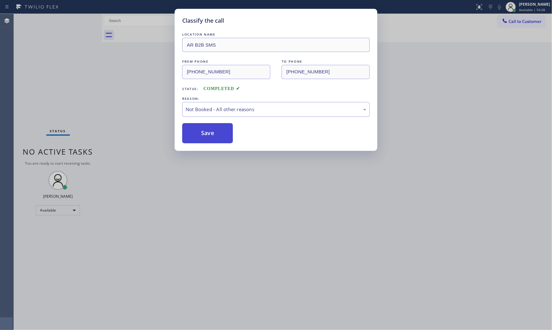
click at [205, 133] on button "Save" at bounding box center [207, 133] width 51 height 20
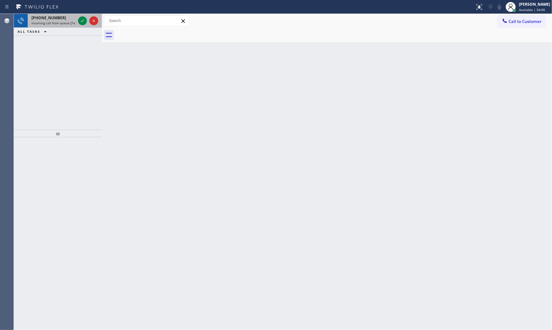
click at [77, 23] on div at bounding box center [88, 21] width 23 height 14
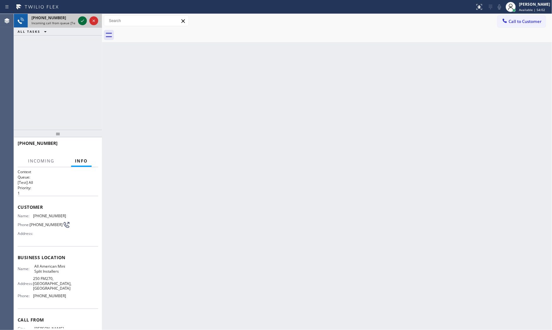
click at [80, 21] on icon at bounding box center [83, 21] width 8 height 8
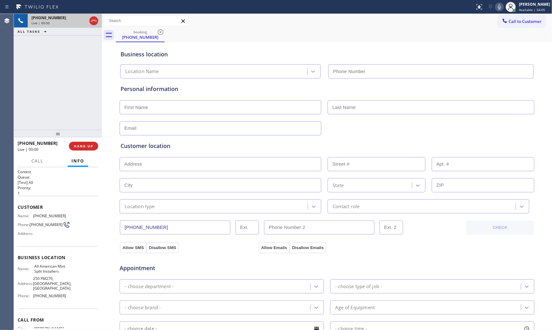
type input "[PHONE_NUMBER]"
click at [90, 141] on div "[PHONE_NUMBER] Live | 00:00 HANG UP" at bounding box center [58, 146] width 81 height 16
click at [90, 144] on span "HANG UP" at bounding box center [83, 146] width 19 height 4
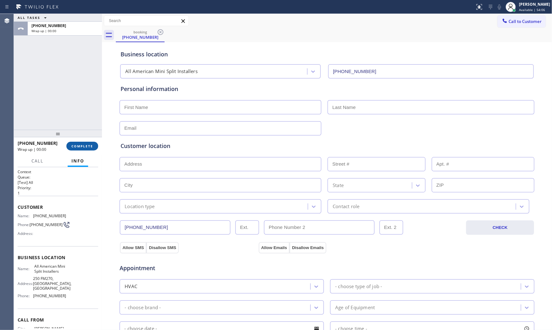
click at [90, 144] on span "COMPLETE" at bounding box center [82, 146] width 22 height 4
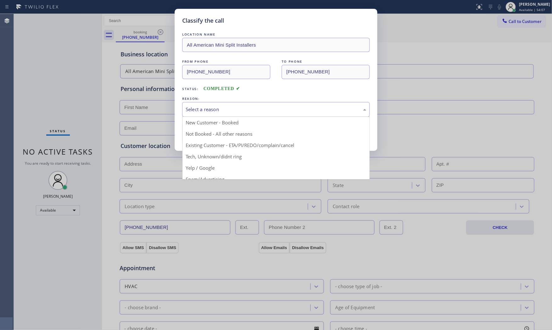
click at [239, 108] on div "Select a reason" at bounding box center [276, 109] width 181 height 7
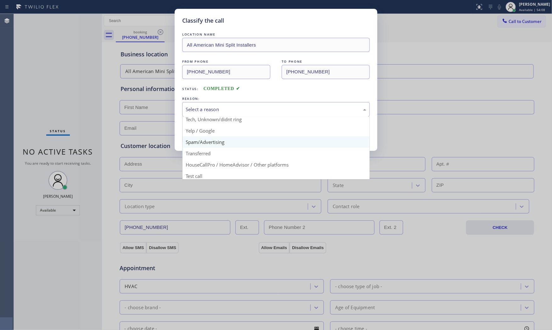
scroll to position [39, 0]
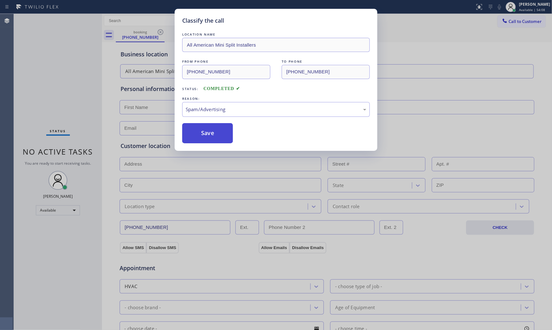
click at [208, 136] on button "Save" at bounding box center [207, 133] width 51 height 20
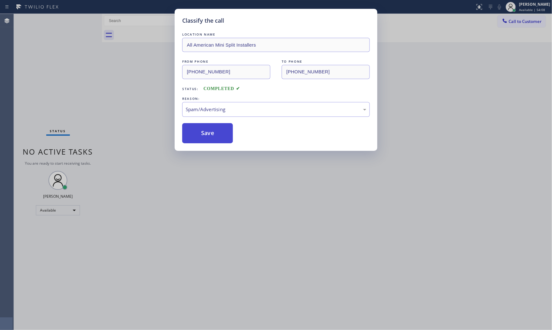
click at [208, 136] on button "Save" at bounding box center [207, 133] width 51 height 20
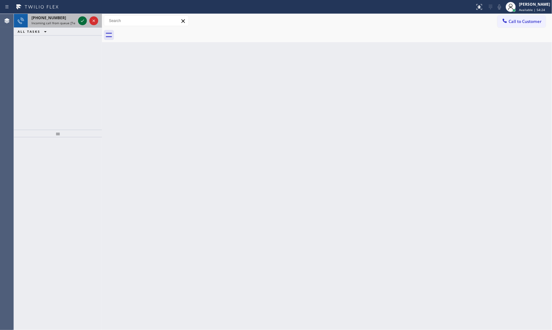
click at [85, 18] on icon at bounding box center [83, 21] width 8 height 8
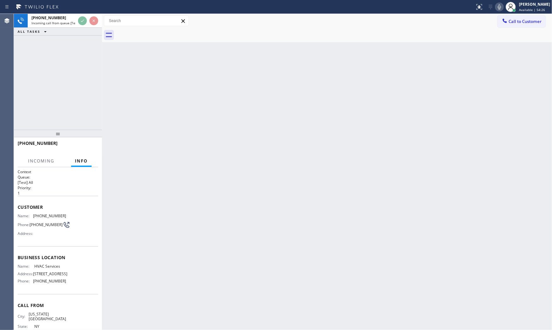
scroll to position [20, 0]
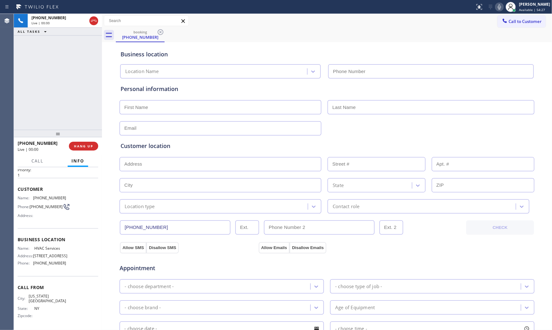
type input "[PHONE_NUMBER]"
click at [80, 148] on button "HANG UP" at bounding box center [83, 146] width 29 height 9
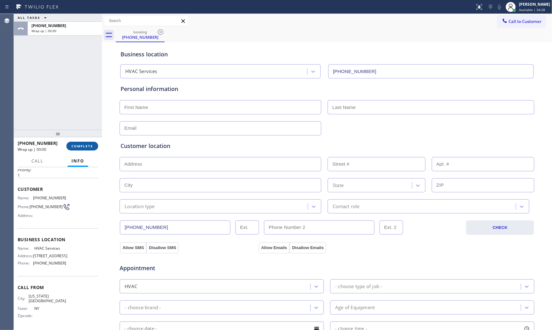
click at [80, 148] on button "COMPLETE" at bounding box center [82, 146] width 32 height 9
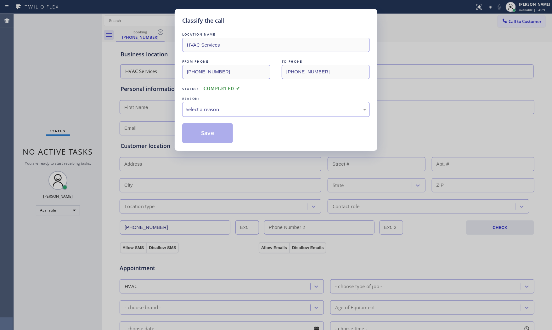
click at [221, 106] on div "Select a reason" at bounding box center [276, 109] width 181 height 7
click at [207, 130] on button "Save" at bounding box center [207, 133] width 51 height 20
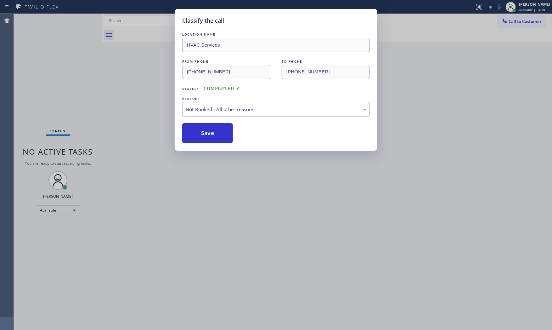
click at [207, 130] on button "Save" at bounding box center [207, 133] width 51 height 20
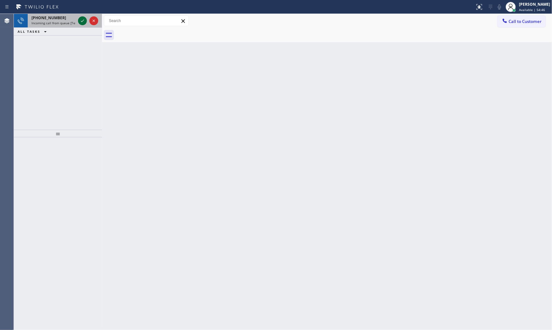
click at [79, 22] on icon at bounding box center [83, 21] width 8 height 8
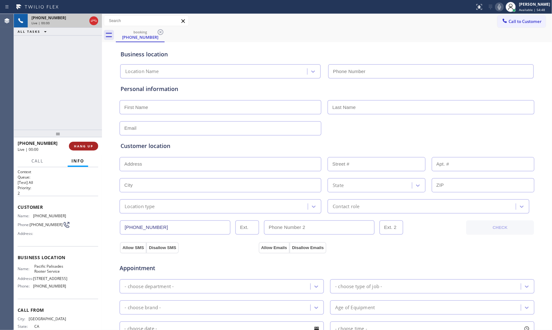
type input "[PHONE_NUMBER]"
drag, startPoint x: 91, startPoint y: 137, endPoint x: 85, endPoint y: 145, distance: 10.8
click at [89, 137] on div at bounding box center [58, 134] width 88 height 8
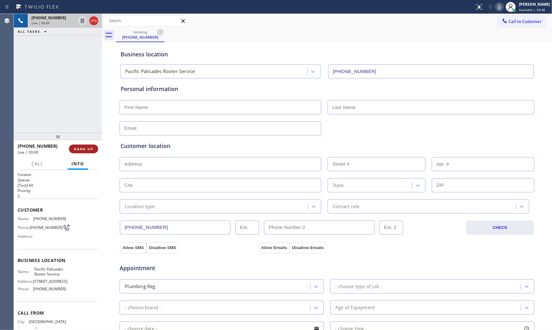
click at [85, 145] on button "HANG UP" at bounding box center [83, 148] width 29 height 9
click at [84, 145] on button "HANG UP" at bounding box center [83, 148] width 29 height 9
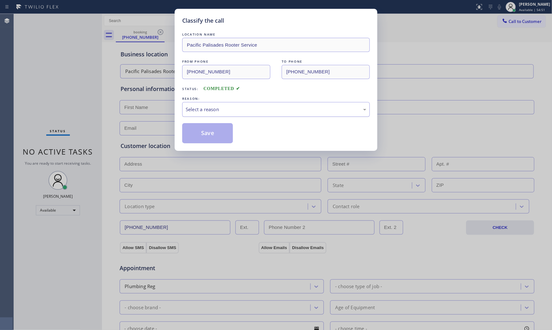
drag, startPoint x: 219, startPoint y: 112, endPoint x: 218, endPoint y: 116, distance: 3.7
click at [219, 113] on div "Select a reason" at bounding box center [276, 109] width 181 height 7
click at [203, 131] on button "Save" at bounding box center [207, 133] width 51 height 20
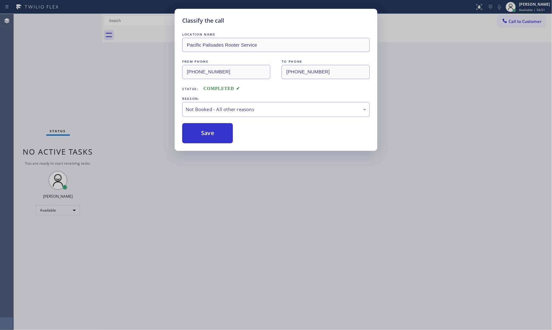
click at [203, 131] on button "Save" at bounding box center [207, 133] width 51 height 20
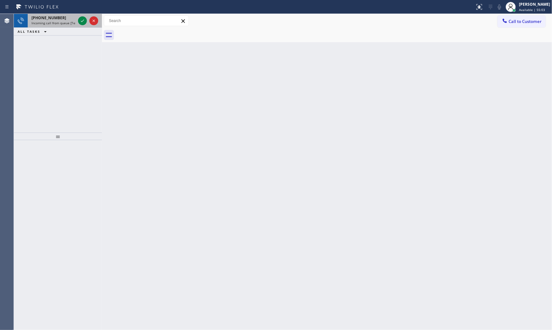
click at [48, 20] on span "[PHONE_NUMBER]" at bounding box center [48, 17] width 35 height 5
click at [80, 20] on icon at bounding box center [83, 21] width 8 height 8
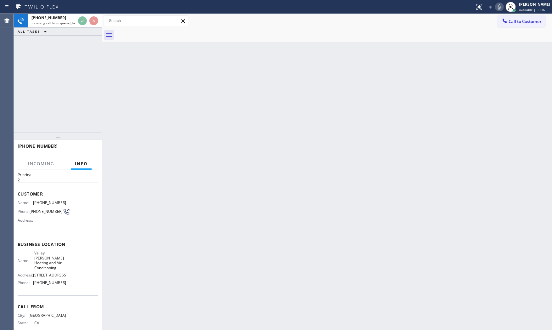
scroll to position [32, 0]
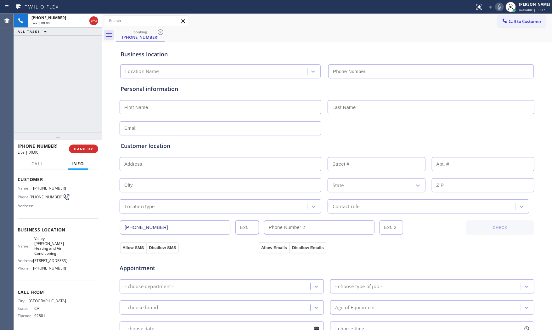
type input "[PHONE_NUMBER]"
click at [496, 7] on icon at bounding box center [500, 7] width 8 height 8
click at [74, 149] on button "HANG UP" at bounding box center [83, 148] width 29 height 9
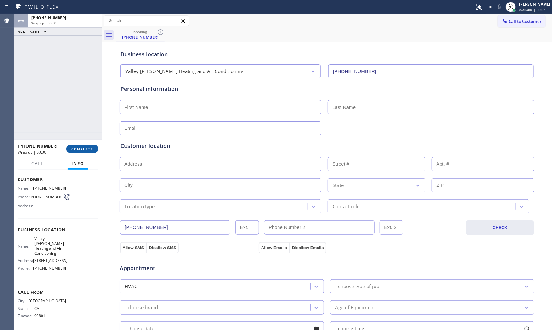
click at [74, 149] on span "COMPLETE" at bounding box center [82, 149] width 22 height 4
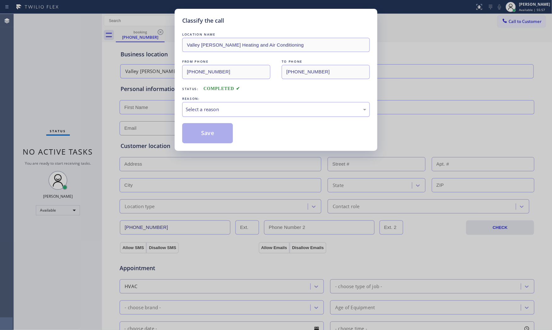
click at [246, 104] on div "Select a reason" at bounding box center [276, 109] width 188 height 15
click at [210, 134] on button "Save" at bounding box center [207, 133] width 51 height 20
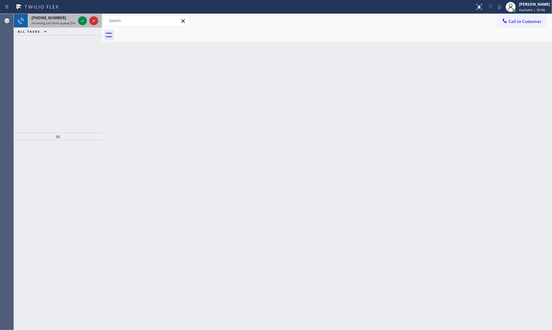
click at [75, 21] on span "Incoming call from queue [Test] All" at bounding box center [57, 23] width 52 height 4
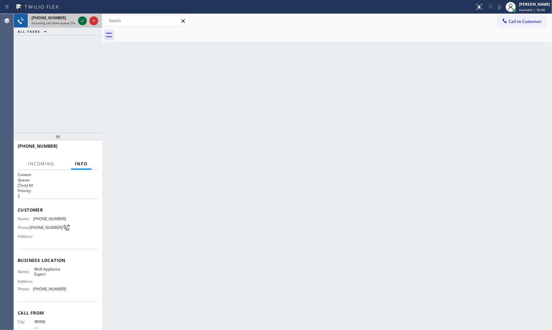
click at [83, 20] on icon at bounding box center [82, 21] width 3 height 3
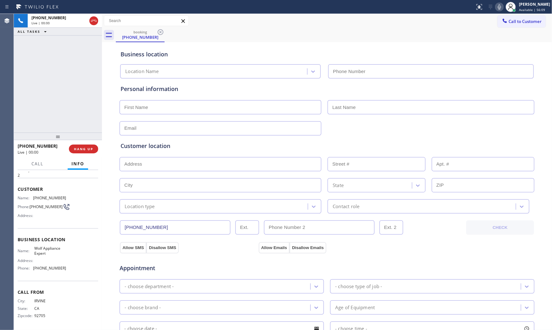
type input "[PHONE_NUMBER]"
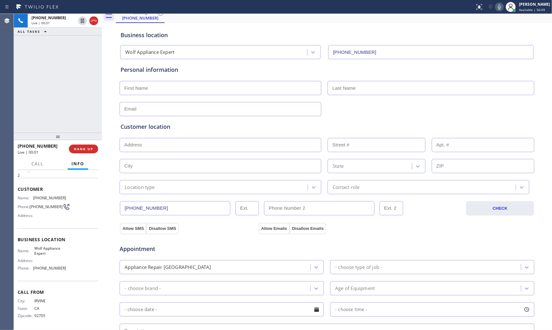
scroll to position [0, 0]
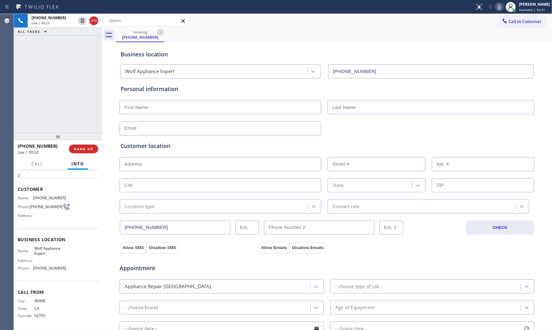
click at [497, 8] on icon at bounding box center [500, 7] width 8 height 8
click at [504, 8] on div at bounding box center [511, 7] width 14 height 14
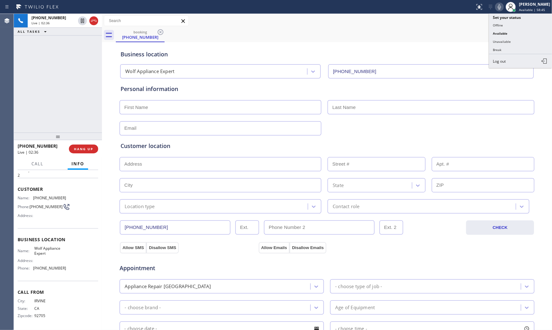
click at [496, 5] on icon at bounding box center [500, 7] width 8 height 8
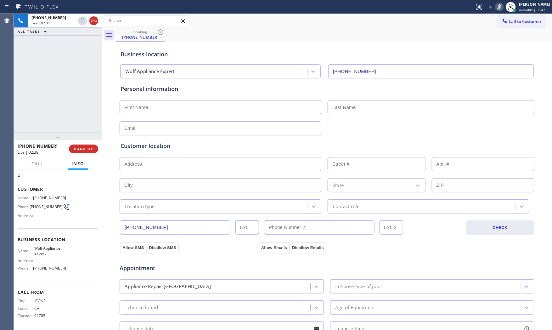
click at [496, 5] on icon at bounding box center [500, 7] width 8 height 8
click at [153, 106] on input "text" at bounding box center [221, 107] width 202 height 14
paste input "Illan"
type input "Illan"
click at [357, 116] on div "Personal information Illan" at bounding box center [327, 110] width 413 height 51
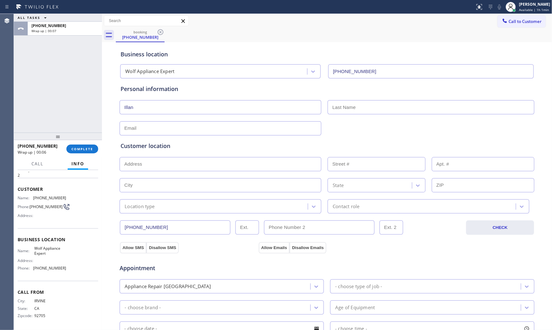
click at [355, 109] on input "text" at bounding box center [431, 107] width 207 height 14
paste input "[PERSON_NAME]"
type input "[PERSON_NAME]"
click at [39, 195] on span "[PHONE_NUMBER]" at bounding box center [49, 197] width 33 height 5
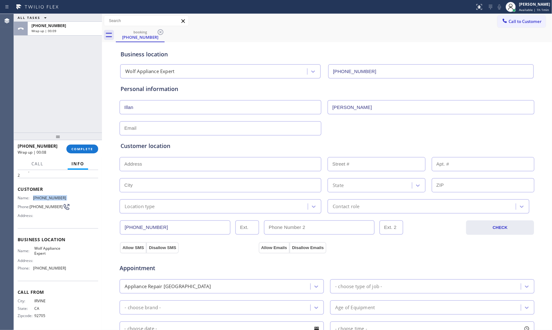
click at [39, 195] on span "[PHONE_NUMBER]" at bounding box center [49, 197] width 33 height 5
click at [174, 127] on input "text" at bounding box center [221, 128] width 202 height 14
paste input "[EMAIL_ADDRESS][DOMAIN_NAME]"
type input "[EMAIL_ADDRESS][DOMAIN_NAME]"
drag, startPoint x: 232, startPoint y: 158, endPoint x: 205, endPoint y: 167, distance: 29.0
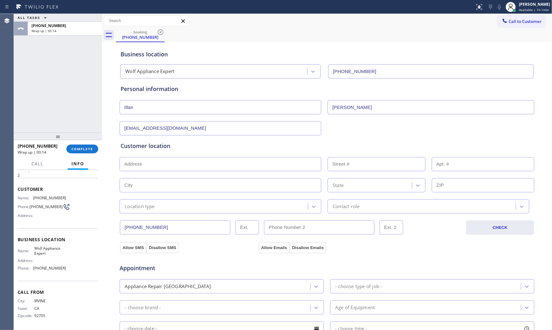
click at [232, 158] on input "text" at bounding box center [221, 164] width 202 height 14
paste input "[STREET_ADDRESS]"
type input "14 Lowland"
type input "14"
type input "Irvine"
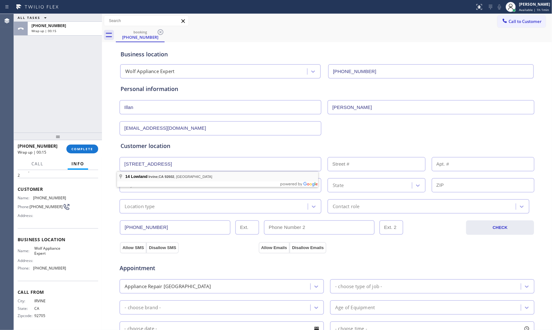
type input "92602"
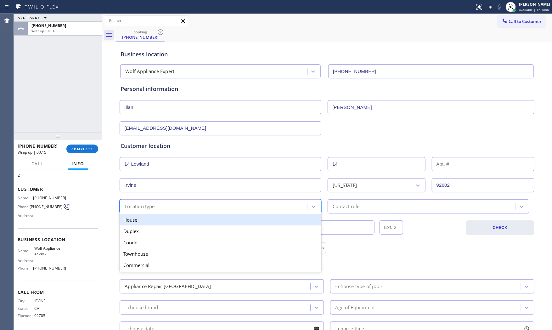
click at [146, 203] on div "Location type" at bounding box center [140, 206] width 30 height 7
click at [144, 218] on div "House" at bounding box center [221, 219] width 202 height 11
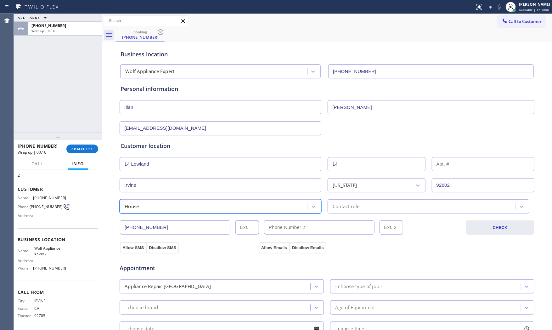
click at [365, 205] on div "Contact role" at bounding box center [423, 206] width 186 height 11
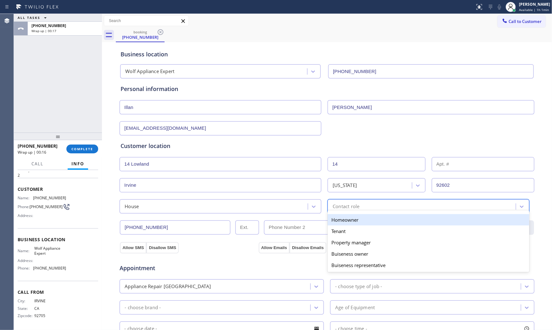
drag, startPoint x: 353, startPoint y: 218, endPoint x: 322, endPoint y: 228, distance: 33.0
click at [353, 218] on div "Homeowner" at bounding box center [429, 219] width 202 height 11
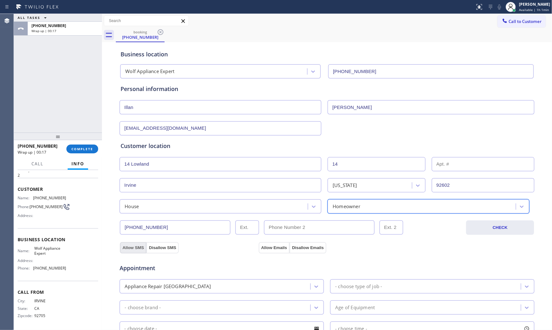
click at [125, 248] on button "Allow SMS" at bounding box center [133, 247] width 26 height 11
click at [261, 249] on button "Allow Emails" at bounding box center [274, 247] width 31 height 11
click at [341, 290] on div "- choose type of job -" at bounding box center [358, 286] width 47 height 7
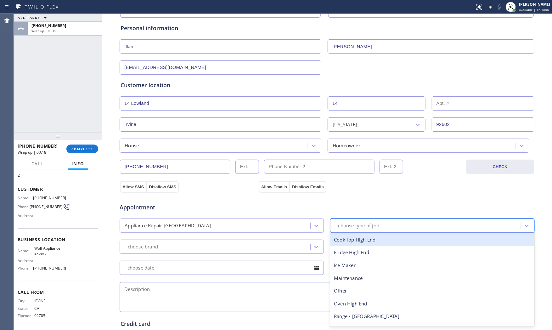
scroll to position [70, 0]
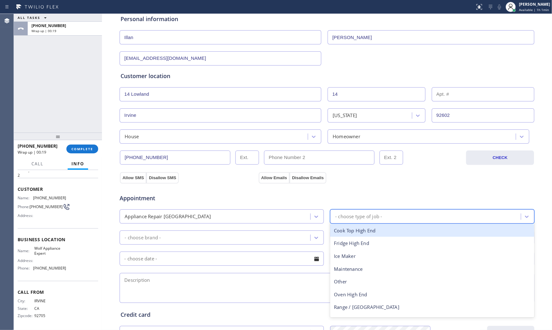
type input "w"
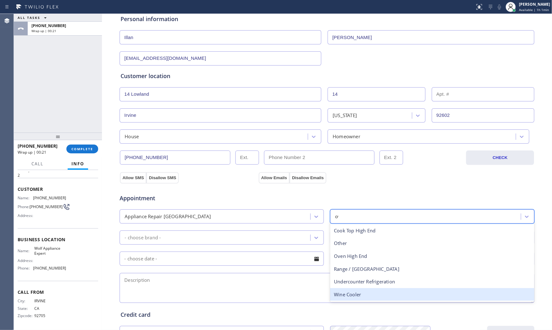
type input "ove"
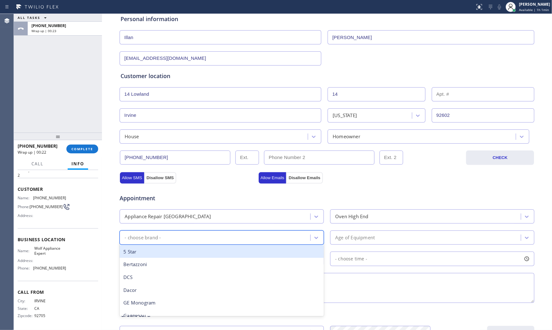
click at [240, 240] on div "- choose brand -" at bounding box center [215, 237] width 189 height 11
type input "w"
click at [195, 252] on div "Wolf" at bounding box center [222, 251] width 204 height 13
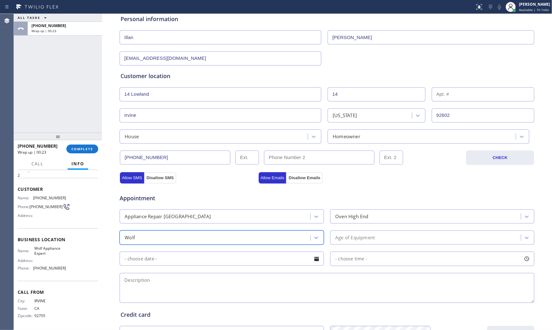
click at [363, 237] on div "Age of Equipment" at bounding box center [355, 237] width 40 height 7
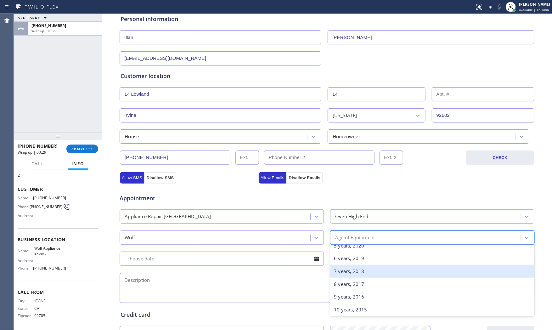
click at [348, 273] on div "7 years, 2018" at bounding box center [432, 271] width 204 height 13
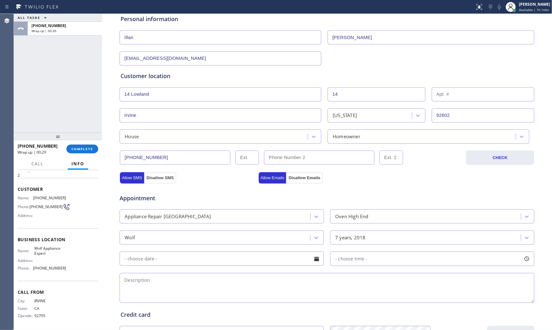
click at [250, 262] on input "text" at bounding box center [222, 258] width 204 height 14
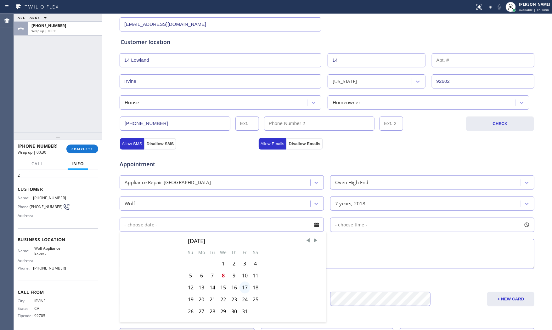
scroll to position [105, 0]
click at [243, 274] on div "10" at bounding box center [245, 274] width 11 height 12
type input "[DATE]"
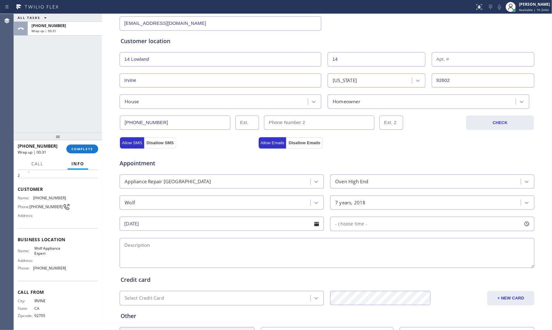
click at [362, 225] on span "- choose time -" at bounding box center [351, 224] width 32 height 6
drag, startPoint x: 336, startPoint y: 263, endPoint x: 409, endPoint y: 259, distance: 72.5
click at [409, 259] on div at bounding box center [412, 262] width 8 height 13
drag, startPoint x: 407, startPoint y: 259, endPoint x: 396, endPoint y: 260, distance: 11.3
click at [396, 260] on div at bounding box center [397, 262] width 8 height 13
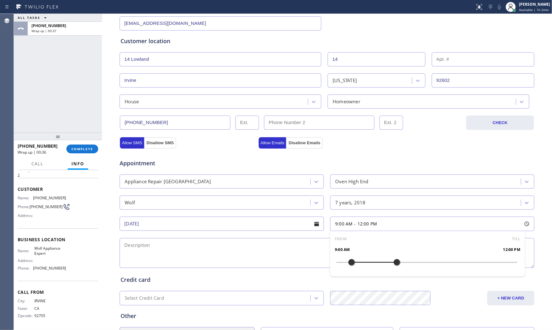
drag, startPoint x: 338, startPoint y: 262, endPoint x: 351, endPoint y: 262, distance: 12.6
click at [351, 262] on div at bounding box center [426, 262] width 181 height 0
click at [284, 250] on textarea at bounding box center [327, 253] width 415 height 30
click at [49, 246] on span "Wolf Appliance Expert" at bounding box center [49, 251] width 31 height 10
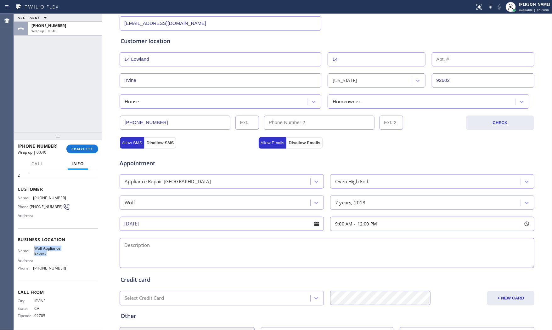
click at [49, 246] on span "Wolf Appliance Expert" at bounding box center [49, 251] width 31 height 10
copy span "Wolf Appliance Expert"
click at [244, 246] on textarea at bounding box center [327, 253] width 415 height 30
paste textarea "9-12 $80 Wolf | Oven | the temp doesnt calibrate | [DEMOGRAPHIC_DATA] | house -…"
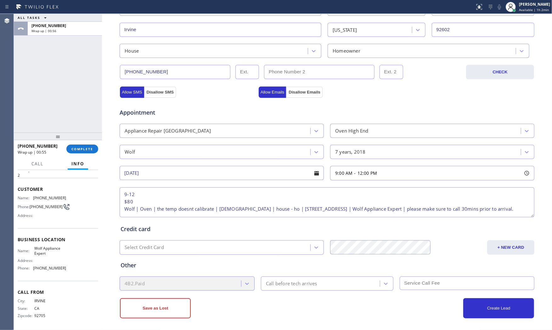
scroll to position [158, 0]
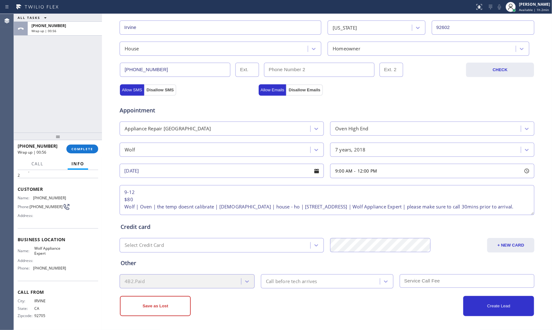
type textarea "9-12 $80 Wolf | Oven | the temp doesnt calibrate | [DEMOGRAPHIC_DATA] | house -…"
click at [304, 272] on div "Other 4B2.Paid Call before tech arrives" at bounding box center [326, 270] width 415 height 36
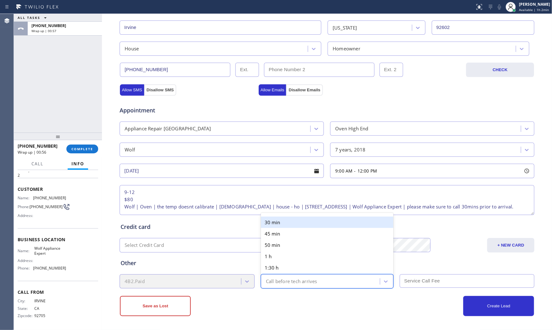
click at [302, 283] on div "Call before tech arrives" at bounding box center [291, 281] width 51 height 7
click at [291, 222] on div "30 min" at bounding box center [327, 222] width 133 height 11
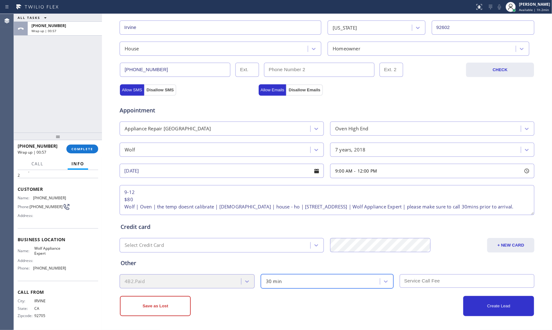
click at [429, 281] on input "text" at bounding box center [467, 281] width 135 height 14
type input "80"
click at [393, 263] on div "Other" at bounding box center [327, 263] width 413 height 8
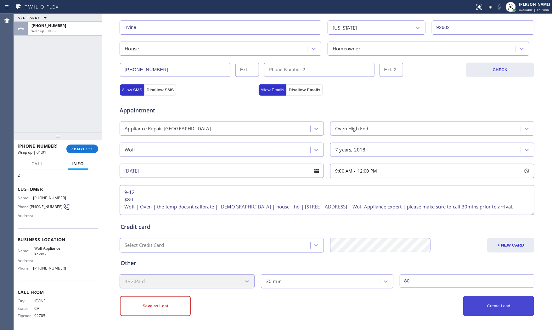
click at [472, 309] on button "Create Lead" at bounding box center [498, 306] width 71 height 20
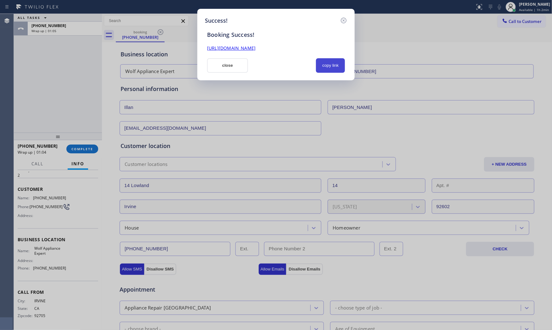
click at [339, 65] on button "copy link" at bounding box center [330, 65] width 29 height 14
click at [227, 69] on button "close" at bounding box center [227, 65] width 41 height 14
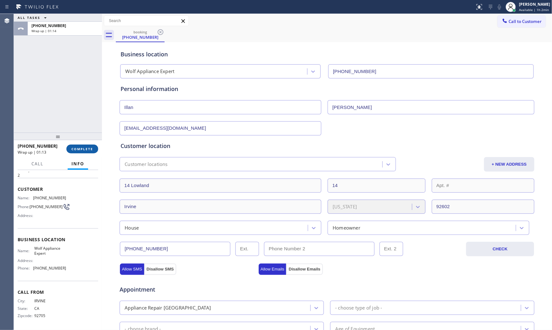
click at [83, 147] on span "COMPLETE" at bounding box center [82, 149] width 22 height 4
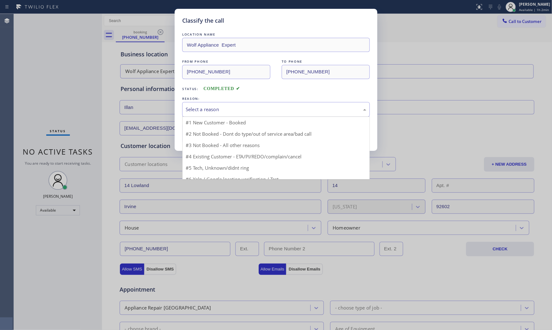
click at [246, 117] on div "Select a reason #1 New Customer - Booked #2 Not Booked - Dont do type/out of se…" at bounding box center [276, 109] width 188 height 15
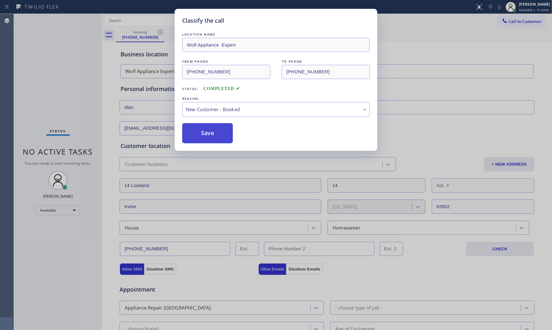
click at [220, 133] on button "Save" at bounding box center [207, 133] width 51 height 20
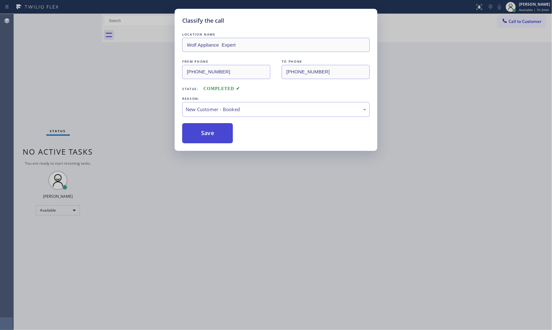
click at [220, 133] on button "Save" at bounding box center [207, 133] width 51 height 20
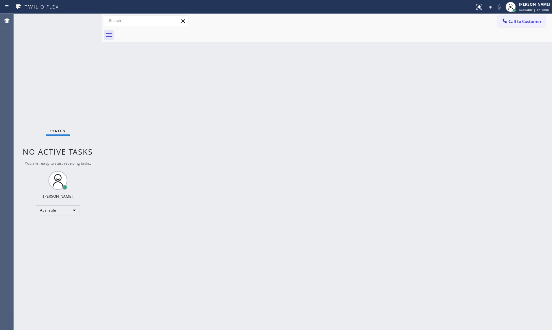
click at [86, 19] on div "Status No active tasks You are ready to start receiving tasks. [PERSON_NAME] Av…" at bounding box center [58, 172] width 88 height 316
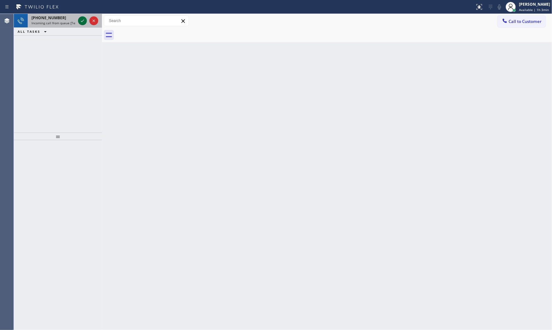
click at [80, 21] on icon at bounding box center [83, 21] width 8 height 8
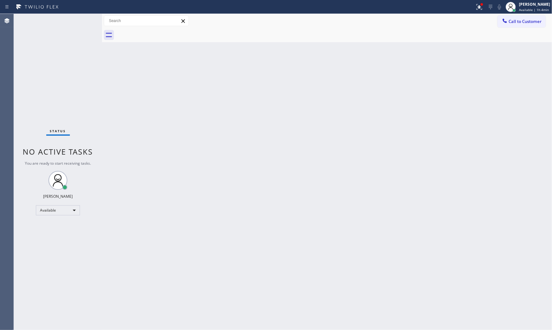
click at [79, 20] on div "Status No active tasks You are ready to start receiving tasks. [PERSON_NAME] Av…" at bounding box center [58, 172] width 88 height 316
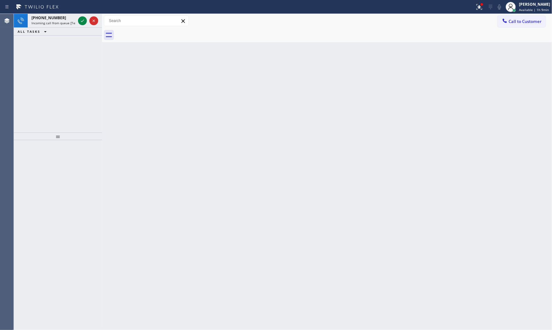
drag, startPoint x: 79, startPoint y: 20, endPoint x: 156, endPoint y: 34, distance: 78.3
click at [83, 23] on icon at bounding box center [83, 21] width 8 height 8
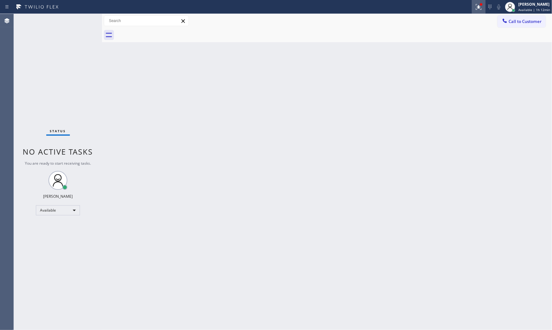
click at [476, 3] on icon at bounding box center [479, 7] width 8 height 8
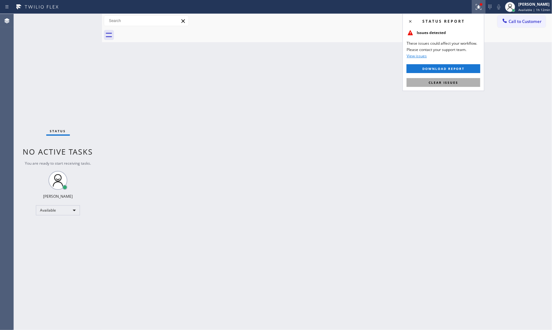
click at [458, 82] on span "Clear issues" at bounding box center [444, 82] width 30 height 4
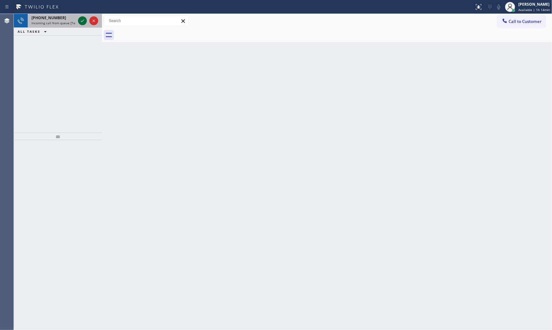
click at [82, 18] on icon at bounding box center [83, 21] width 8 height 8
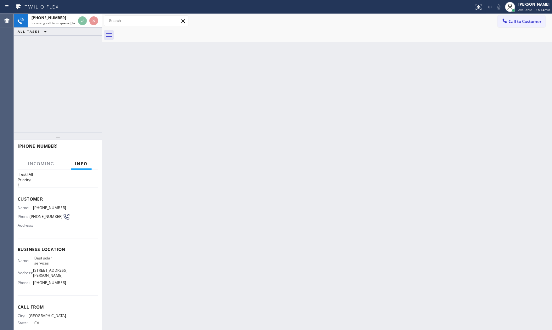
scroll to position [22, 0]
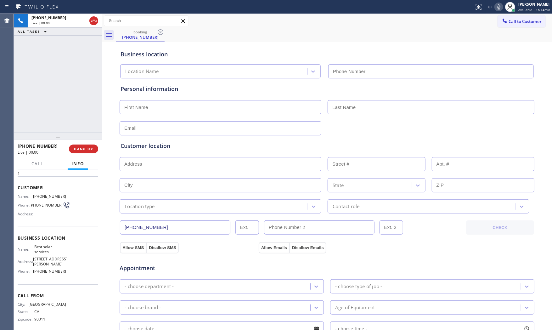
type input "[PHONE_NUMBER]"
drag, startPoint x: 88, startPoint y: 142, endPoint x: 88, endPoint y: 147, distance: 4.5
click at [88, 144] on div "[PHONE_NUMBER] Live | 00:00 HANG UP" at bounding box center [58, 149] width 81 height 16
click at [88, 147] on span "HANG UP" at bounding box center [83, 149] width 19 height 4
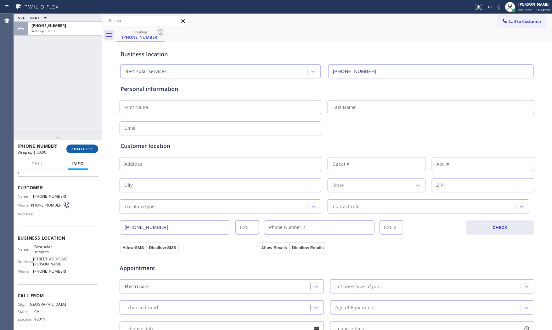
click at [88, 147] on span "COMPLETE" at bounding box center [82, 149] width 22 height 4
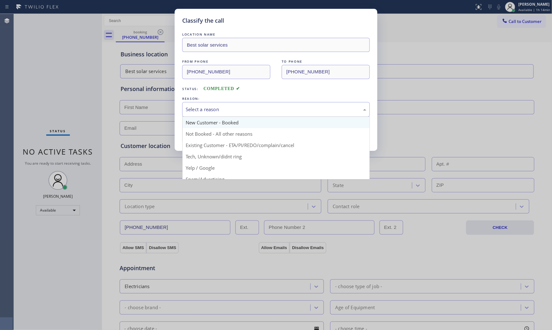
drag, startPoint x: 252, startPoint y: 109, endPoint x: 229, endPoint y: 123, distance: 27.2
click at [251, 109] on div "Select a reason" at bounding box center [276, 109] width 181 height 7
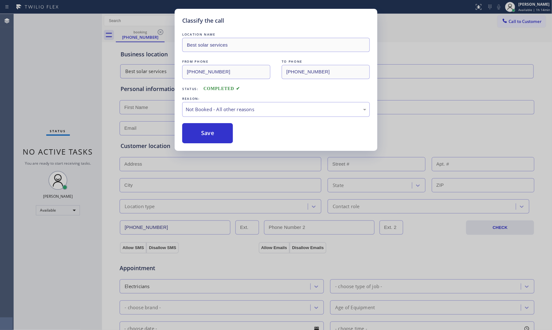
click at [216, 130] on button "Save" at bounding box center [207, 133] width 51 height 20
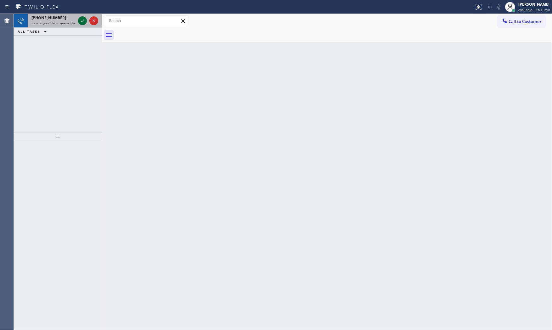
click at [81, 18] on icon at bounding box center [83, 21] width 8 height 8
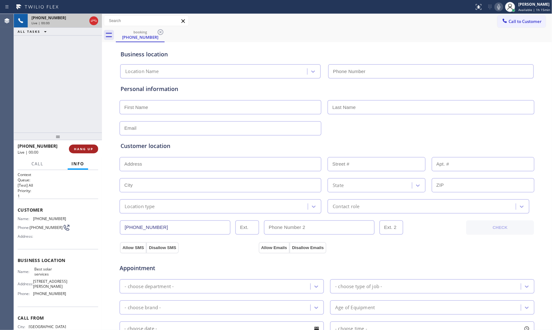
type input "[PHONE_NUMBER]"
click at [92, 148] on span "HANG UP" at bounding box center [83, 149] width 19 height 4
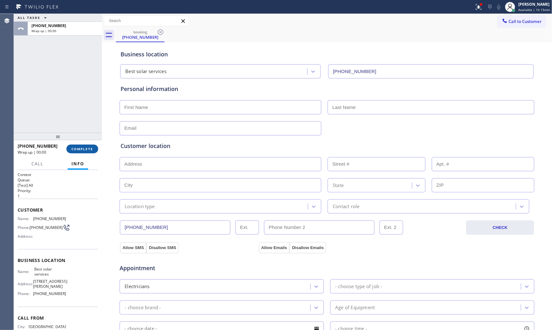
click at [92, 148] on span "COMPLETE" at bounding box center [82, 149] width 22 height 4
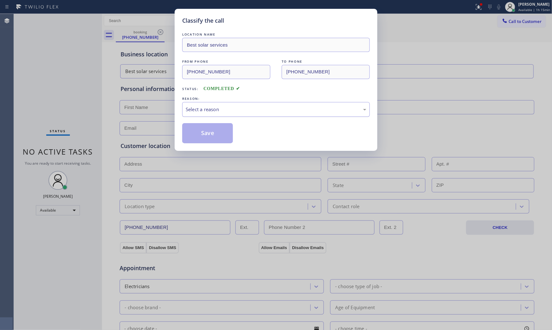
drag, startPoint x: 202, startPoint y: 109, endPoint x: 202, endPoint y: 114, distance: 5.0
click at [202, 110] on div "Select a reason" at bounding box center [276, 109] width 181 height 7
click at [204, 130] on button "Save" at bounding box center [207, 133] width 51 height 20
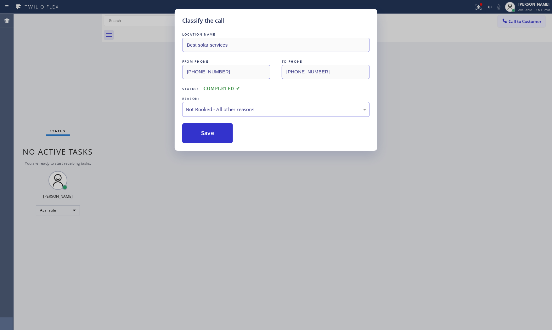
click at [204, 130] on button "Save" at bounding box center [207, 133] width 51 height 20
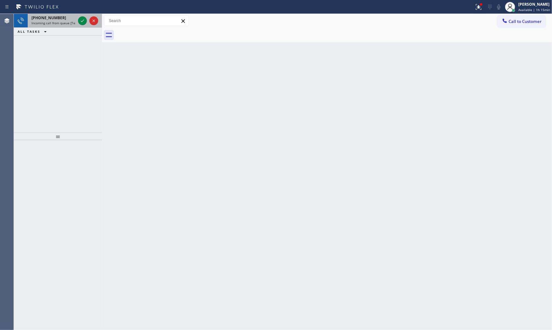
click at [46, 21] on span "Incoming call from queue [Test] All" at bounding box center [57, 23] width 52 height 4
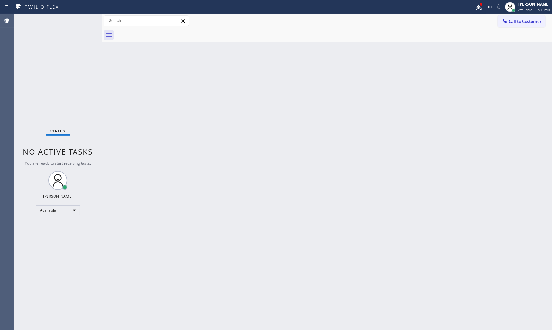
click at [51, 24] on div "Status No active tasks You are ready to start receiving tasks. [PERSON_NAME] Av…" at bounding box center [58, 172] width 88 height 316
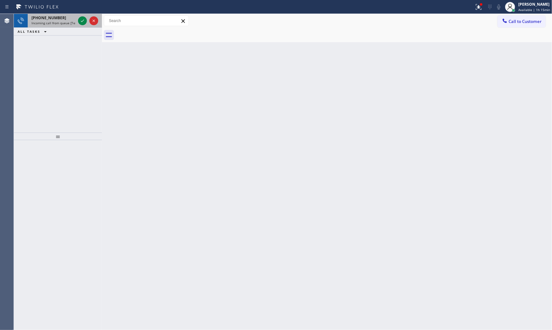
click at [69, 21] on span "Incoming call from queue [Test] All" at bounding box center [57, 23] width 52 height 4
click at [76, 20] on div "[PHONE_NUMBER] Incoming call from queue [Test] All" at bounding box center [52, 21] width 49 height 14
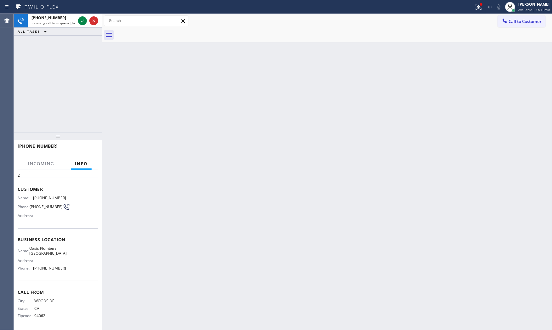
scroll to position [22, 0]
click at [82, 23] on icon at bounding box center [83, 21] width 8 height 8
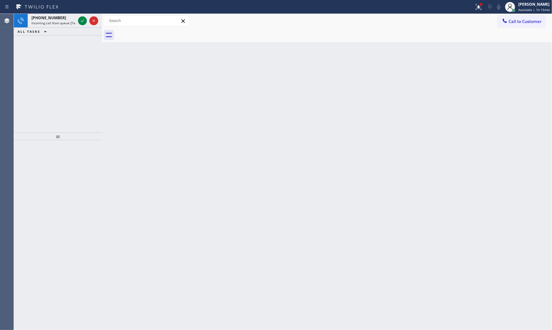
click at [70, 15] on div "[PHONE_NUMBER]" at bounding box center [53, 17] width 44 height 5
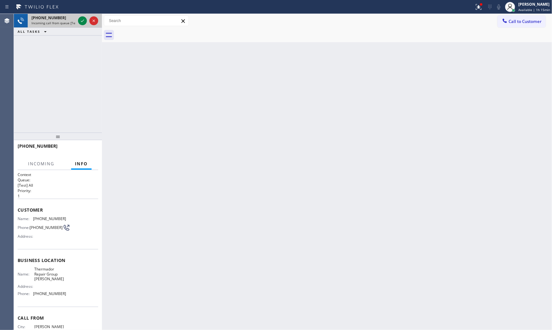
click at [76, 18] on div "[PHONE_NUMBER] Incoming call from queue [Test] All" at bounding box center [52, 21] width 49 height 14
click at [80, 19] on icon at bounding box center [83, 21] width 8 height 8
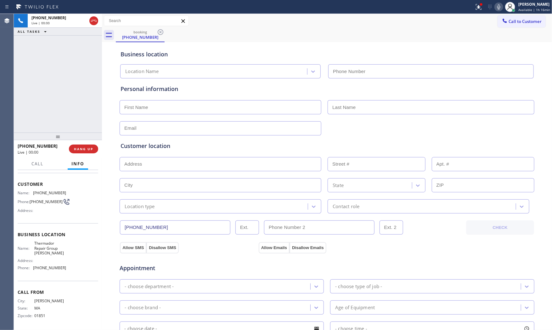
type input "[PHONE_NUMBER]"
click at [476, 8] on icon at bounding box center [479, 7] width 8 height 8
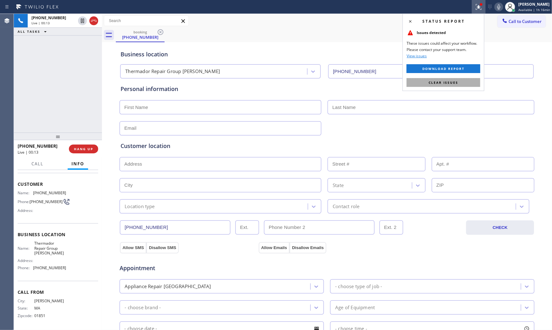
click at [449, 84] on span "Clear issues" at bounding box center [444, 82] width 30 height 4
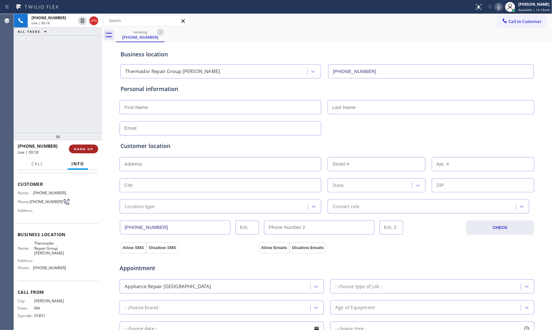
click at [89, 152] on button "HANG UP" at bounding box center [83, 148] width 29 height 9
click at [89, 152] on button "COMPLETE" at bounding box center [82, 148] width 32 height 9
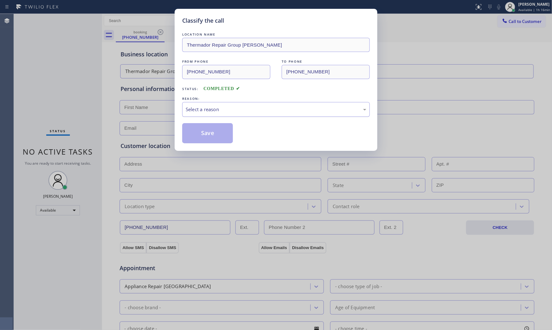
click at [241, 111] on div "Select a reason" at bounding box center [276, 109] width 181 height 7
click at [212, 133] on button "Save" at bounding box center [207, 133] width 51 height 20
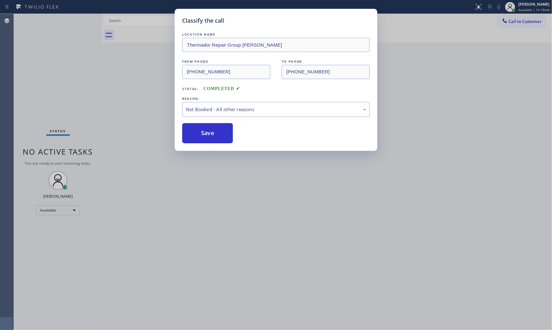
click at [212, 133] on button "Save" at bounding box center [207, 133] width 51 height 20
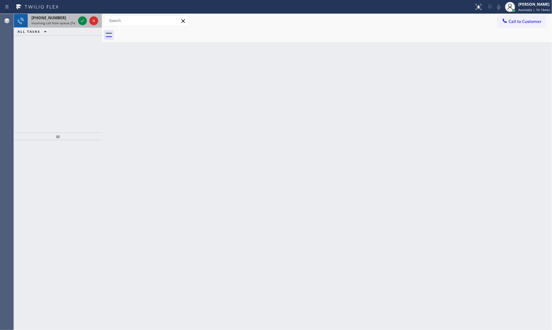
click at [56, 16] on span "[PHONE_NUMBER]" at bounding box center [48, 17] width 35 height 5
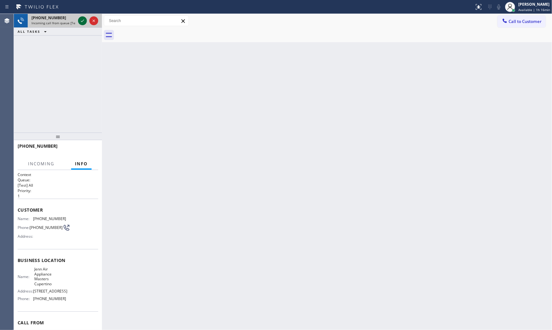
click at [82, 20] on icon at bounding box center [83, 21] width 8 height 8
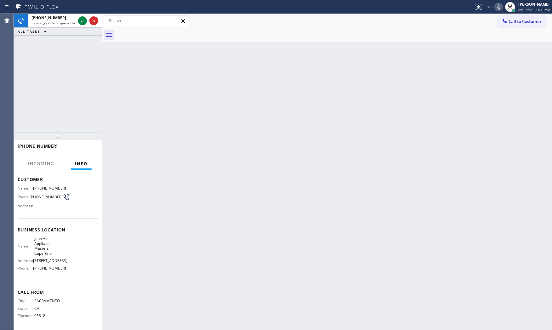
scroll to position [42, 0]
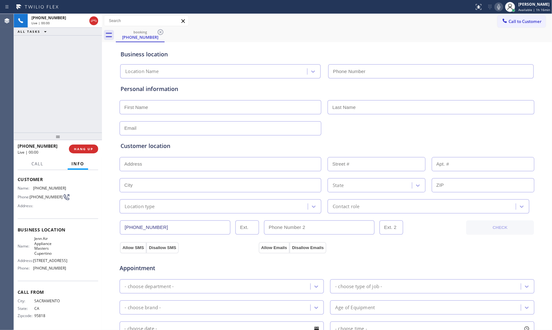
type input "[PHONE_NUMBER]"
click at [495, 10] on icon at bounding box center [499, 7] width 8 height 8
click at [498, 5] on icon at bounding box center [498, 6] width 3 height 5
click at [497, 7] on icon at bounding box center [499, 7] width 8 height 8
click at [497, 7] on rect at bounding box center [499, 6] width 4 height 4
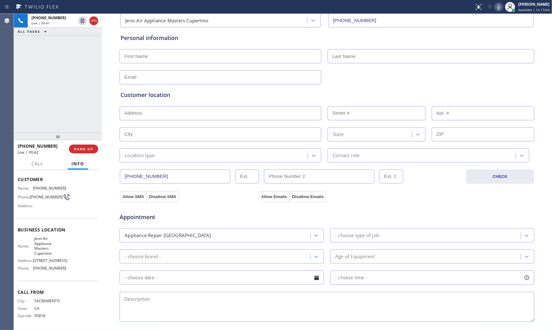
scroll to position [158, 0]
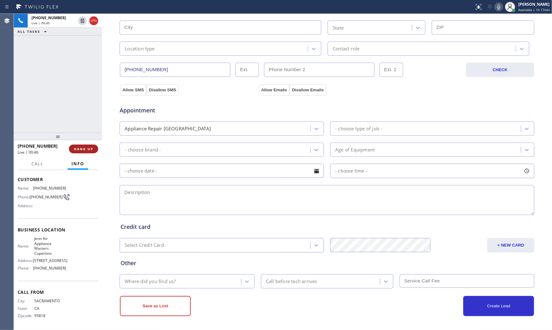
click at [84, 148] on span "HANG UP" at bounding box center [83, 149] width 19 height 4
click at [84, 148] on span "COMPLETE" at bounding box center [82, 149] width 22 height 4
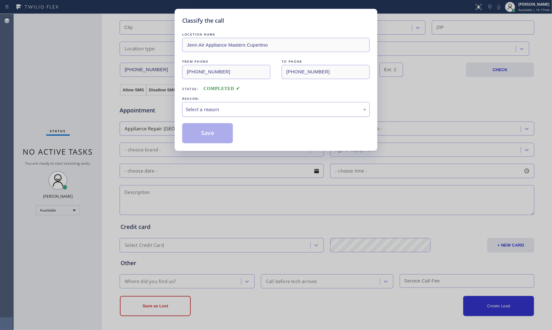
drag, startPoint x: 219, startPoint y: 109, endPoint x: 217, endPoint y: 112, distance: 4.1
click at [218, 109] on div "Select a reason" at bounding box center [276, 109] width 181 height 7
click at [211, 133] on button "Save" at bounding box center [207, 133] width 51 height 20
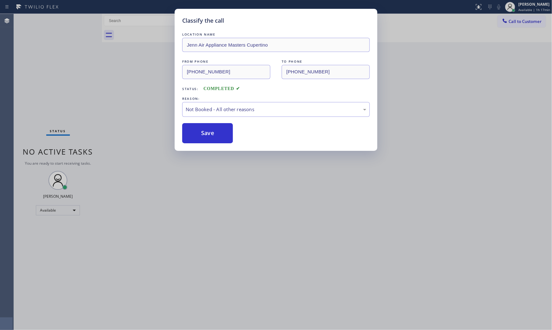
click at [211, 133] on button "Save" at bounding box center [207, 133] width 51 height 20
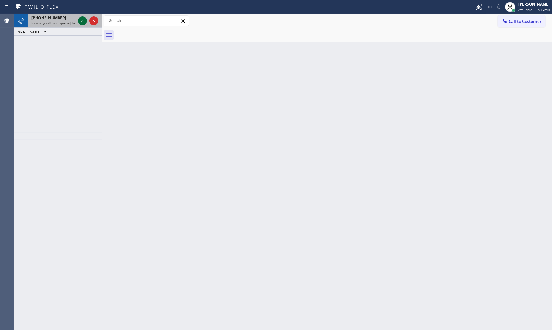
click at [79, 21] on icon at bounding box center [83, 21] width 8 height 8
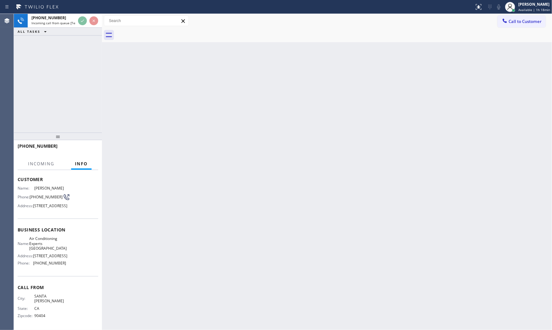
scroll to position [42, 0]
click at [98, 143] on div "[PHONE_NUMBER]" at bounding box center [58, 149] width 81 height 16
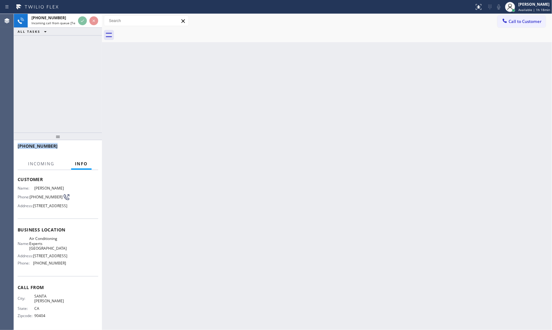
click at [98, 143] on div "[PHONE_NUMBER]" at bounding box center [58, 149] width 81 height 16
drag, startPoint x: 98, startPoint y: 143, endPoint x: 95, endPoint y: 139, distance: 4.3
click at [97, 141] on div "[PHONE_NUMBER] Incoming call from queue [Test] All ALL TASKS ALL TASKS ACTIVE T…" at bounding box center [58, 172] width 88 height 316
click at [95, 139] on div at bounding box center [58, 137] width 88 height 8
click at [89, 149] on span "HANG UP" at bounding box center [83, 149] width 19 height 4
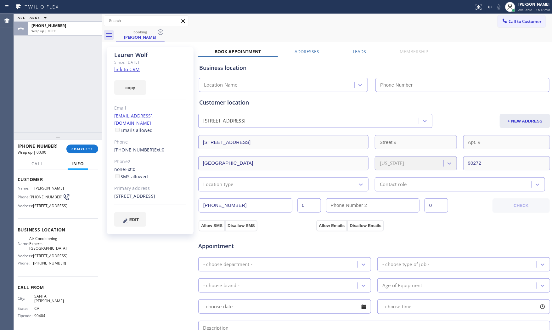
type input "[PHONE_NUMBER]"
click at [138, 71] on link "link to CRM" at bounding box center [126, 69] width 25 height 6
click at [89, 150] on span "COMPLETE" at bounding box center [82, 149] width 22 height 4
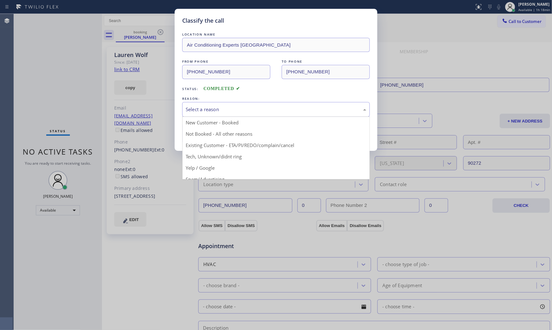
click at [218, 114] on div "Select a reason" at bounding box center [276, 109] width 188 height 15
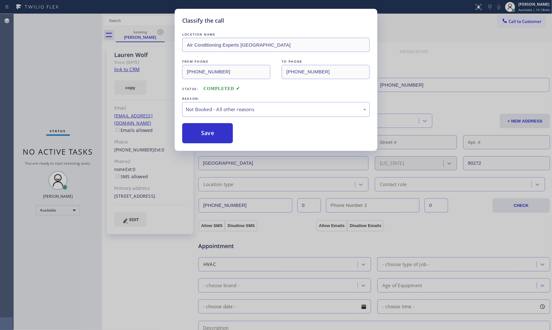
click at [211, 133] on button "Save" at bounding box center [207, 133] width 51 height 20
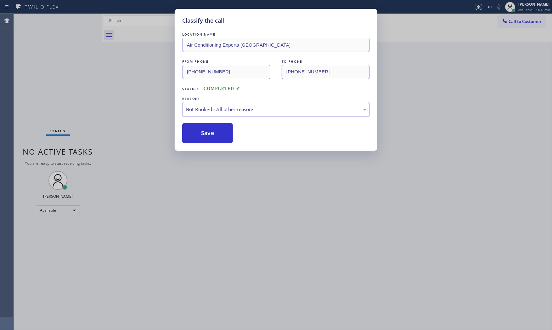
click at [211, 133] on button "Save" at bounding box center [207, 133] width 51 height 20
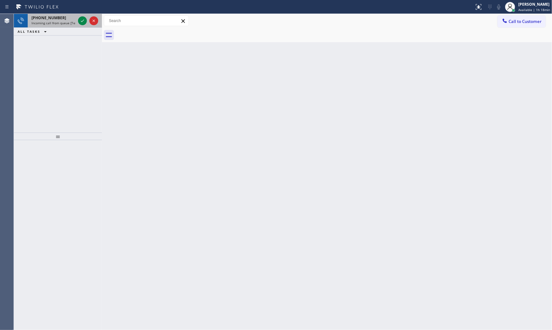
click at [52, 21] on span "Incoming call from queue [Test] All" at bounding box center [57, 23] width 52 height 4
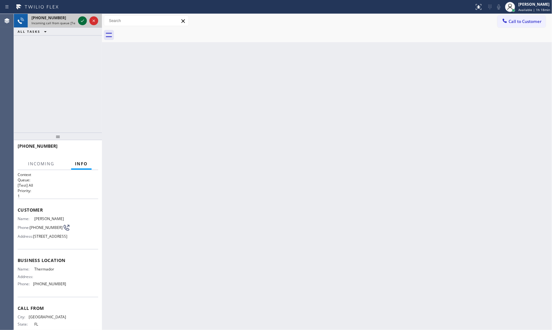
click at [80, 21] on icon at bounding box center [83, 21] width 8 height 8
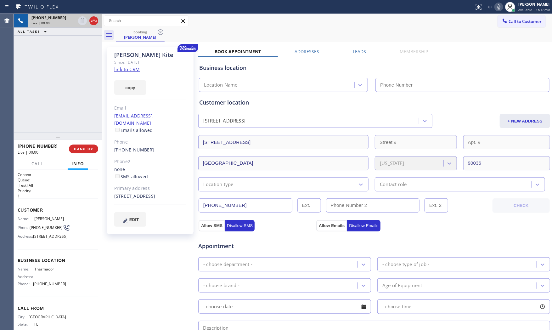
type input "[PHONE_NUMBER]"
click at [133, 68] on link "link to CRM" at bounding box center [126, 69] width 25 height 6
click at [498, 11] on button at bounding box center [498, 7] width 9 height 9
click at [81, 20] on icon at bounding box center [82, 21] width 3 height 4
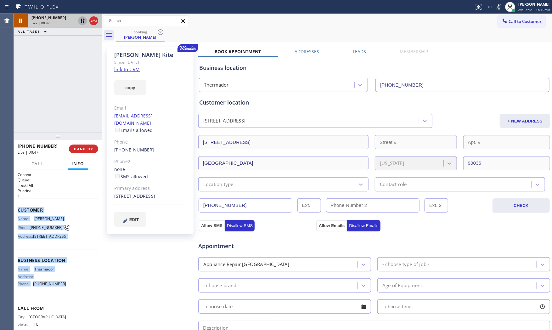
drag, startPoint x: 22, startPoint y: 208, endPoint x: 70, endPoint y: 293, distance: 97.5
click at [70, 294] on div "Context Queue: [Test] All Priority: 1 Customer Name: [PERSON_NAME] Phone: [PHON…" at bounding box center [58, 258] width 81 height 172
copy div "Customer Name: [PERSON_NAME] Phone: [PHONE_NUMBER] Address: [STREET_ADDRESS] Bu…"
click at [128, 71] on link "link to CRM" at bounding box center [126, 69] width 25 height 6
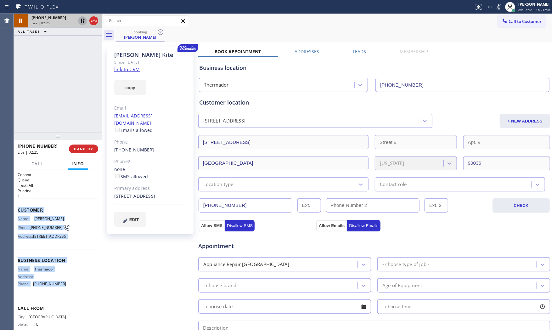
click at [493, 8] on div "Status report No issues detected If you experience an issue, please download th…" at bounding box center [512, 7] width 80 height 14
click at [495, 8] on icon at bounding box center [499, 7] width 8 height 8
click at [82, 24] on icon at bounding box center [83, 21] width 8 height 8
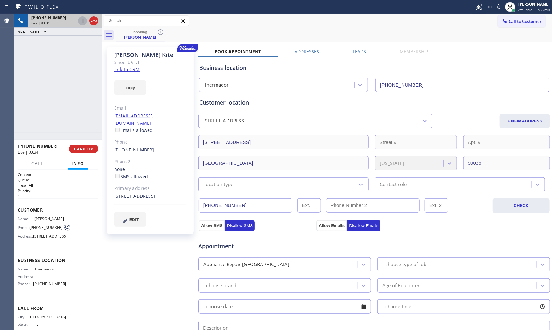
click at [373, 14] on div "Call to Customer Outbound call Location Search location Your caller id phone nu…" at bounding box center [327, 21] width 450 height 14
click at [89, 147] on span "HANG UP" at bounding box center [83, 149] width 19 height 4
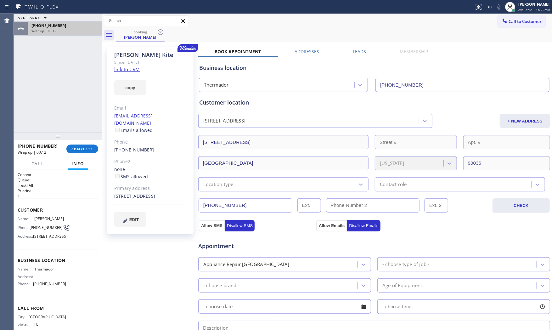
click at [55, 26] on span "[PHONE_NUMBER]" at bounding box center [48, 25] width 35 height 5
click at [79, 138] on div at bounding box center [58, 137] width 88 height 8
click at [83, 150] on span "COMPLETE" at bounding box center [82, 149] width 22 height 4
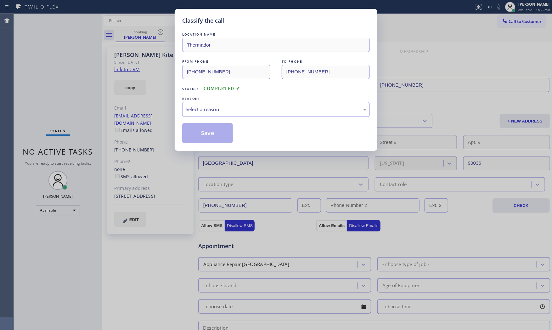
click at [226, 118] on div "LOCATION NAME Thermador FROM PHONE [PHONE_NUMBER] TO PHONE [PHONE_NUMBER] Statu…" at bounding box center [276, 87] width 188 height 112
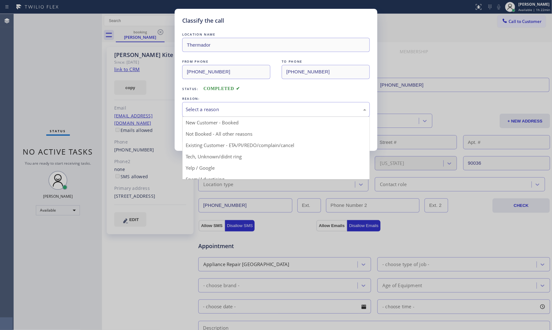
click at [228, 116] on div "Select a reason" at bounding box center [276, 109] width 188 height 15
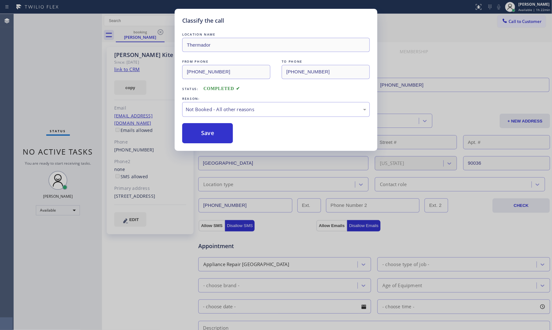
click at [212, 133] on button "Save" at bounding box center [207, 133] width 51 height 20
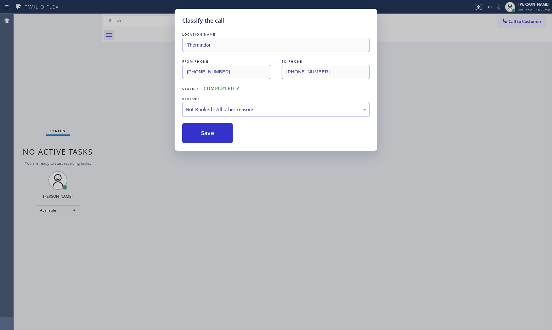
click at [212, 133] on button "Save" at bounding box center [207, 133] width 51 height 20
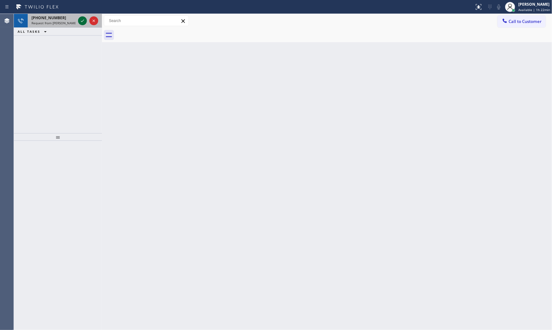
click at [83, 19] on icon at bounding box center [83, 21] width 8 height 8
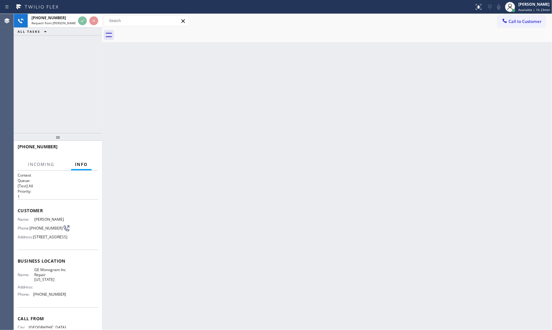
click at [188, 66] on div "Back to Dashboard Change Sender ID Customers Technicians Select a contact Outbo…" at bounding box center [327, 172] width 450 height 316
click at [186, 67] on div "Back to Dashboard Change Sender ID Customers Technicians Select a contact Outbo…" at bounding box center [327, 172] width 450 height 316
click at [180, 66] on div "Back to Dashboard Change Sender ID Customers Technicians Select a contact Outbo…" at bounding box center [327, 172] width 450 height 316
click at [172, 65] on div "Back to Dashboard Change Sender ID Customers Technicians Select a contact Outbo…" at bounding box center [327, 172] width 450 height 316
click at [65, 40] on div "[PHONE_NUMBER] Request from [PERSON_NAME] (direct) ALL TASKS ALL TASKS ACTIVE T…" at bounding box center [58, 73] width 88 height 119
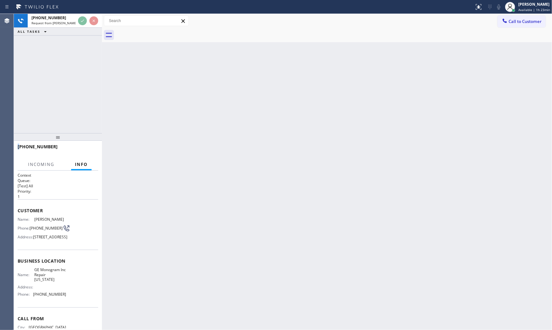
click at [65, 40] on div "[PHONE_NUMBER] Request from [PERSON_NAME] (direct) ALL TASKS ALL TASKS ACTIVE T…" at bounding box center [58, 73] width 88 height 119
click at [65, 38] on div "[PHONE_NUMBER] Request from [PERSON_NAME] (direct) ALL TASKS ALL TASKS ACTIVE T…" at bounding box center [58, 73] width 88 height 119
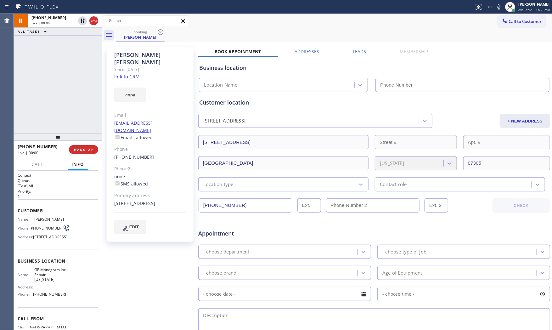
type input "[PHONE_NUMBER]"
click at [131, 73] on link "link to CRM" at bounding box center [126, 76] width 25 height 6
click at [494, 8] on div at bounding box center [498, 7] width 9 height 8
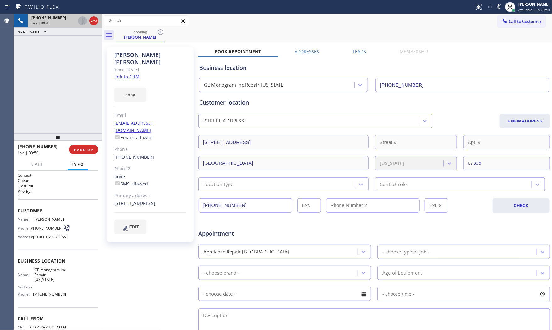
click at [84, 21] on icon at bounding box center [83, 21] width 8 height 8
click at [499, 8] on icon at bounding box center [498, 6] width 3 height 5
click at [81, 20] on icon at bounding box center [82, 21] width 4 height 4
click at [43, 21] on span "Live | 03:13" at bounding box center [40, 23] width 18 height 4
click at [41, 22] on span "Live | 03:25" at bounding box center [40, 23] width 18 height 4
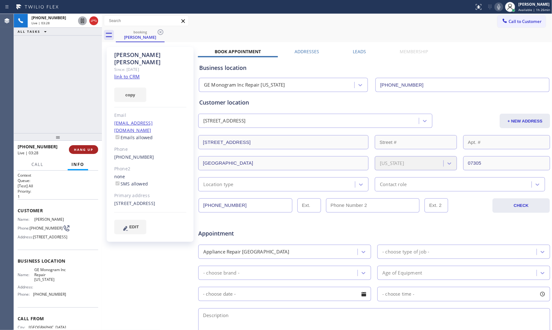
click at [93, 147] on button "HANG UP" at bounding box center [83, 149] width 29 height 9
click at [93, 147] on button "COMPLETE" at bounding box center [82, 149] width 32 height 9
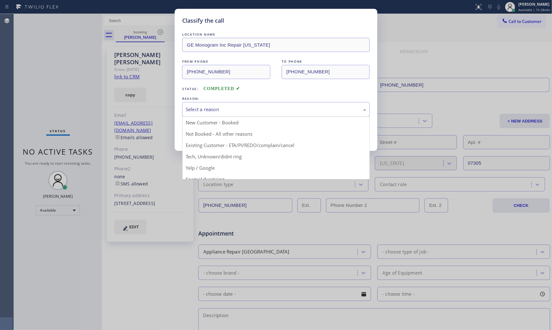
click at [234, 108] on div "Select a reason" at bounding box center [276, 109] width 181 height 7
drag, startPoint x: 218, startPoint y: 142, endPoint x: 215, endPoint y: 140, distance: 3.4
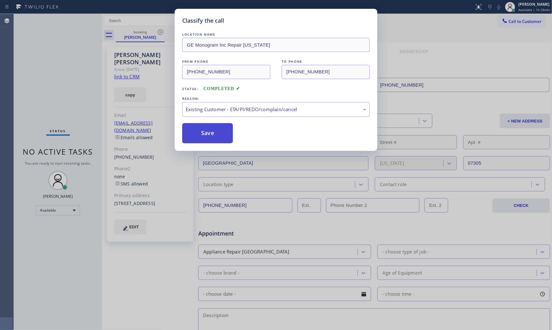
click at [229, 133] on button "Save" at bounding box center [207, 133] width 51 height 20
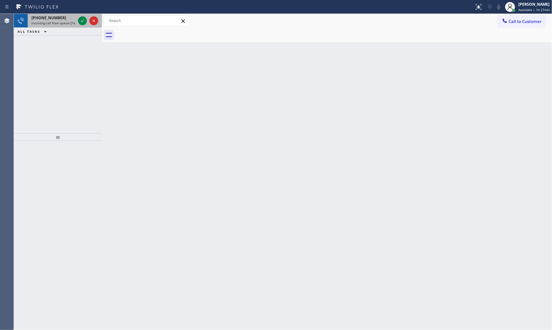
click at [85, 16] on div at bounding box center [88, 21] width 23 height 14
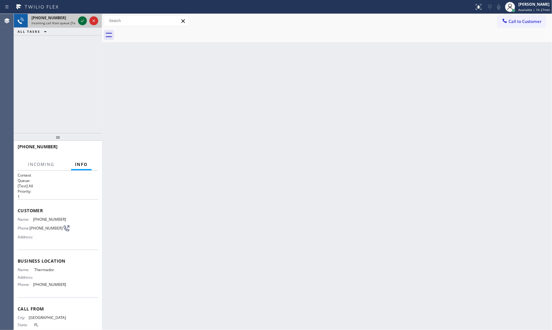
click at [83, 18] on icon at bounding box center [83, 21] width 8 height 8
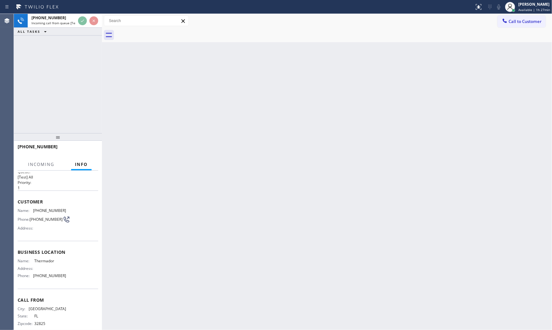
scroll to position [18, 0]
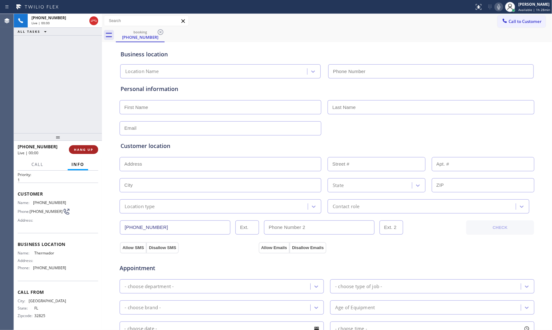
click at [88, 153] on button "HANG UP" at bounding box center [83, 149] width 29 height 9
type input "[PHONE_NUMBER]"
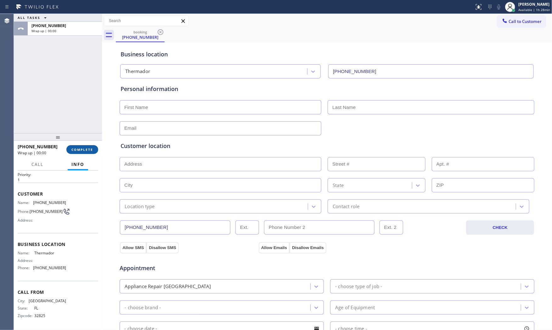
click at [88, 153] on button "COMPLETE" at bounding box center [82, 149] width 32 height 9
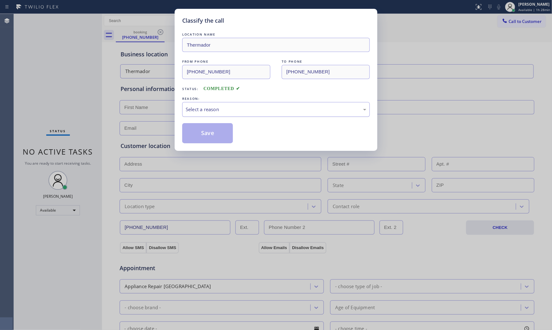
click at [214, 112] on div "Select a reason" at bounding box center [276, 109] width 181 height 7
click at [203, 135] on button "Save" at bounding box center [207, 133] width 51 height 20
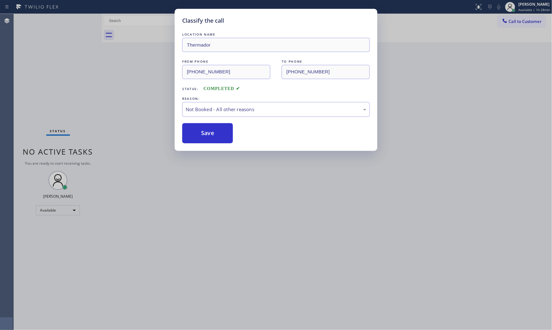
click at [203, 135] on button "Save" at bounding box center [207, 133] width 51 height 20
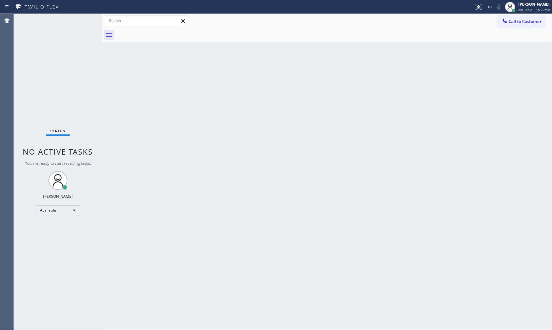
click at [83, 21] on div "Status No active tasks You are ready to start receiving tasks. [PERSON_NAME] Av…" at bounding box center [58, 172] width 88 height 316
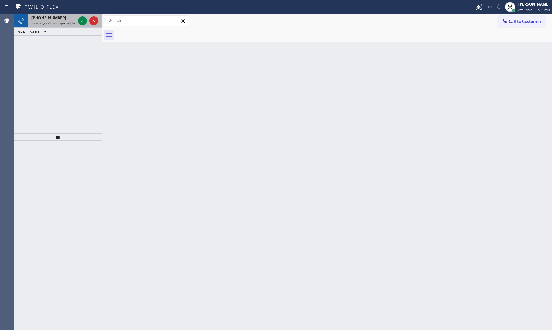
click at [65, 22] on span "Incoming call from queue [Test] All" at bounding box center [57, 23] width 52 height 4
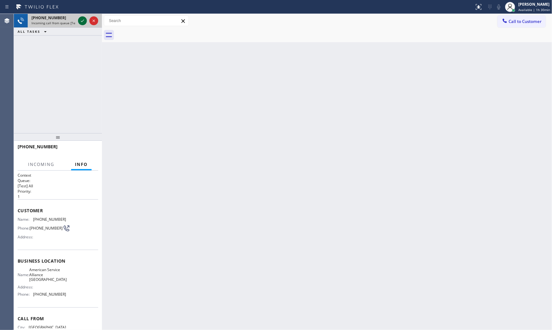
click at [81, 22] on icon at bounding box center [83, 21] width 8 height 8
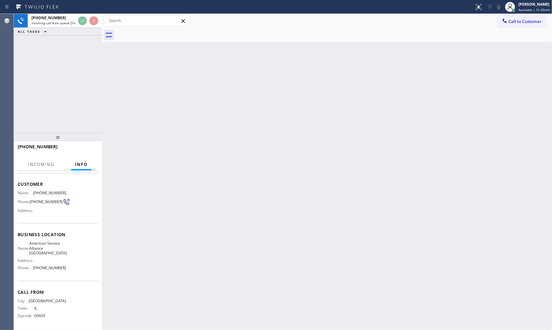
scroll to position [28, 0]
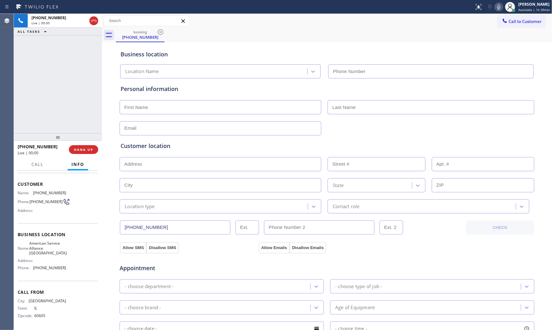
type input "[PHONE_NUMBER]"
click at [86, 138] on div at bounding box center [58, 137] width 88 height 8
click at [88, 145] on button "HANG UP" at bounding box center [83, 149] width 29 height 9
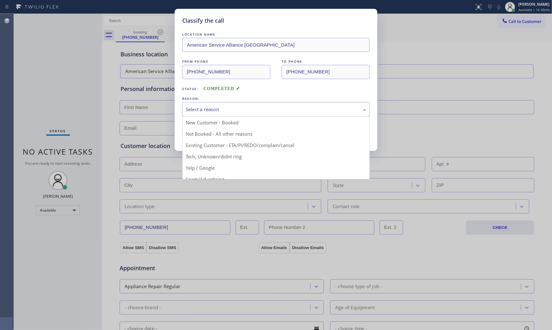
click at [225, 105] on div "Select a reason" at bounding box center [276, 109] width 188 height 15
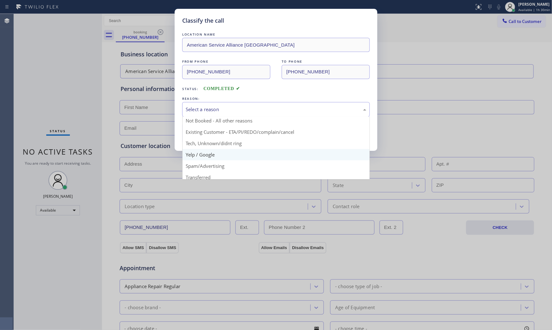
scroll to position [39, 0]
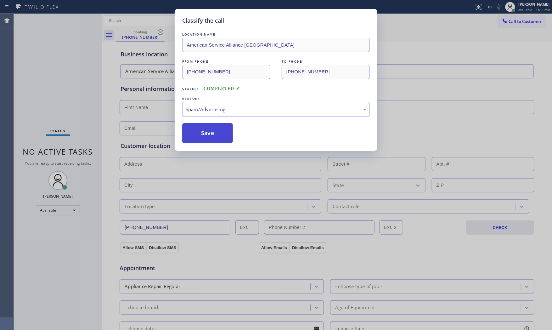
click at [221, 135] on button "Save" at bounding box center [207, 133] width 51 height 20
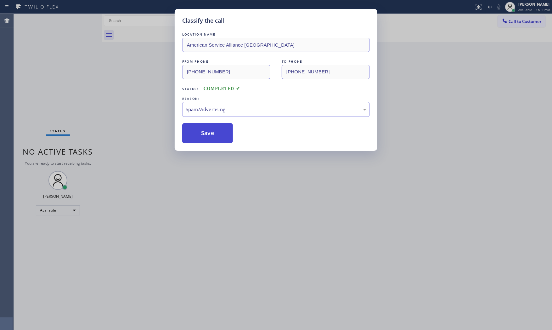
click at [221, 135] on button "Save" at bounding box center [207, 133] width 51 height 20
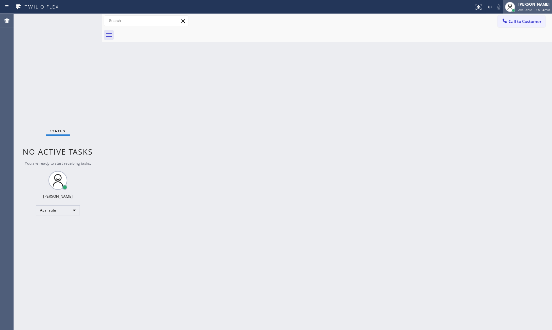
click at [541, 8] on span "Available | 1h 34min" at bounding box center [534, 10] width 32 height 4
click at [530, 22] on button "Offline" at bounding box center [520, 25] width 63 height 8
click at [529, 3] on div "[PERSON_NAME]" at bounding box center [534, 4] width 32 height 5
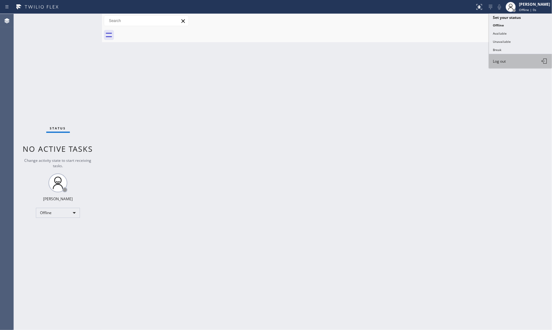
click at [517, 58] on button "Log out" at bounding box center [520, 61] width 63 height 14
